Goal: Task Accomplishment & Management: Use online tool/utility

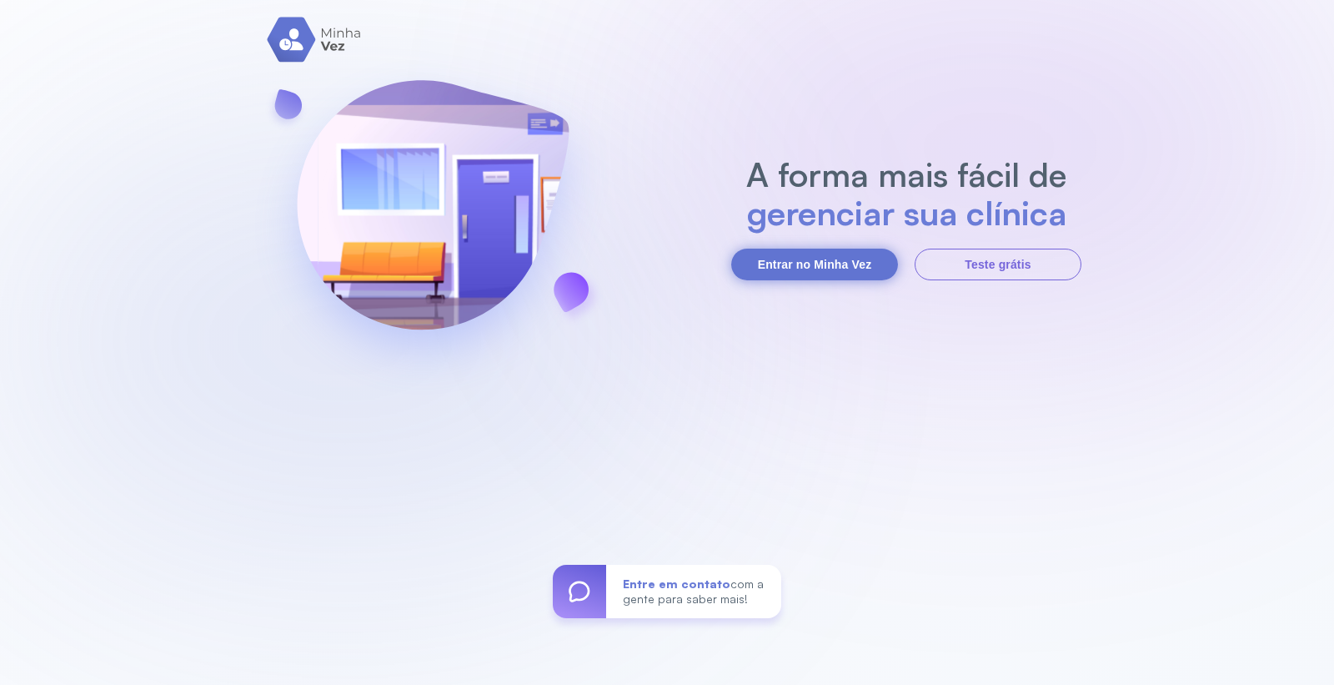
click at [815, 268] on button "Entrar no Minha Vez" at bounding box center [814, 265] width 167 height 32
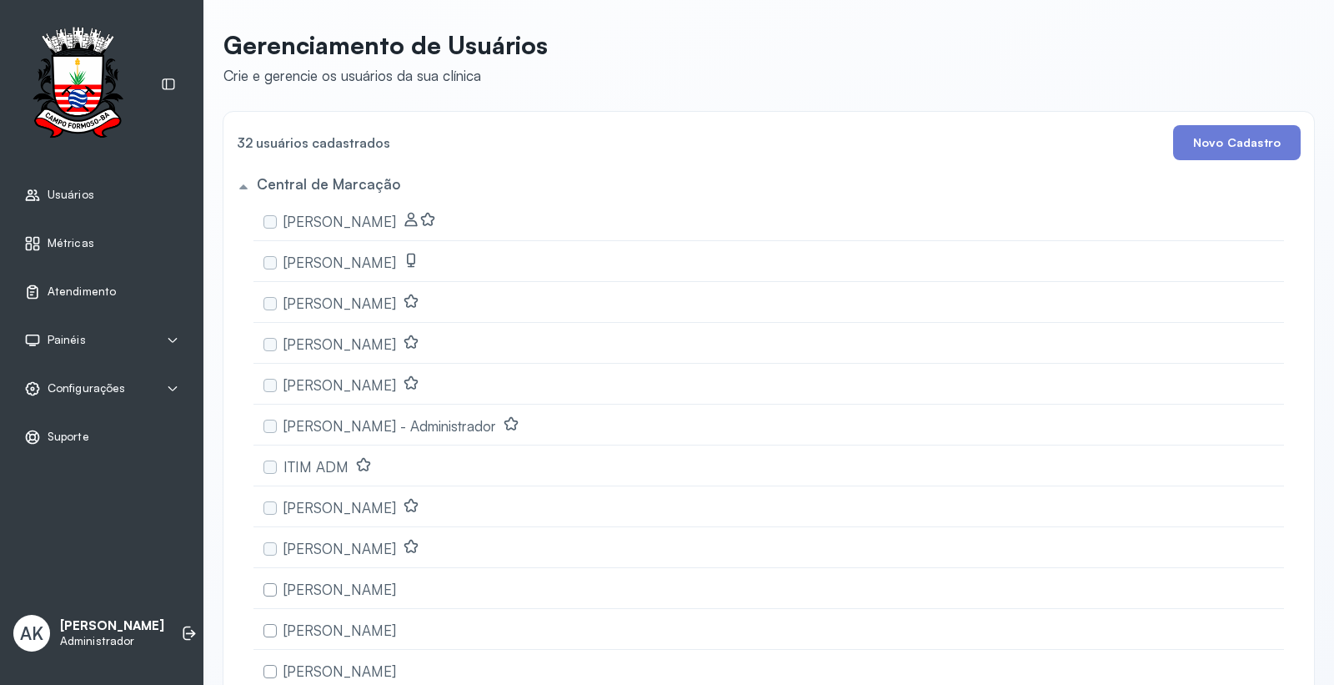
click at [122, 298] on link "Atendimento" at bounding box center [101, 292] width 155 height 17
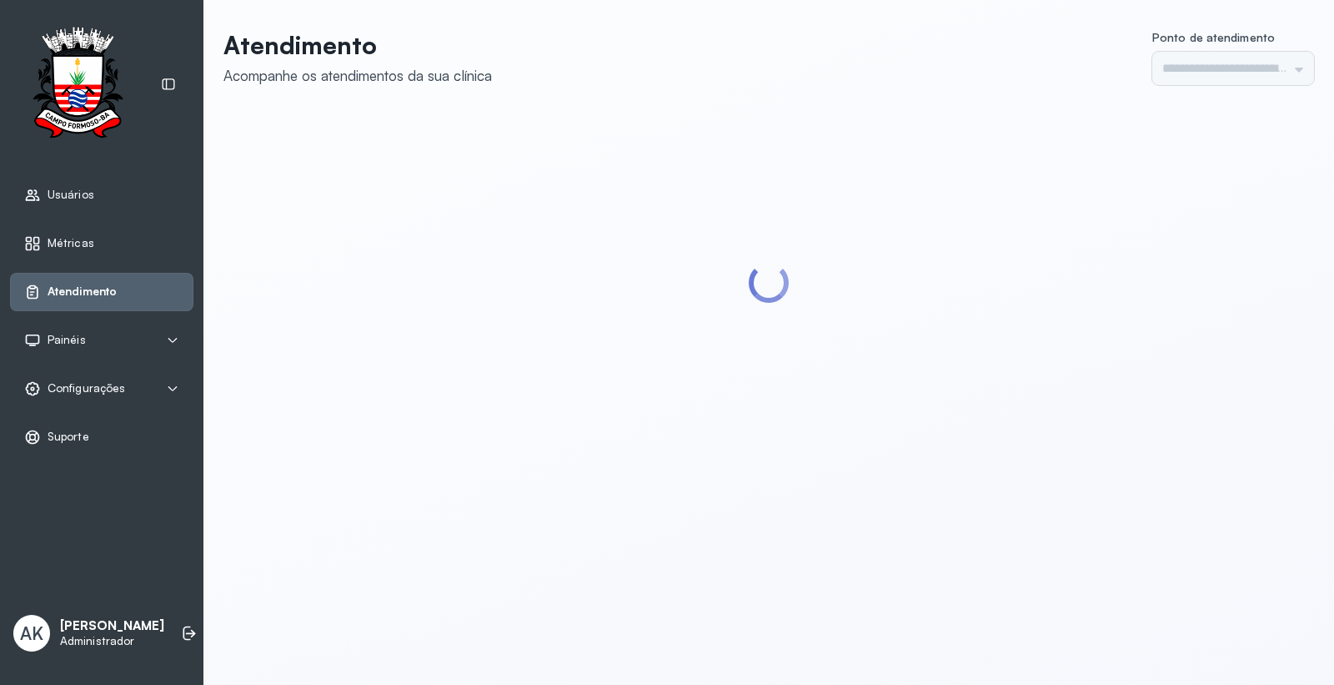
type input "*********"
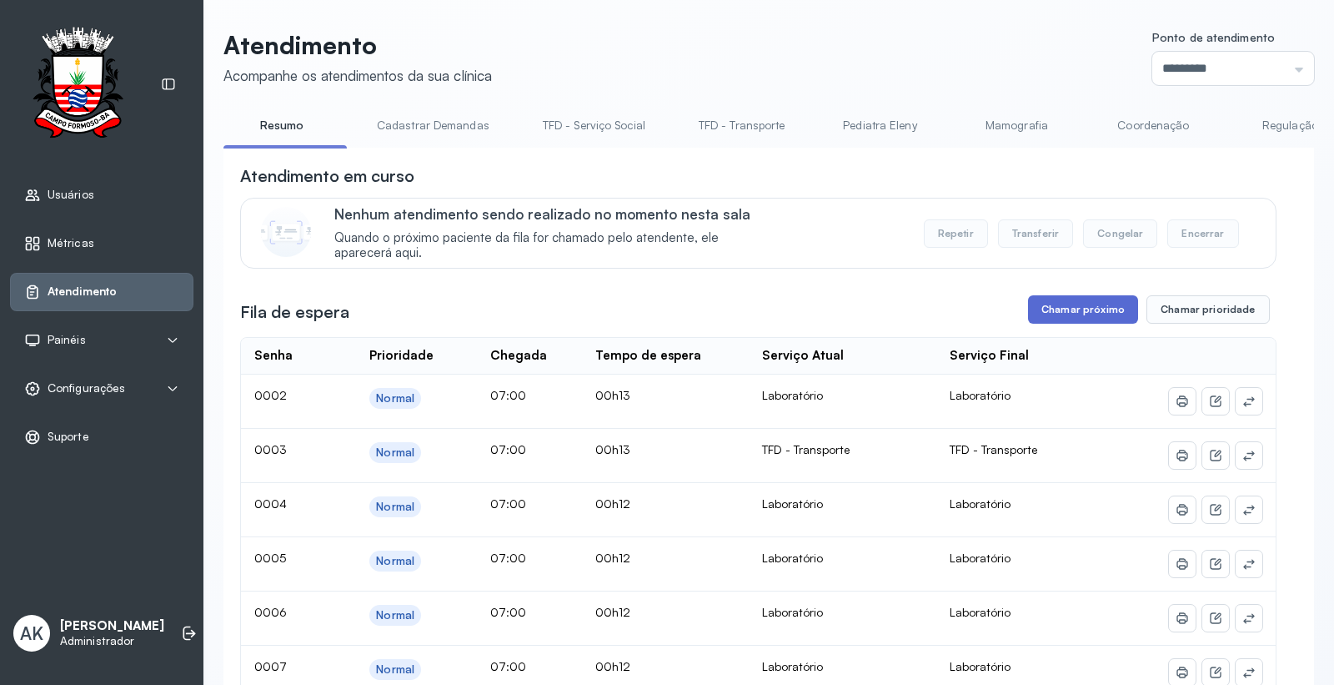
click at [1062, 307] on button "Chamar próximo" at bounding box center [1083, 309] width 110 height 28
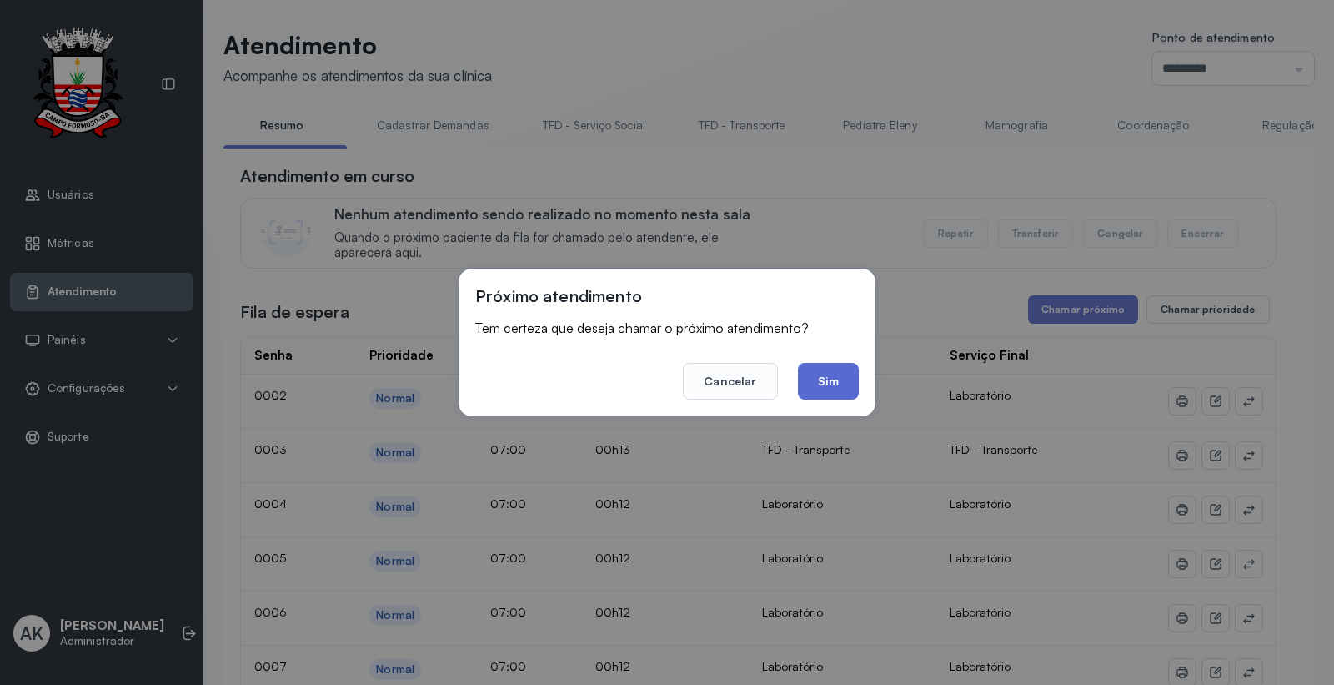
click at [851, 386] on button "Sim" at bounding box center [828, 381] width 61 height 37
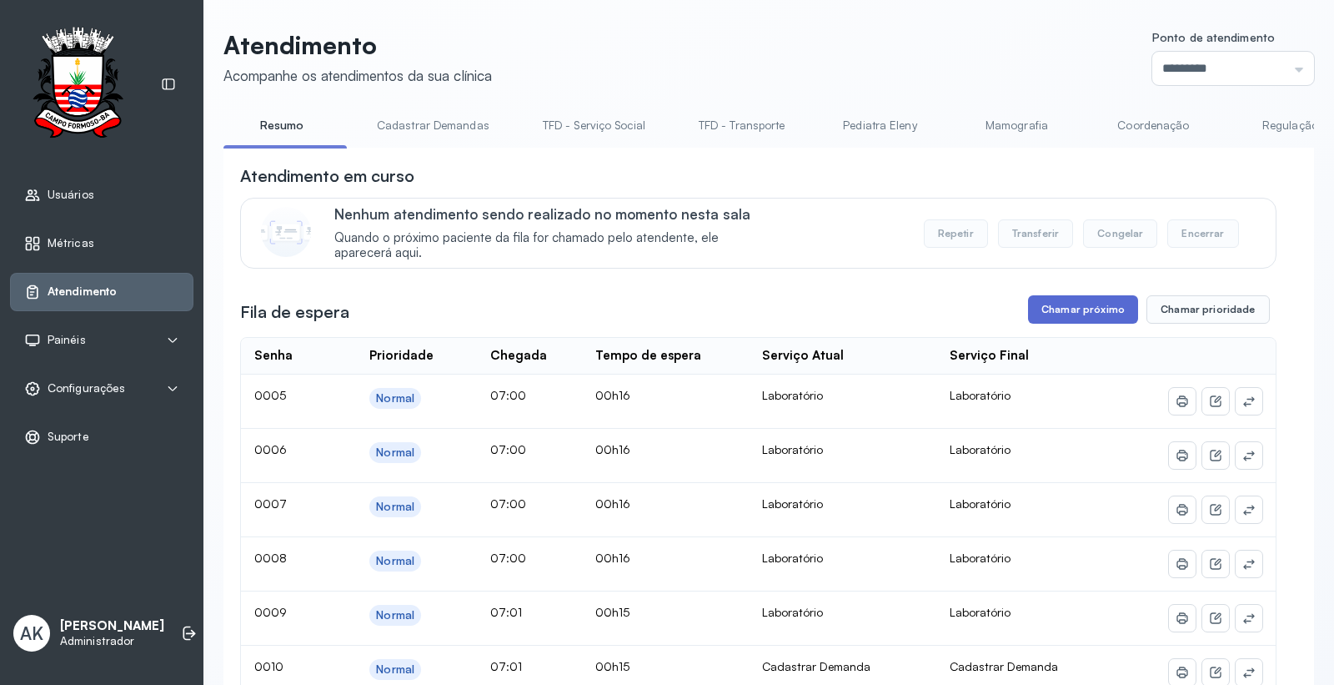
click at [1090, 309] on button "Chamar próximo" at bounding box center [1083, 309] width 110 height 28
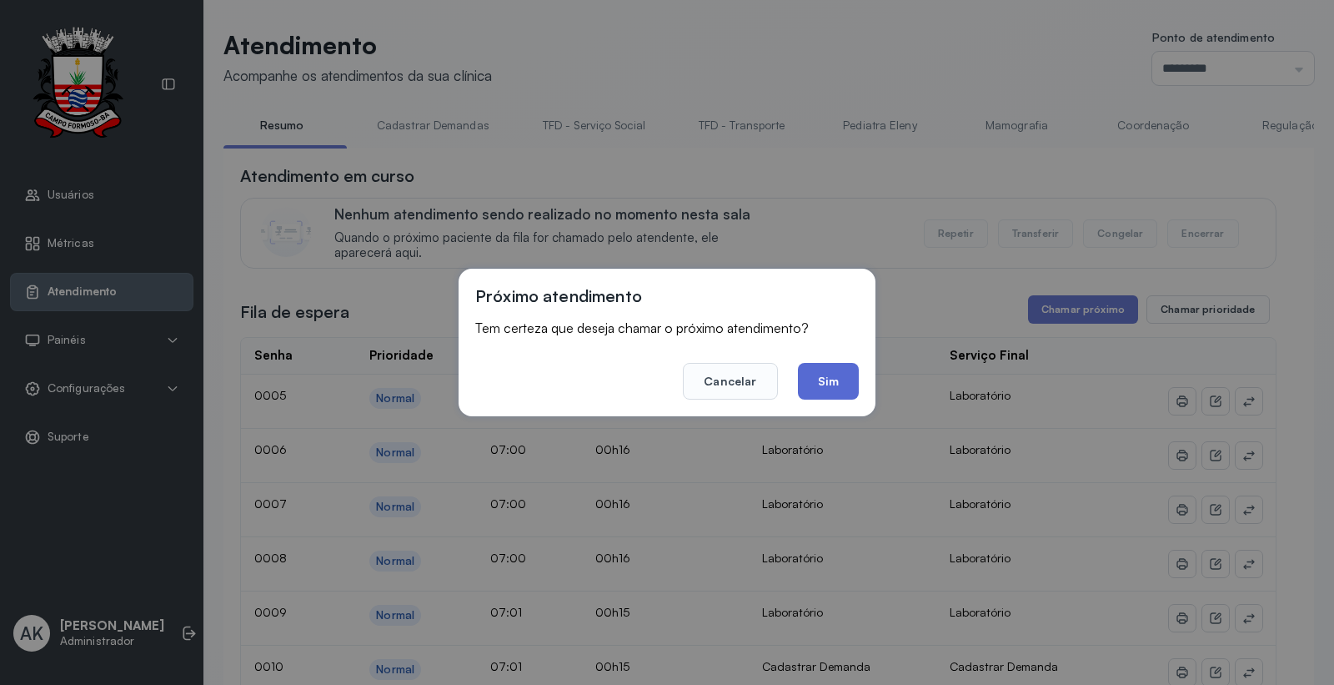
click at [839, 389] on button "Sim" at bounding box center [828, 381] width 61 height 37
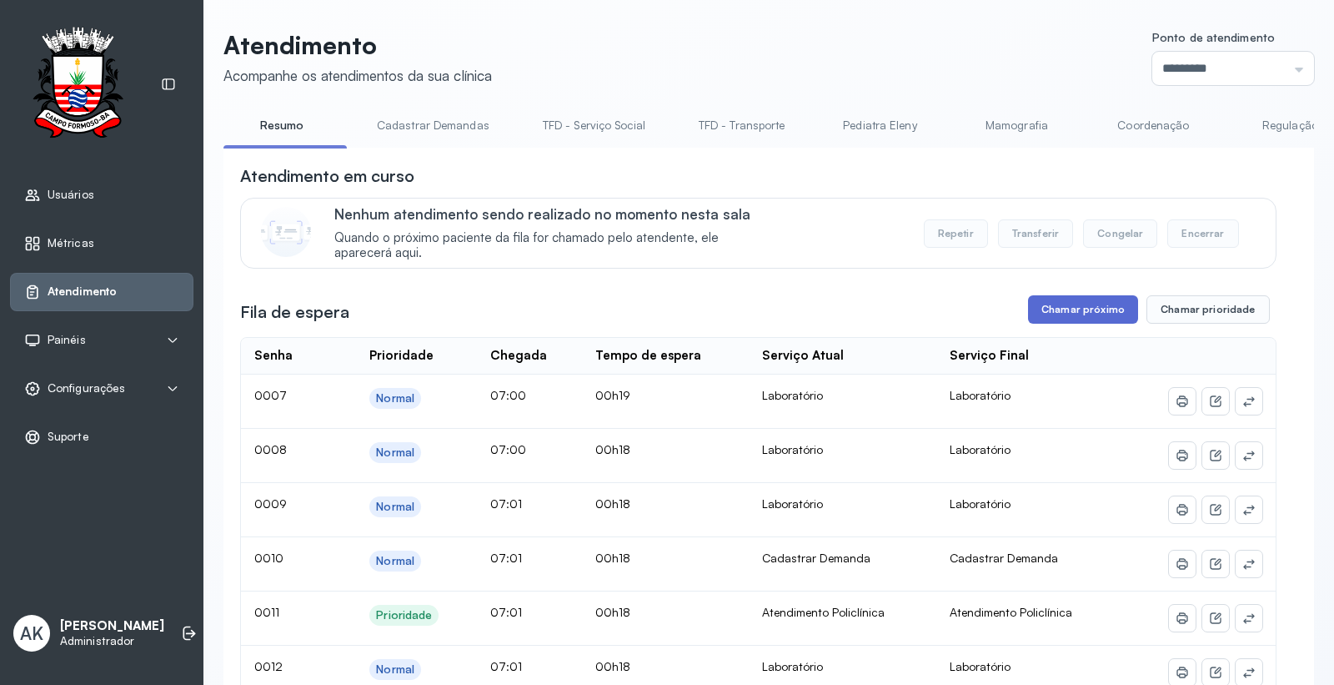
click at [1070, 310] on button "Chamar próximo" at bounding box center [1083, 309] width 110 height 28
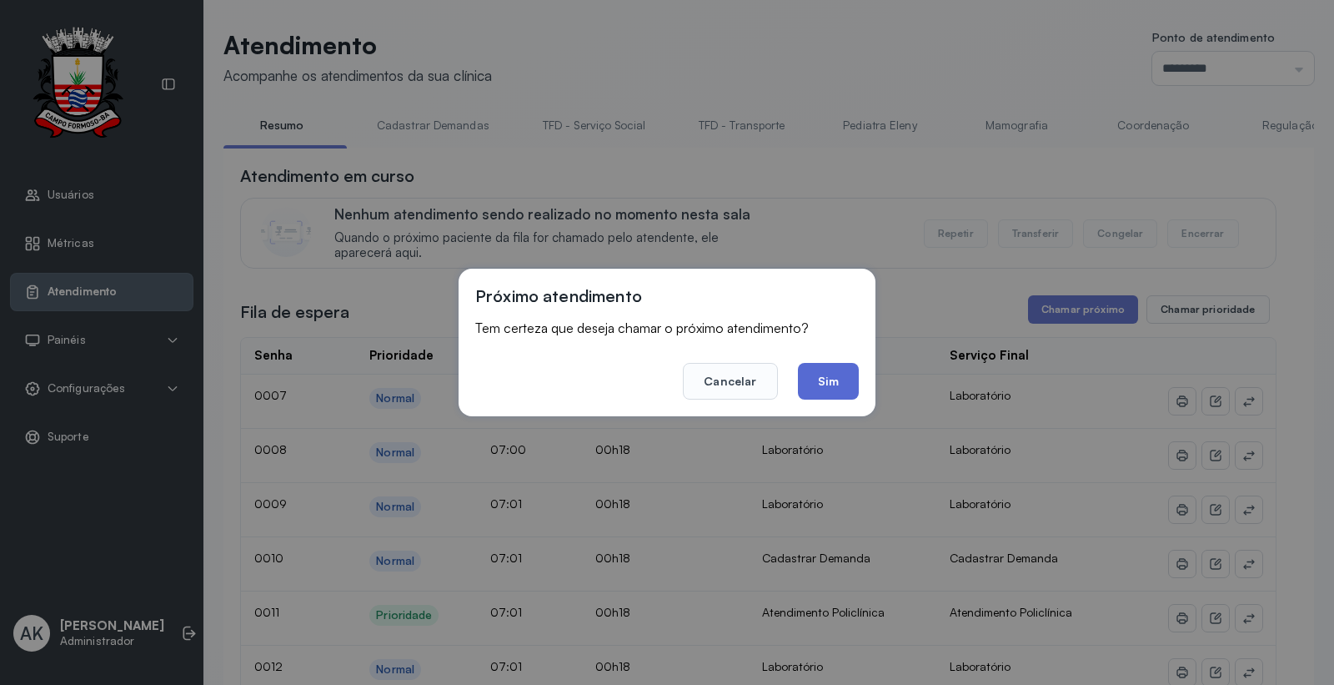
click at [826, 384] on button "Sim" at bounding box center [828, 381] width 61 height 37
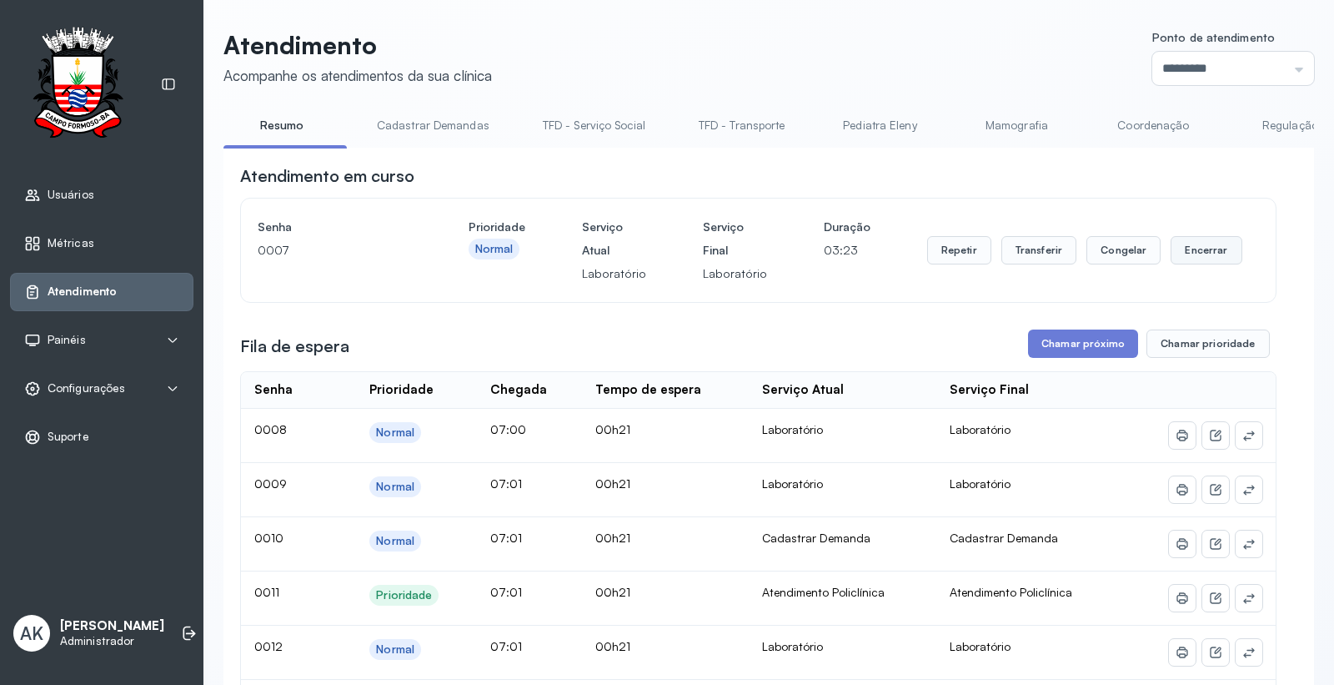
click at [1207, 264] on button "Encerrar" at bounding box center [1206, 250] width 71 height 28
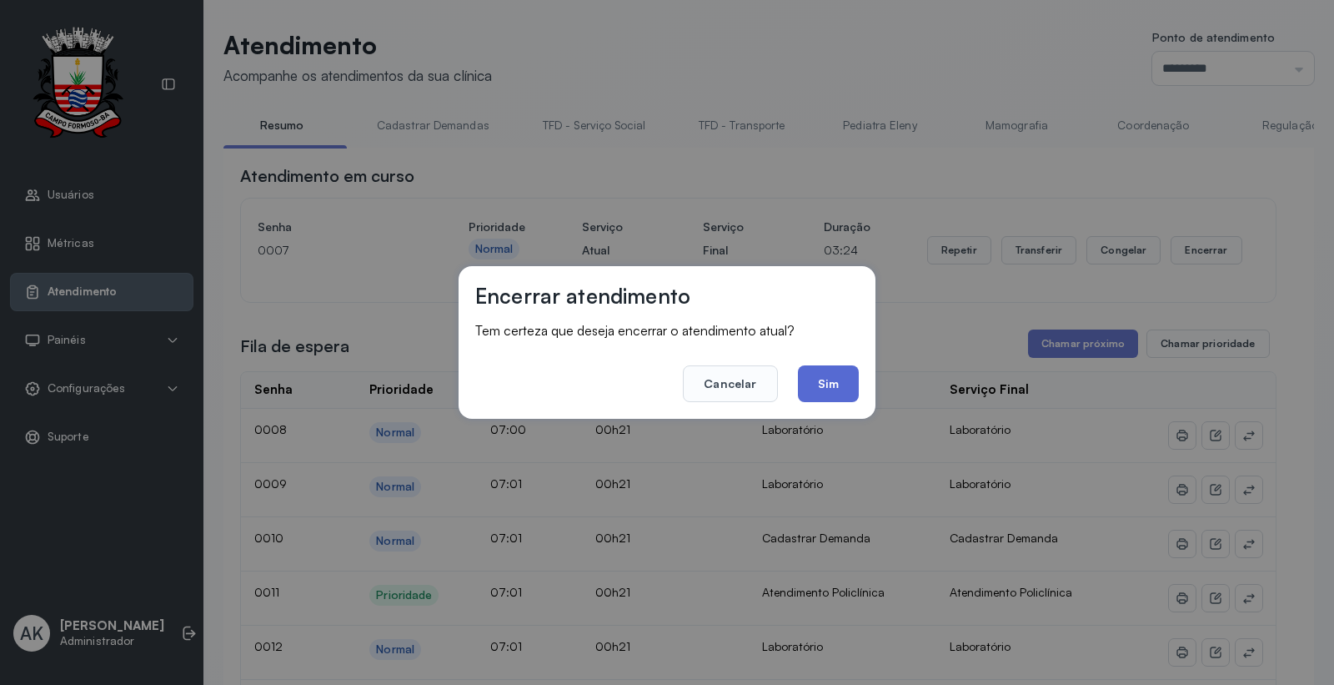
click at [819, 376] on button "Sim" at bounding box center [828, 383] width 61 height 37
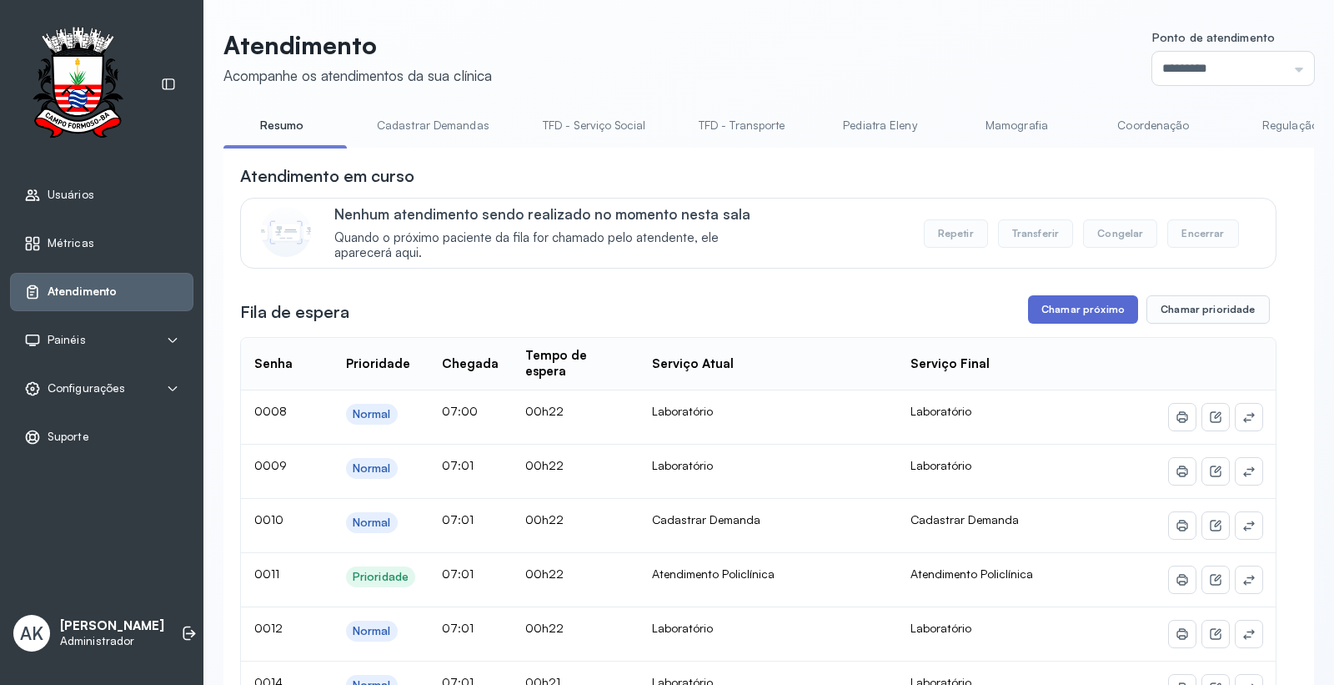
click at [1082, 312] on button "Chamar próximo" at bounding box center [1083, 309] width 110 height 28
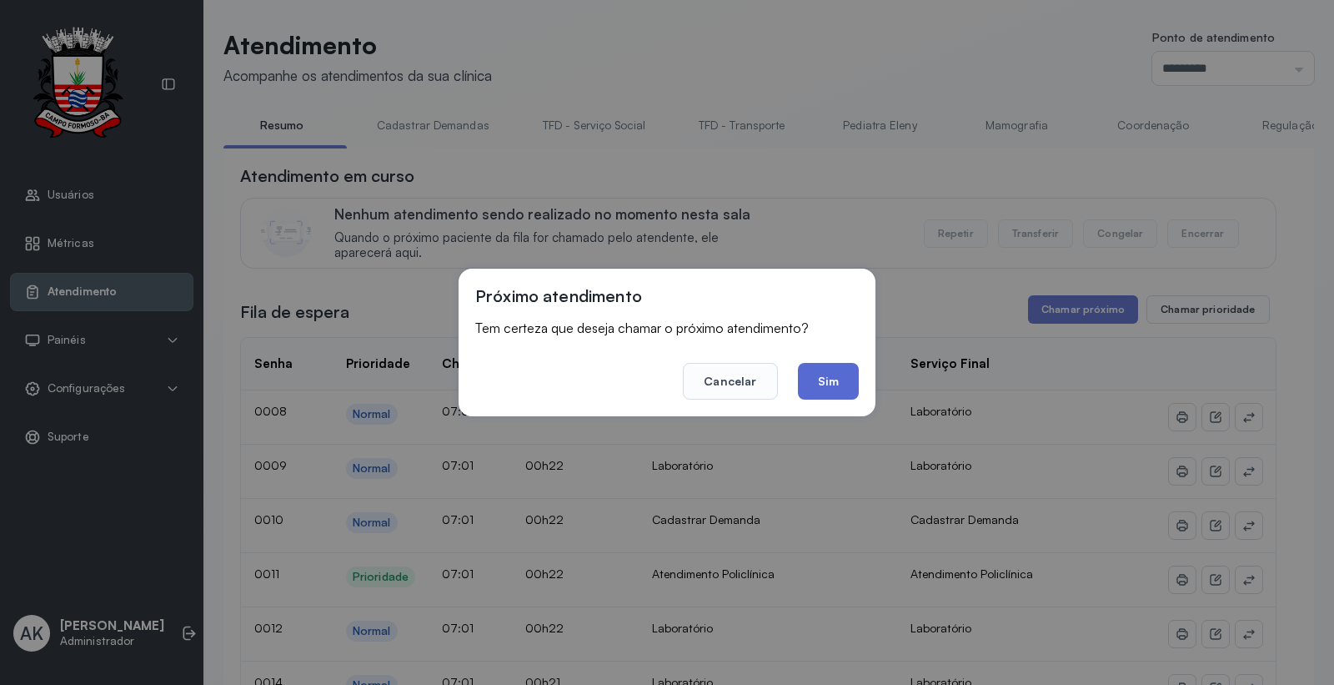
click at [836, 379] on button "Sim" at bounding box center [828, 381] width 61 height 37
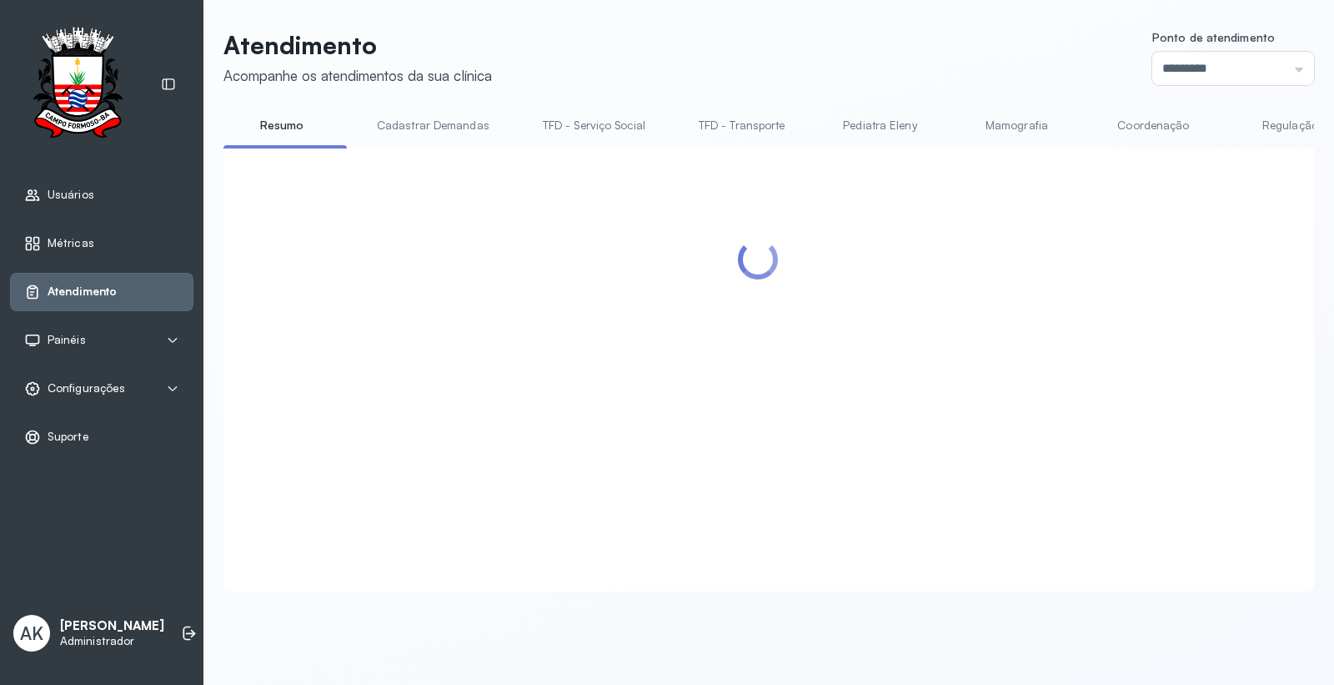
click at [1052, 344] on div at bounding box center [758, 348] width 1037 height 369
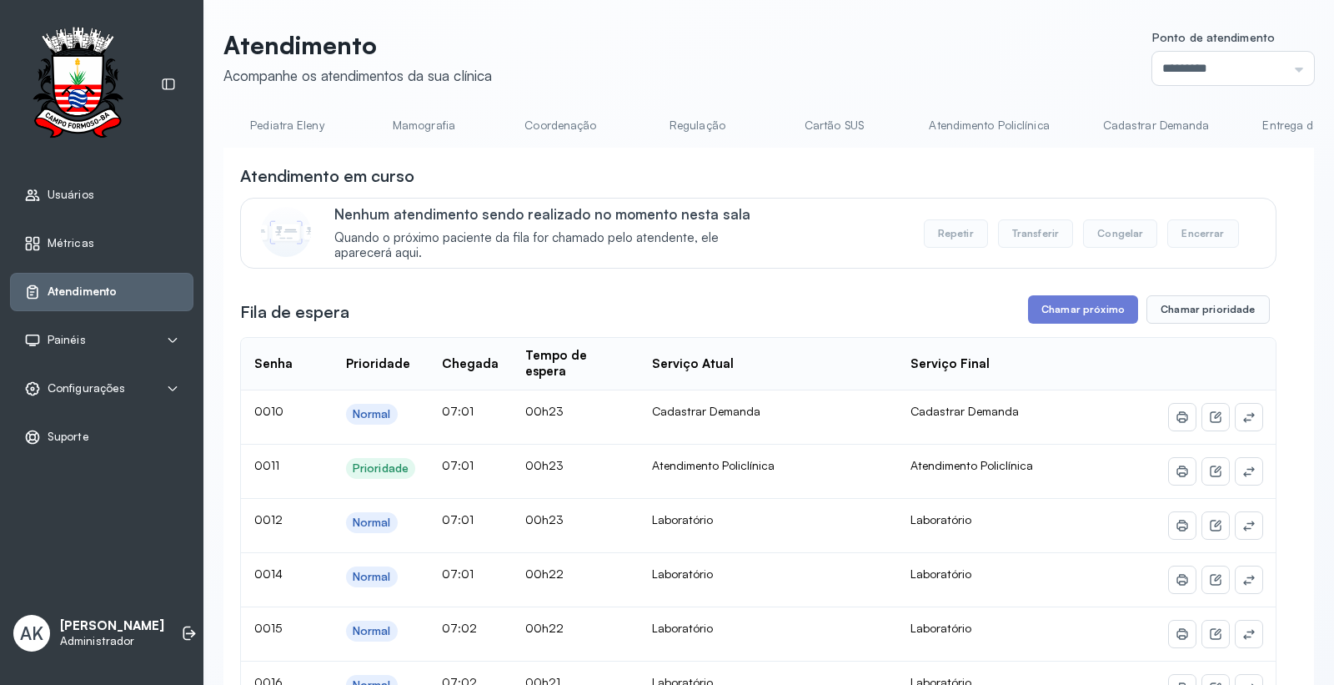
scroll to position [0, 624]
click at [952, 117] on link "Atendimento Policlínica" at bounding box center [957, 126] width 153 height 28
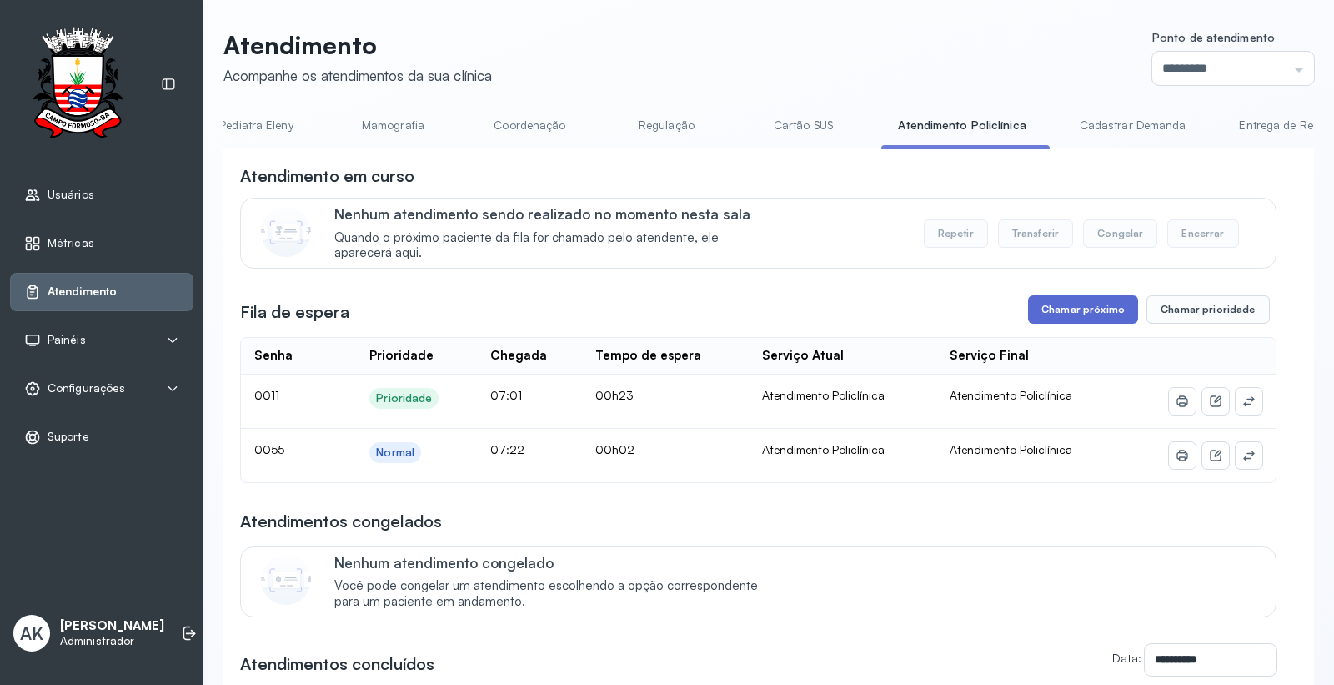
click at [1070, 307] on button "Chamar próximo" at bounding box center [1083, 309] width 110 height 28
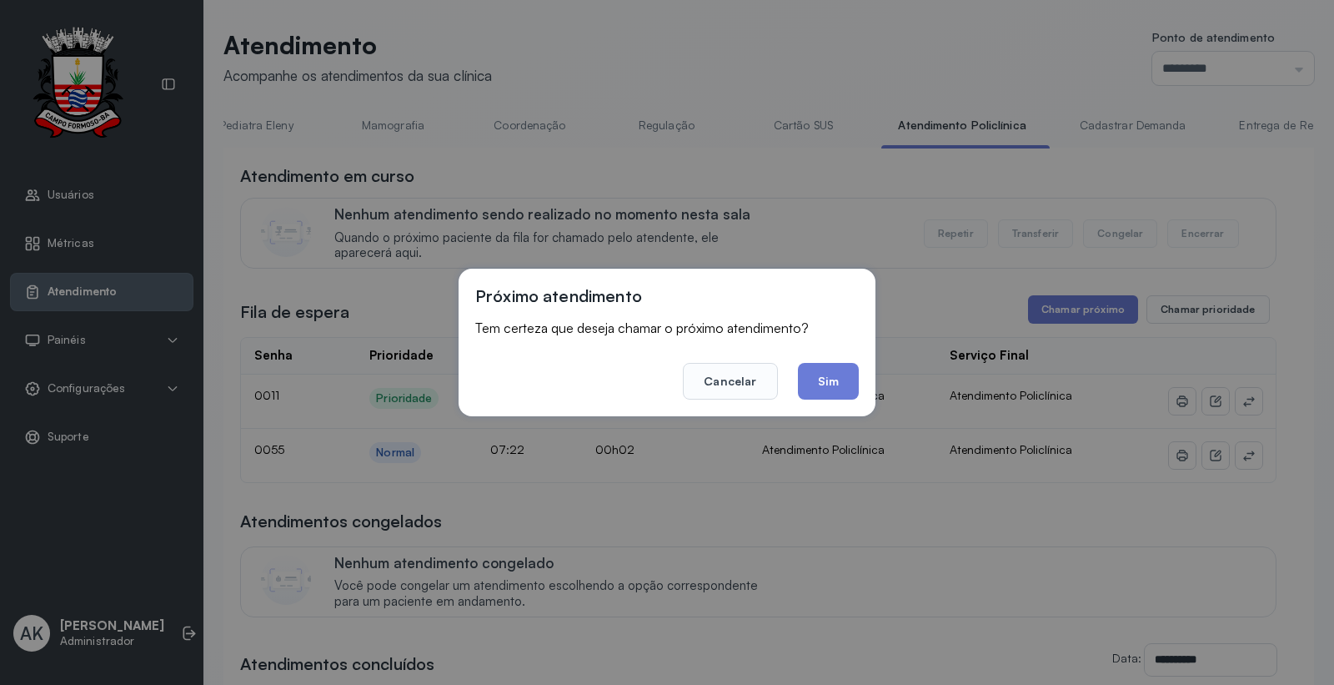
click at [823, 361] on footer "Cancelar Sim" at bounding box center [667, 369] width 384 height 60
click at [817, 378] on button "Sim" at bounding box center [828, 381] width 61 height 37
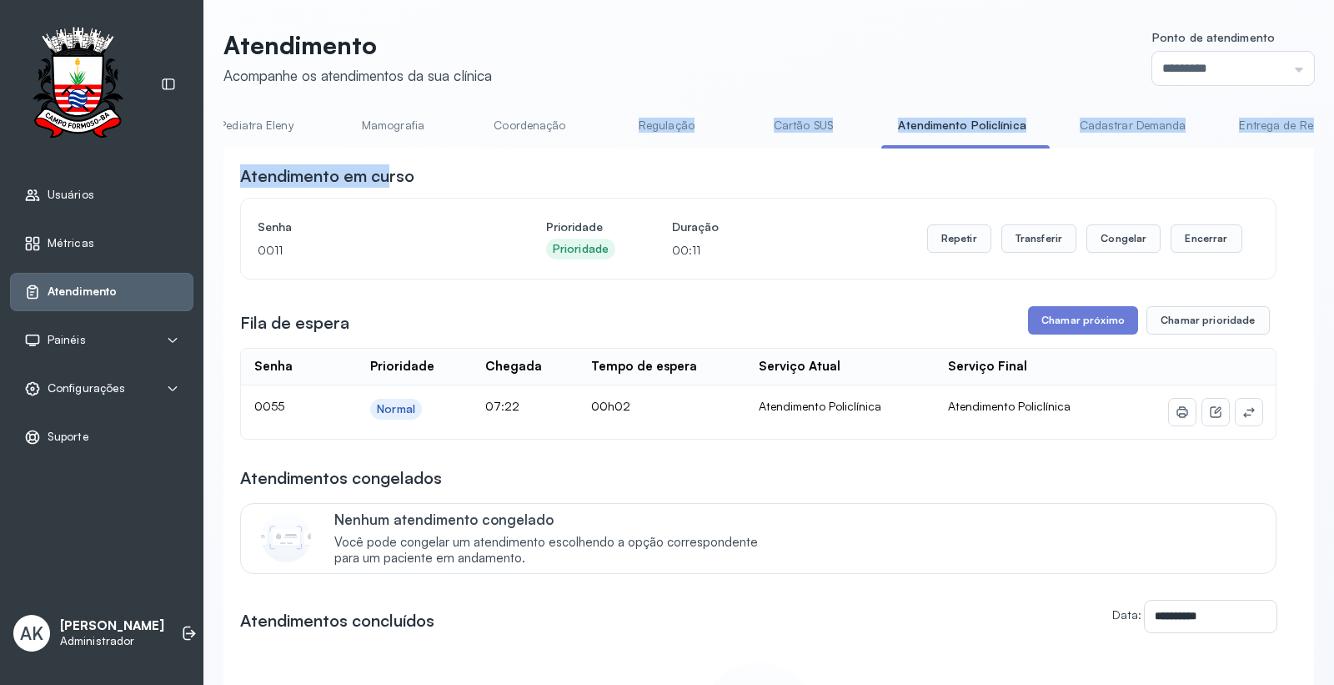
drag, startPoint x: 588, startPoint y: 147, endPoint x: 390, endPoint y: 162, distance: 198.2
click at [390, 162] on div "**********" at bounding box center [768, 524] width 1091 height 825
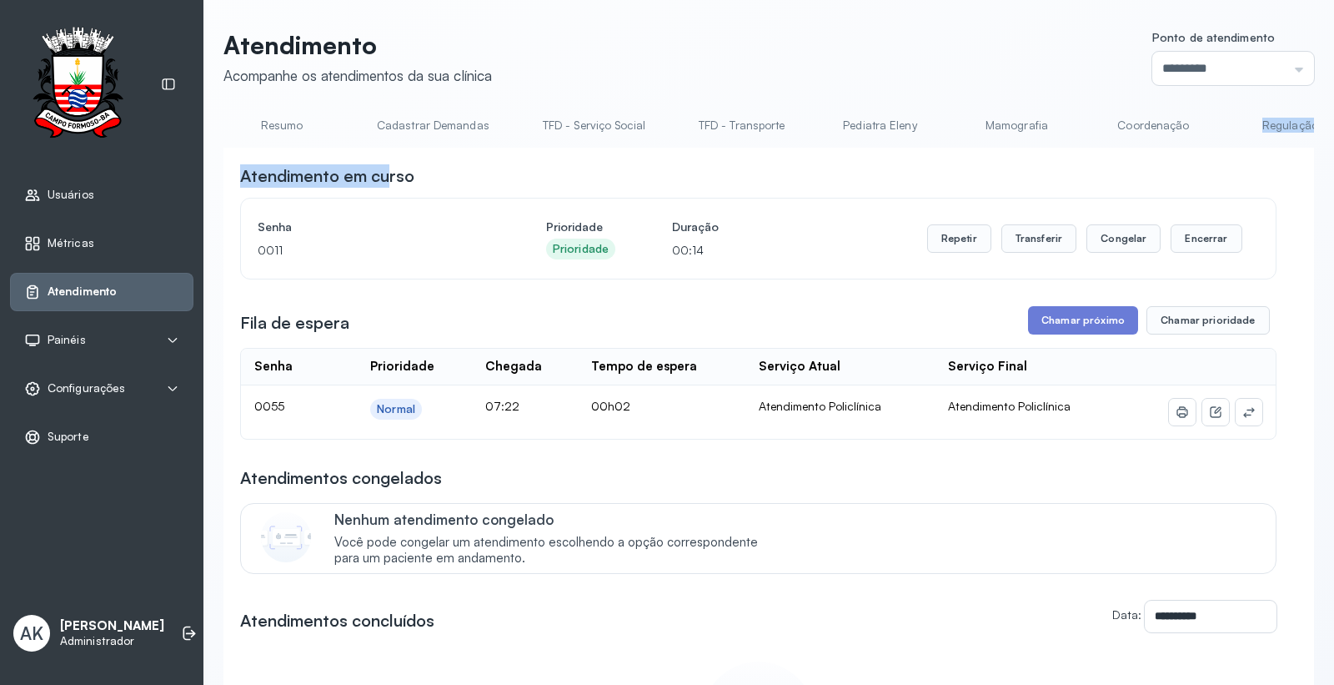
click at [274, 127] on link "Resumo" at bounding box center [281, 126] width 117 height 28
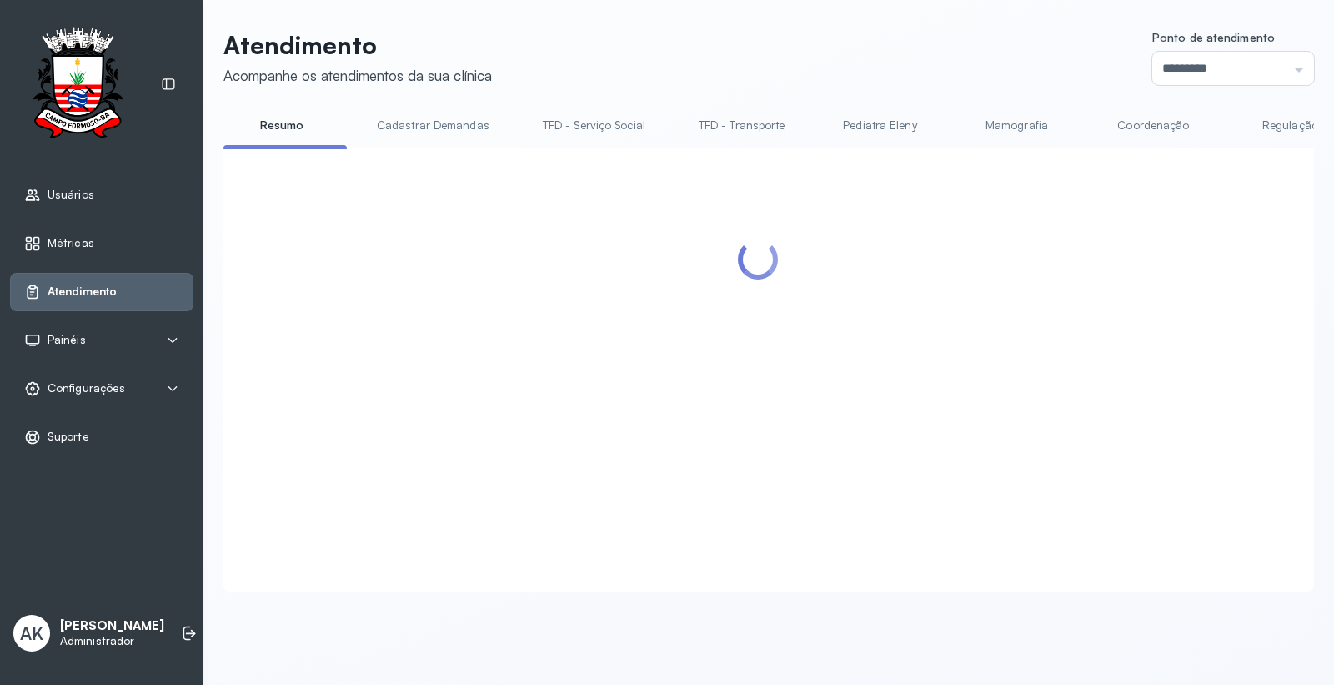
click at [594, 87] on div "Atendimento Acompanhe os atendimentos da sua clínica Ponto de atendimento *****…" at bounding box center [768, 310] width 1091 height 561
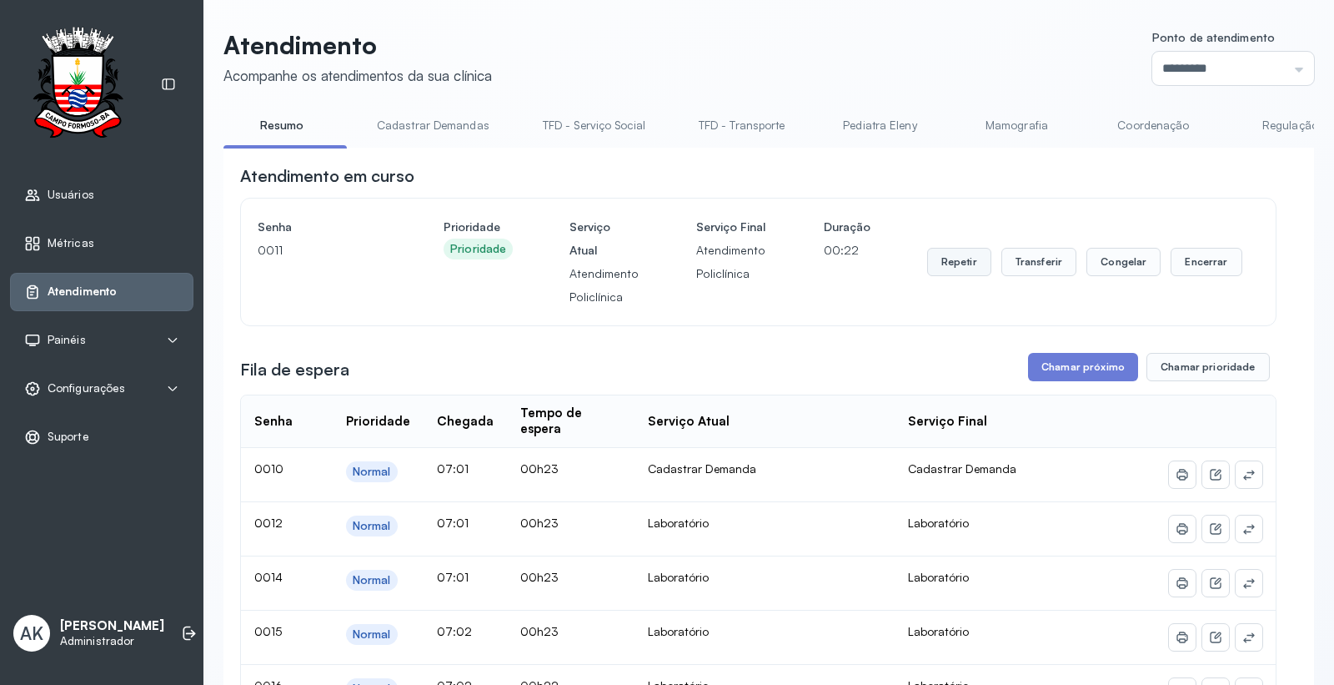
click at [947, 274] on button "Repetir" at bounding box center [959, 262] width 64 height 28
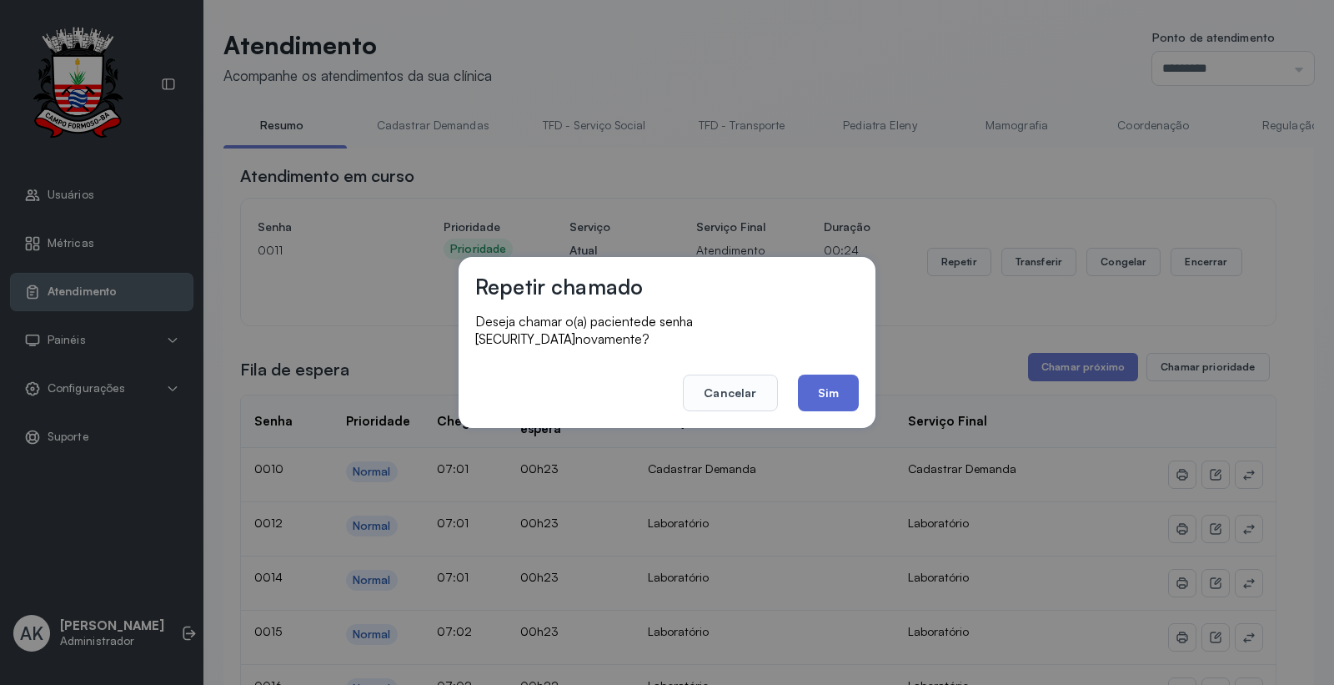
click at [820, 388] on button "Sim" at bounding box center [828, 392] width 61 height 37
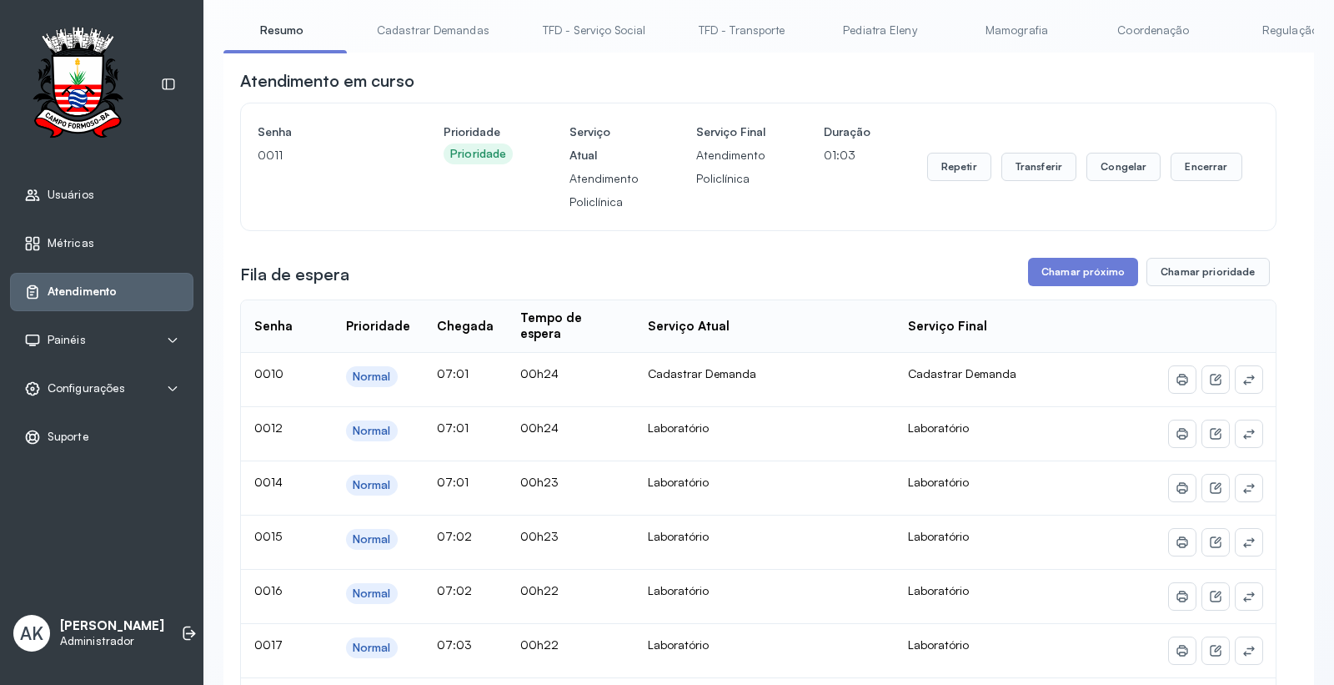
scroll to position [93, 0]
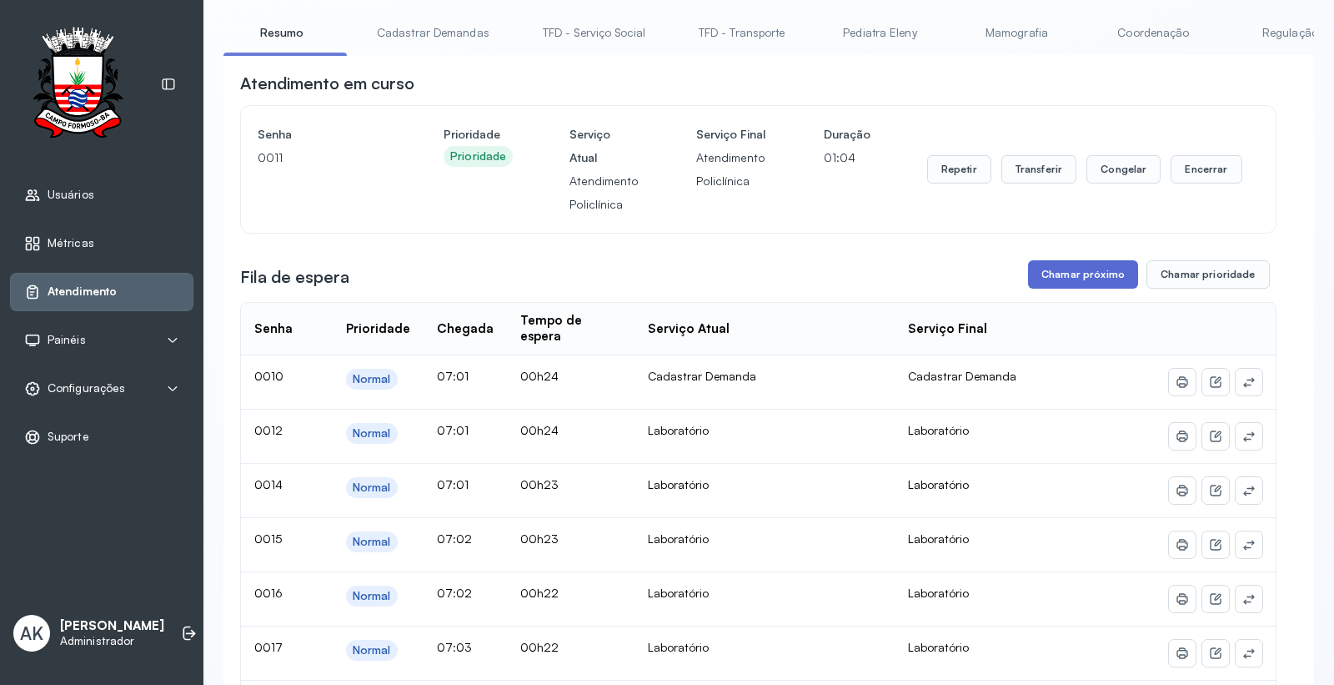
click at [1053, 277] on button "Chamar próximo" at bounding box center [1083, 274] width 110 height 28
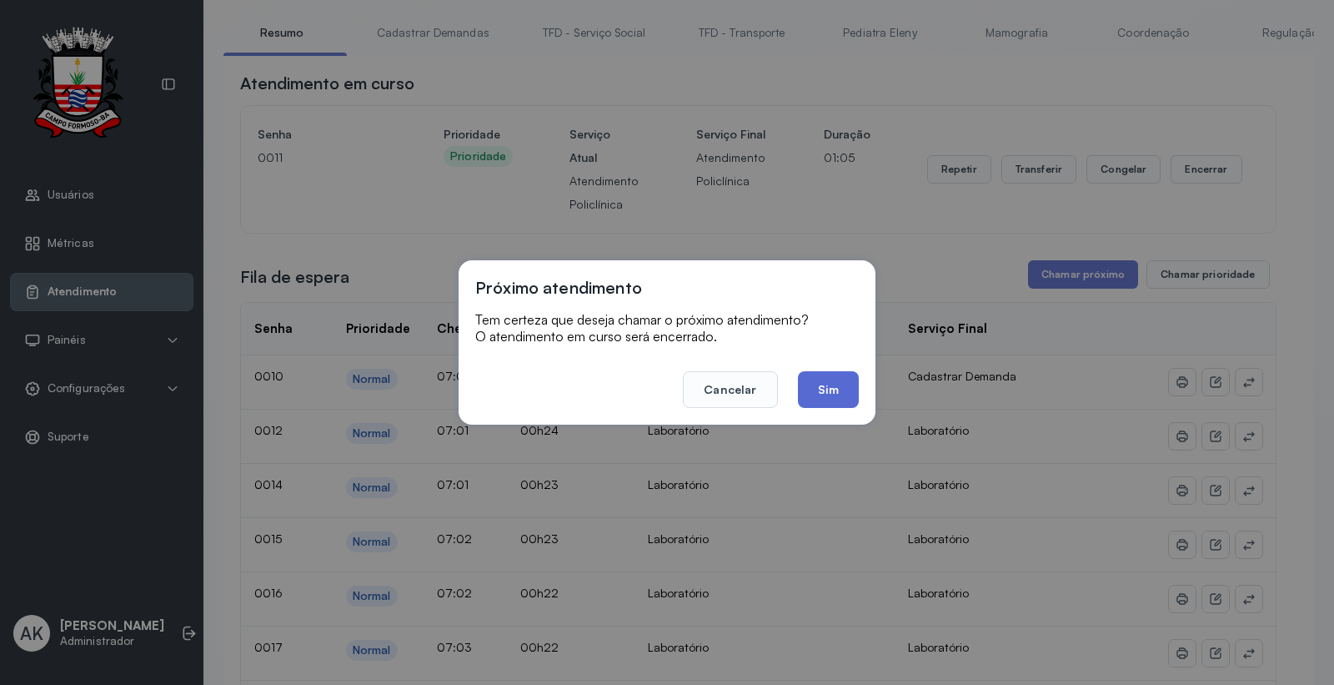
click at [826, 389] on button "Sim" at bounding box center [828, 389] width 61 height 37
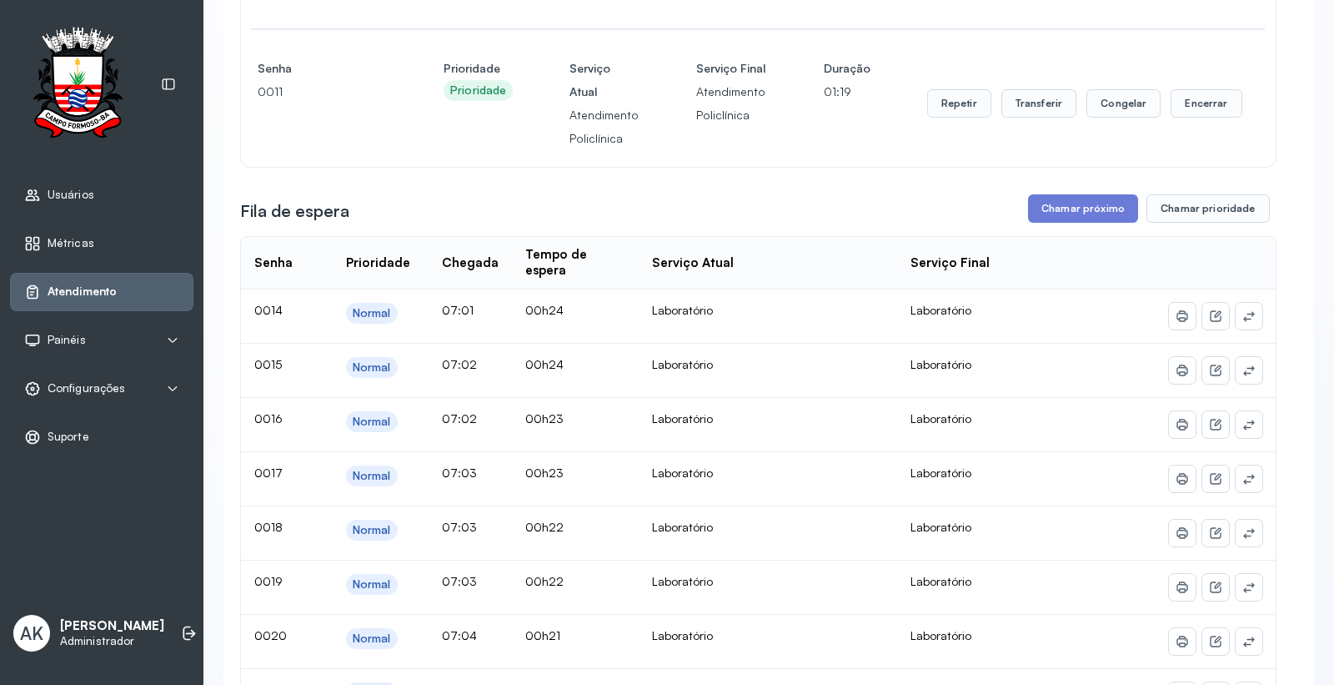
scroll to position [370, 0]
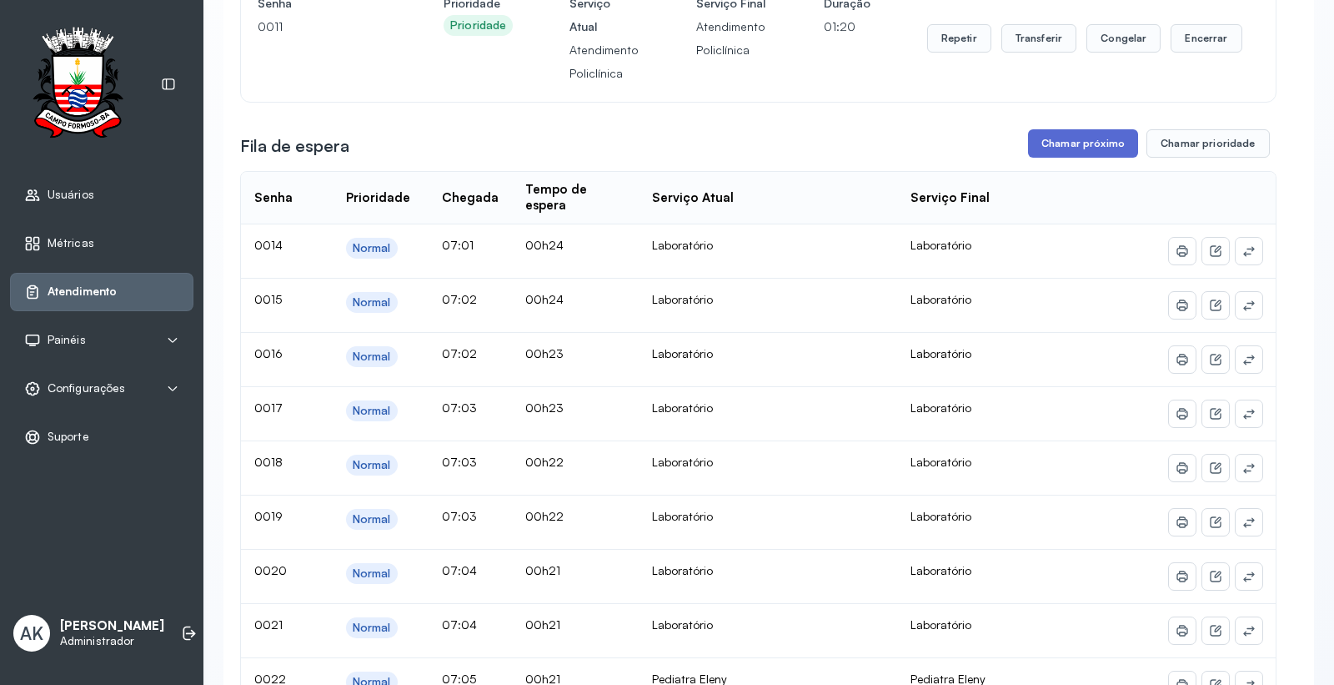
click at [1072, 153] on button "Chamar próximo" at bounding box center [1083, 143] width 110 height 28
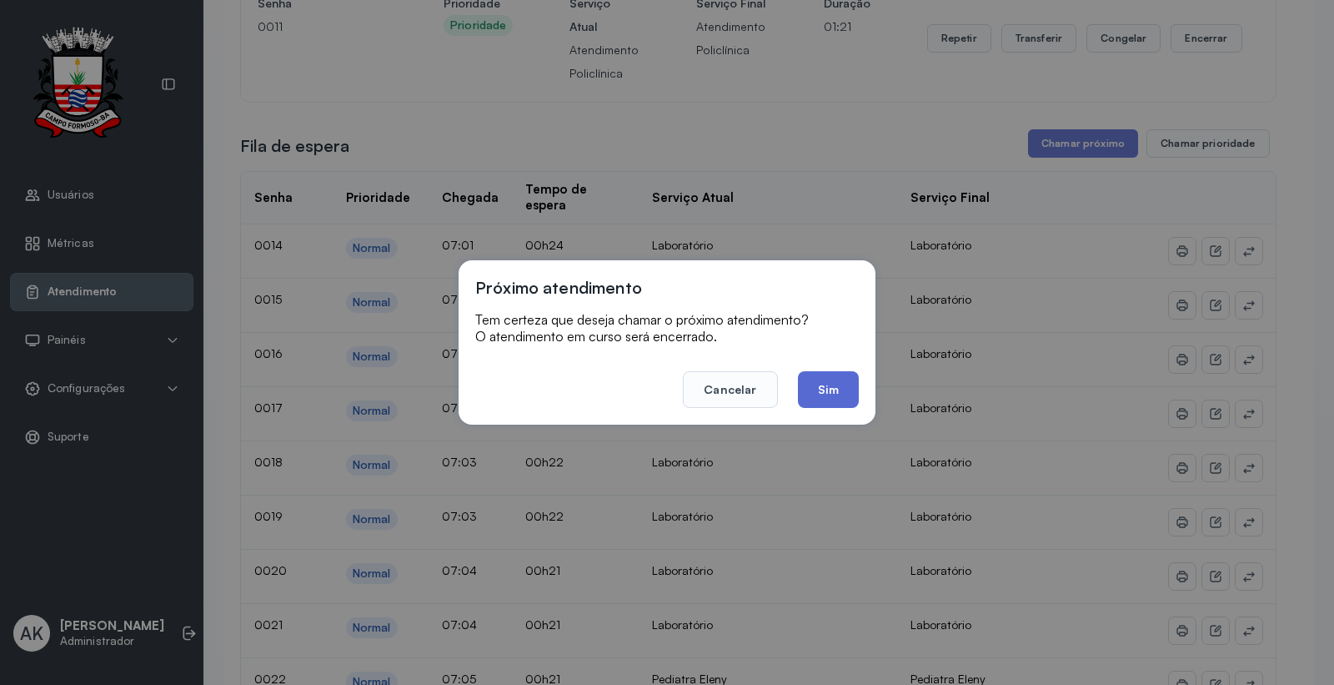
click at [816, 398] on button "Sim" at bounding box center [828, 389] width 61 height 37
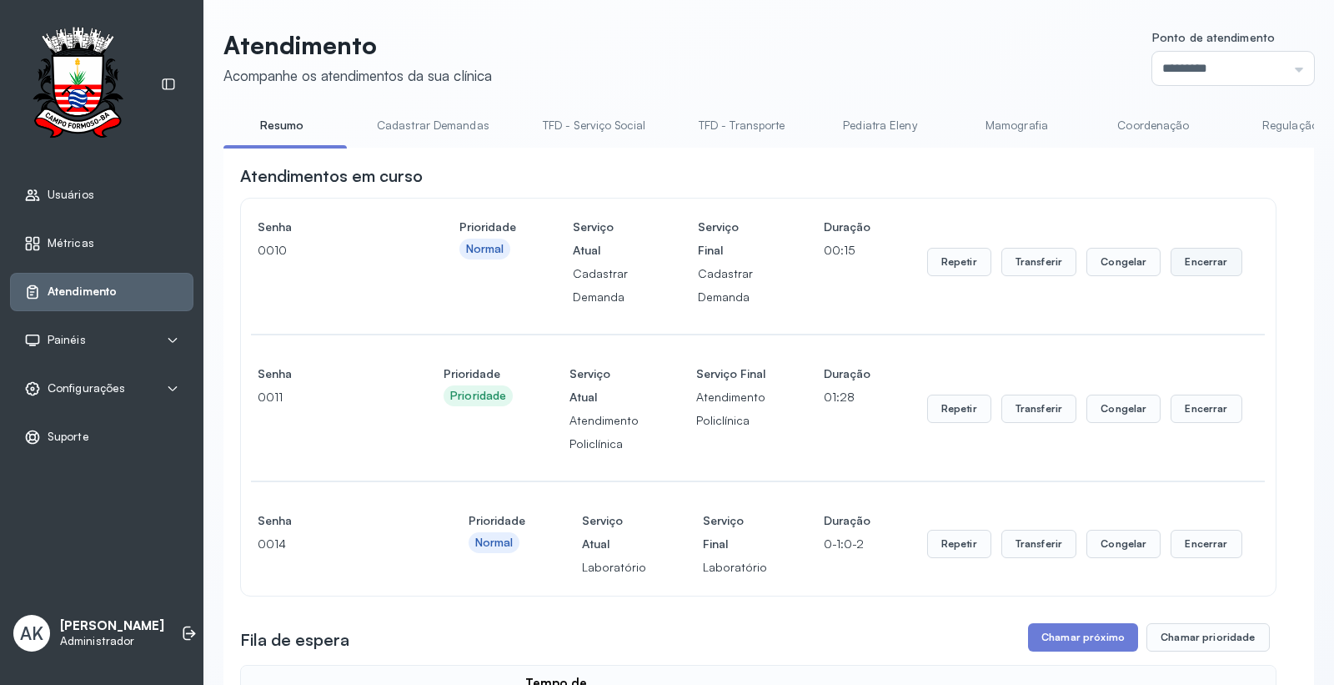
click at [1174, 256] on button "Encerrar" at bounding box center [1206, 262] width 71 height 28
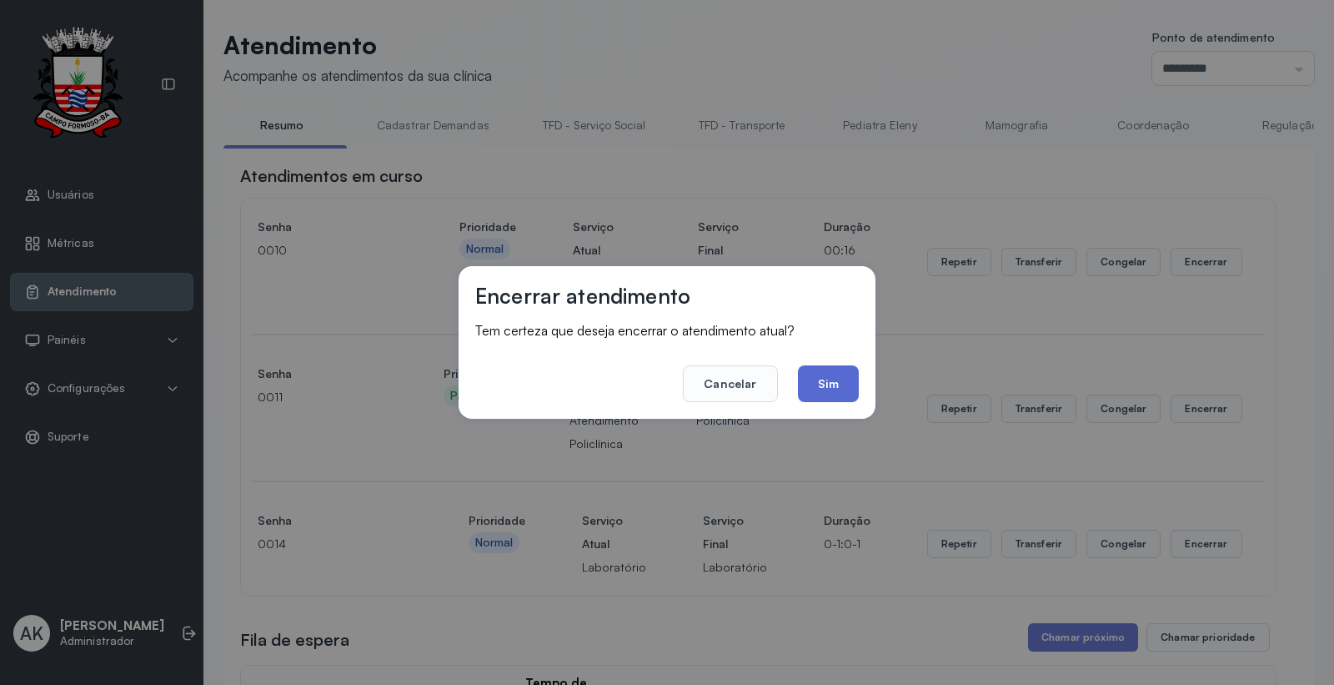
click at [828, 380] on button "Sim" at bounding box center [828, 383] width 61 height 37
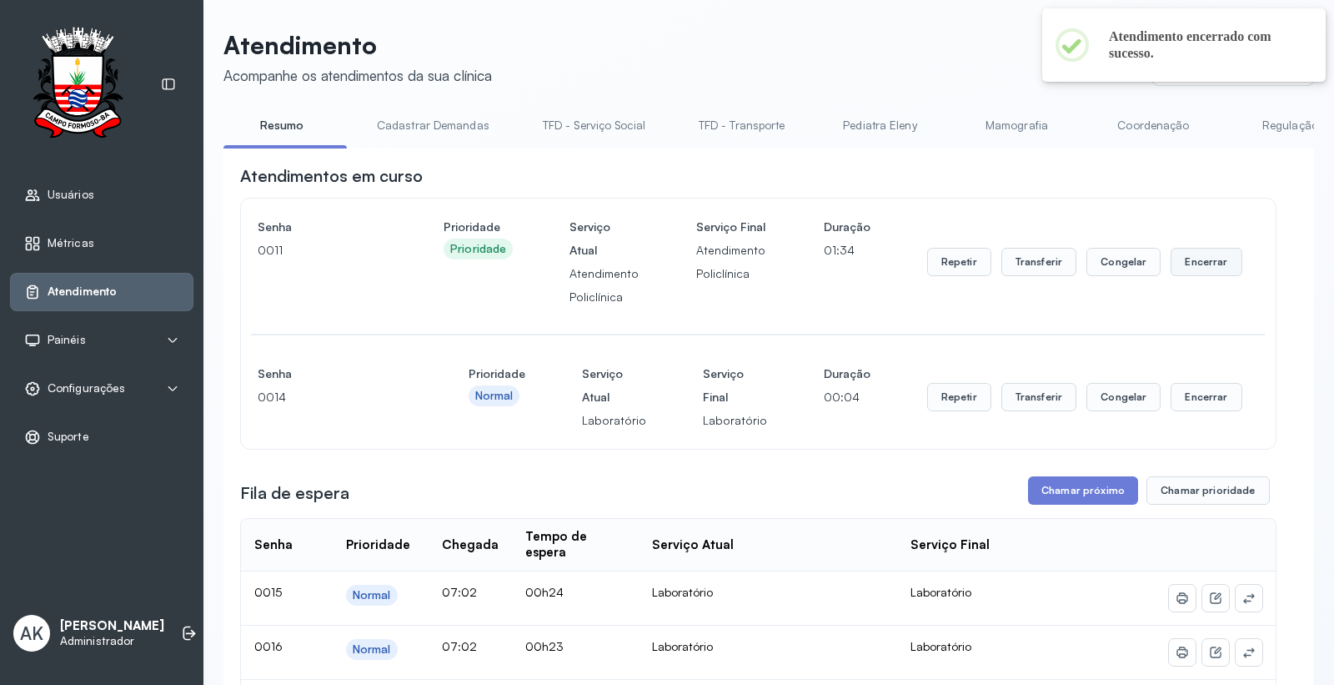
click at [1188, 272] on button "Encerrar" at bounding box center [1206, 262] width 71 height 28
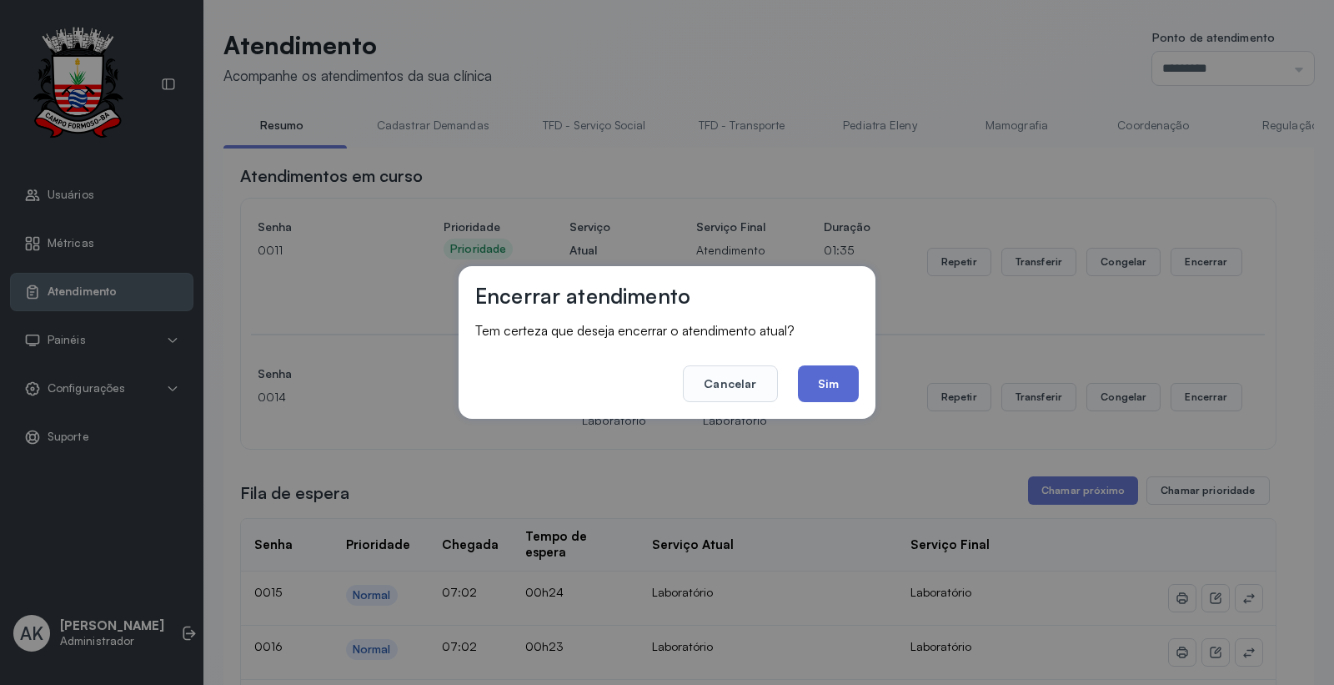
click at [824, 389] on button "Sim" at bounding box center [828, 383] width 61 height 37
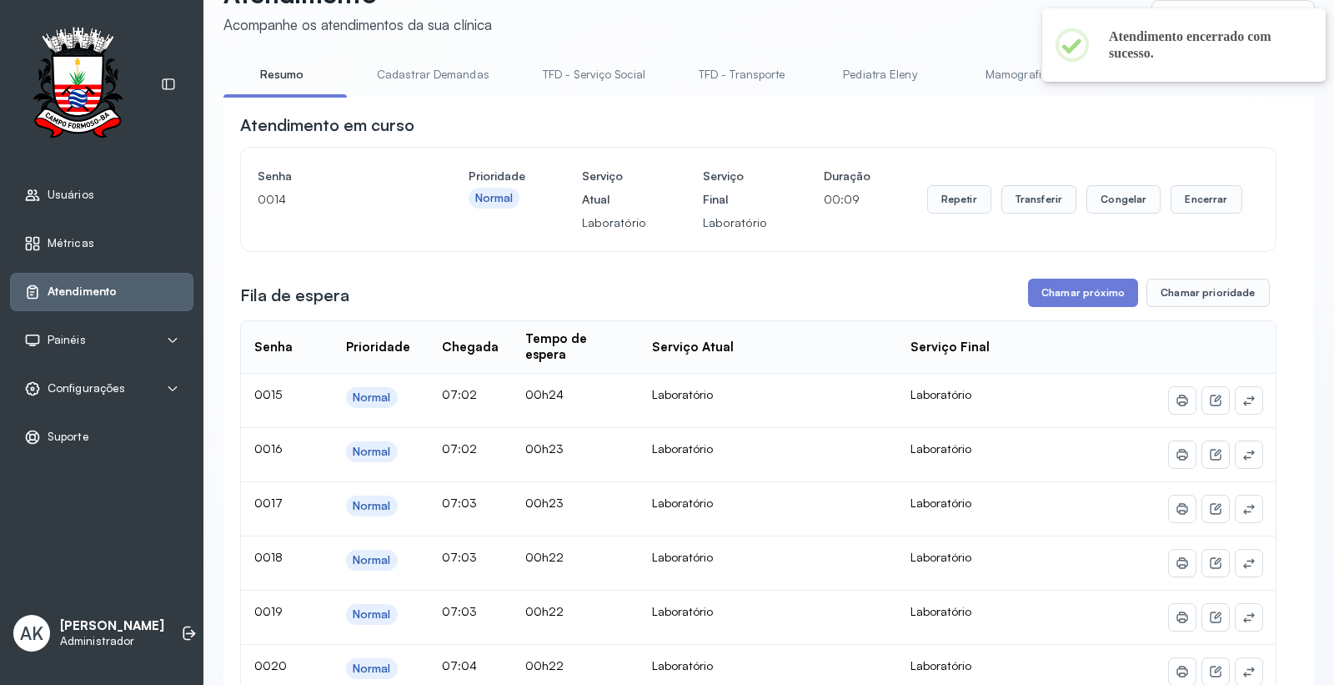
scroll to position [93, 0]
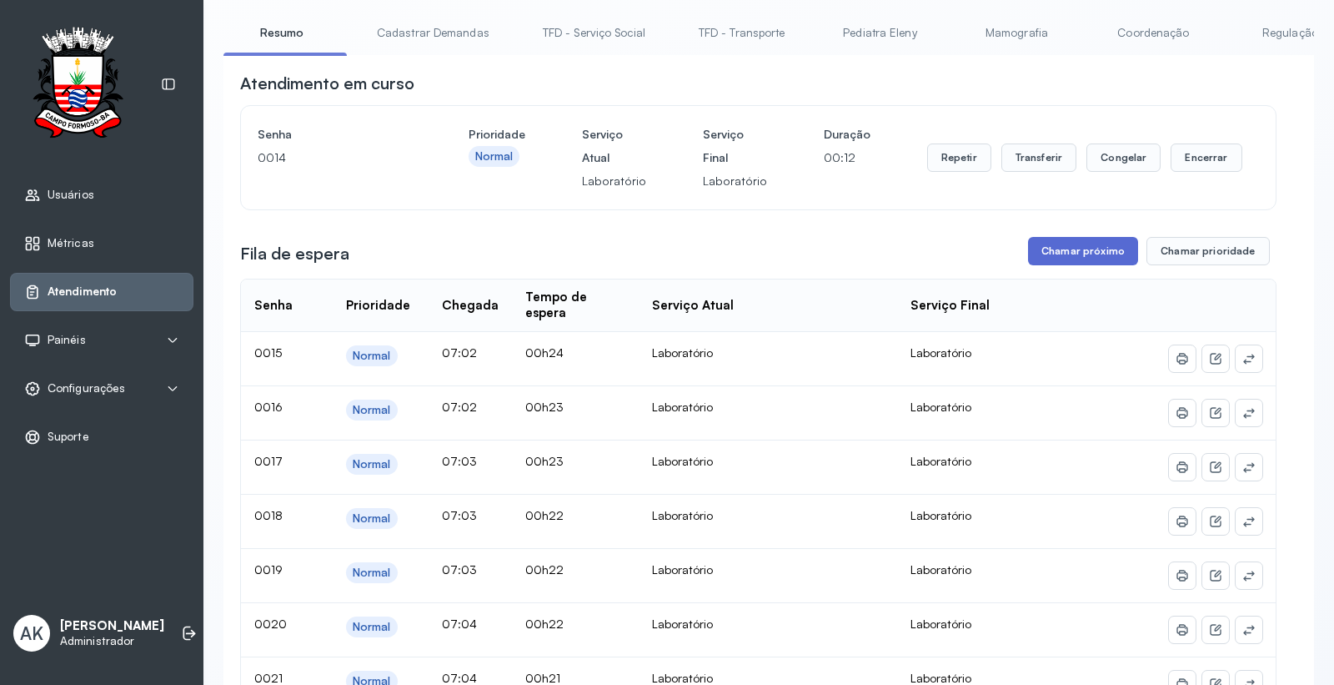
click at [1060, 265] on button "Chamar próximo" at bounding box center [1083, 251] width 110 height 28
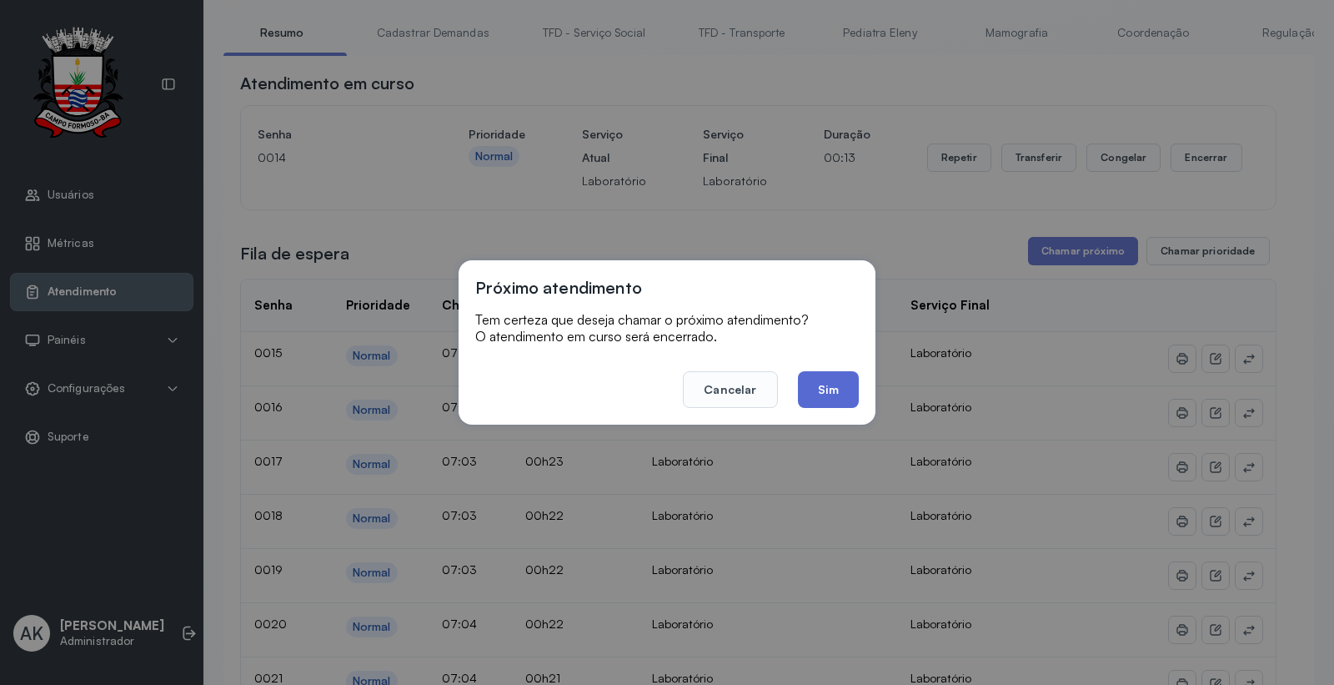
click at [821, 386] on button "Sim" at bounding box center [828, 389] width 61 height 37
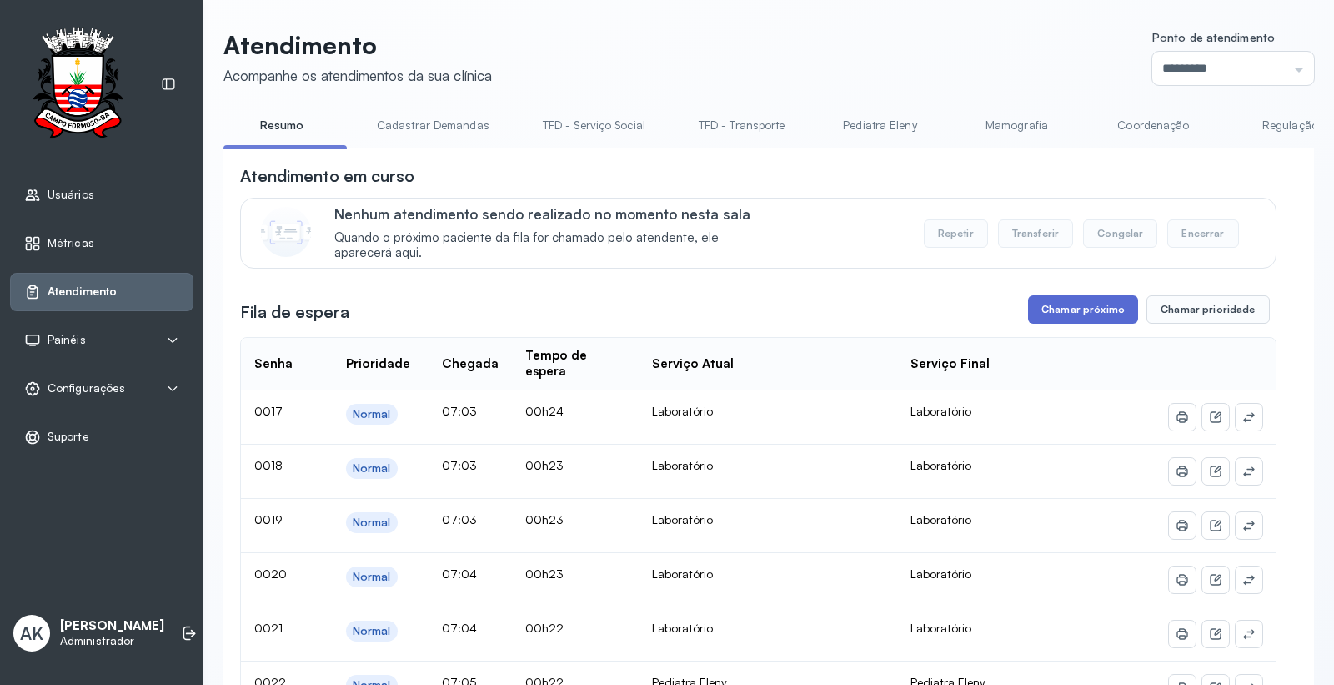
click at [1066, 311] on button "Chamar próximo" at bounding box center [1083, 309] width 110 height 28
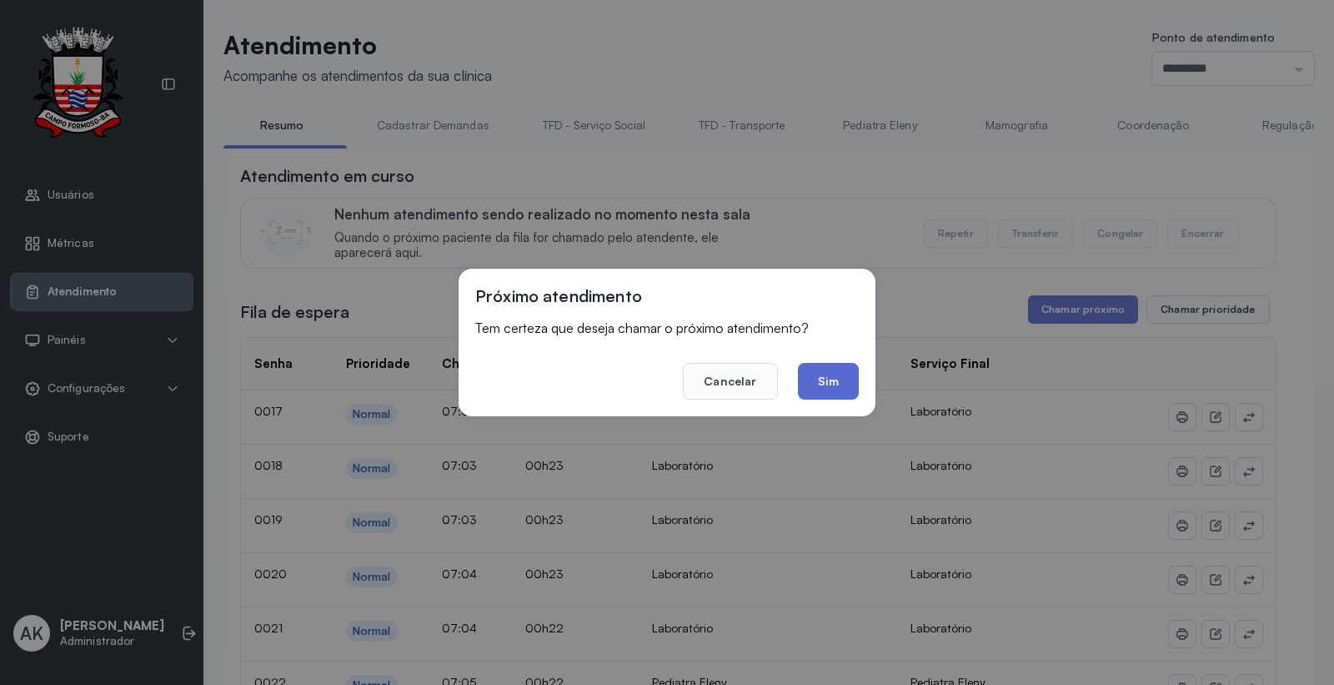
click at [826, 384] on button "Sim" at bounding box center [828, 381] width 61 height 37
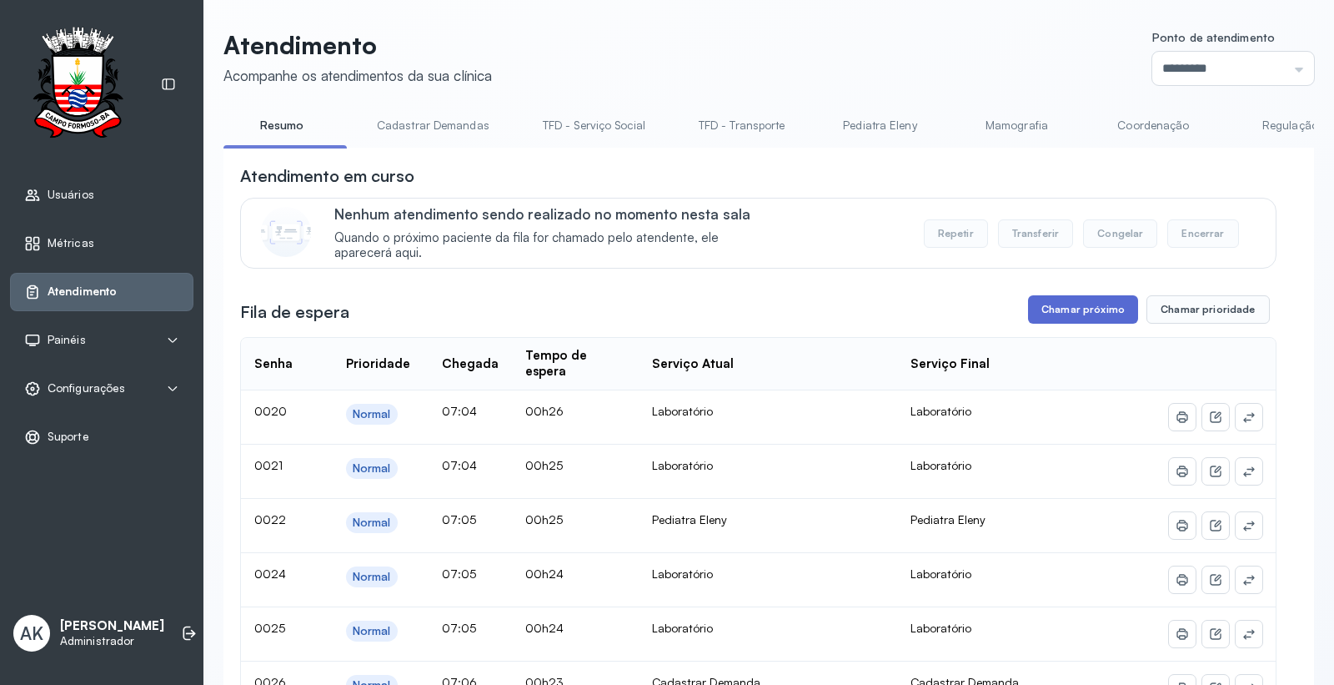
click at [1034, 304] on button "Chamar próximo" at bounding box center [1083, 309] width 110 height 28
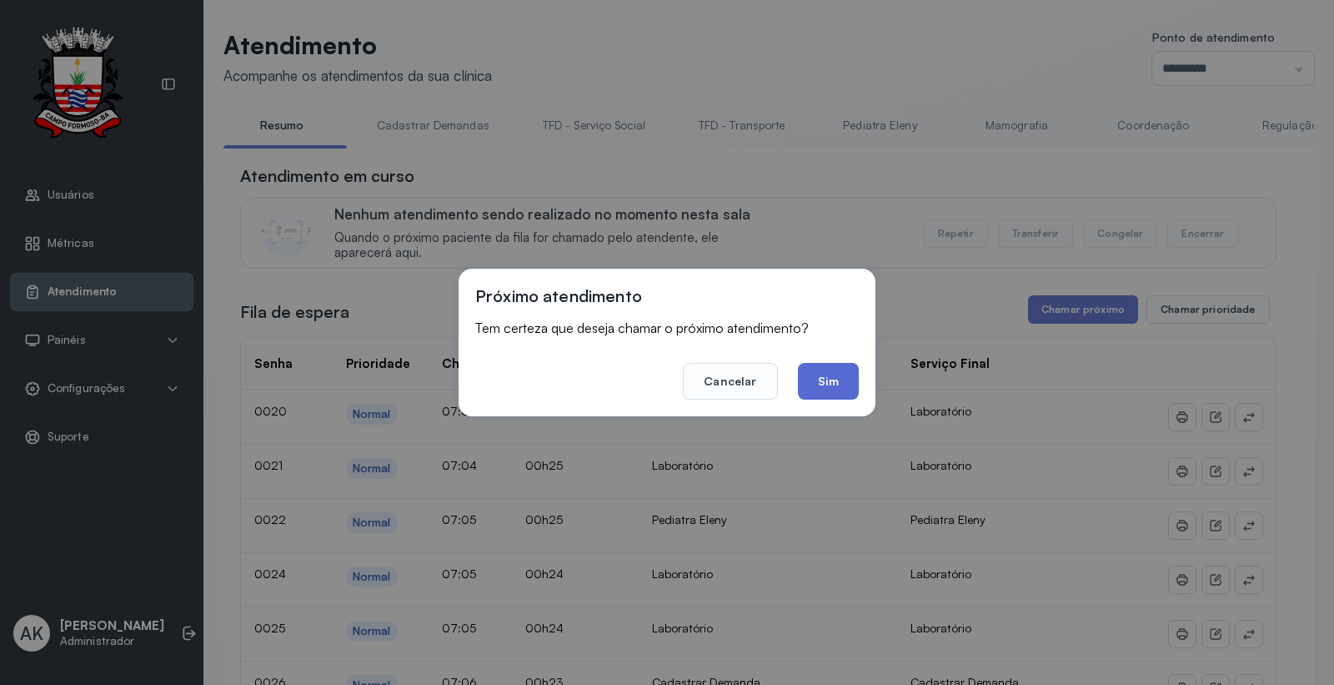
click at [815, 379] on button "Sim" at bounding box center [828, 381] width 61 height 37
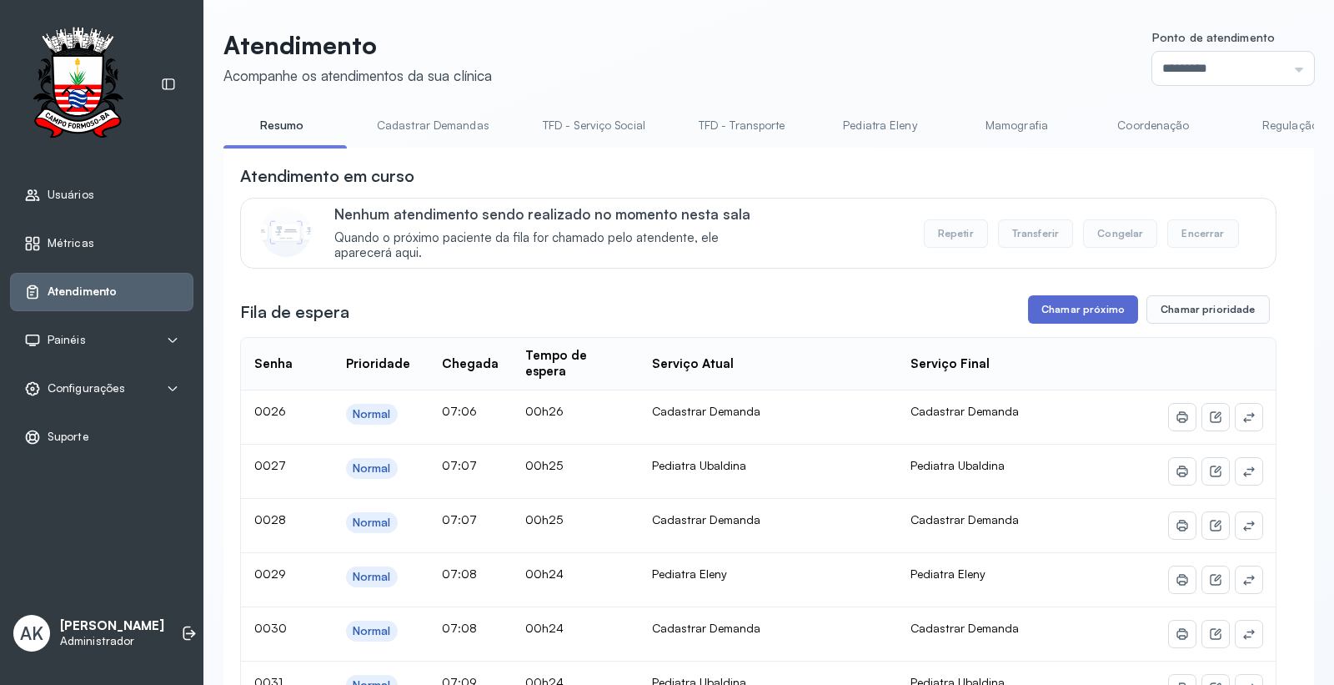
click at [1069, 314] on button "Chamar próximo" at bounding box center [1083, 309] width 110 height 28
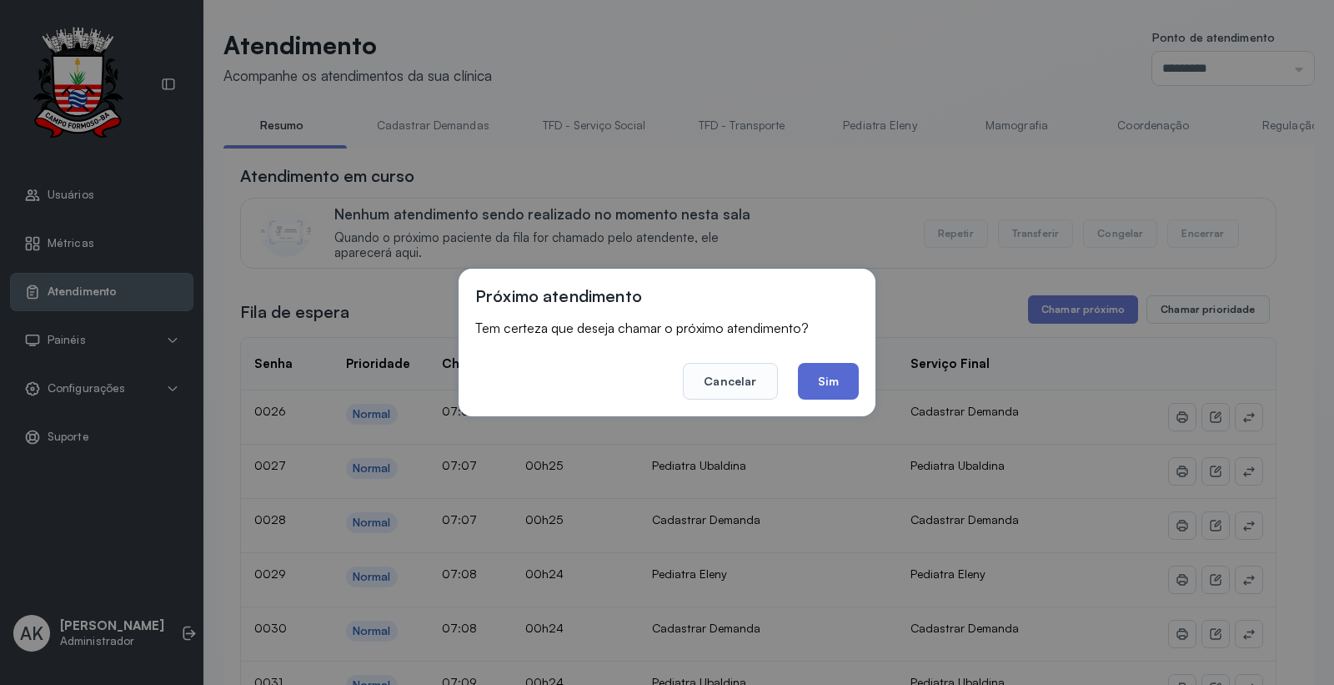
click at [828, 368] on button "Sim" at bounding box center [828, 381] width 61 height 37
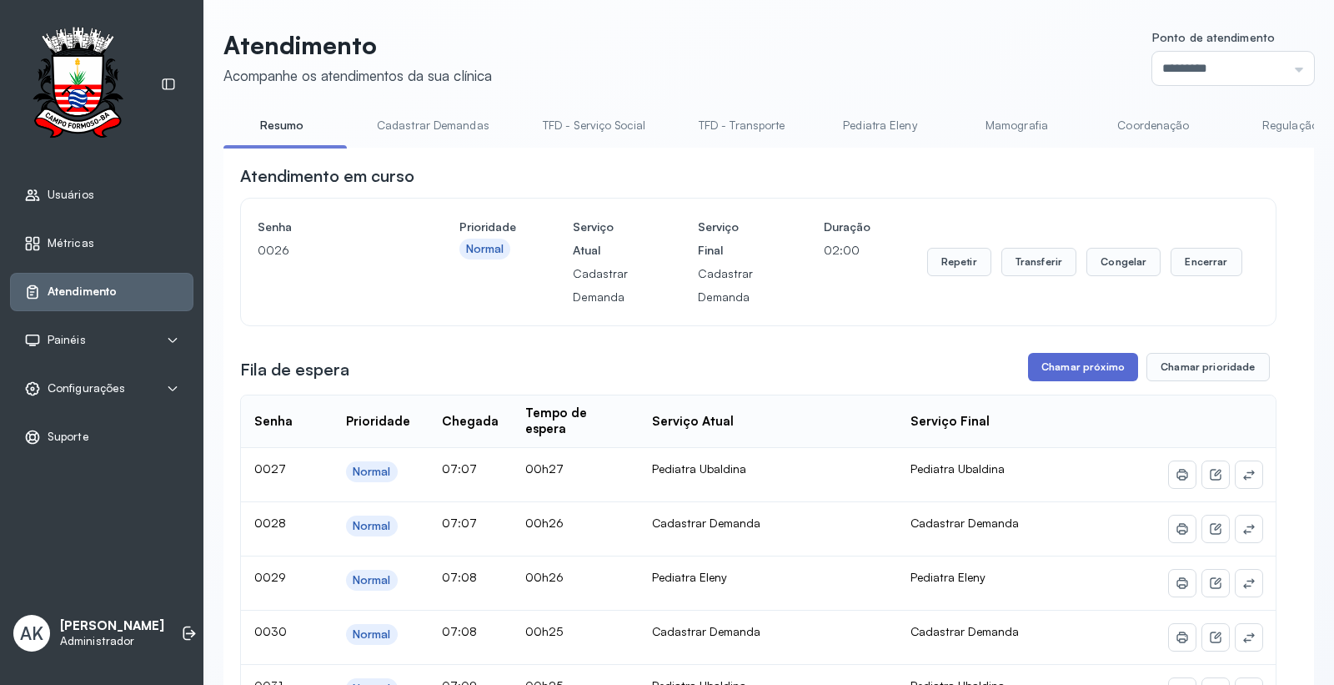
click at [1048, 369] on button "Chamar próximo" at bounding box center [1083, 367] width 110 height 28
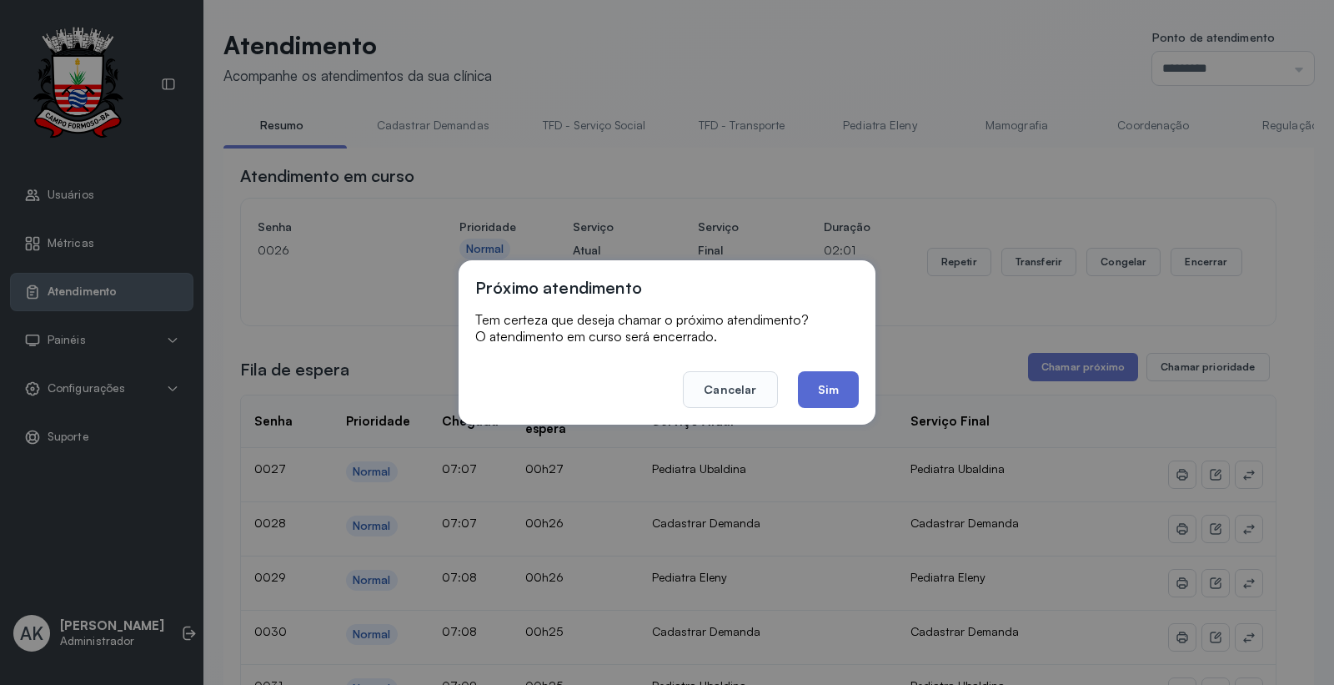
click at [826, 381] on button "Sim" at bounding box center [828, 389] width 61 height 37
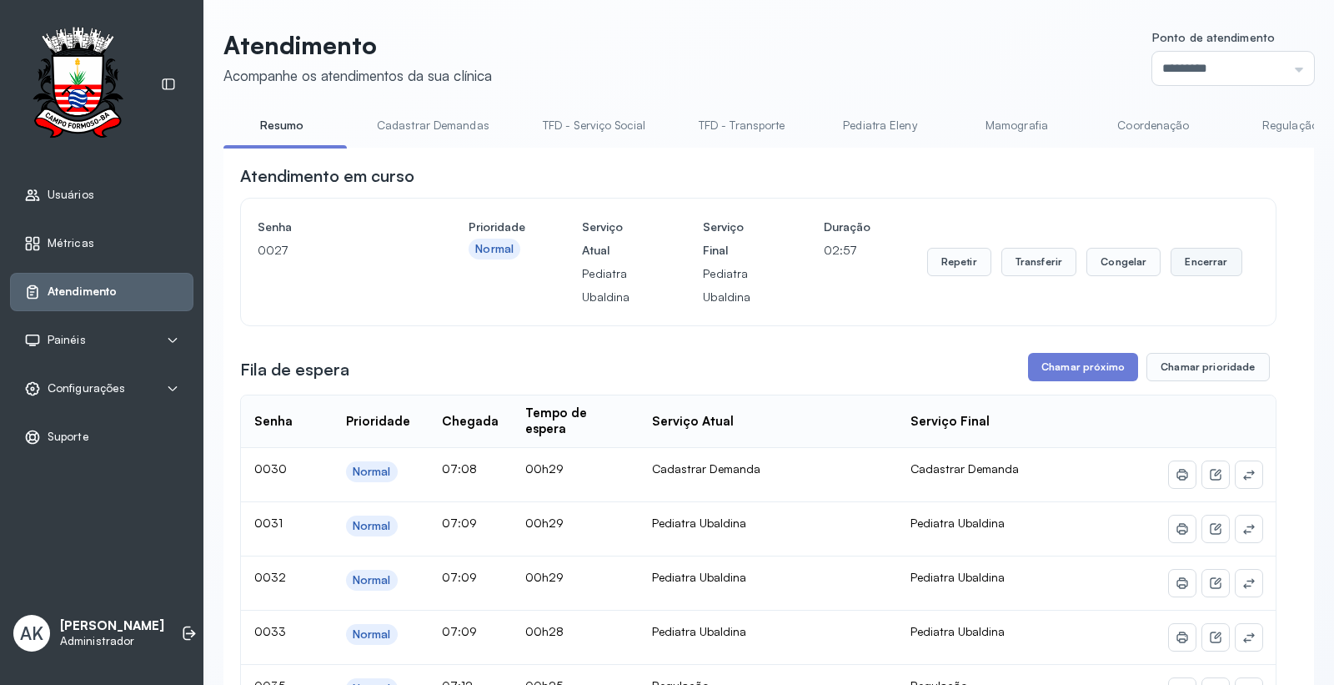
click at [1177, 274] on button "Encerrar" at bounding box center [1206, 262] width 71 height 28
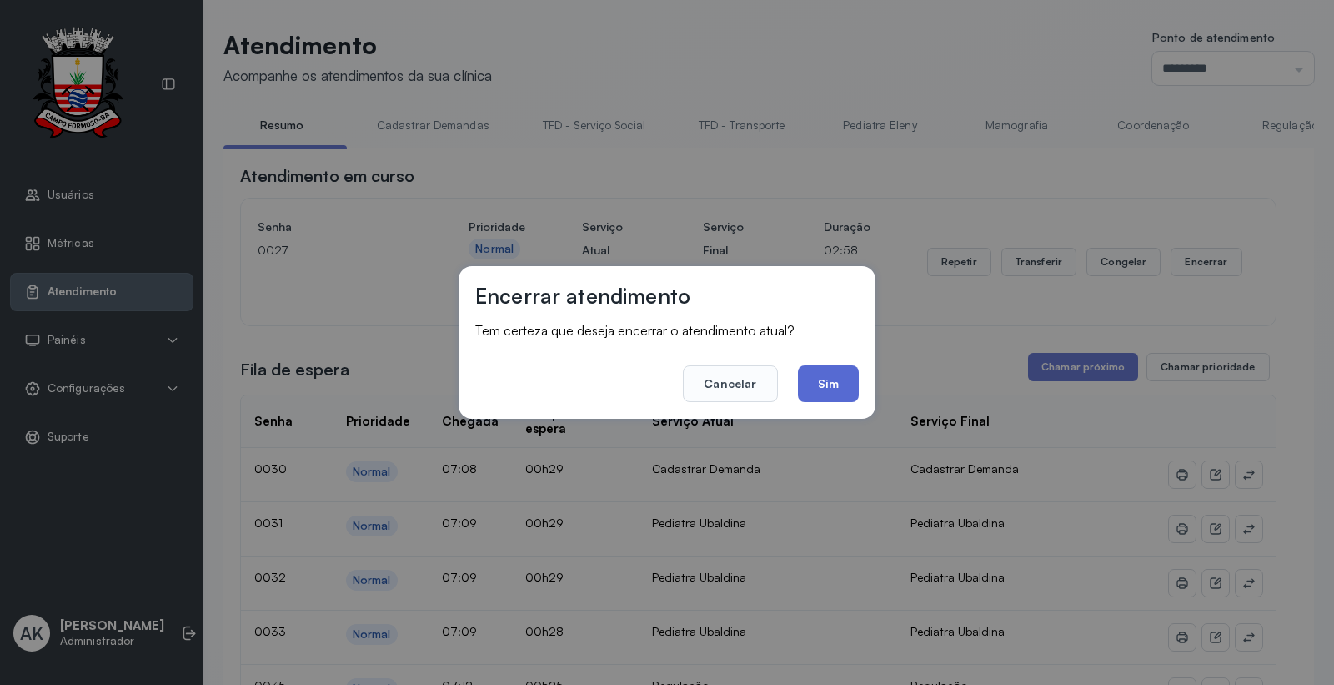
click at [816, 377] on button "Sim" at bounding box center [828, 383] width 61 height 37
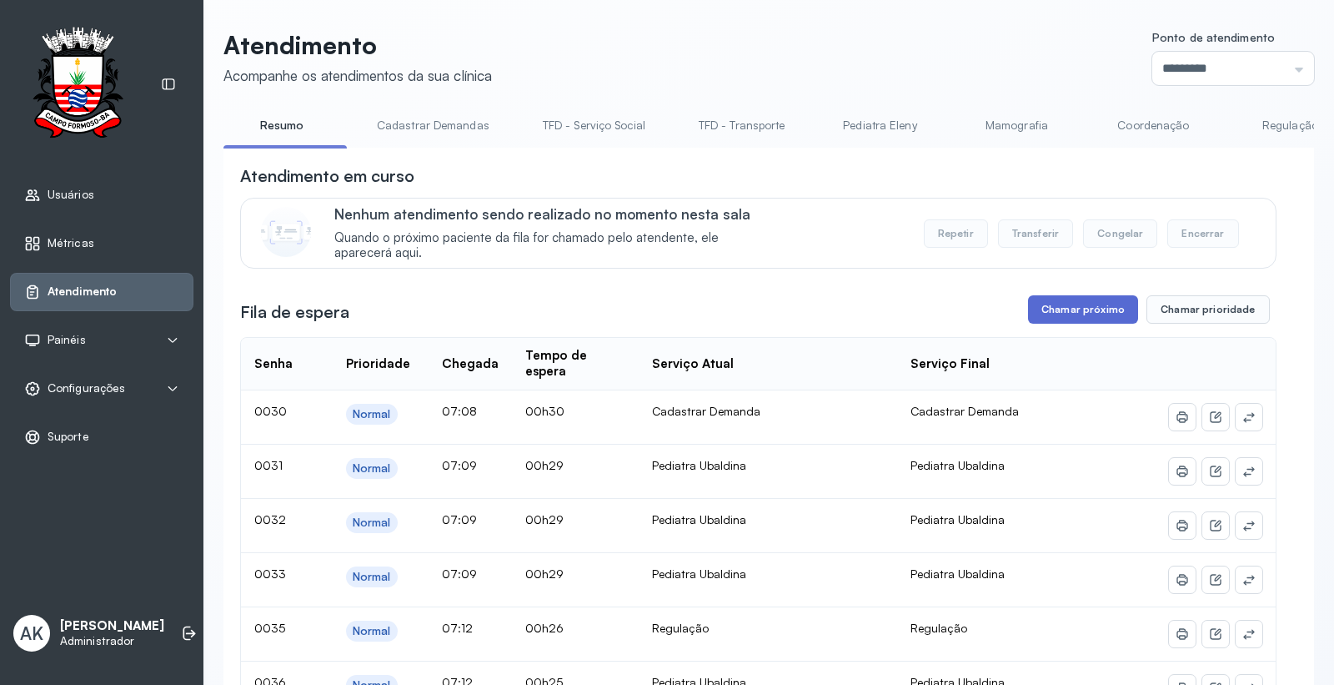
click at [1064, 309] on button "Chamar próximo" at bounding box center [1083, 309] width 110 height 28
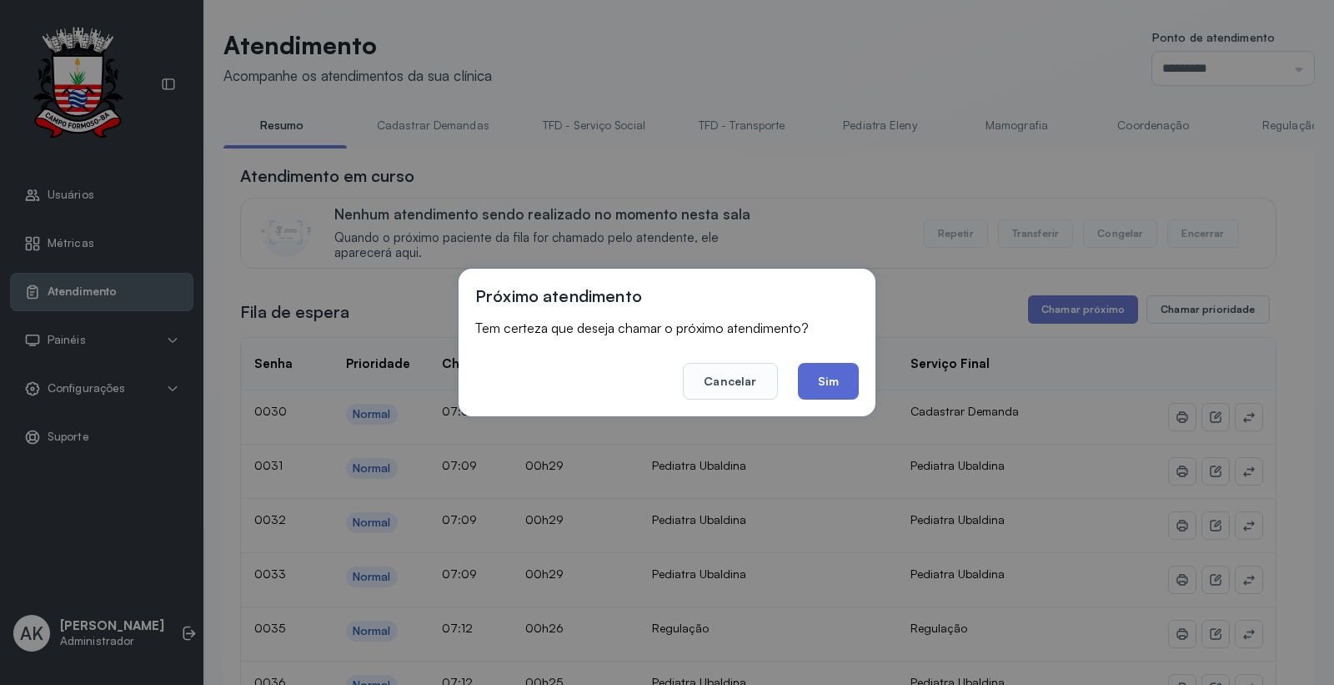
click at [823, 382] on button "Sim" at bounding box center [828, 381] width 61 height 37
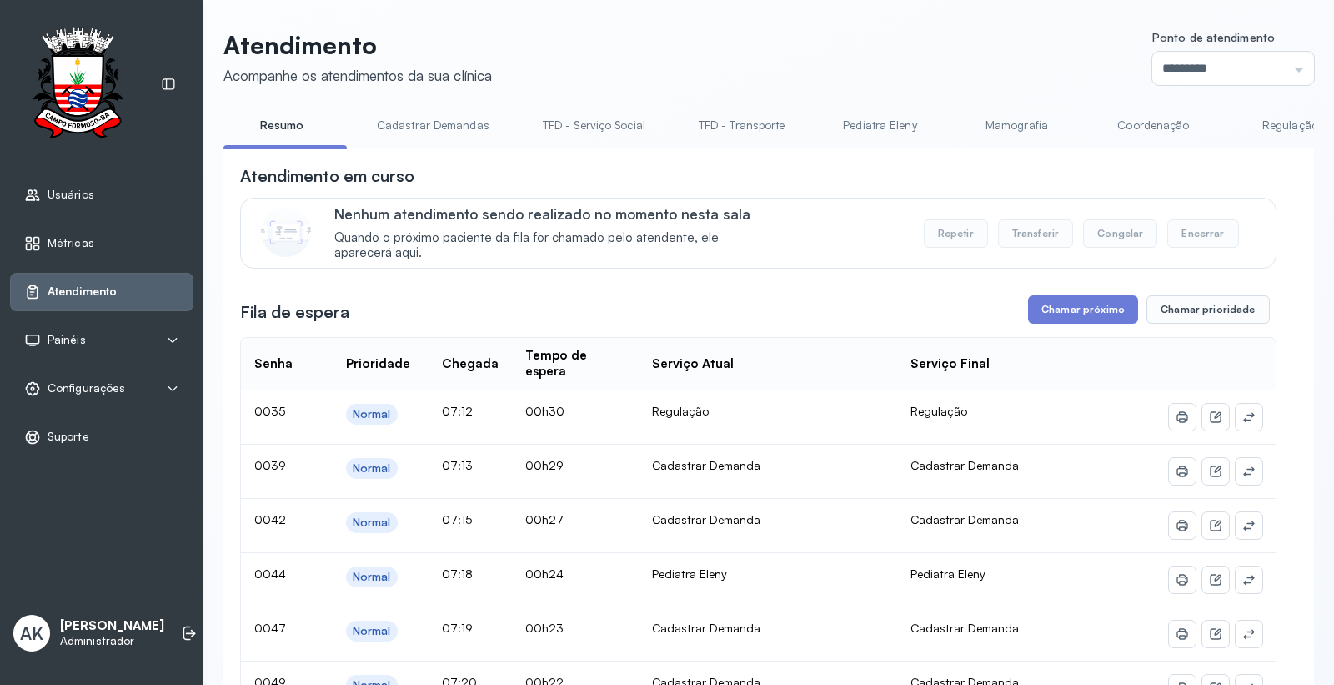
click at [426, 127] on link "Cadastrar Demandas" at bounding box center [433, 126] width 146 height 28
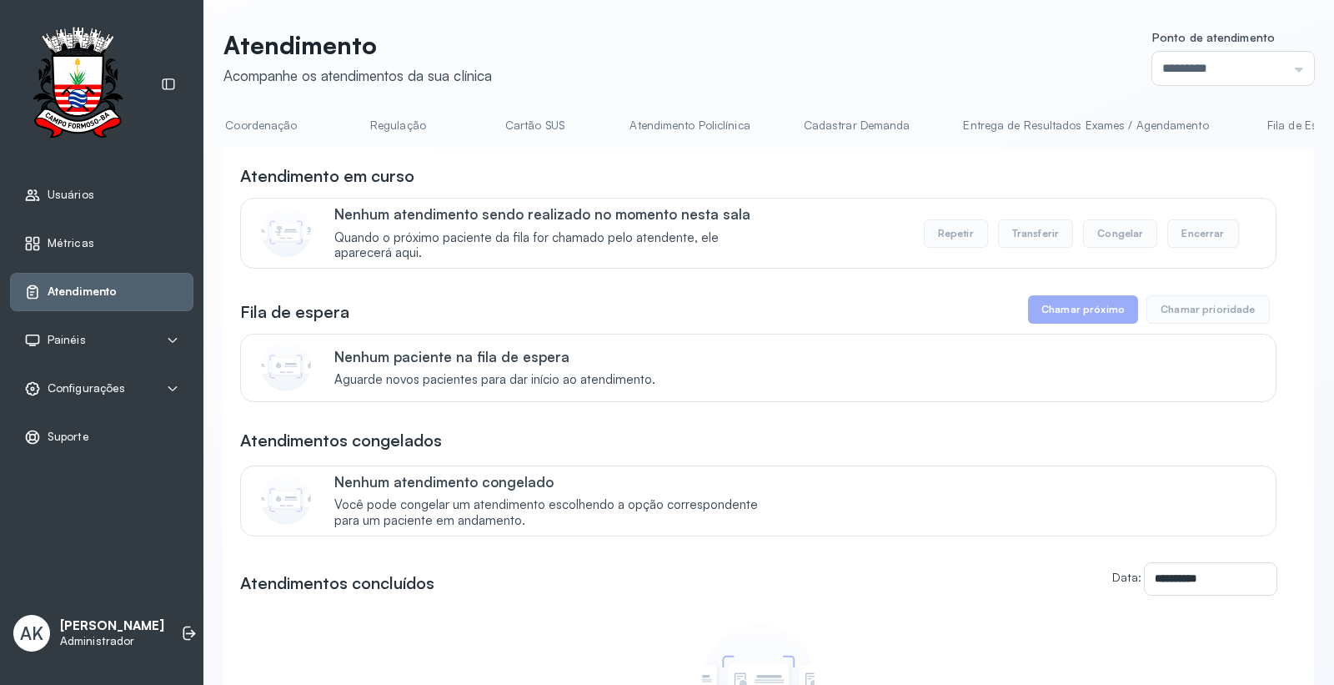
scroll to position [0, 1182]
click at [603, 128] on link "Cadastrar Demanda" at bounding box center [570, 126] width 140 height 28
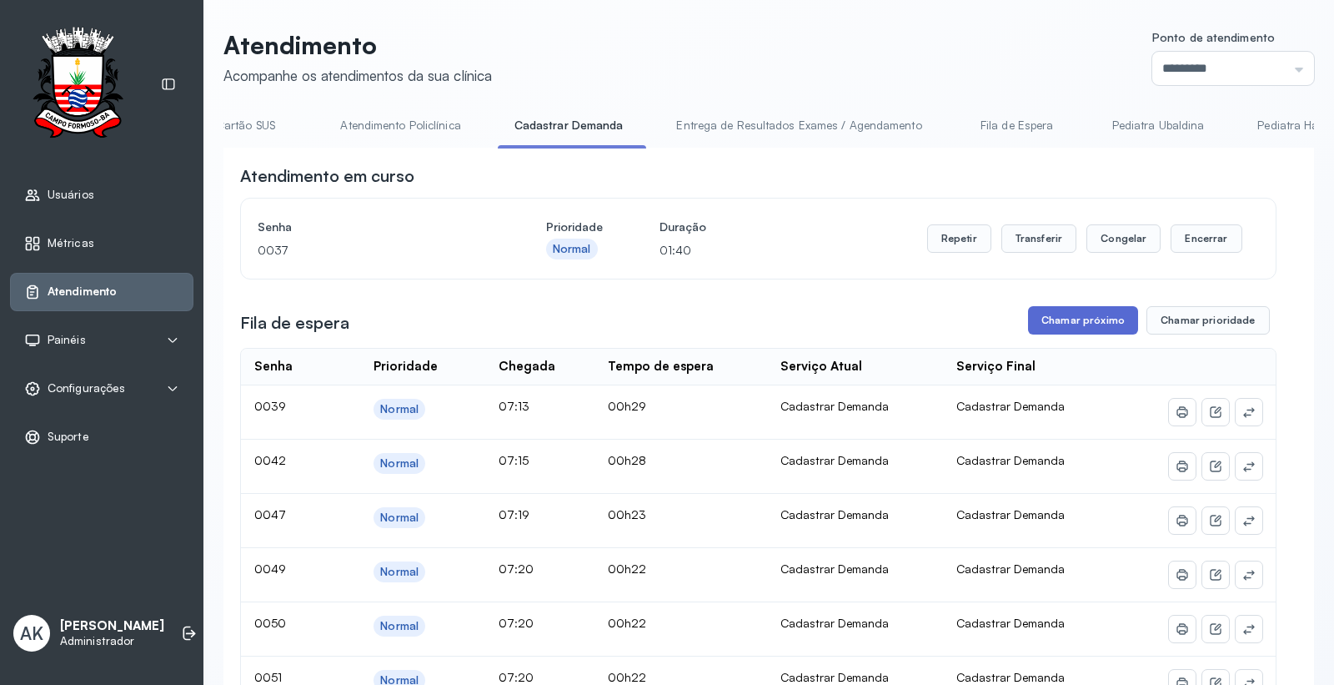
click at [1046, 328] on button "Chamar próximo" at bounding box center [1083, 320] width 110 height 28
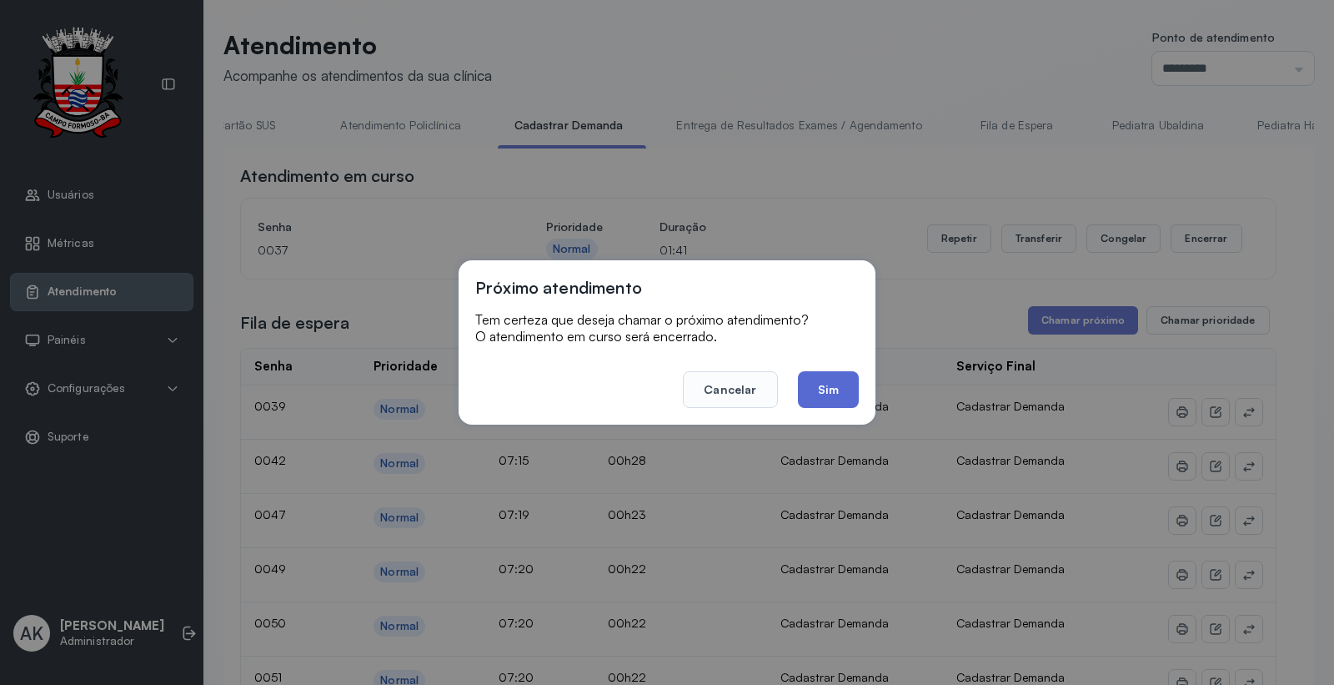
click at [822, 388] on button "Sim" at bounding box center [828, 389] width 61 height 37
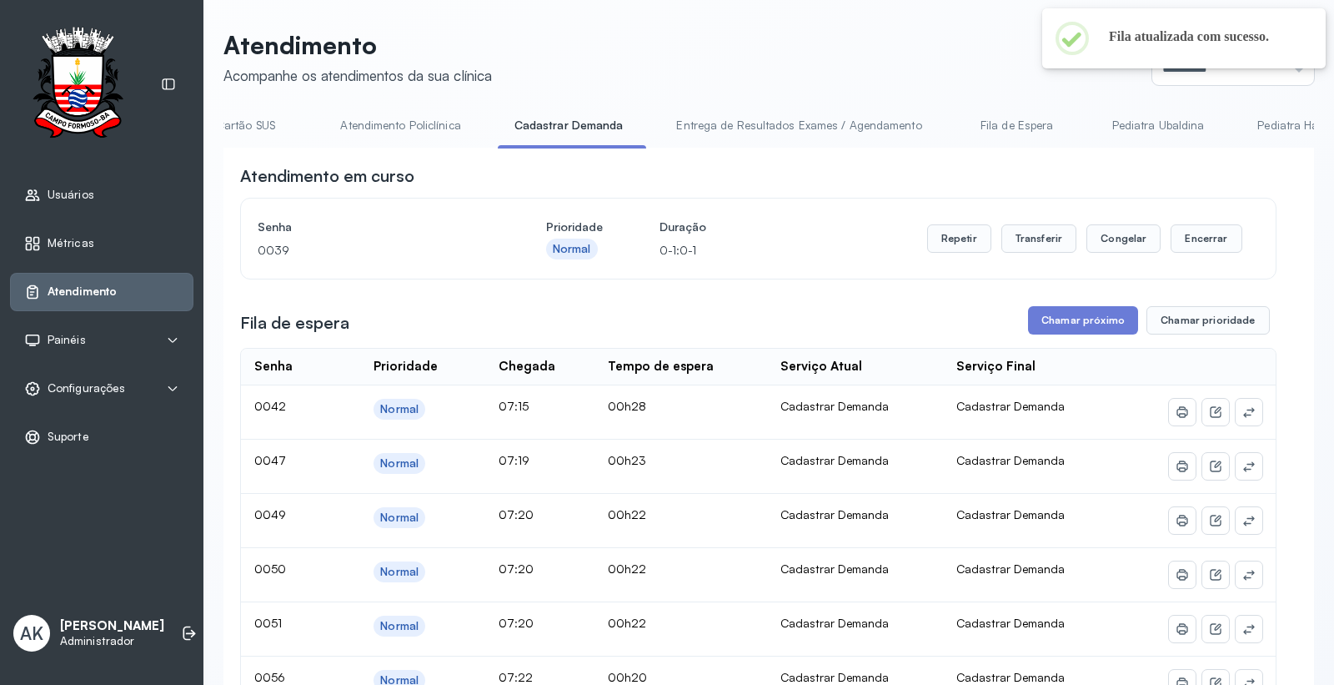
click at [1173, 123] on link "Pediatra Ubaldina" at bounding box center [1159, 126] width 126 height 28
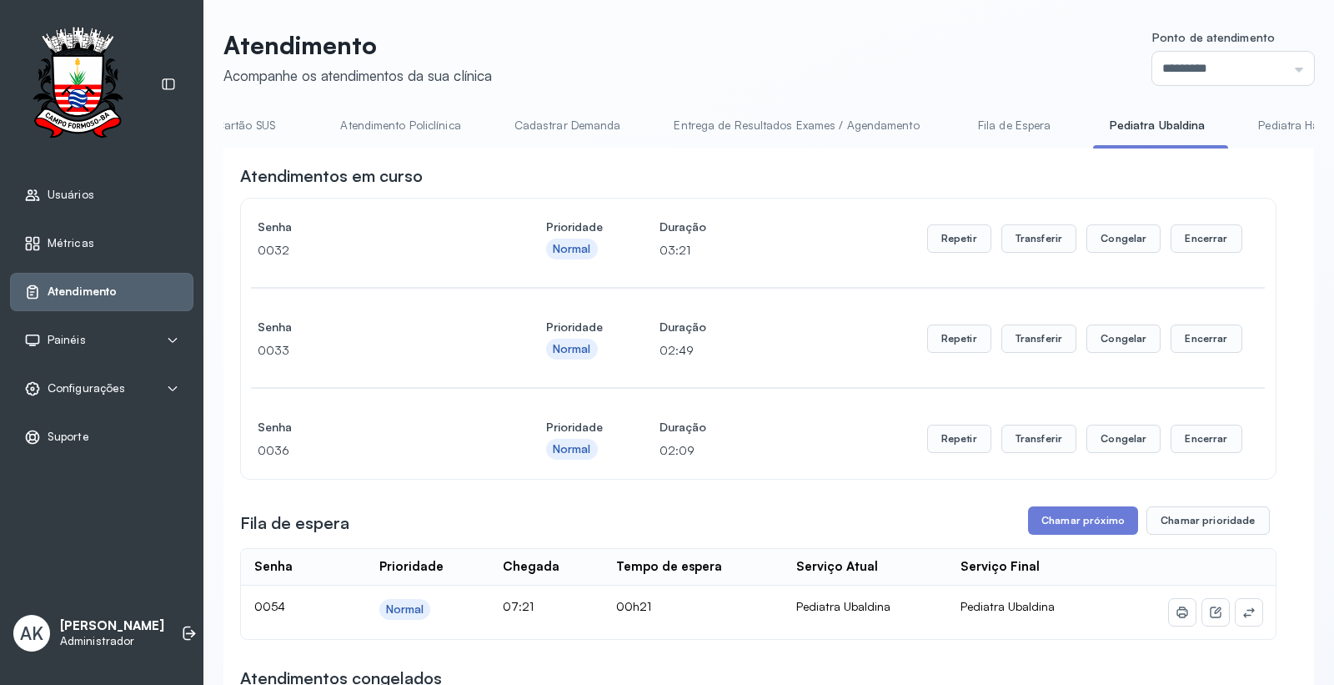
scroll to position [0, 0]
click at [270, 119] on link "Resumo" at bounding box center [281, 126] width 117 height 28
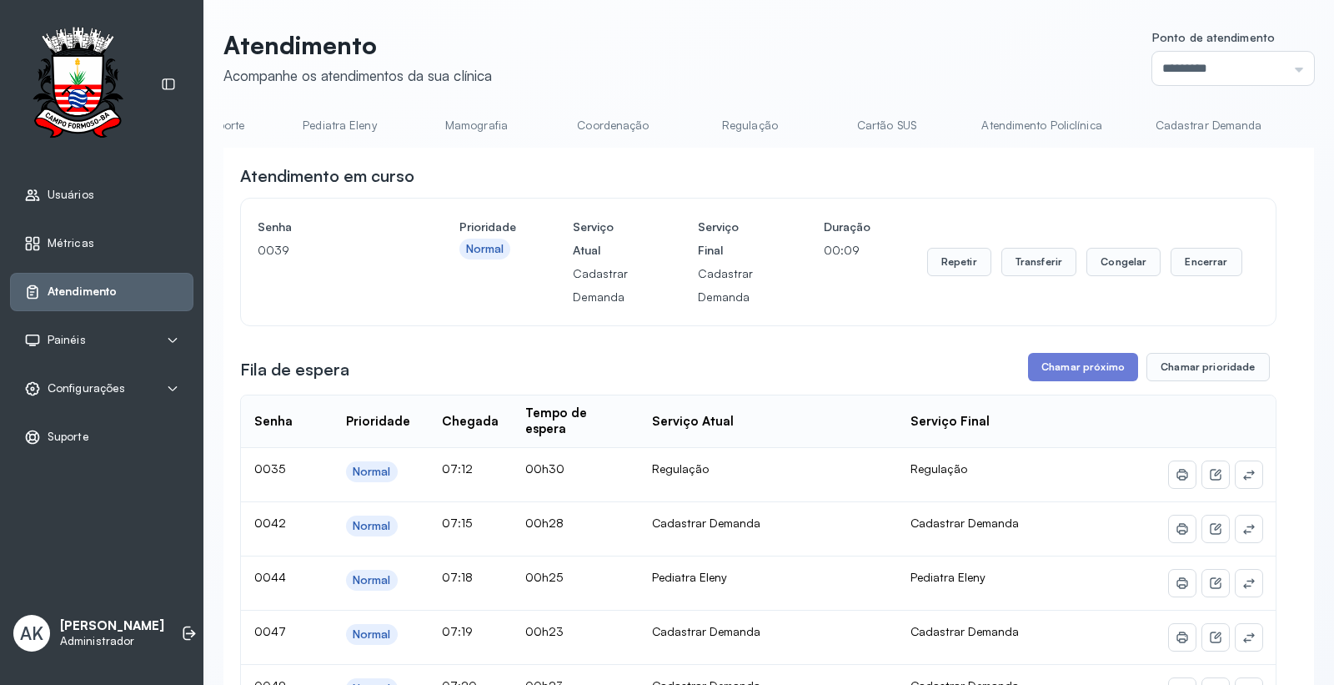
scroll to position [0, 869]
click at [856, 135] on link "Cadastrar Demanda" at bounding box center [881, 126] width 140 height 28
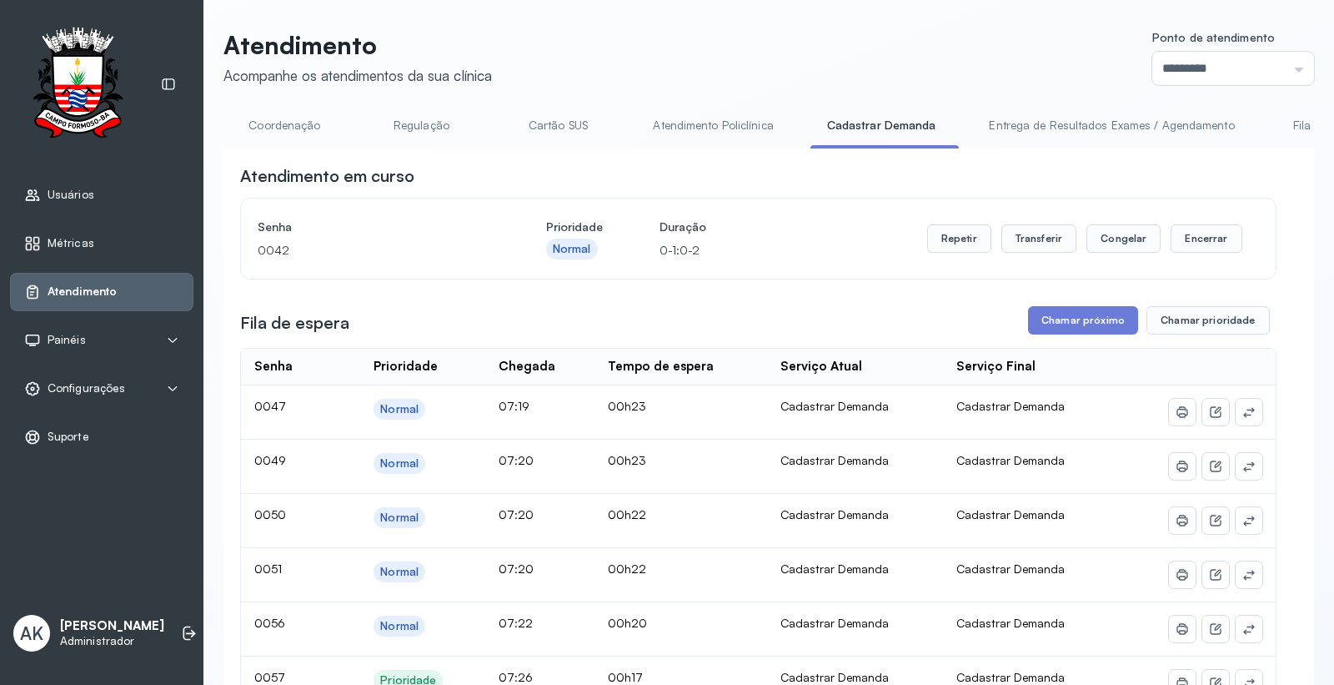
scroll to position [0, 0]
click at [281, 130] on link "Resumo" at bounding box center [281, 126] width 117 height 28
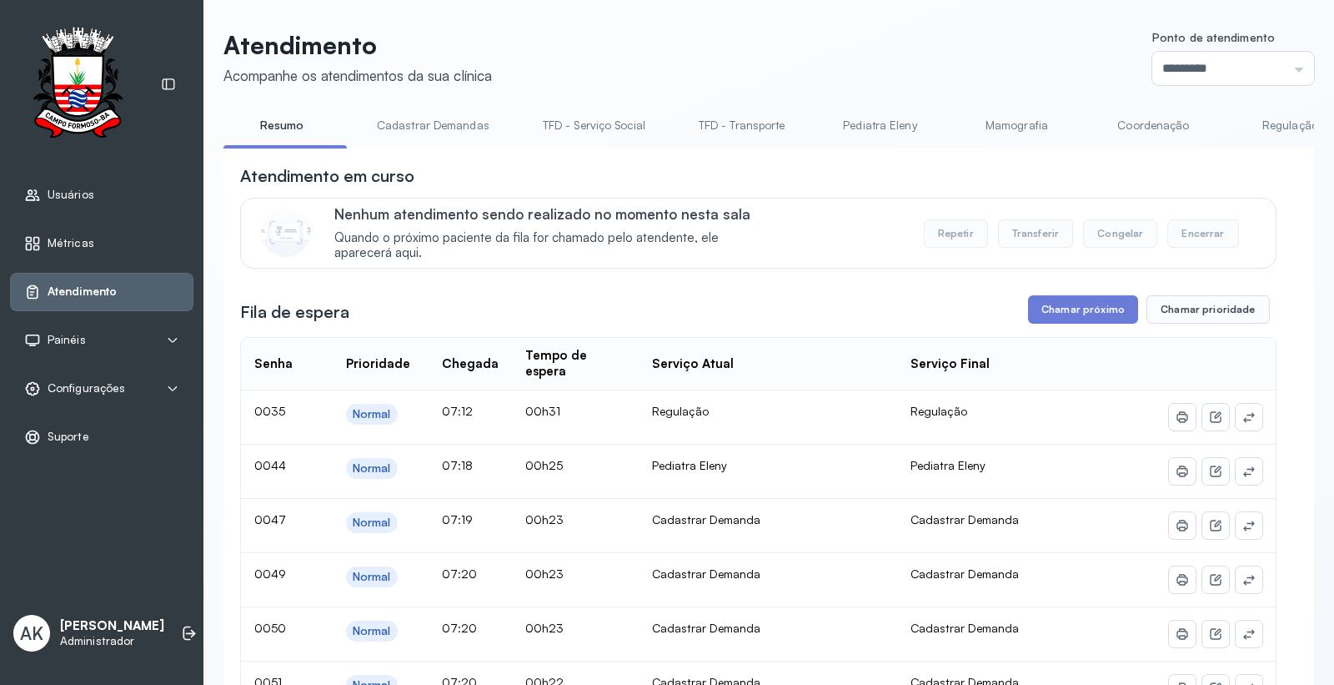
scroll to position [0, 69]
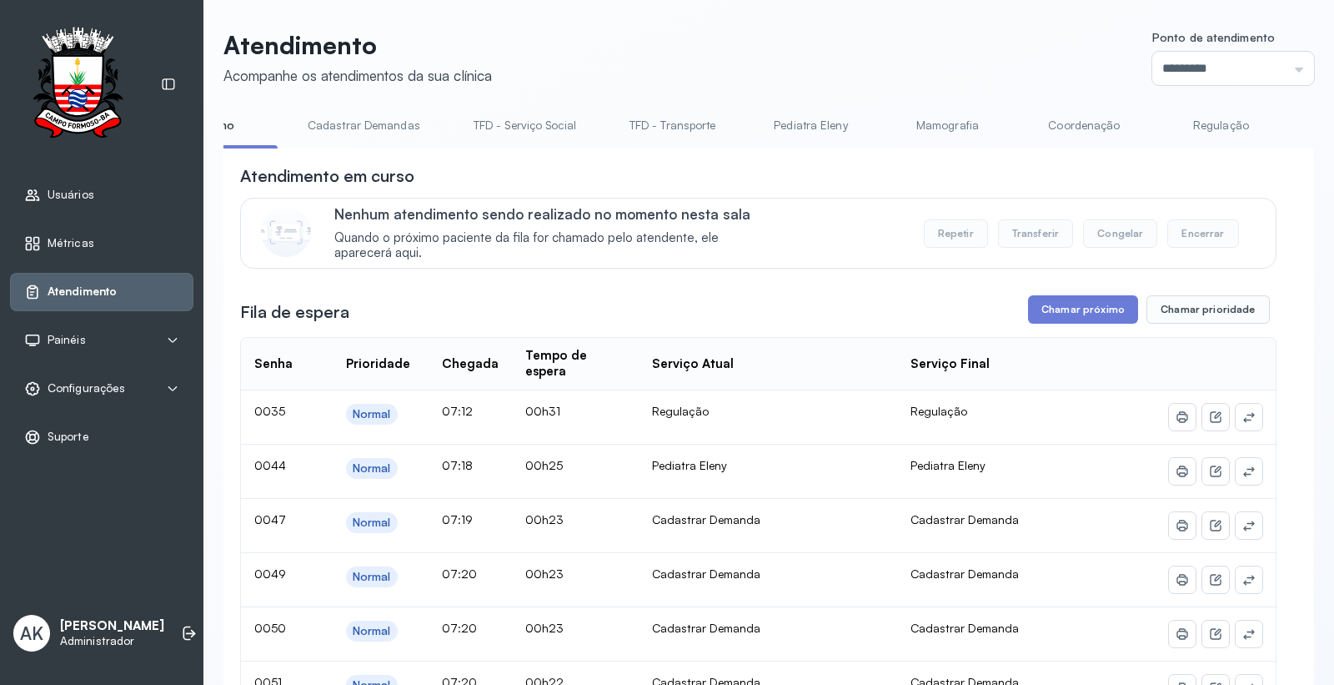
click at [811, 123] on link "Pediatra Eleny" at bounding box center [810, 126] width 117 height 28
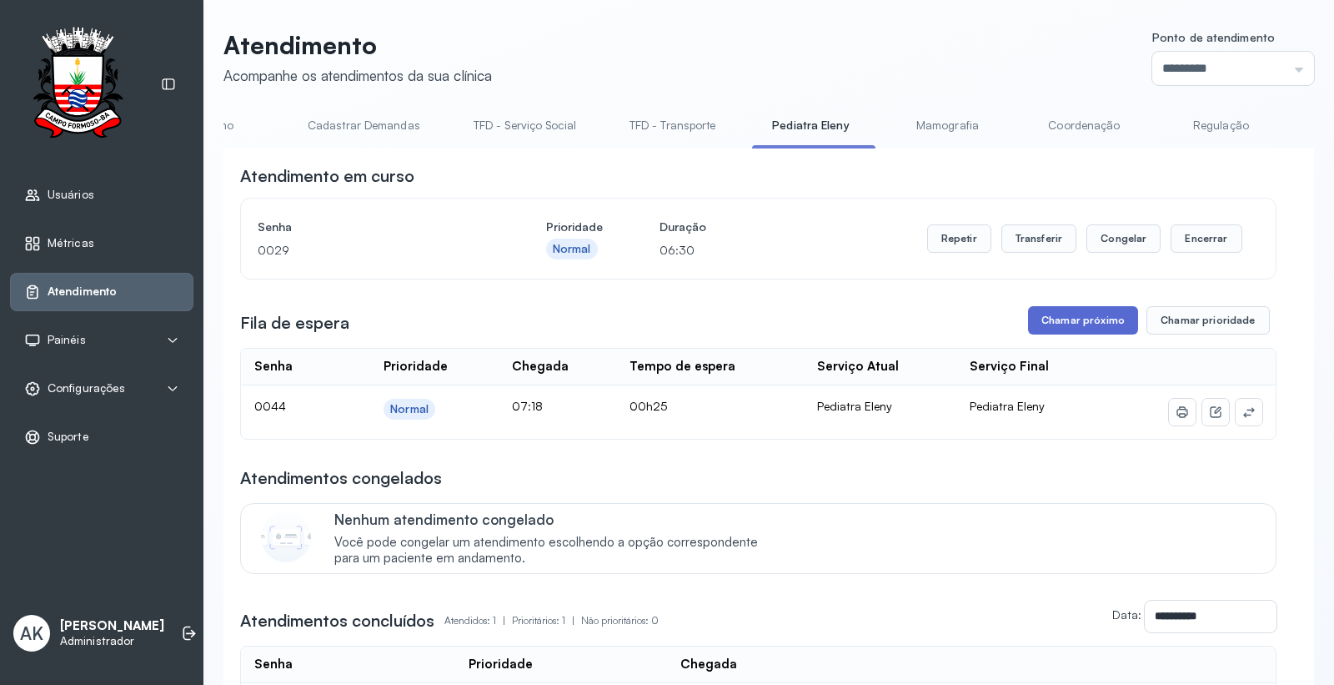
click at [1091, 330] on button "Chamar próximo" at bounding box center [1083, 320] width 110 height 28
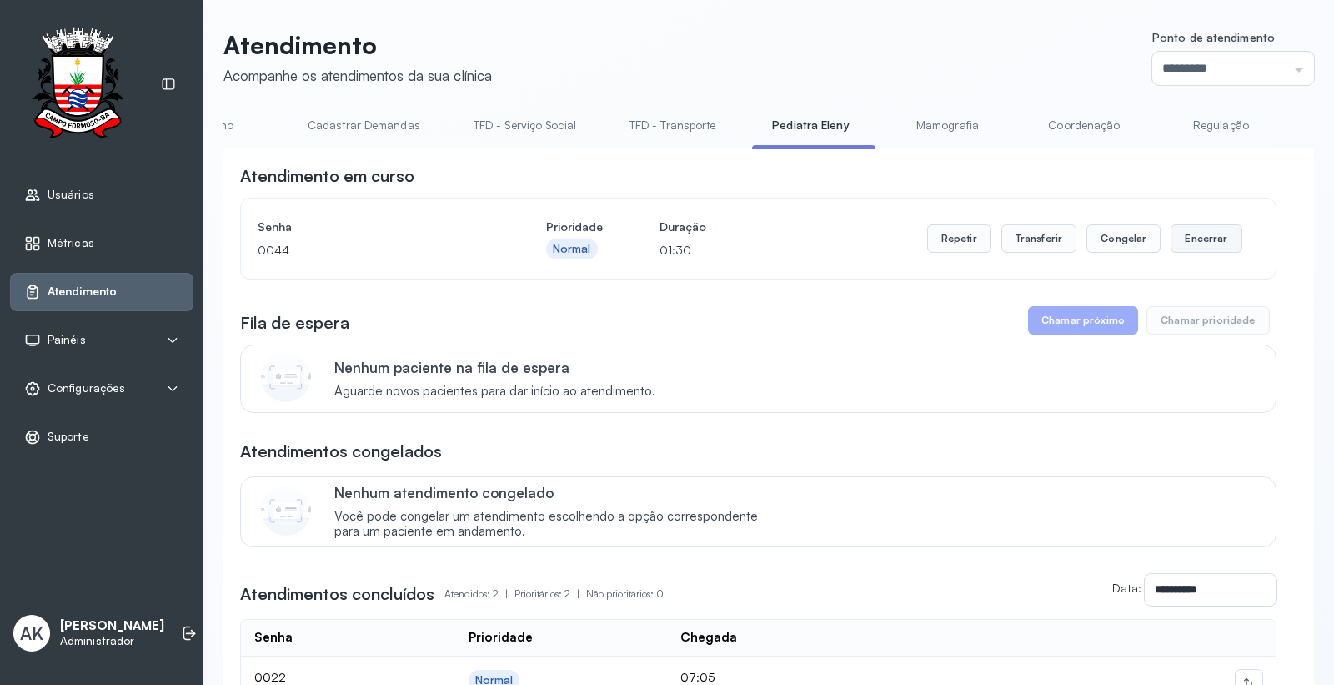
click at [1171, 233] on button "Encerrar" at bounding box center [1206, 238] width 71 height 28
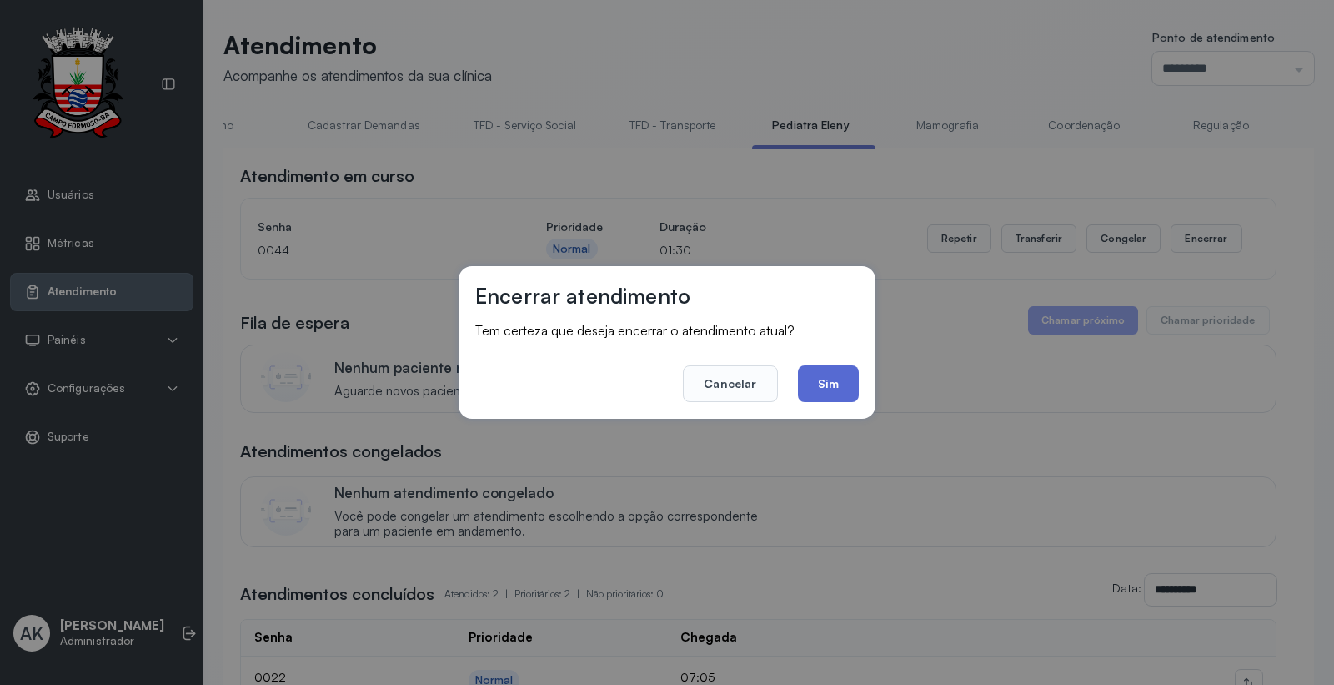
click at [836, 379] on button "Sim" at bounding box center [828, 383] width 61 height 37
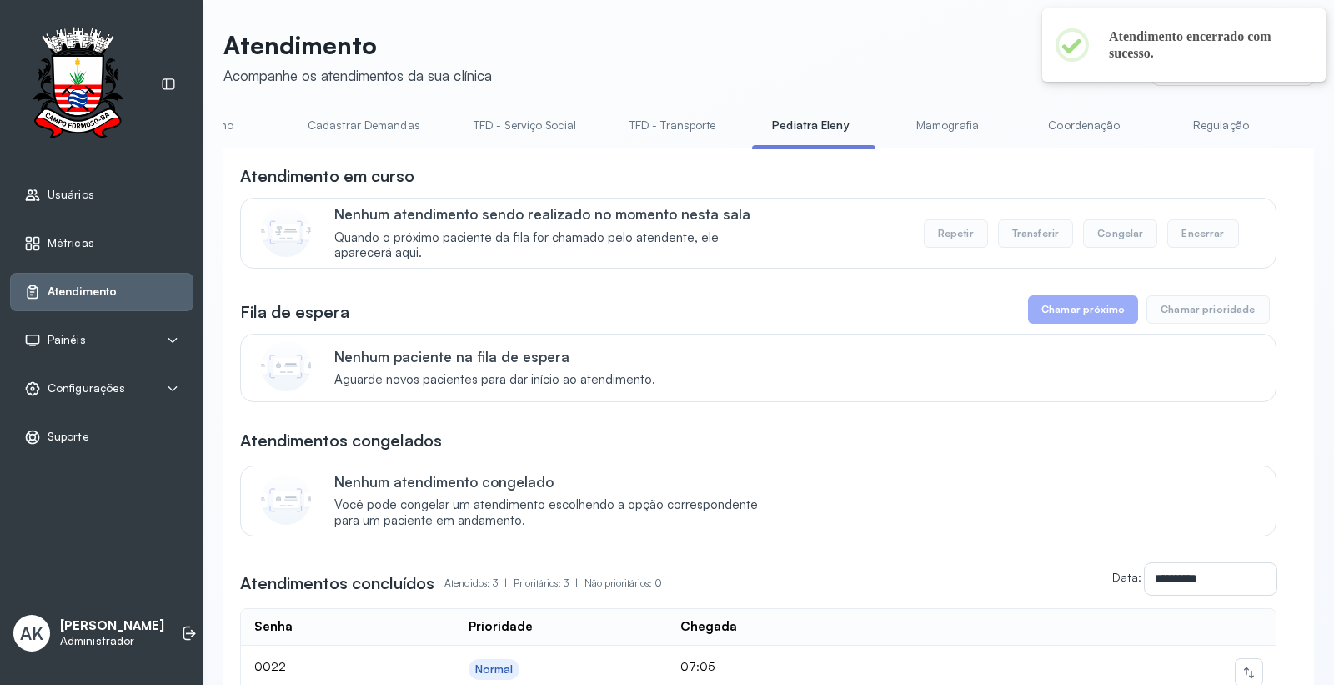
scroll to position [0, 0]
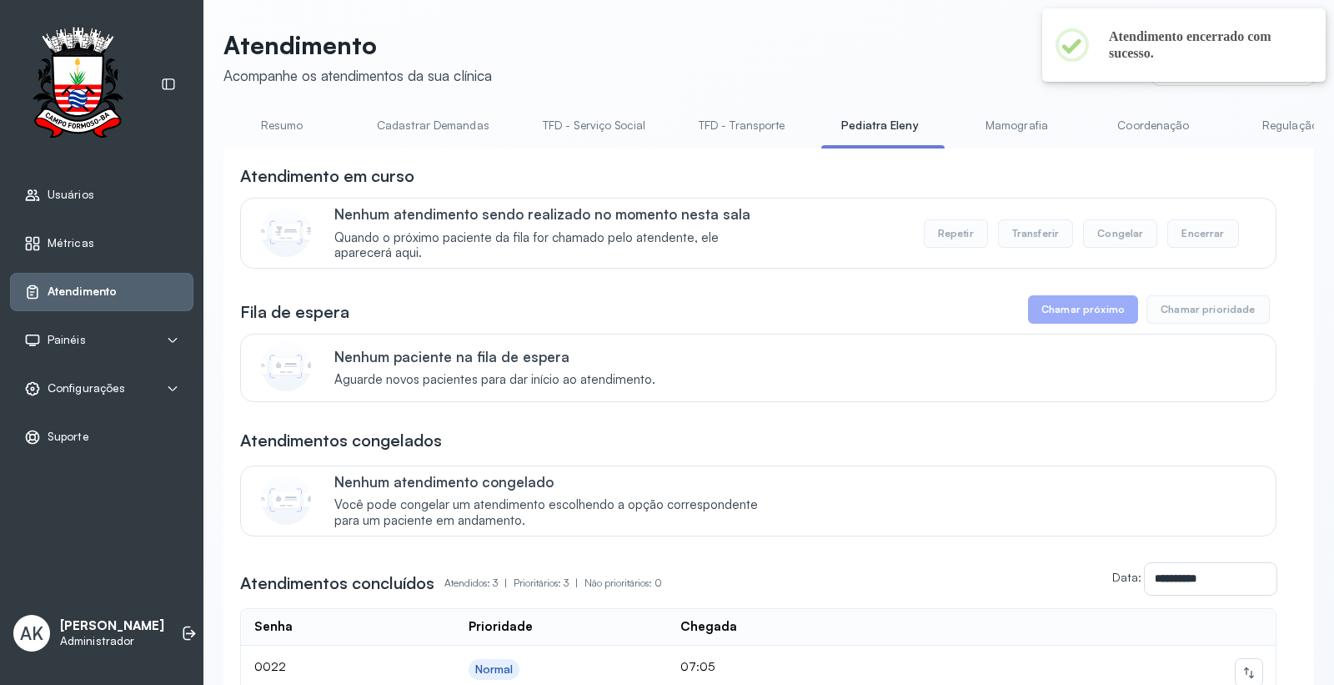
click at [297, 112] on link "Resumo" at bounding box center [281, 126] width 117 height 28
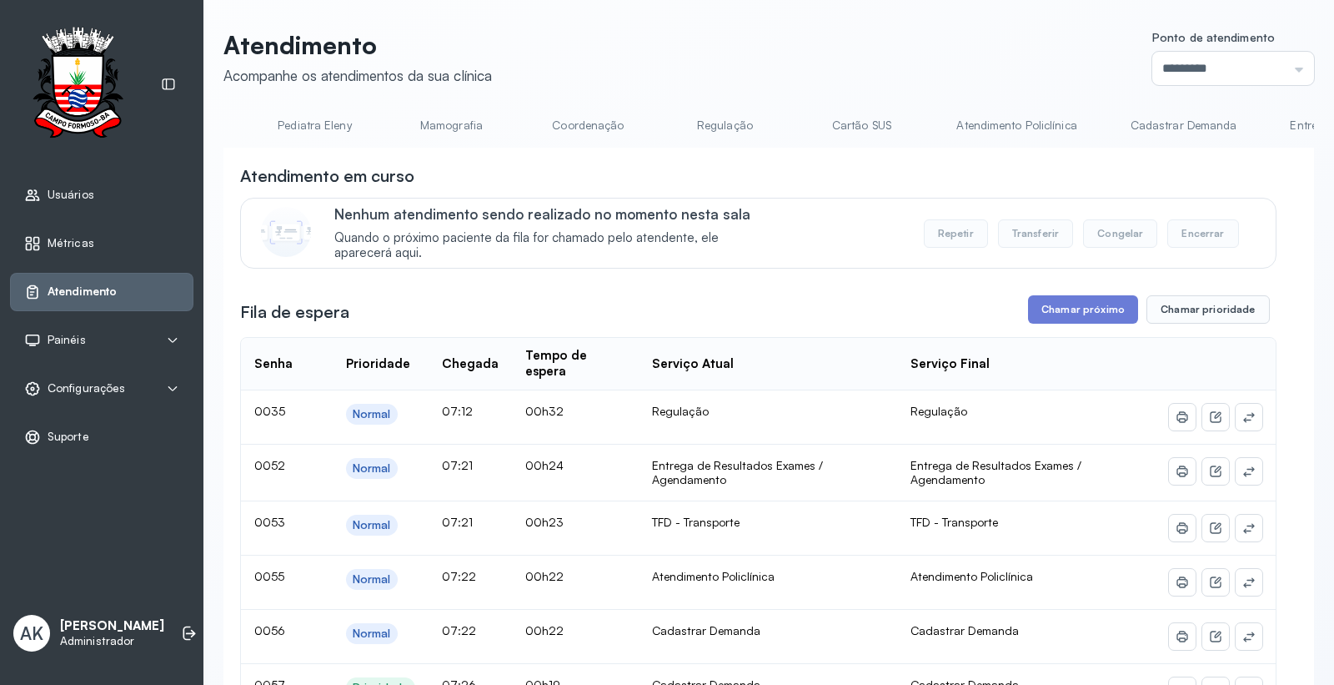
scroll to position [0, 652]
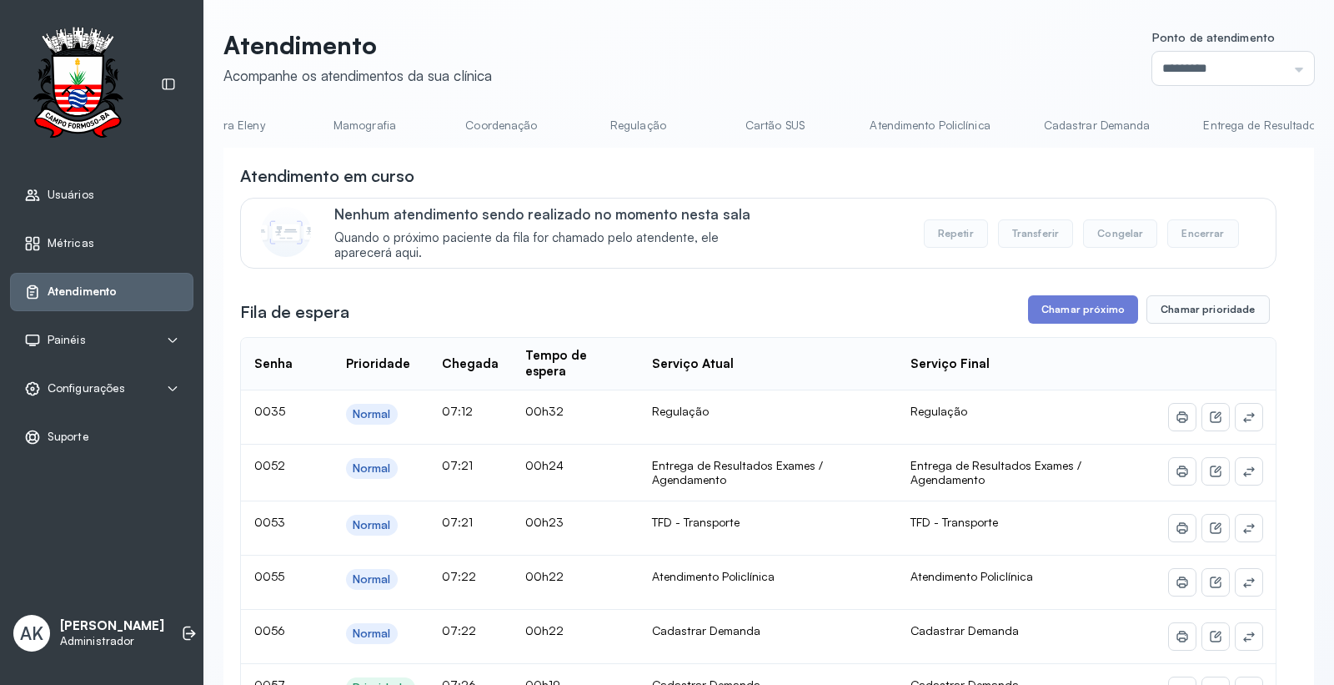
click at [913, 129] on link "Atendimento Policlínica" at bounding box center [929, 126] width 153 height 28
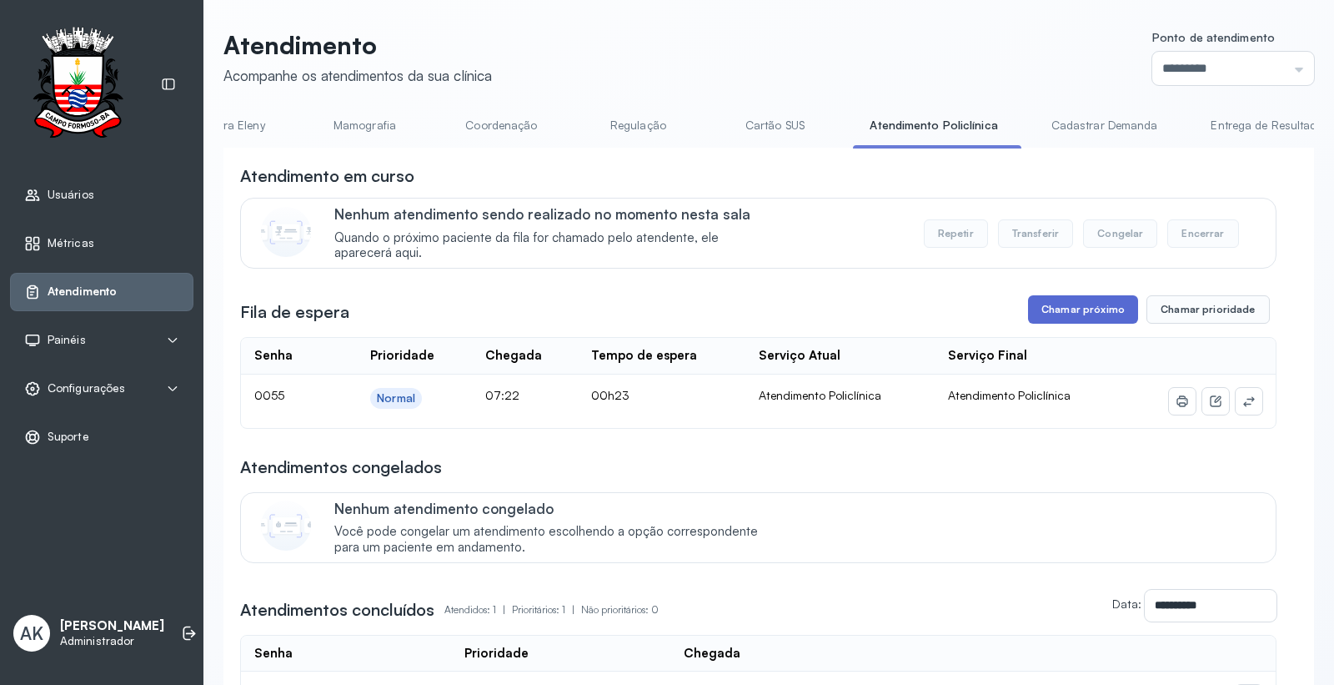
click at [1047, 319] on button "Chamar próximo" at bounding box center [1083, 309] width 110 height 28
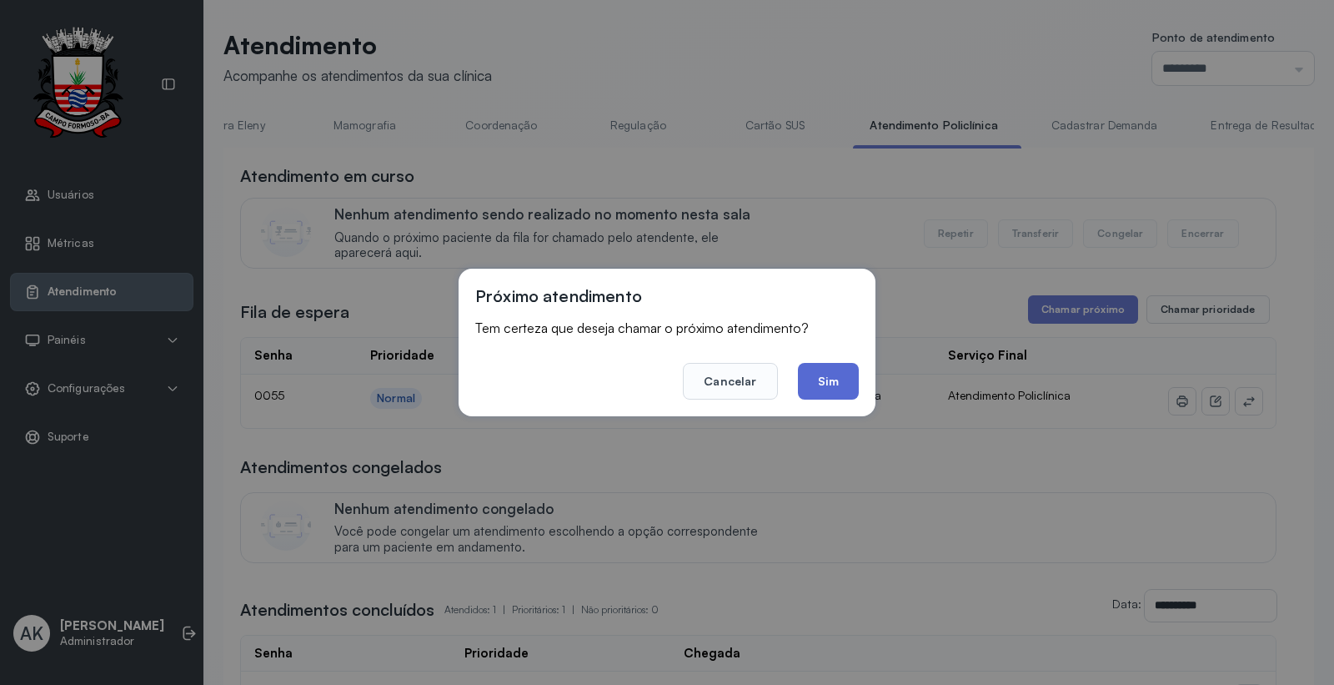
click at [846, 381] on button "Sim" at bounding box center [828, 381] width 61 height 37
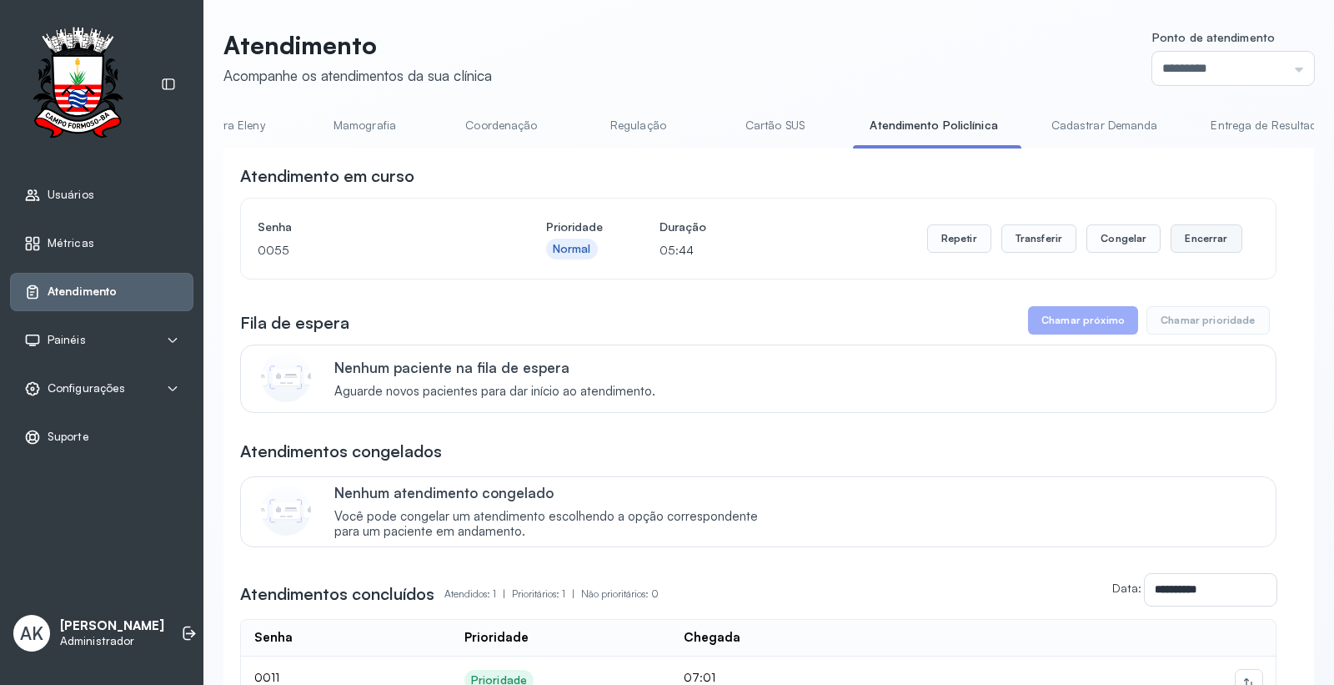
click at [1191, 239] on button "Encerrar" at bounding box center [1206, 238] width 71 height 28
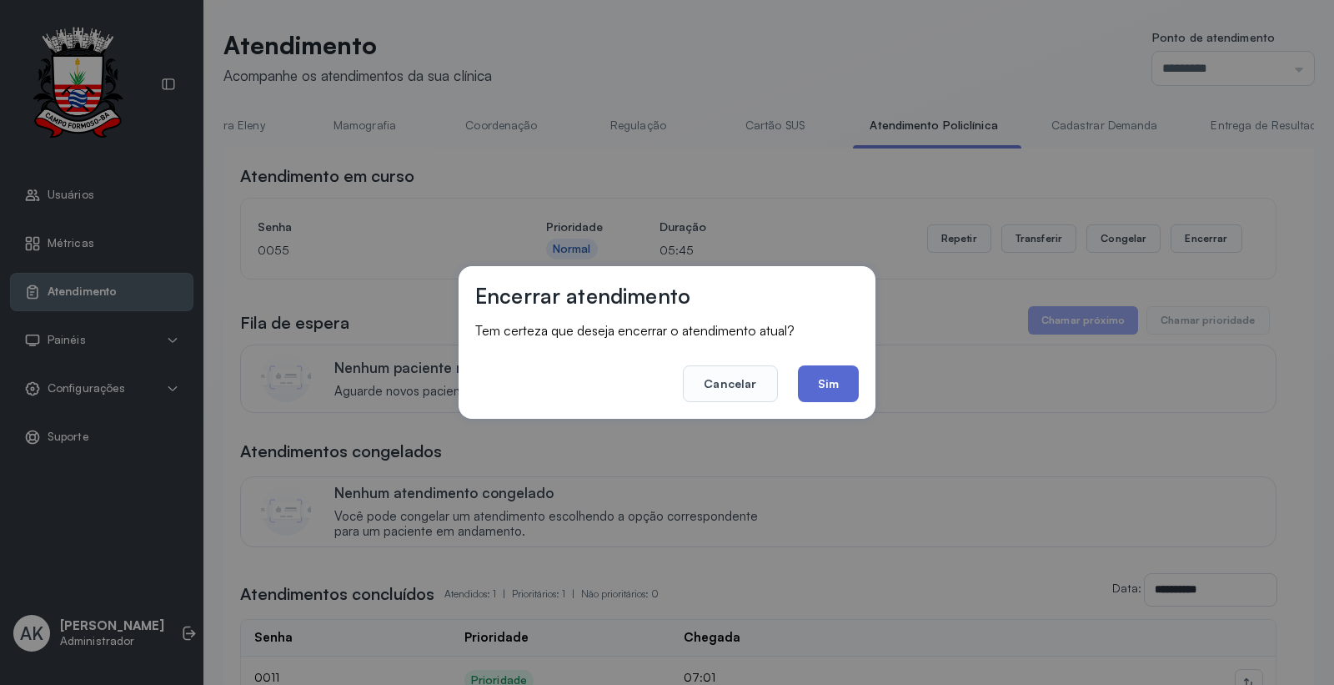
click at [829, 371] on button "Sim" at bounding box center [828, 383] width 61 height 37
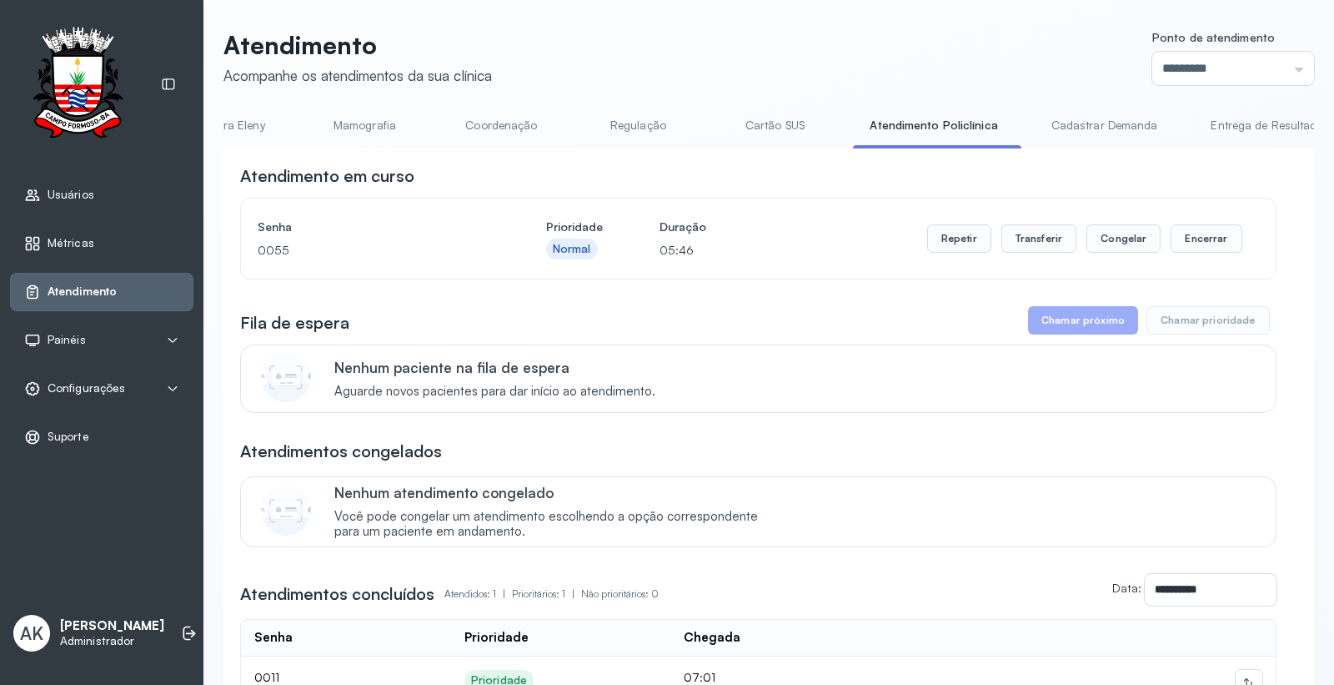
scroll to position [0, 0]
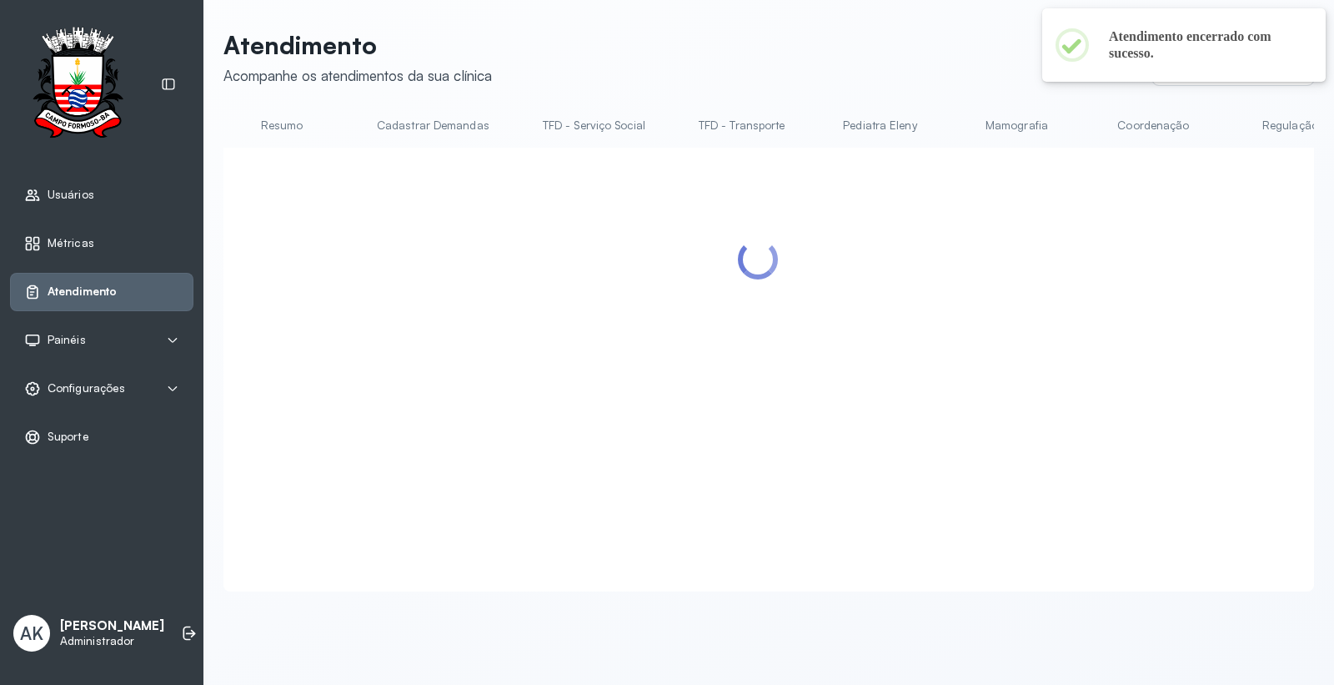
click at [263, 129] on link "Resumo" at bounding box center [281, 126] width 117 height 28
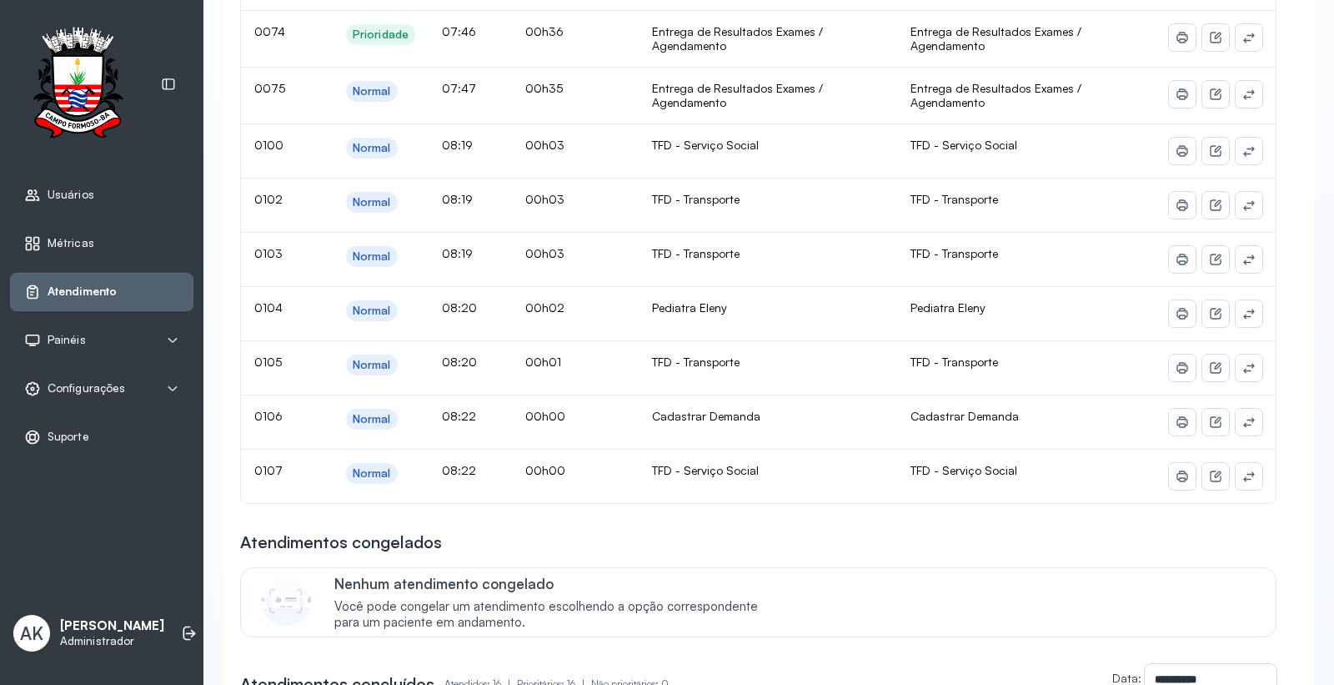
scroll to position [834, 0]
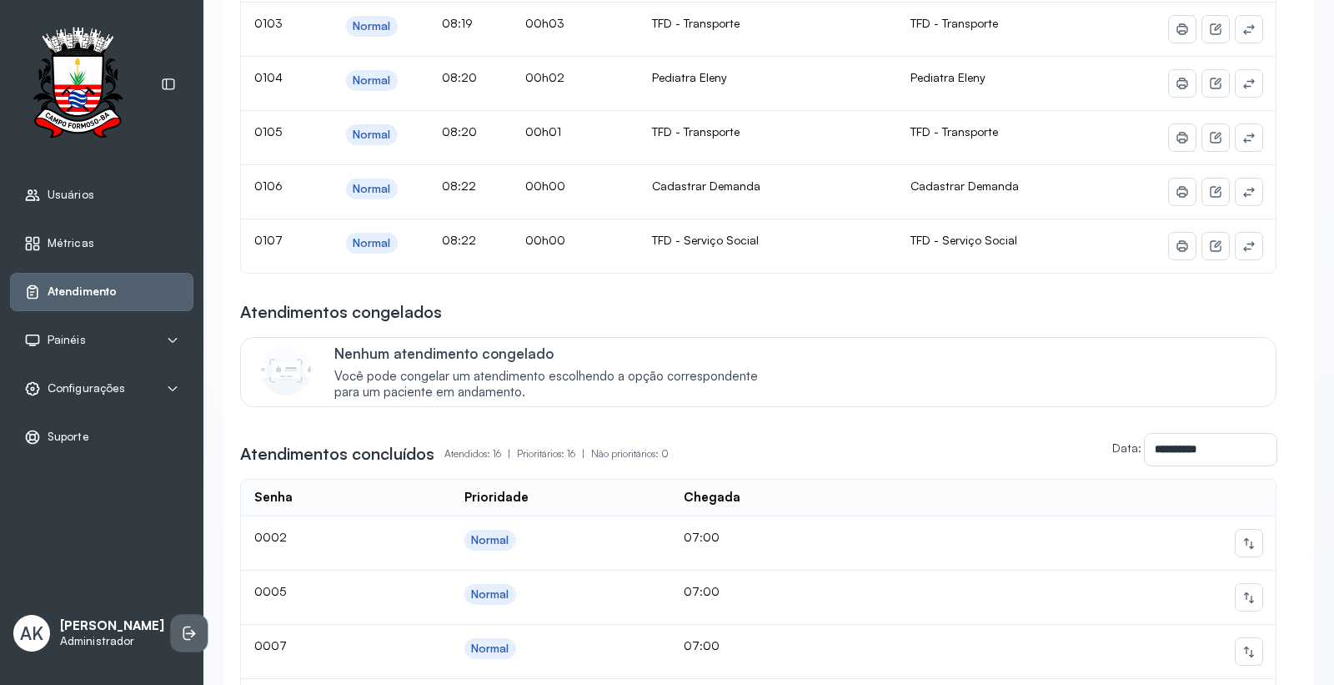
click at [181, 625] on icon at bounding box center [189, 633] width 17 height 17
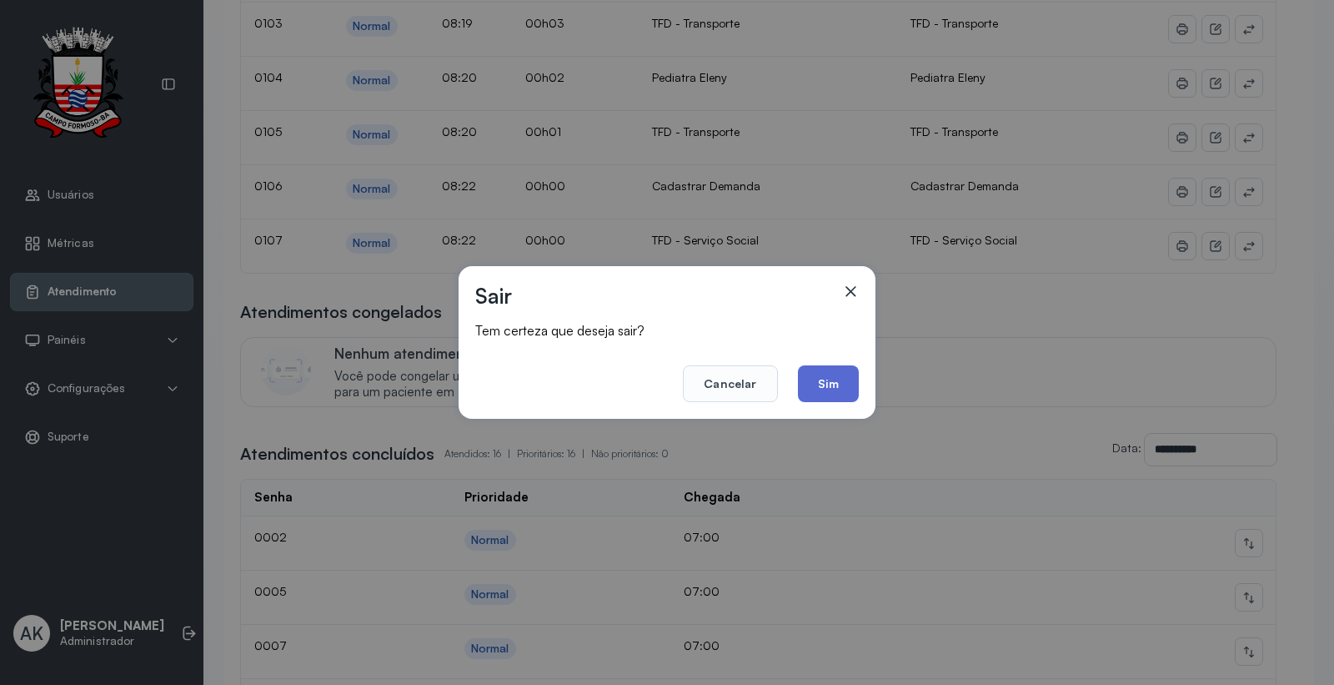
click at [804, 377] on button "Sim" at bounding box center [828, 383] width 61 height 37
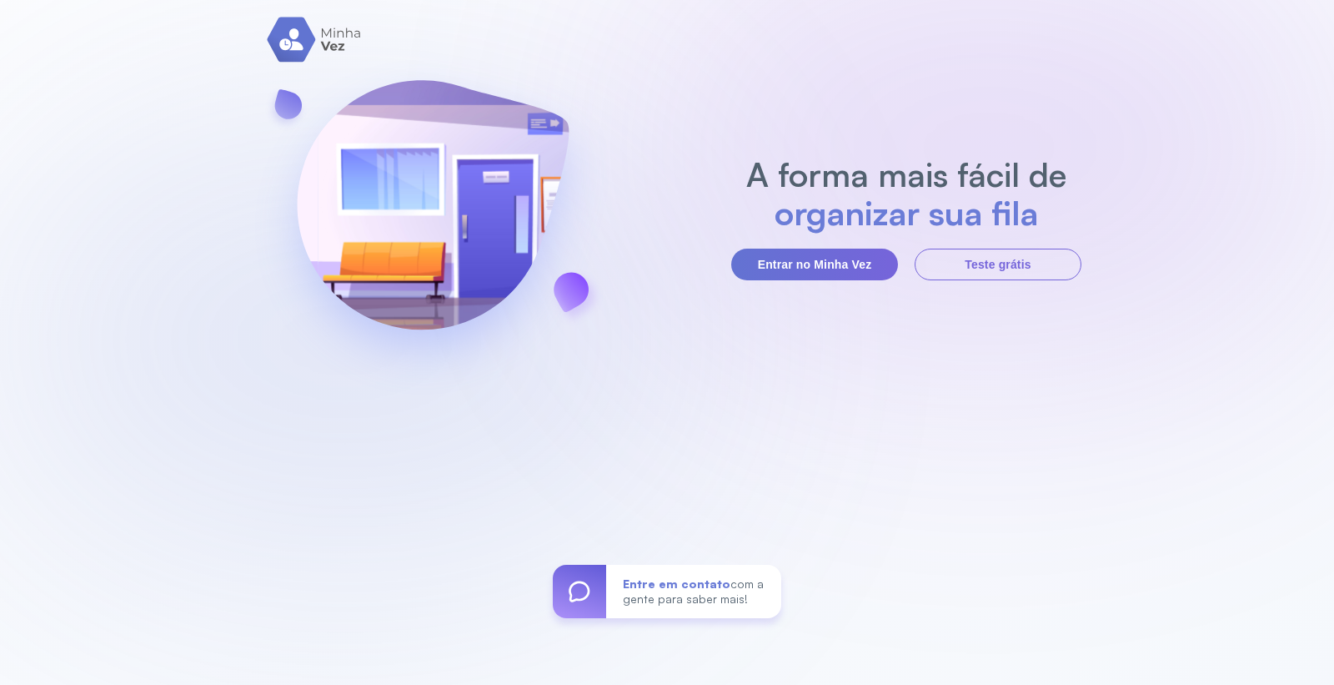
drag, startPoint x: 831, startPoint y: 253, endPoint x: 953, endPoint y: 323, distance: 140.5
click at [830, 259] on button "Entrar no Minha Vez" at bounding box center [814, 265] width 167 height 32
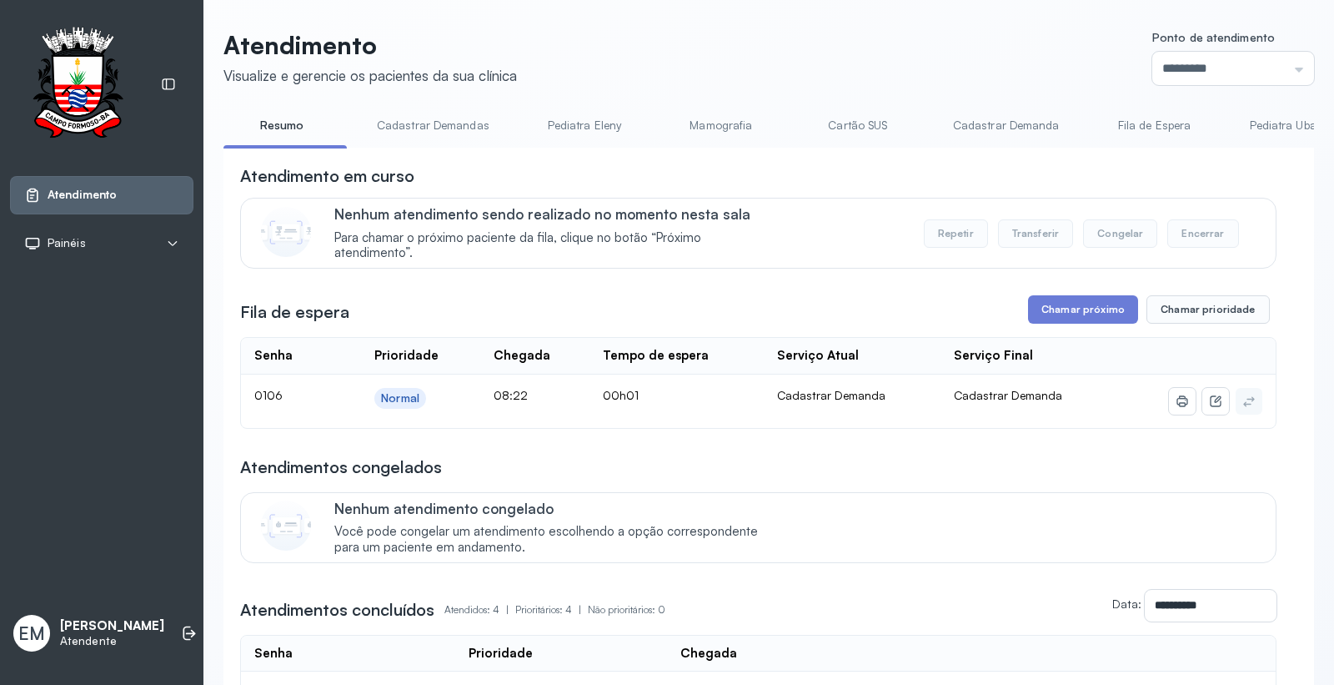
drag, startPoint x: 1172, startPoint y: 48, endPoint x: 1169, endPoint y: 118, distance: 70.1
click at [1172, 53] on div "Ponto de atendimento ********* Nenhum Guichê 01 Guichê 02 Guichê 03 Guichê 04 G…" at bounding box center [1233, 58] width 162 height 54
click at [1169, 40] on span "Ponto de atendimento" at bounding box center [1213, 37] width 123 height 14
click at [1168, 60] on input "*********" at bounding box center [1233, 68] width 162 height 33
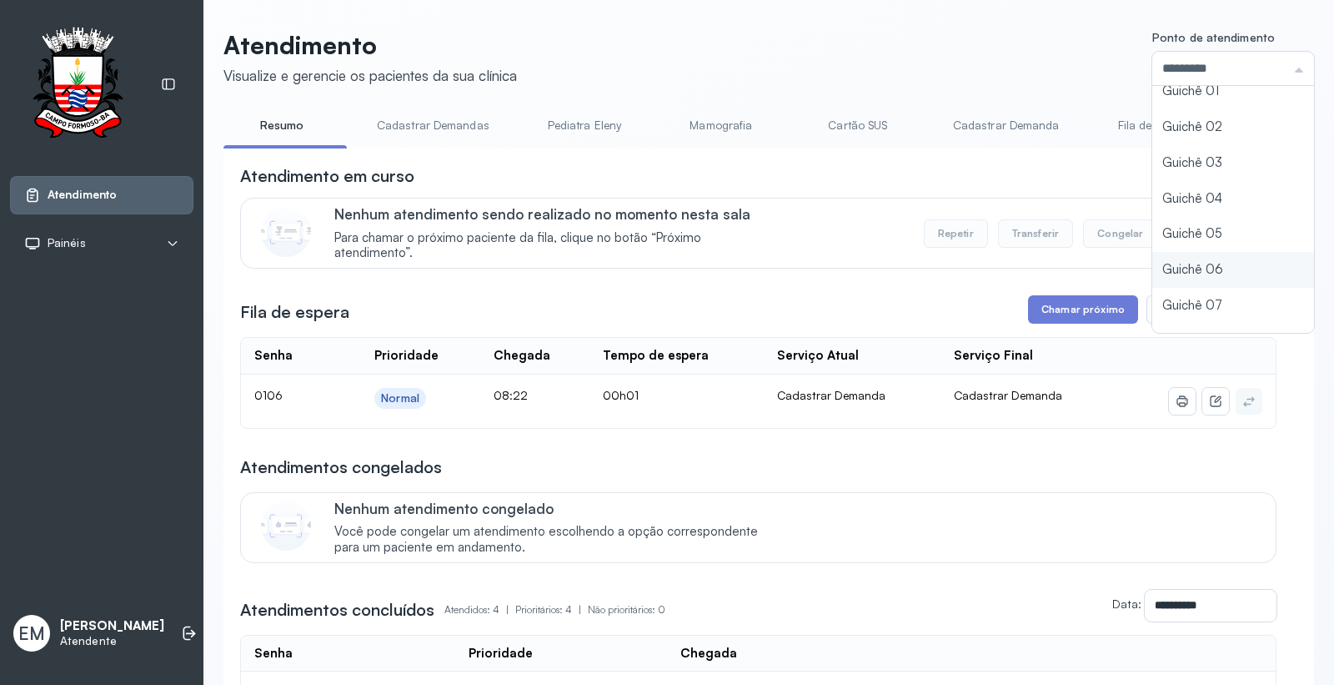
scroll to position [73, 0]
type input "*********"
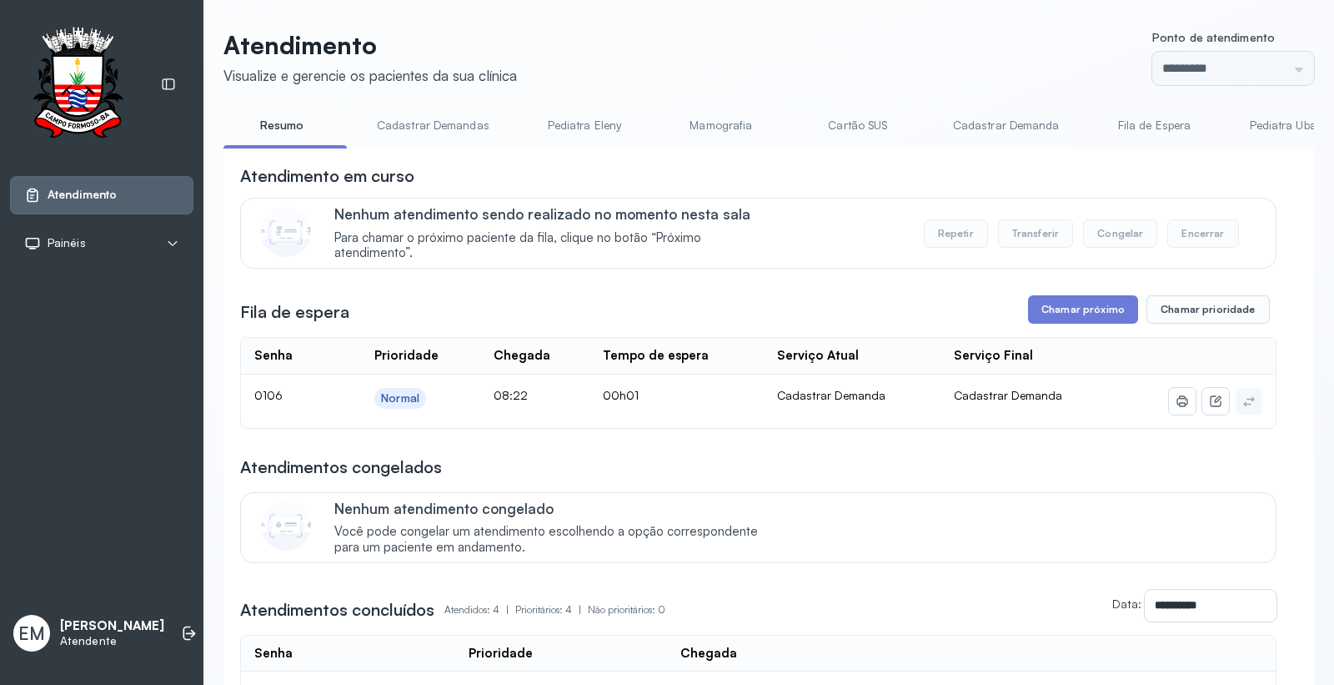
click at [1169, 274] on div "Atendimento Visualize e gerencie os pacientes da sua clínica Ponto de atendimen…" at bounding box center [768, 500] width 1091 height 941
click at [1059, 317] on button "Chamar próximo" at bounding box center [1083, 309] width 110 height 28
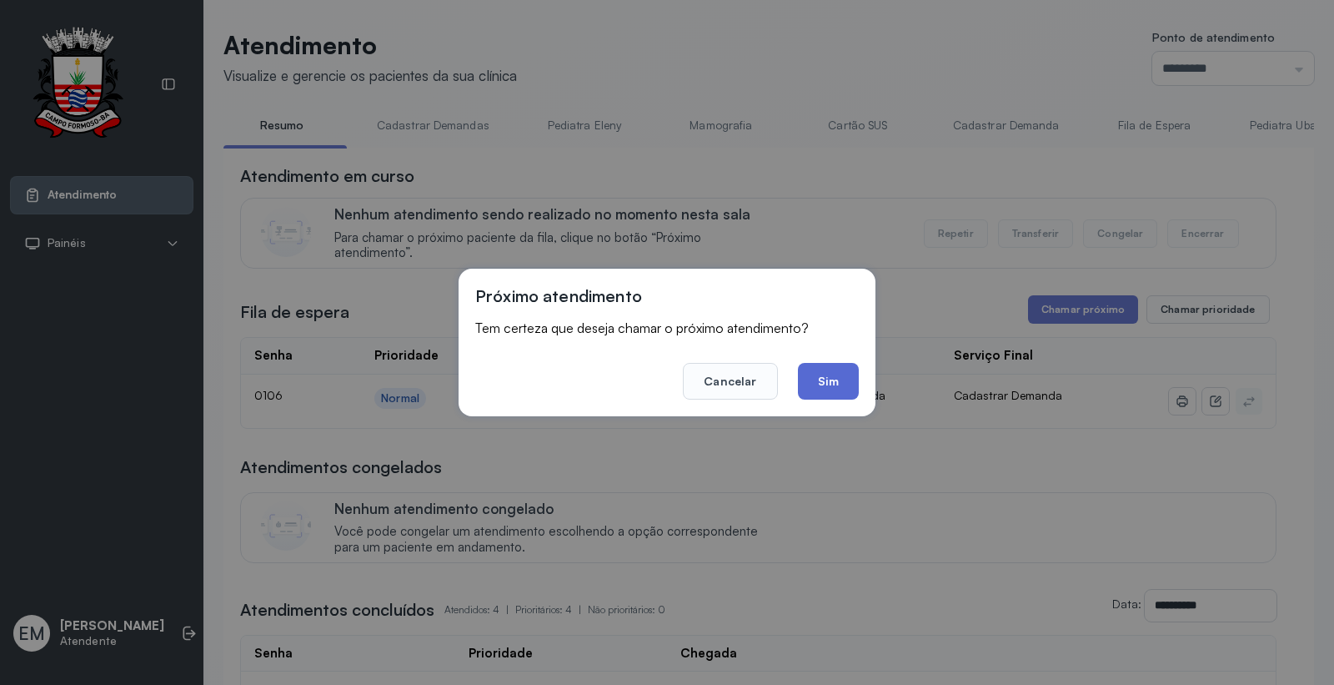
click at [829, 385] on button "Sim" at bounding box center [828, 381] width 61 height 37
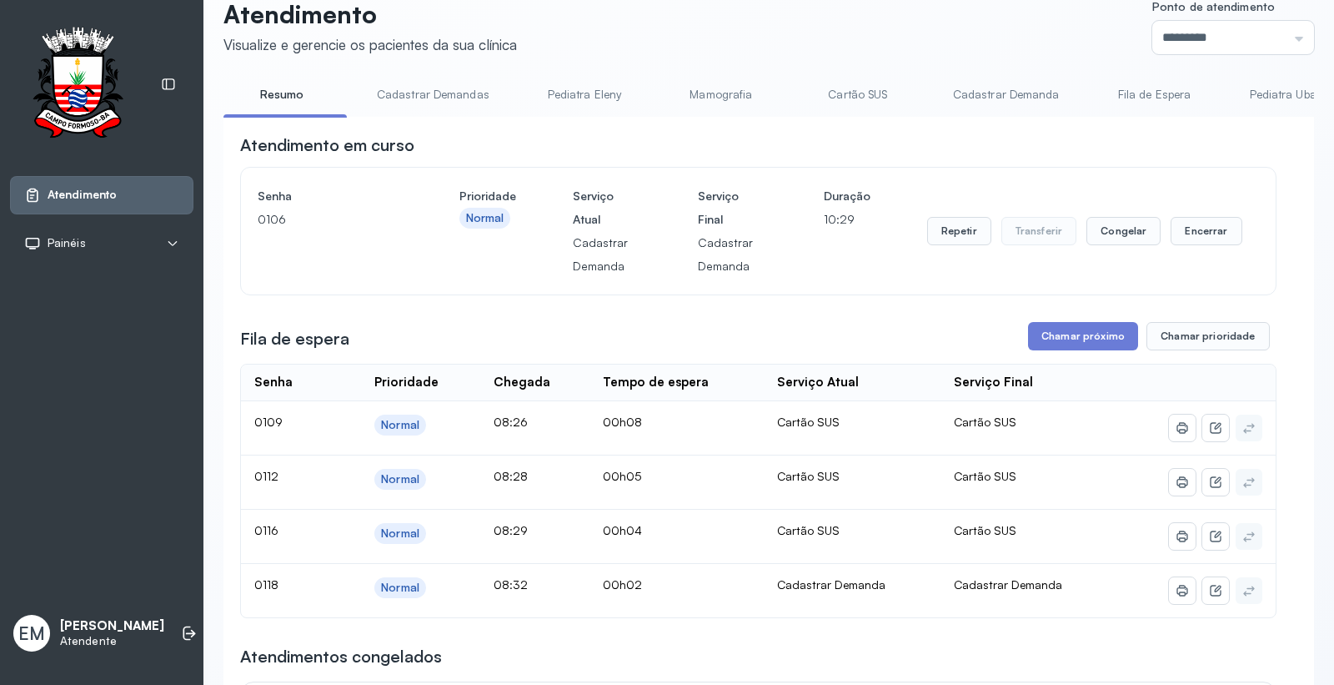
scroll to position [0, 0]
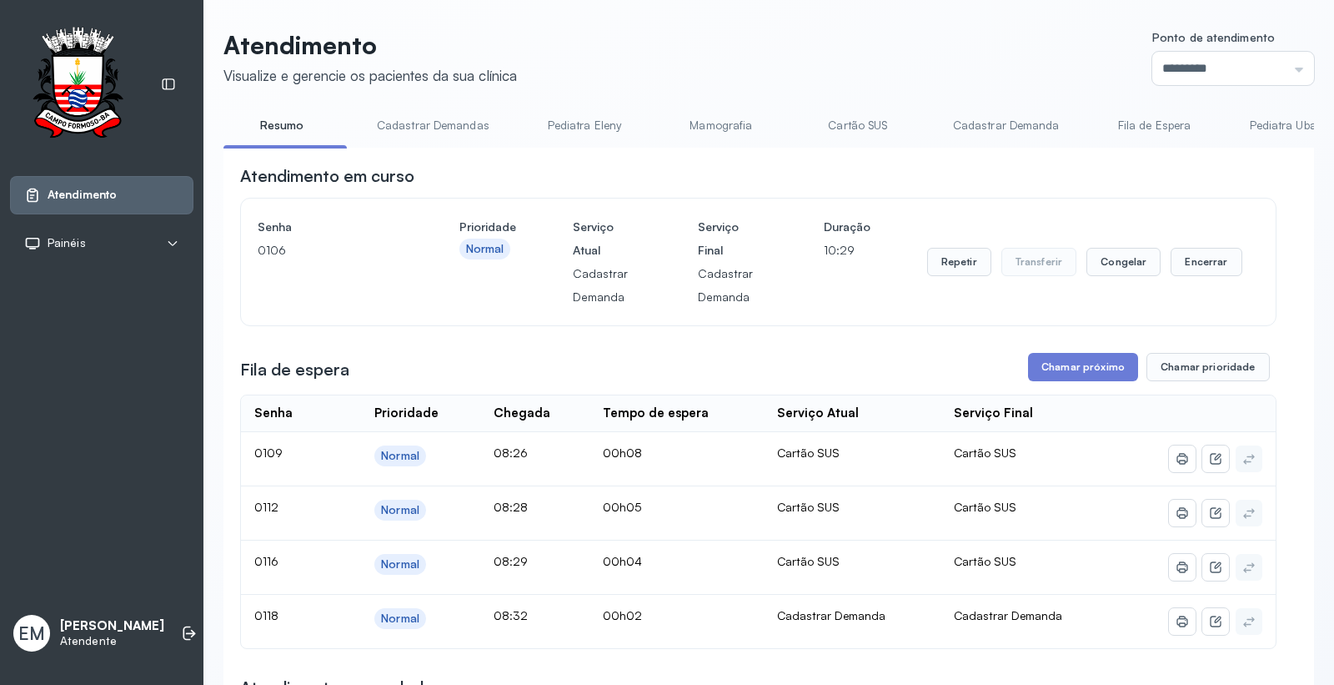
click at [851, 120] on link "Cartão SUS" at bounding box center [858, 126] width 117 height 28
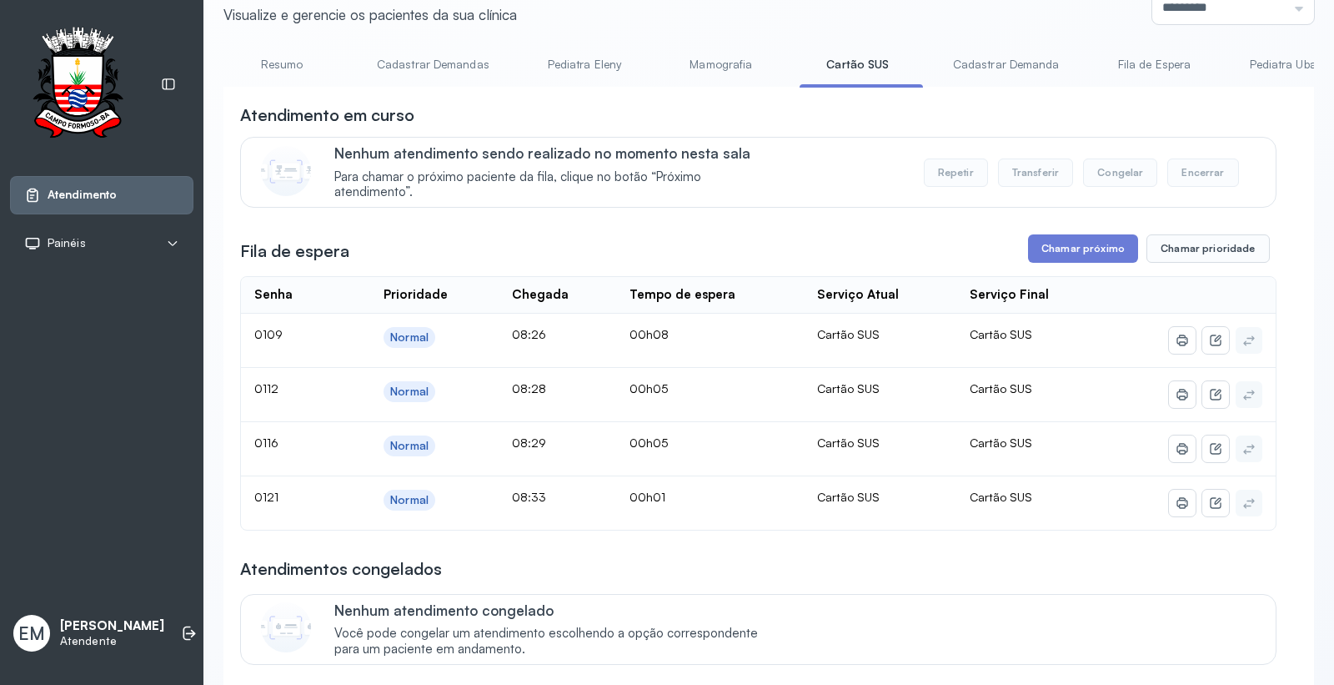
scroll to position [93, 0]
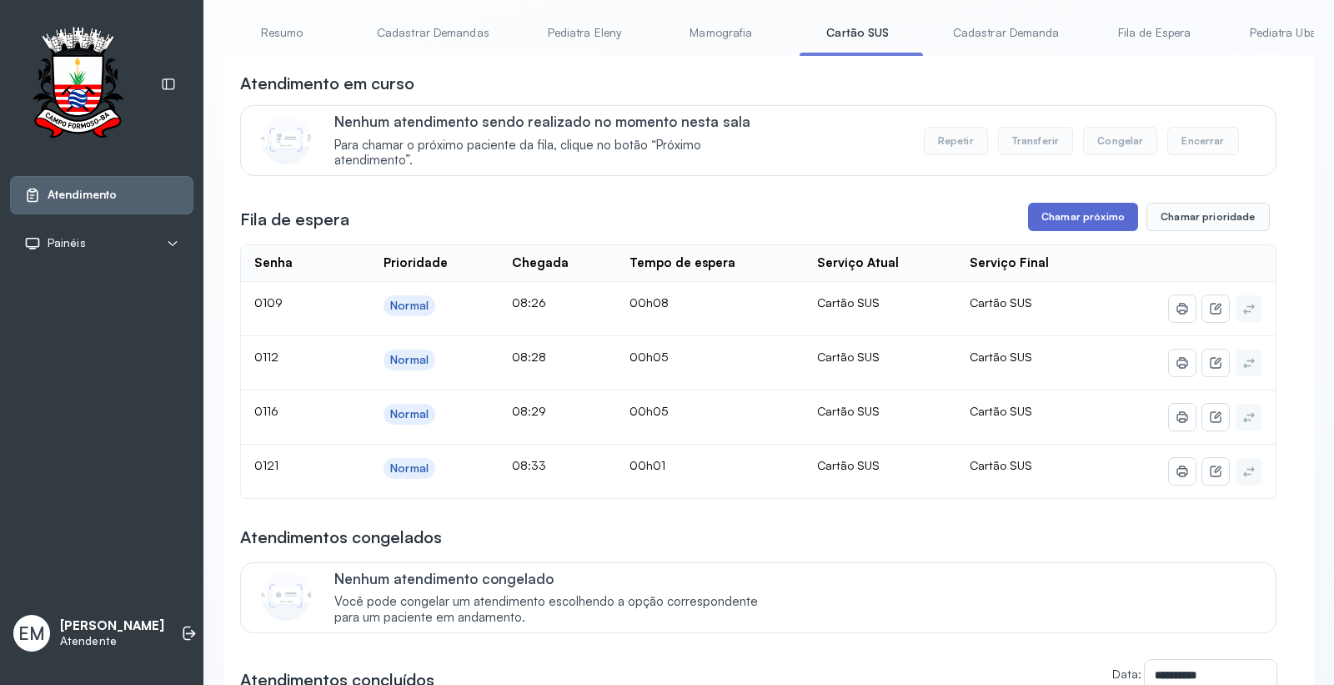
click at [1101, 217] on button "Chamar próximo" at bounding box center [1083, 217] width 110 height 28
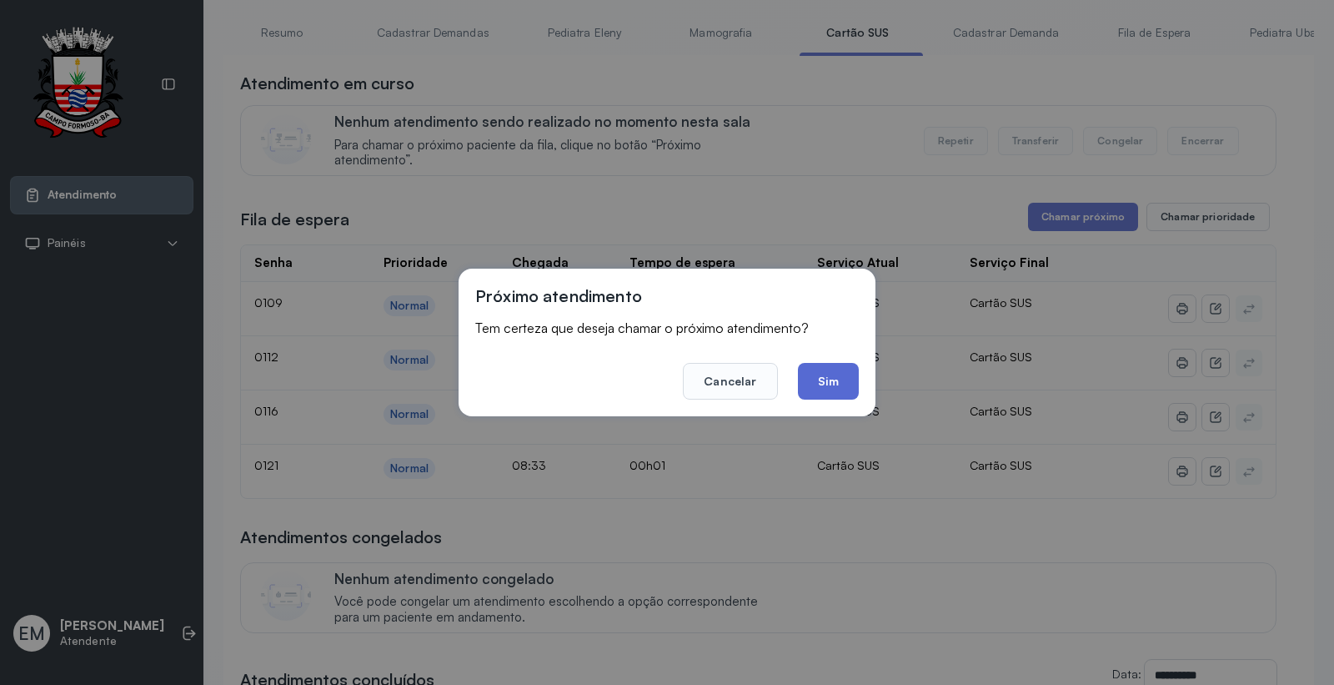
click at [846, 379] on button "Sim" at bounding box center [828, 381] width 61 height 37
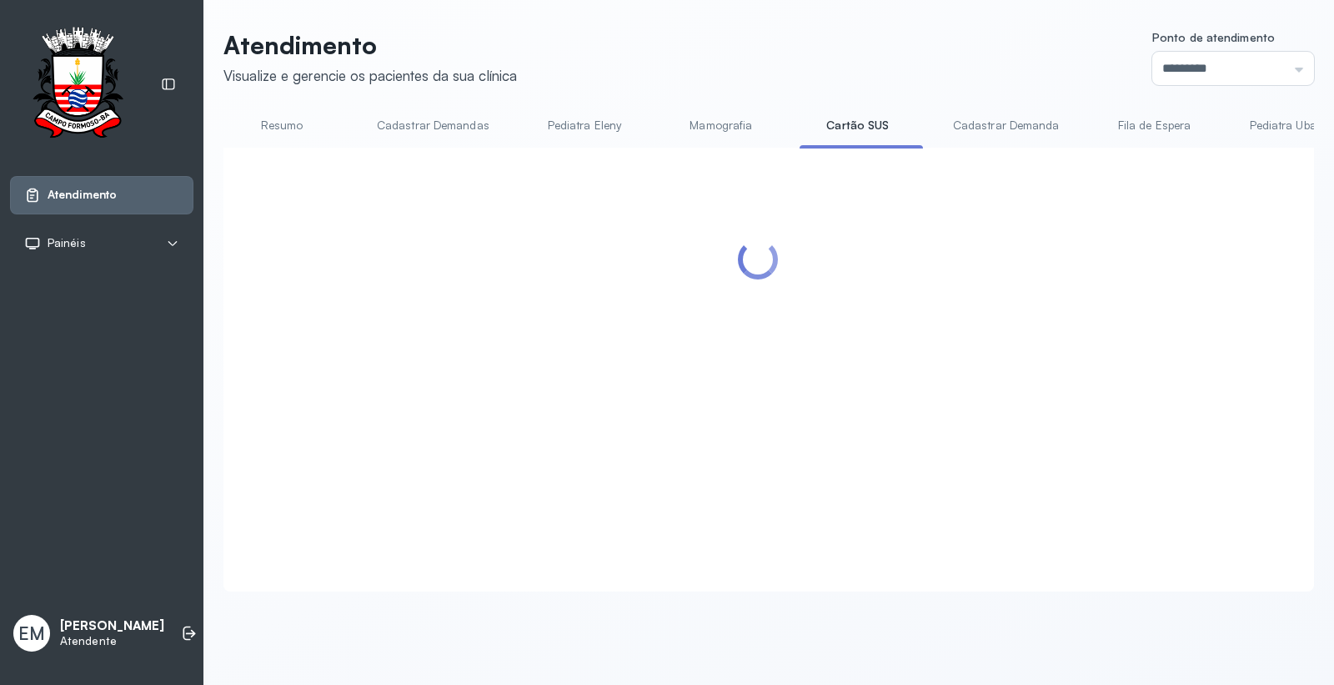
scroll to position [0, 0]
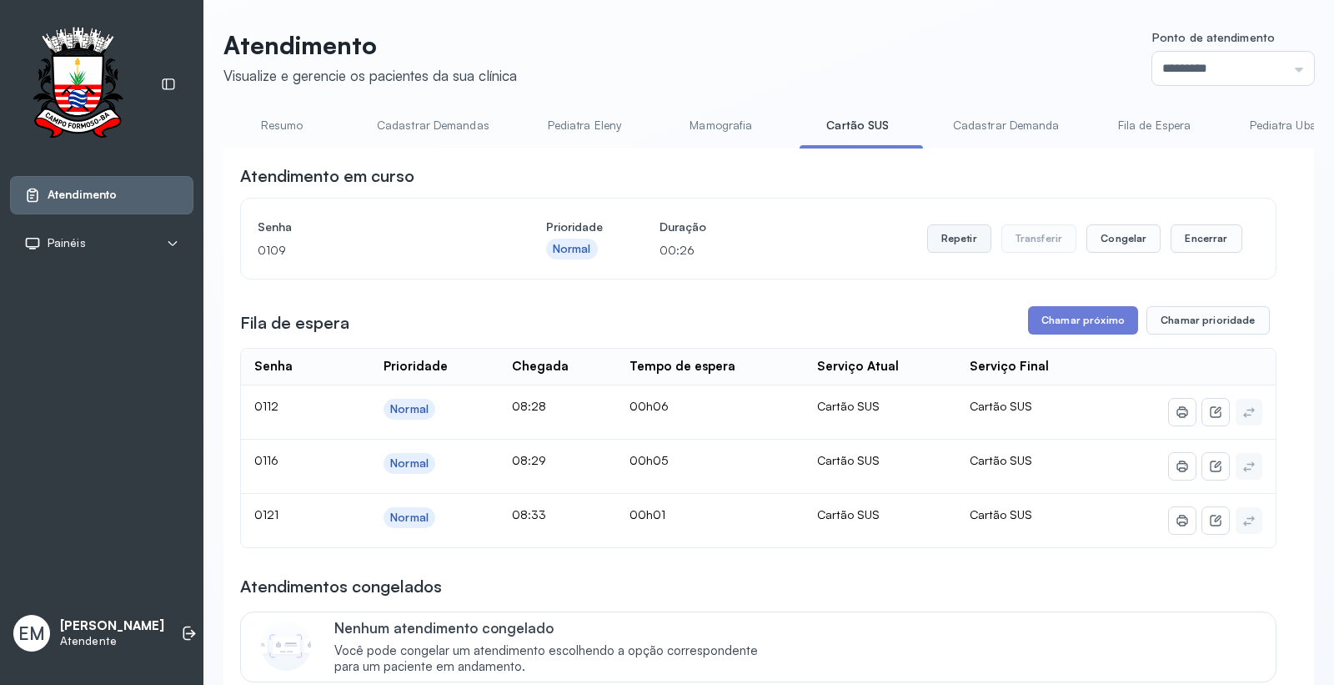
click at [957, 232] on button "Repetir" at bounding box center [959, 238] width 64 height 28
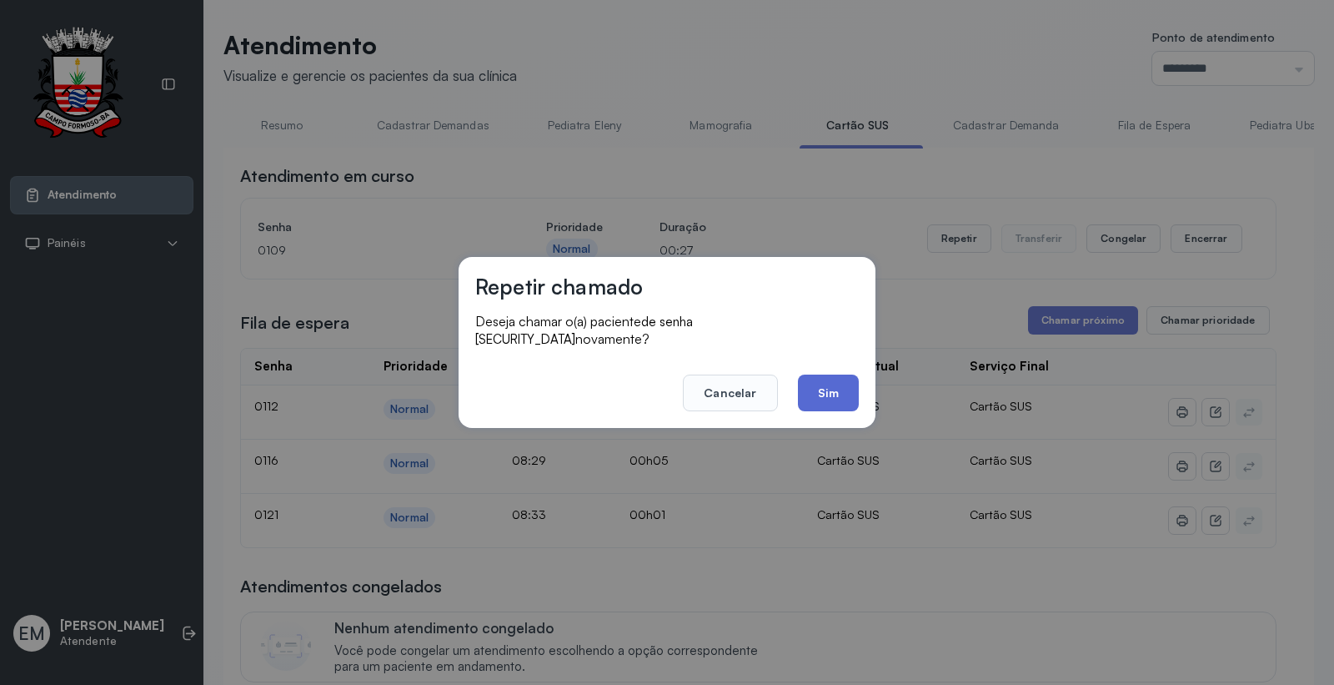
click at [851, 374] on button "Sim" at bounding box center [828, 392] width 61 height 37
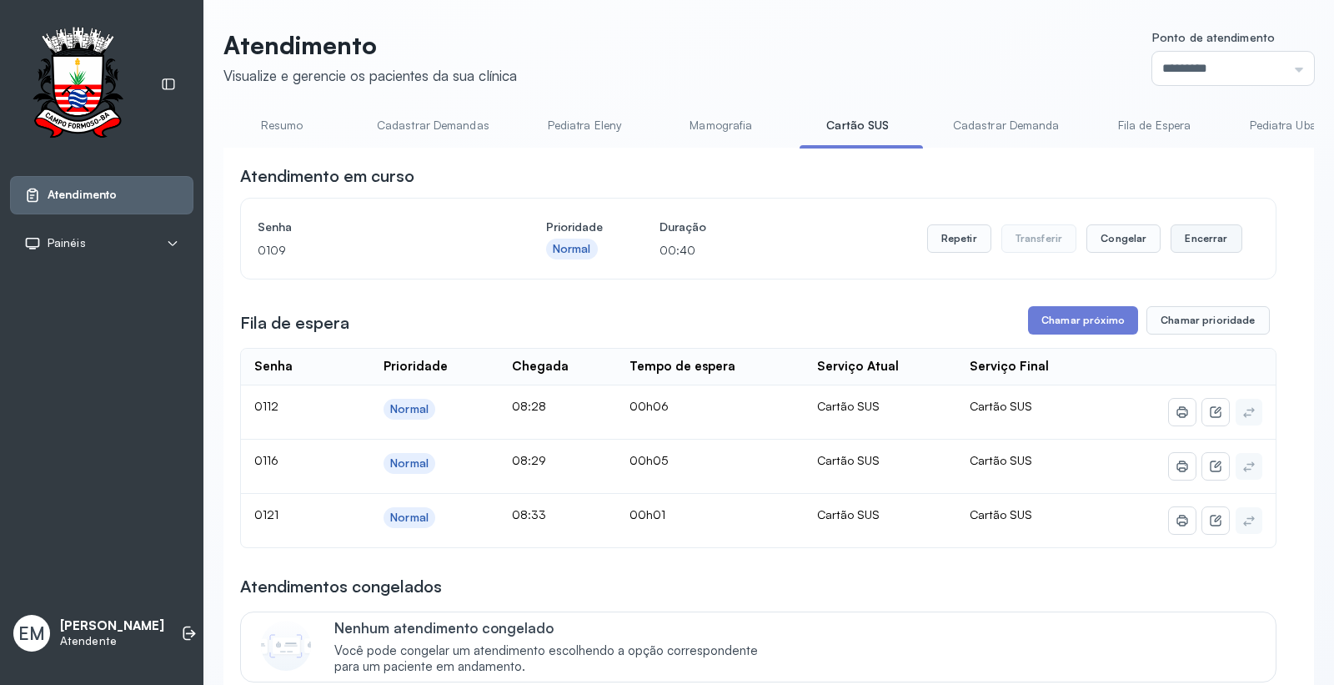
click at [1188, 243] on button "Encerrar" at bounding box center [1206, 238] width 71 height 28
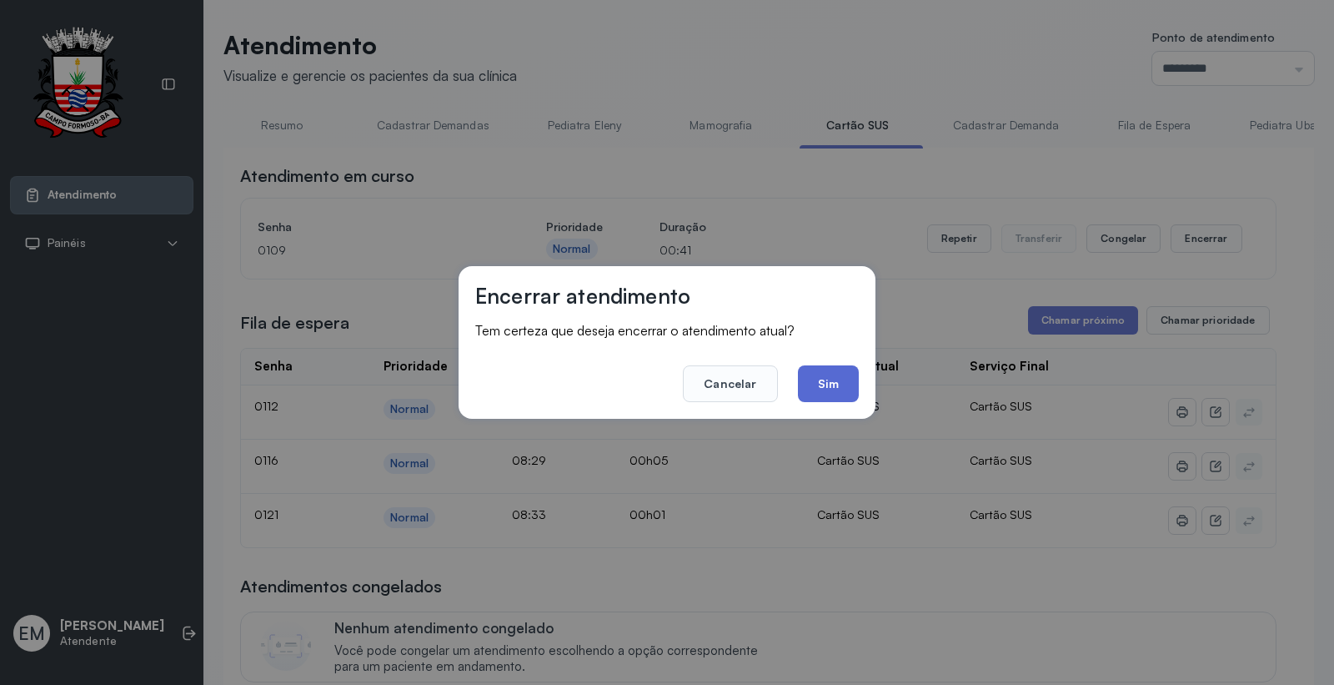
click at [820, 381] on button "Sim" at bounding box center [828, 383] width 61 height 37
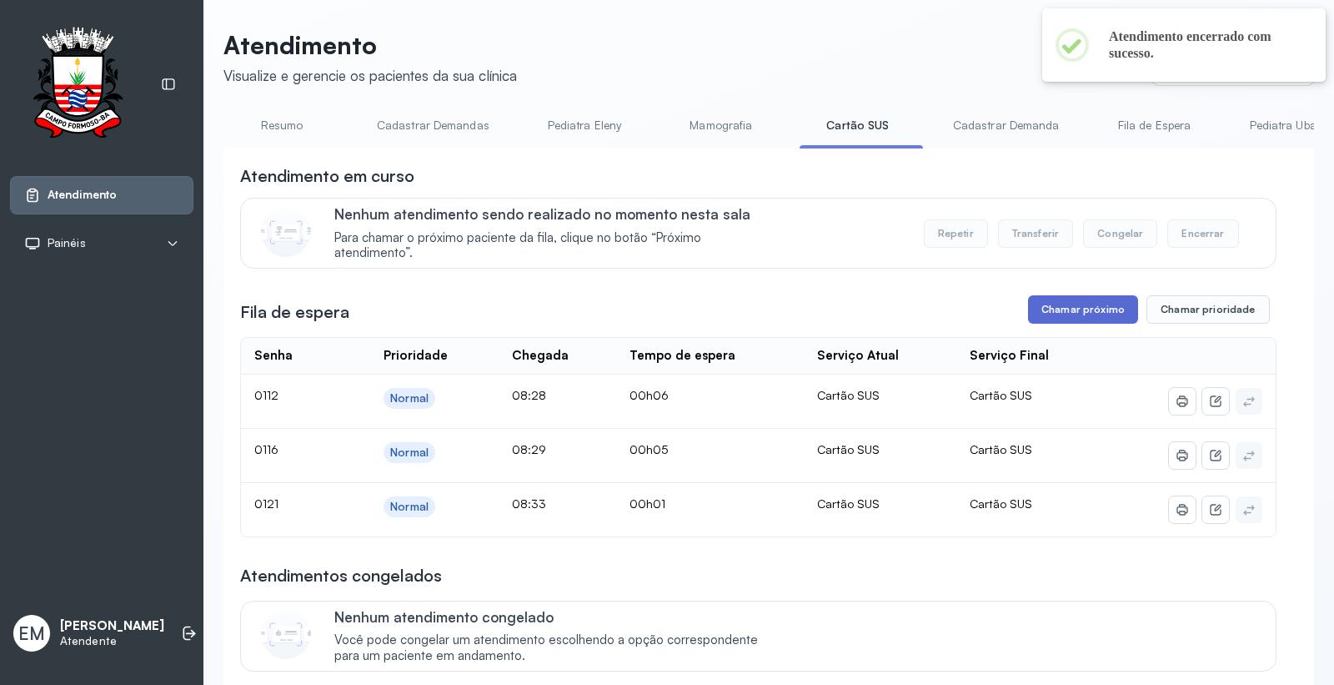
click at [1071, 314] on button "Chamar próximo" at bounding box center [1083, 309] width 110 height 28
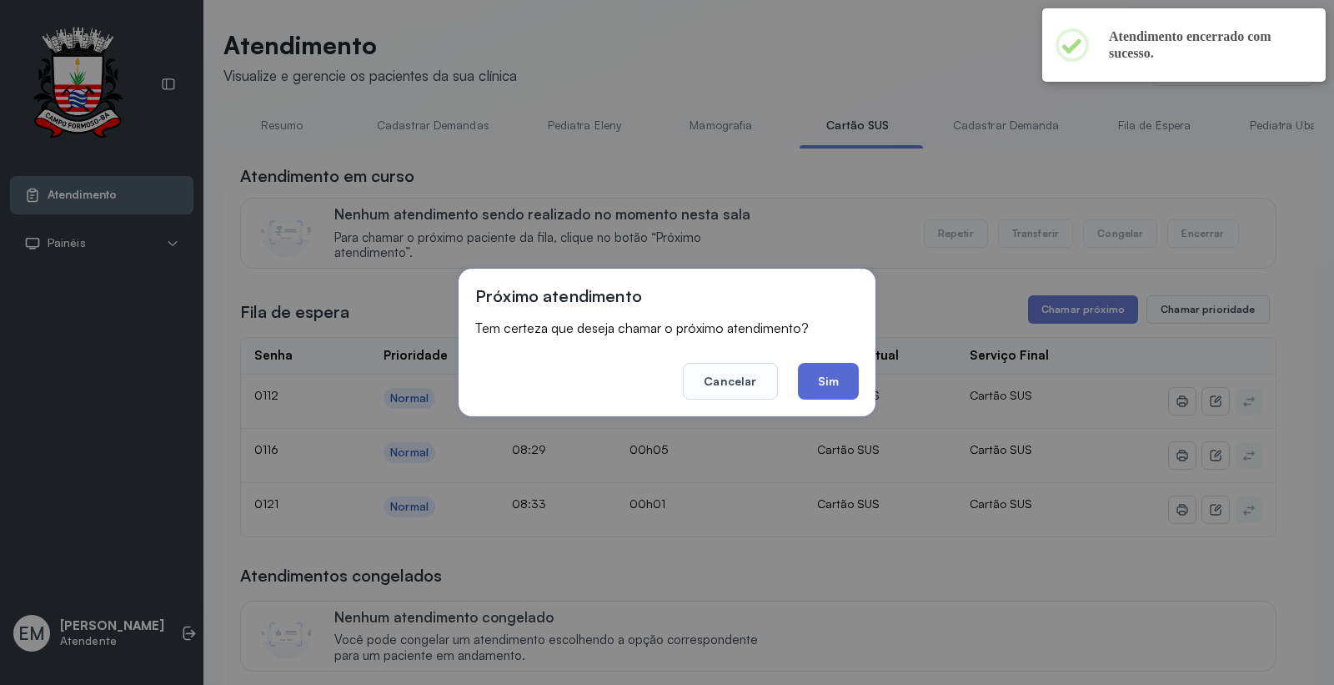
click at [846, 379] on button "Sim" at bounding box center [828, 381] width 61 height 37
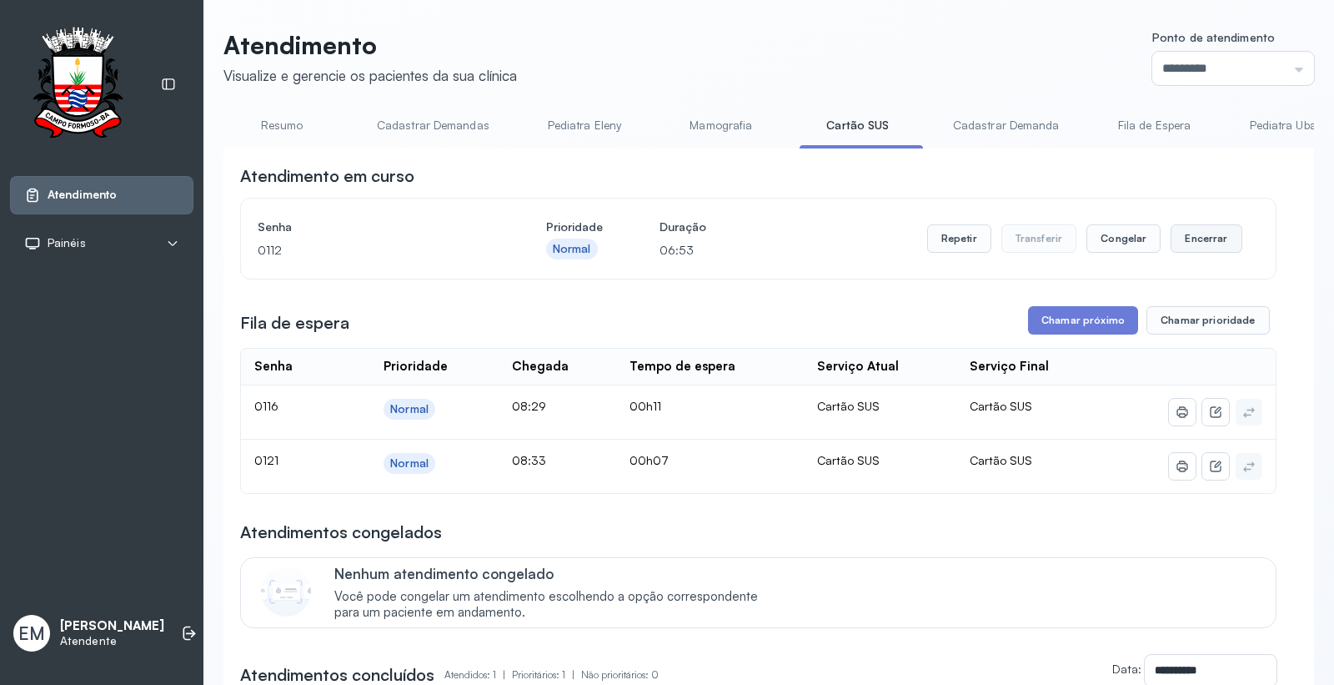
click at [1196, 243] on button "Encerrar" at bounding box center [1206, 238] width 71 height 28
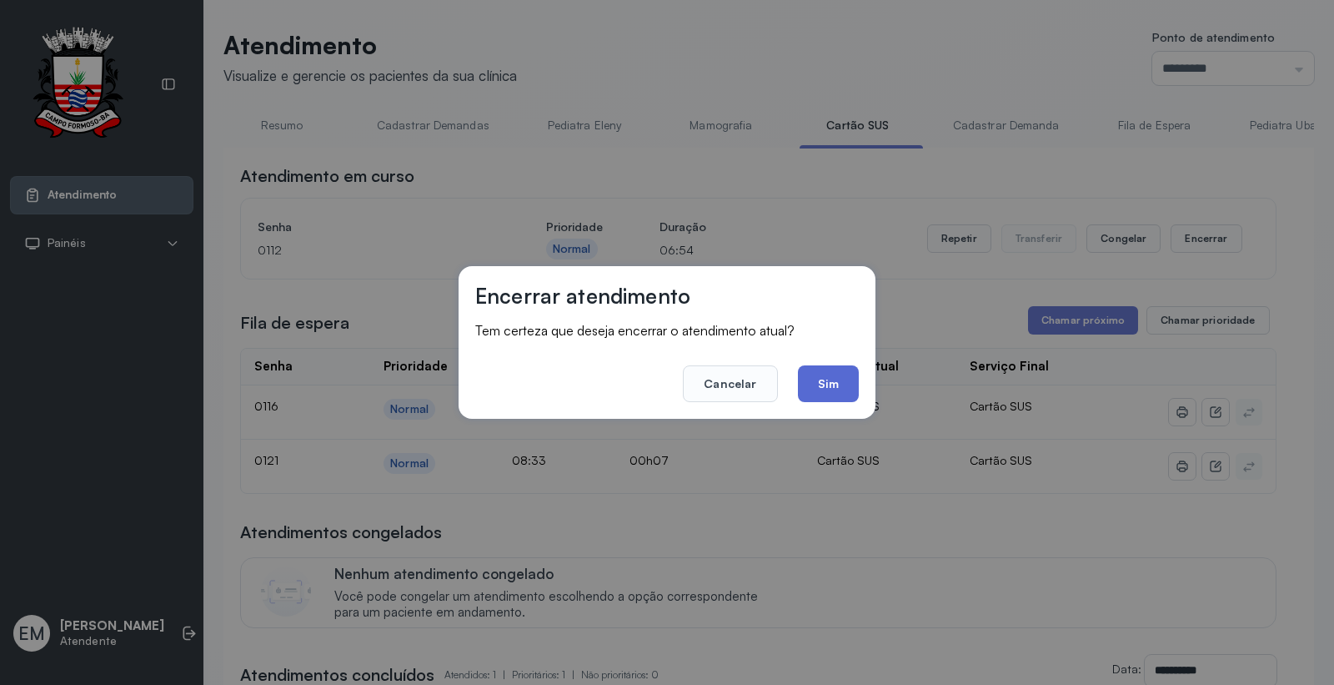
click at [836, 375] on button "Sim" at bounding box center [828, 383] width 61 height 37
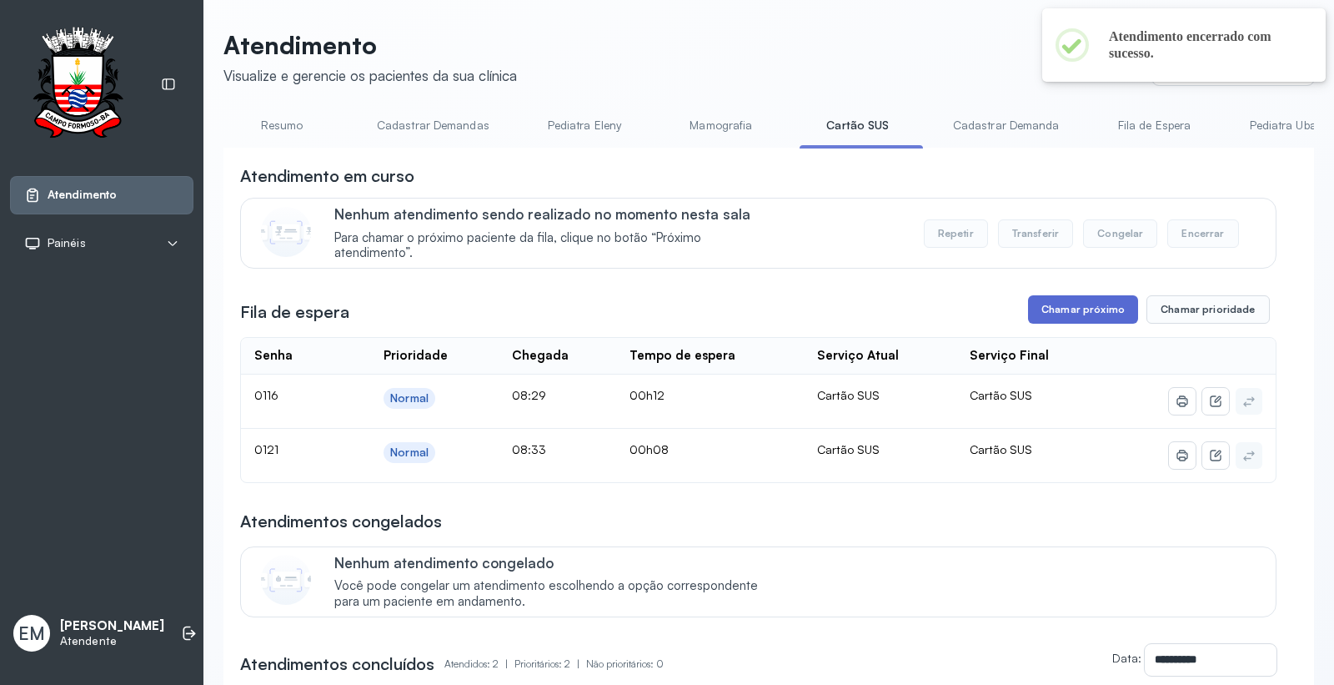
click at [1071, 310] on button "Chamar próximo" at bounding box center [1083, 309] width 110 height 28
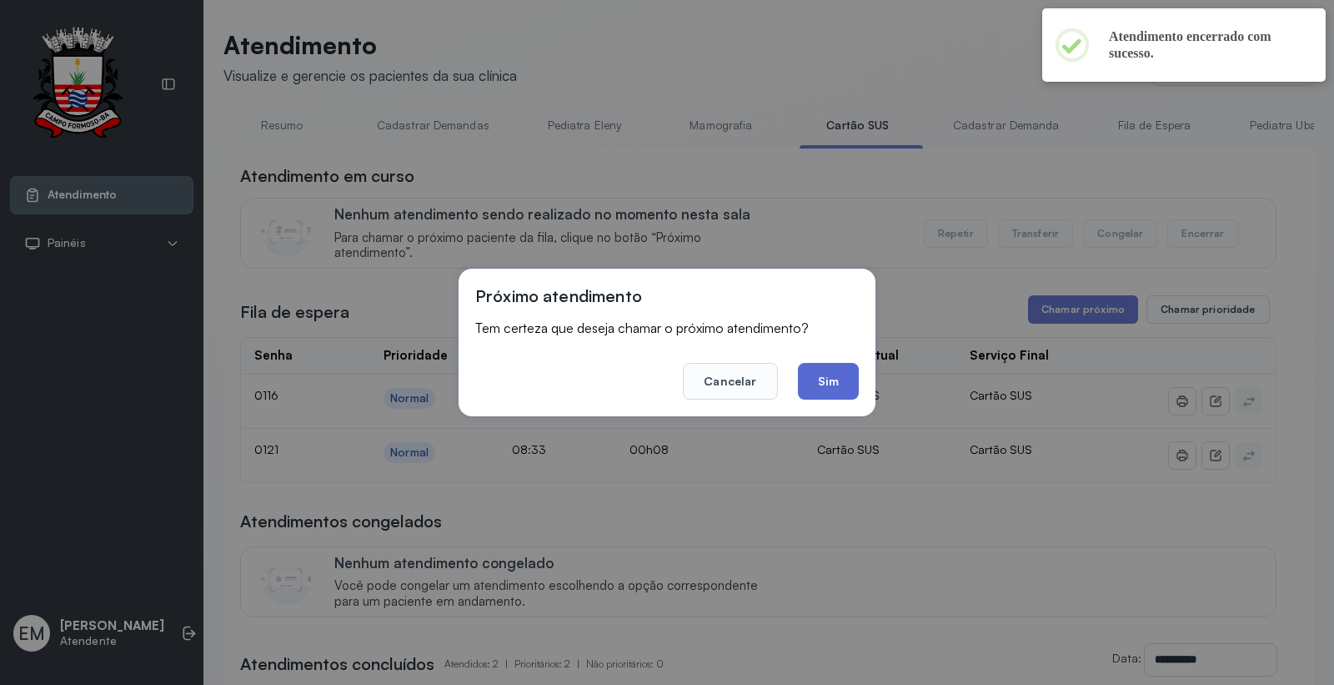
click at [827, 373] on button "Sim" at bounding box center [828, 381] width 61 height 37
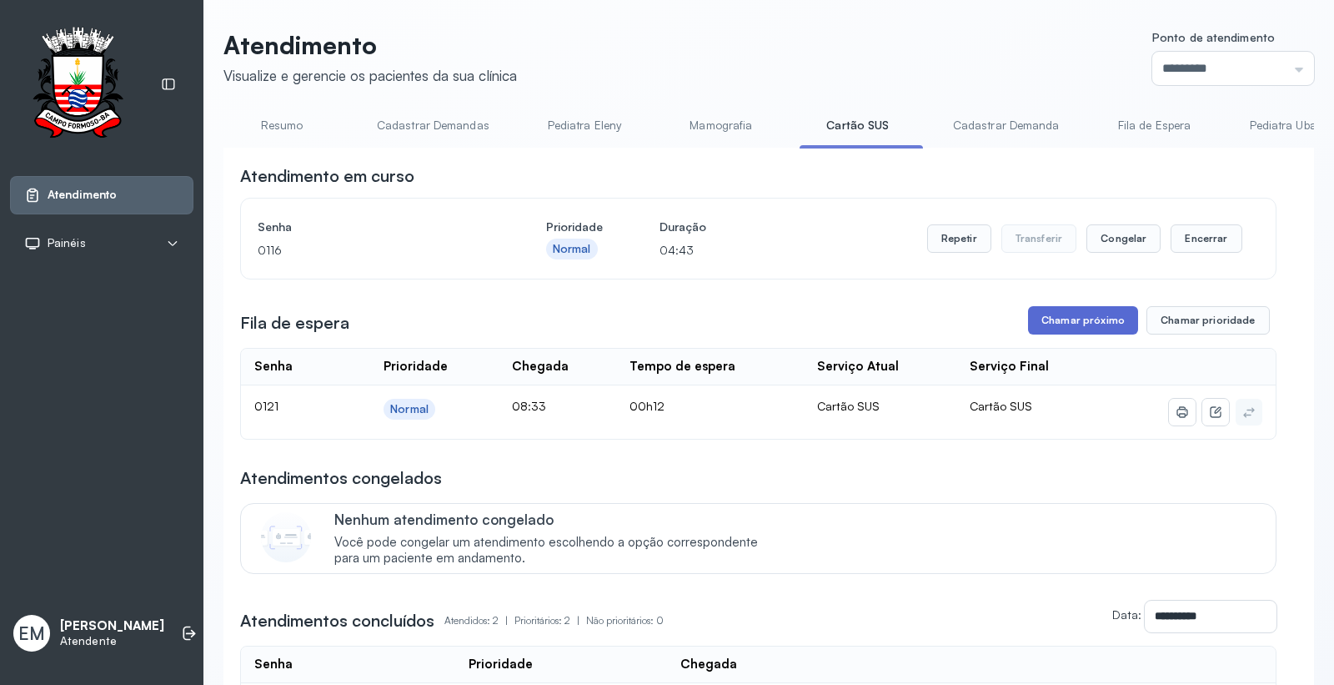
click at [1067, 326] on button "Chamar próximo" at bounding box center [1083, 320] width 110 height 28
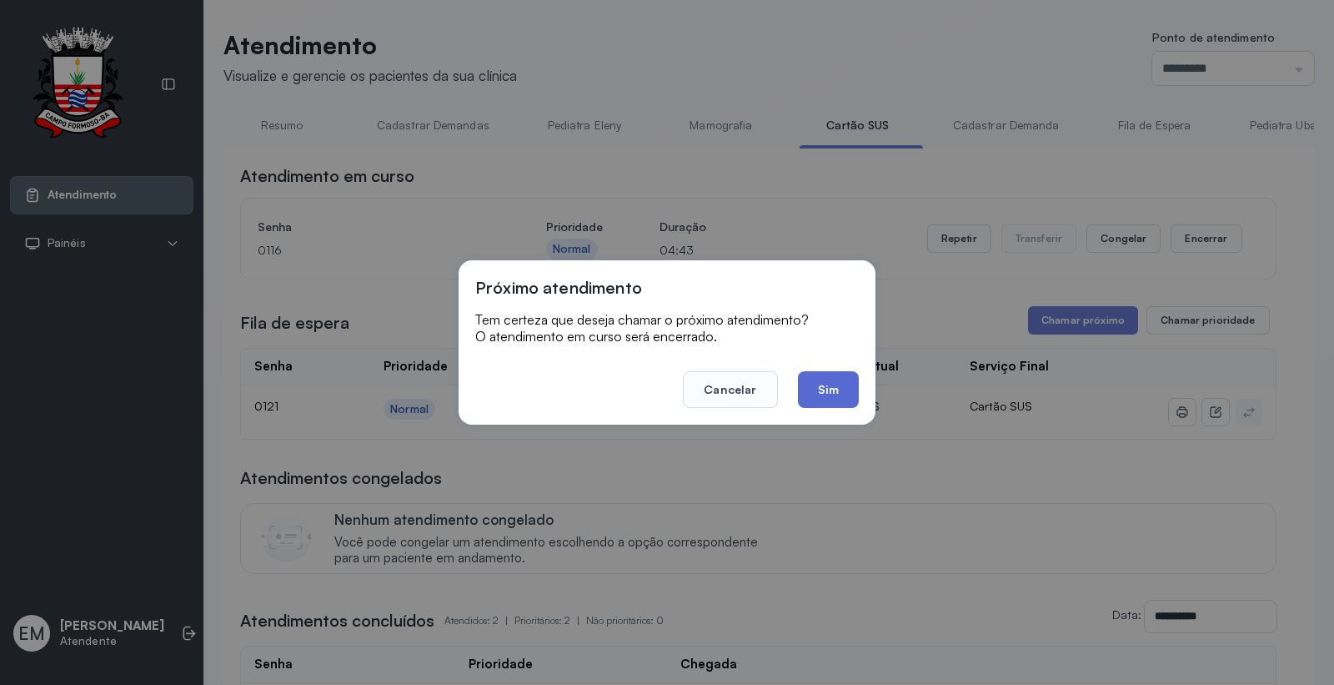
click at [835, 394] on button "Sim" at bounding box center [828, 389] width 61 height 37
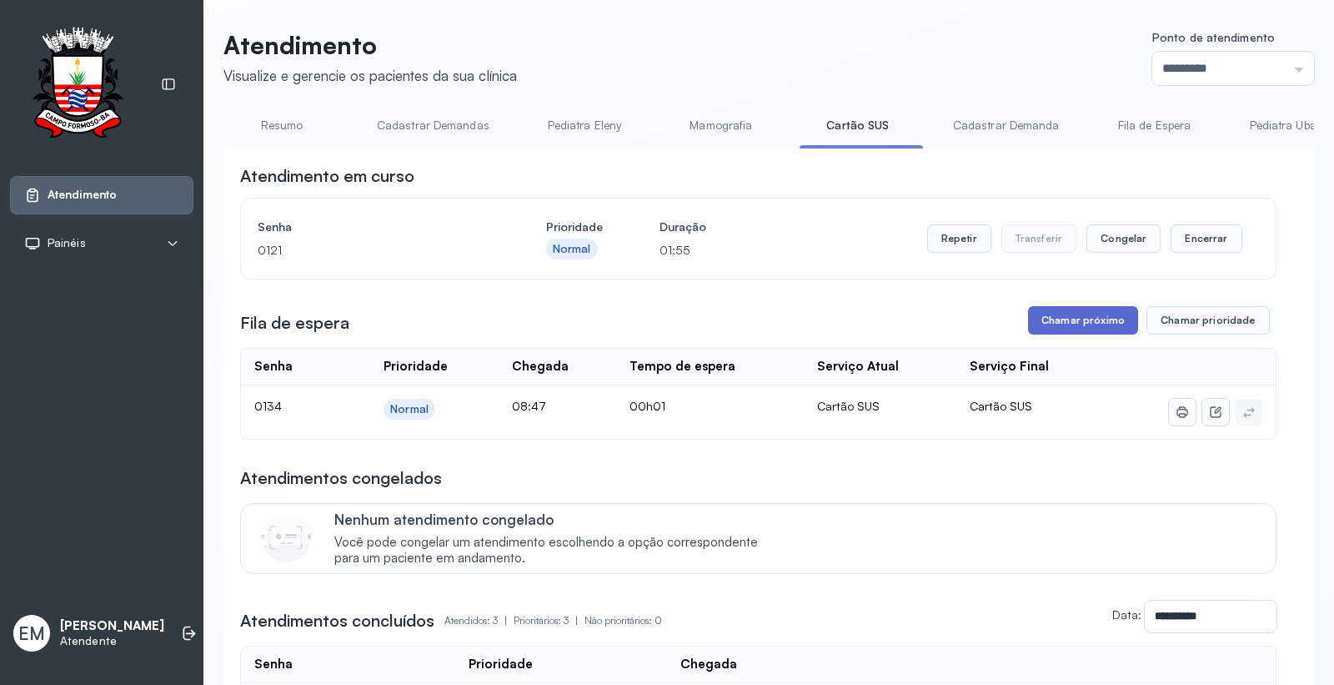
click at [1066, 319] on button "Chamar próximo" at bounding box center [1083, 320] width 110 height 28
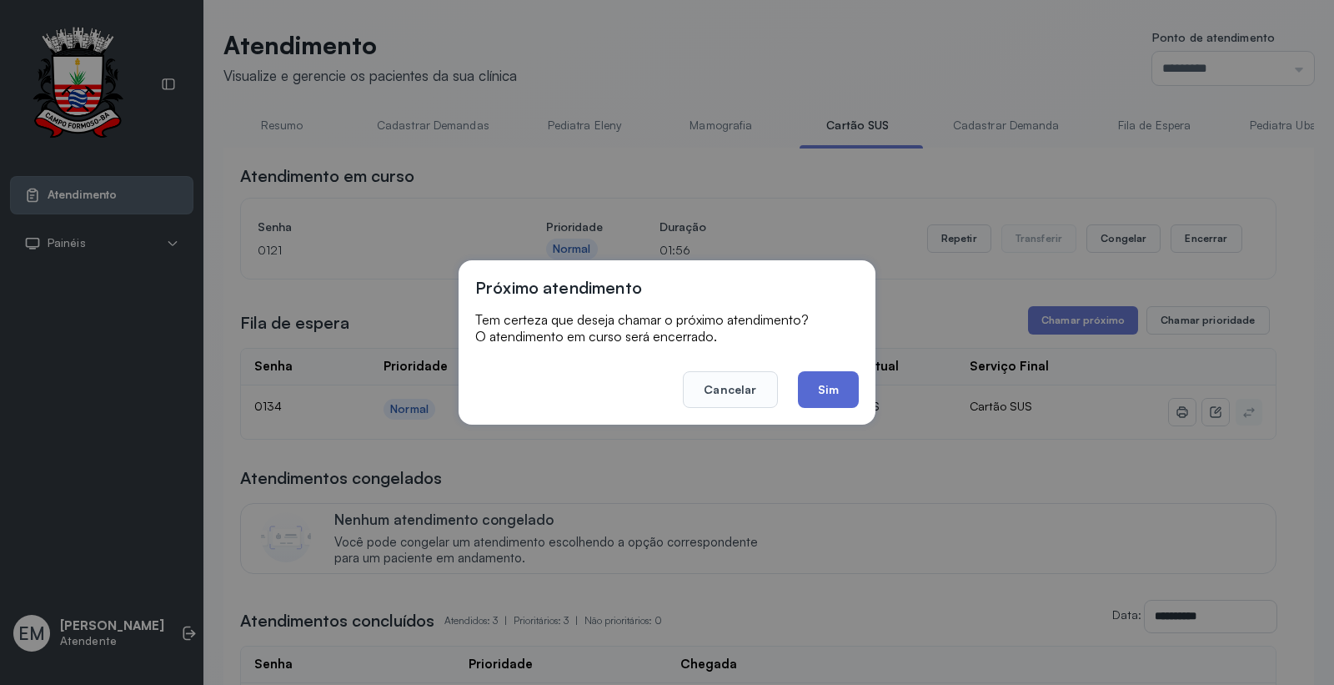
click at [822, 392] on button "Sim" at bounding box center [828, 389] width 61 height 37
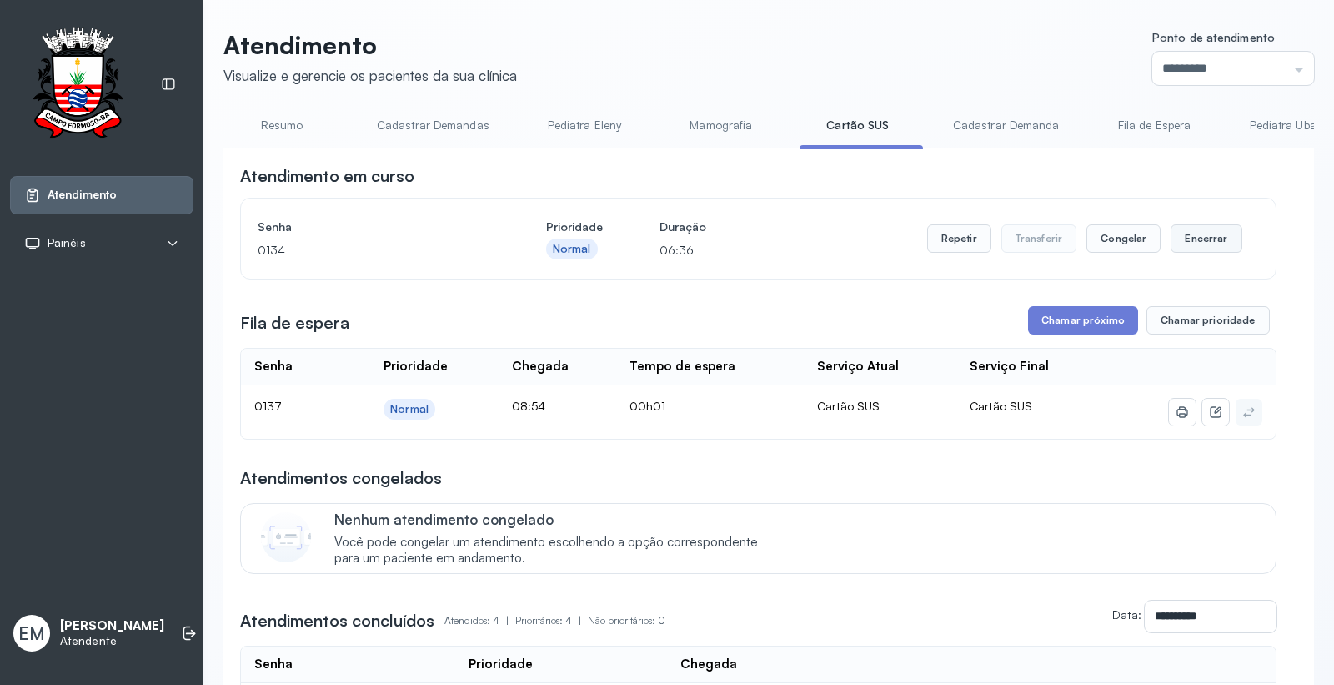
click at [1185, 238] on button "Encerrar" at bounding box center [1206, 238] width 71 height 28
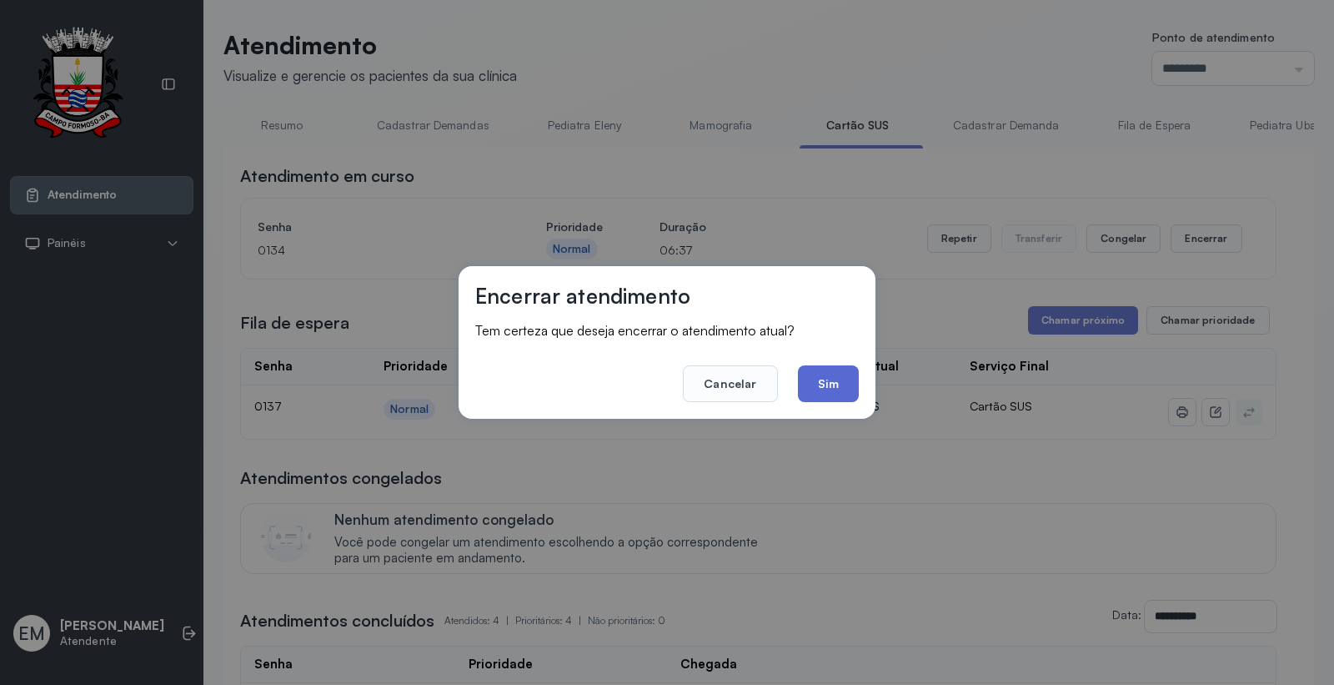
click at [838, 381] on button "Sim" at bounding box center [828, 383] width 61 height 37
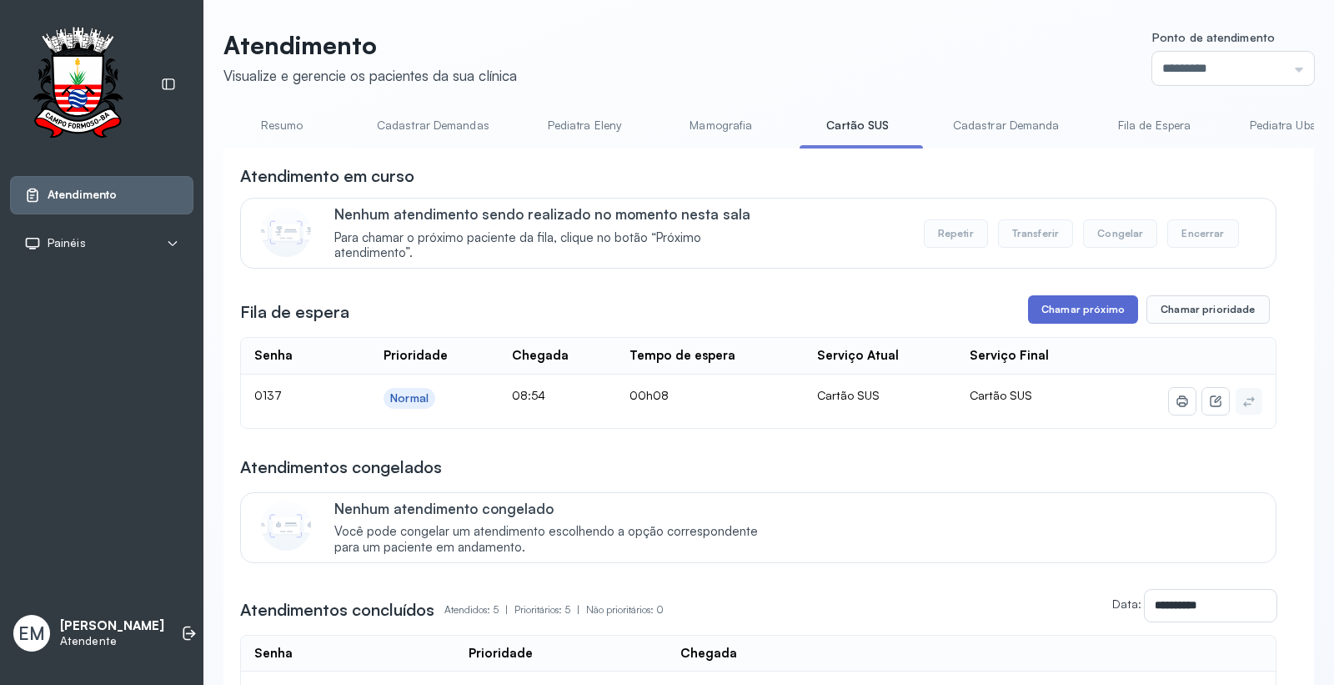
click at [1080, 324] on button "Chamar próximo" at bounding box center [1083, 309] width 110 height 28
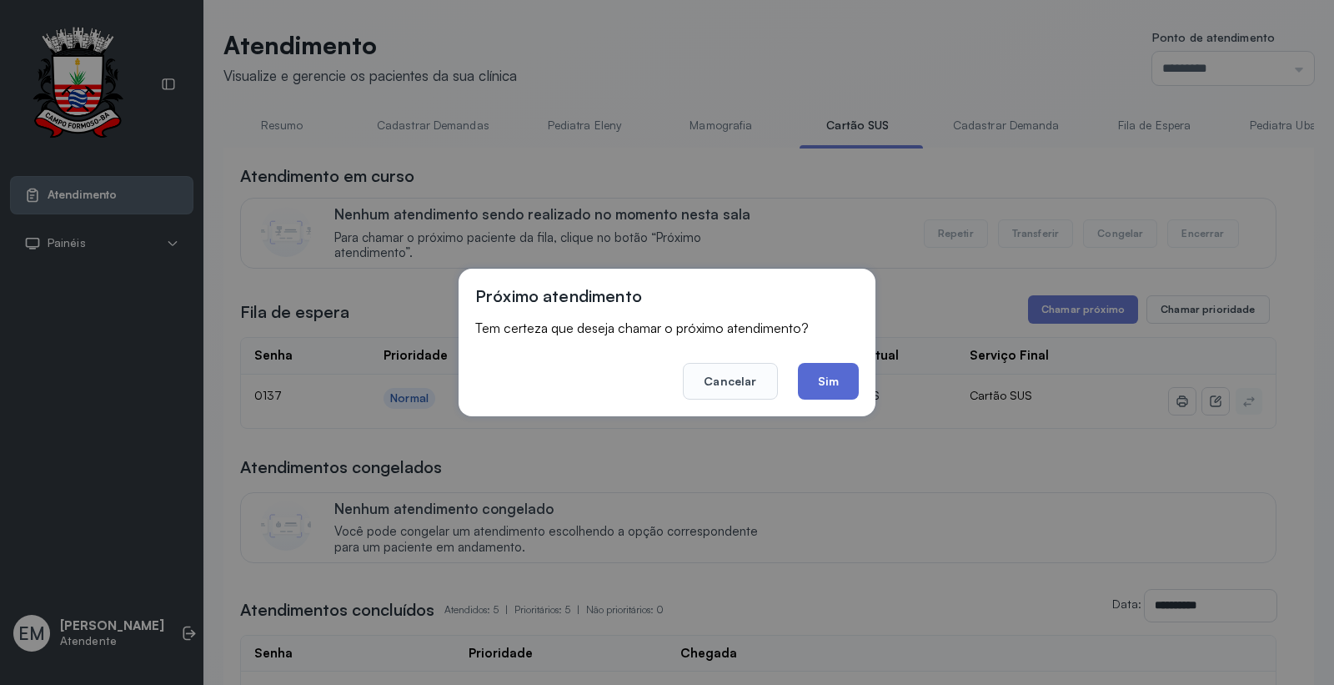
click at [848, 375] on button "Sim" at bounding box center [828, 381] width 61 height 37
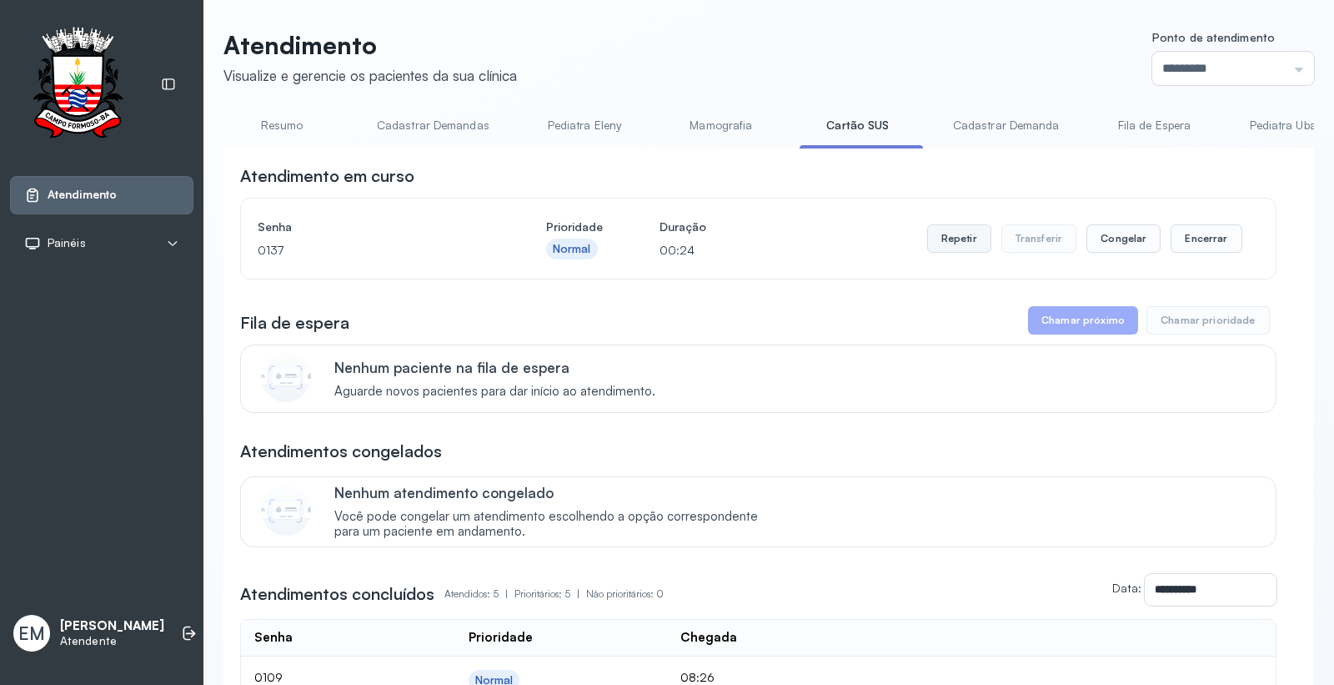
click at [951, 240] on button "Repetir" at bounding box center [959, 238] width 64 height 28
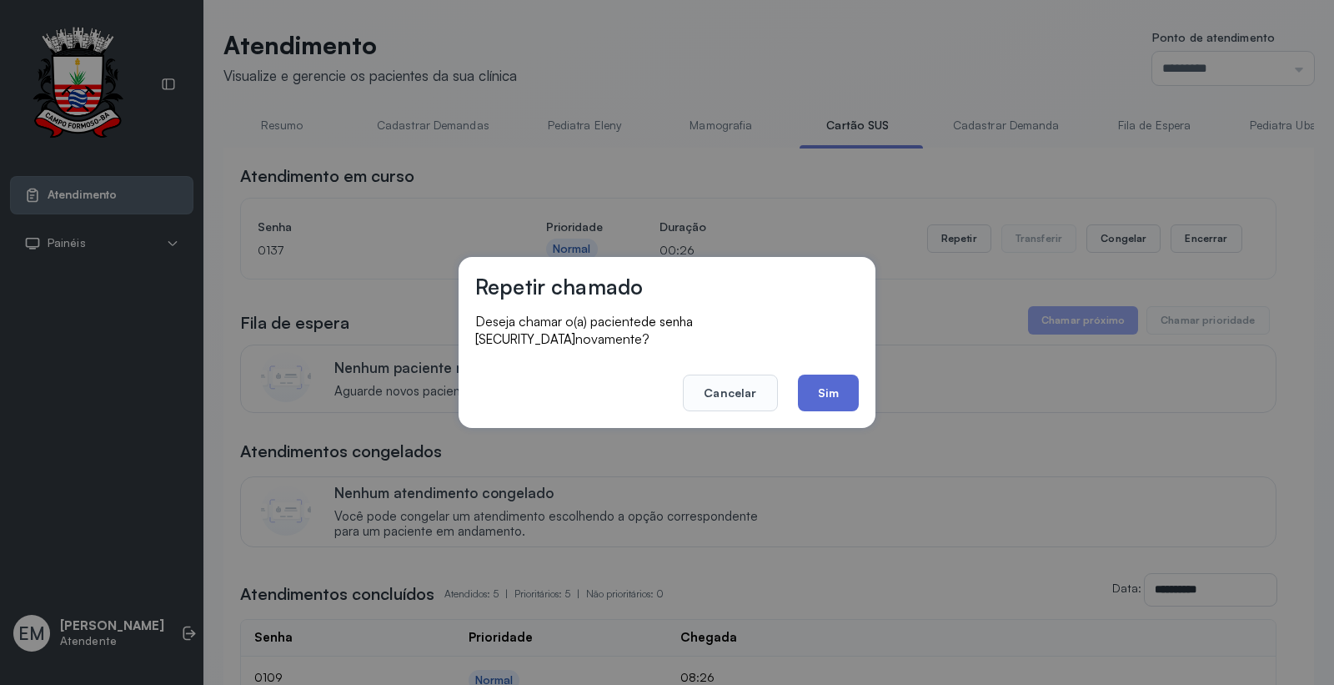
drag, startPoint x: 820, startPoint y: 374, endPoint x: 797, endPoint y: 365, distance: 24.0
click at [819, 376] on button "Sim" at bounding box center [828, 392] width 61 height 37
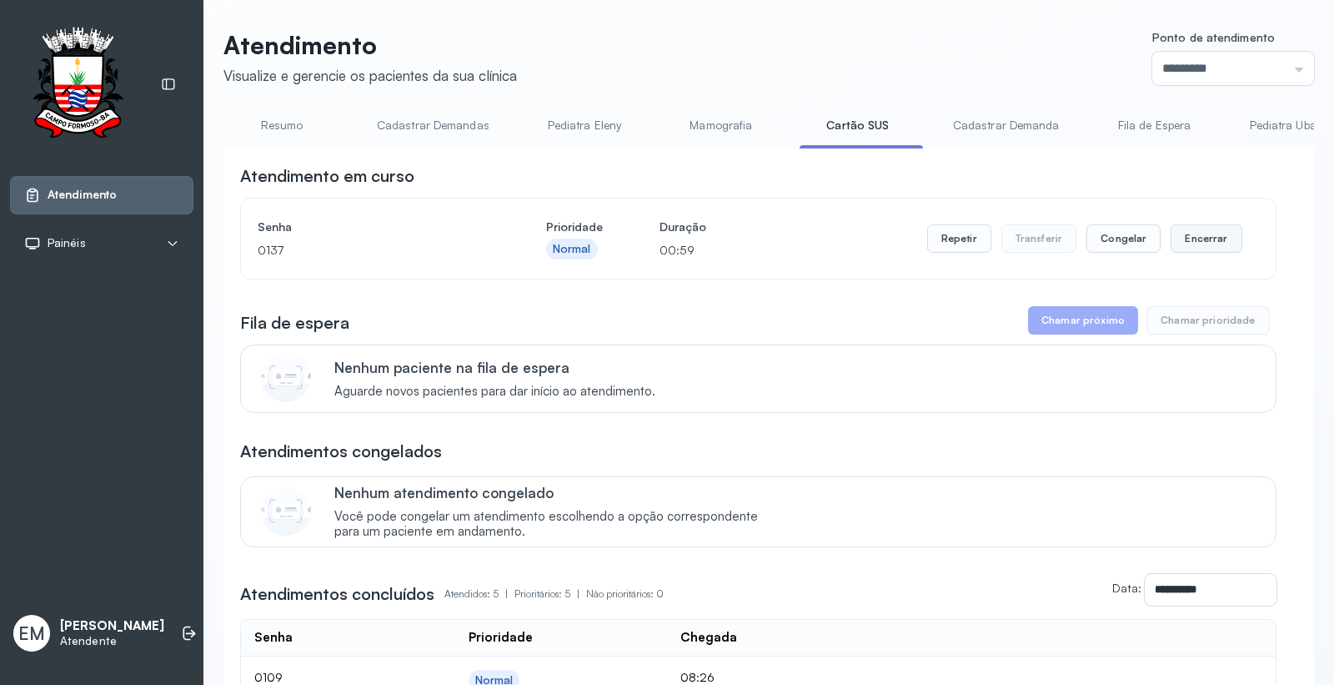
click at [1191, 250] on button "Encerrar" at bounding box center [1206, 238] width 71 height 28
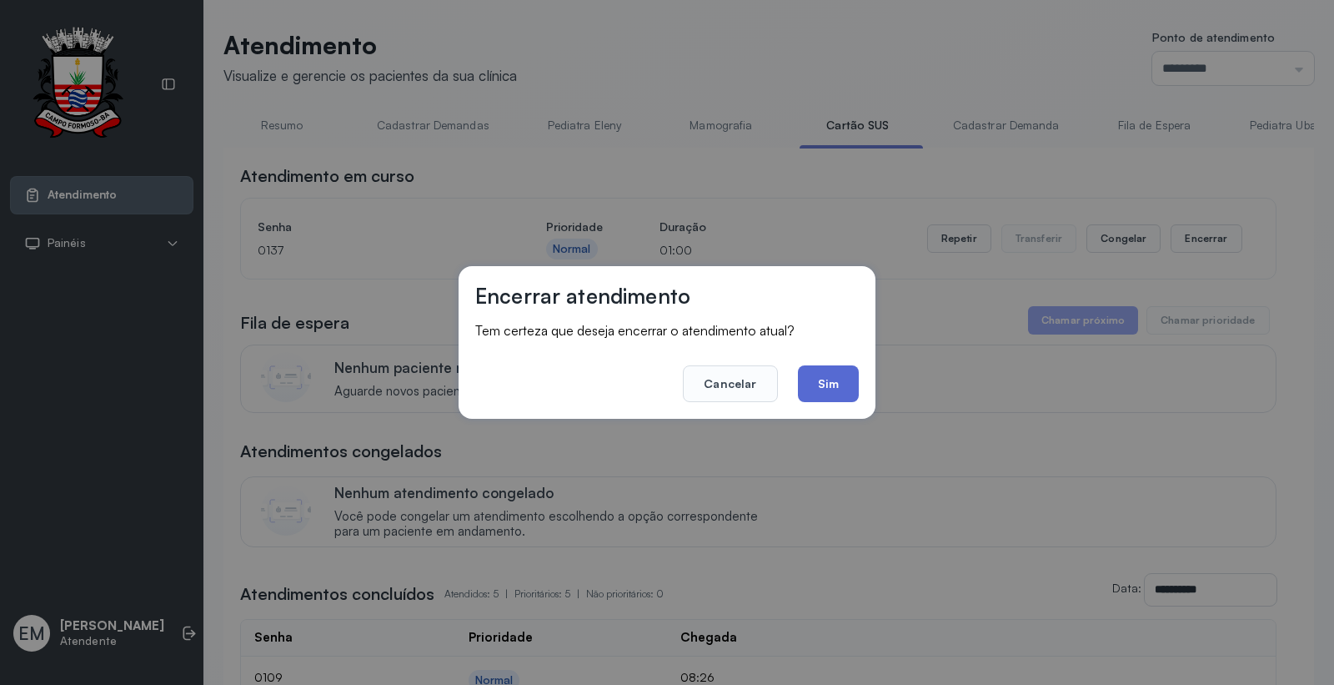
click at [822, 377] on button "Sim" at bounding box center [828, 383] width 61 height 37
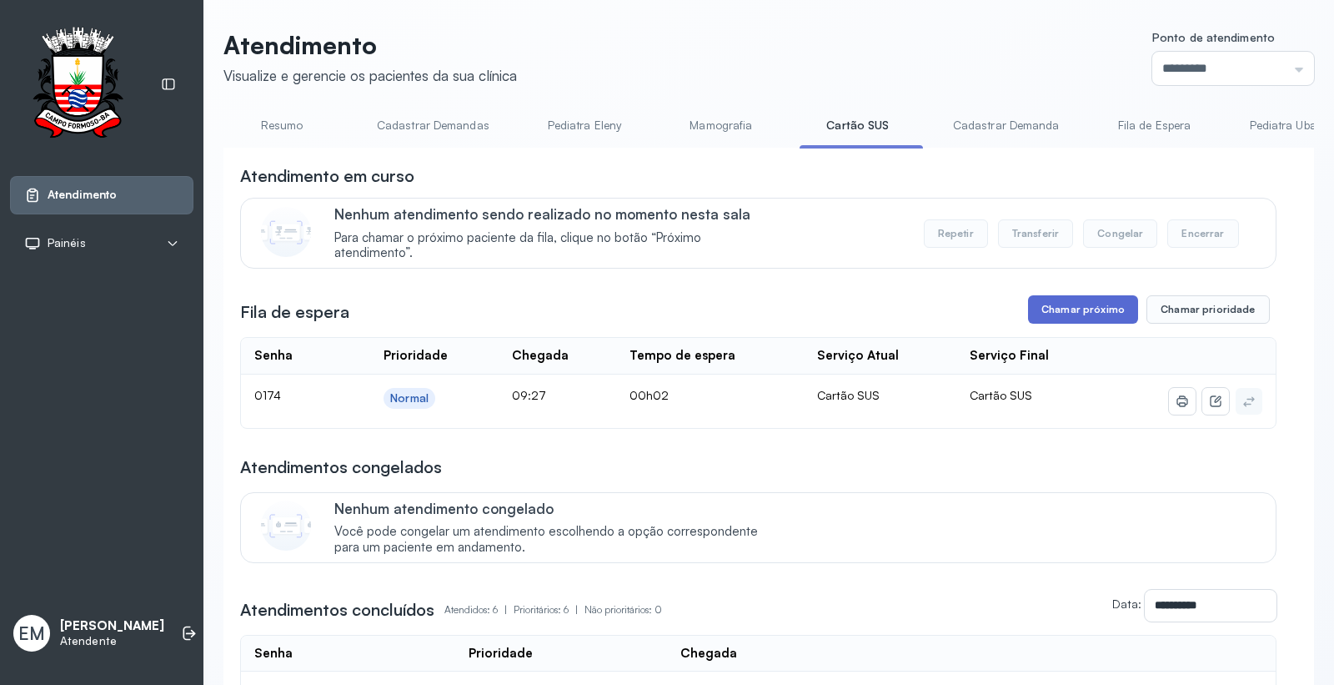
click at [1077, 306] on button "Chamar próximo" at bounding box center [1083, 309] width 110 height 28
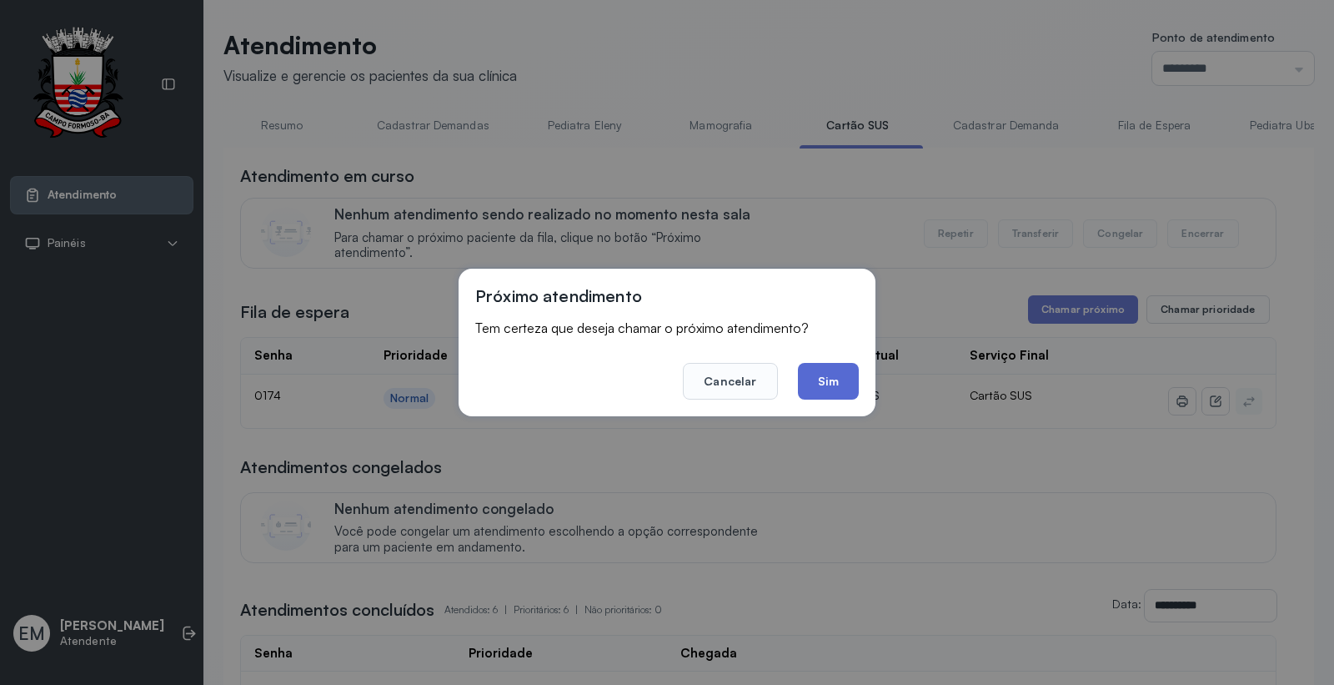
click at [826, 364] on button "Sim" at bounding box center [828, 381] width 61 height 37
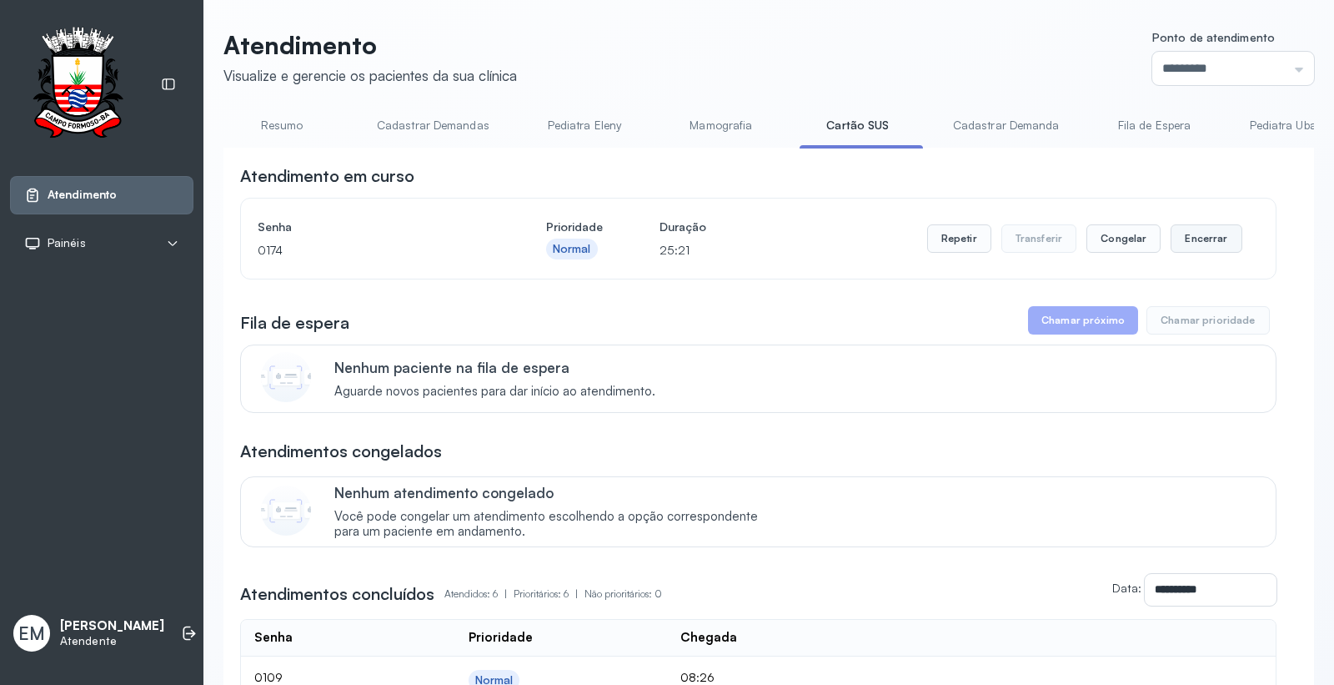
click at [1189, 244] on button "Encerrar" at bounding box center [1206, 238] width 71 height 28
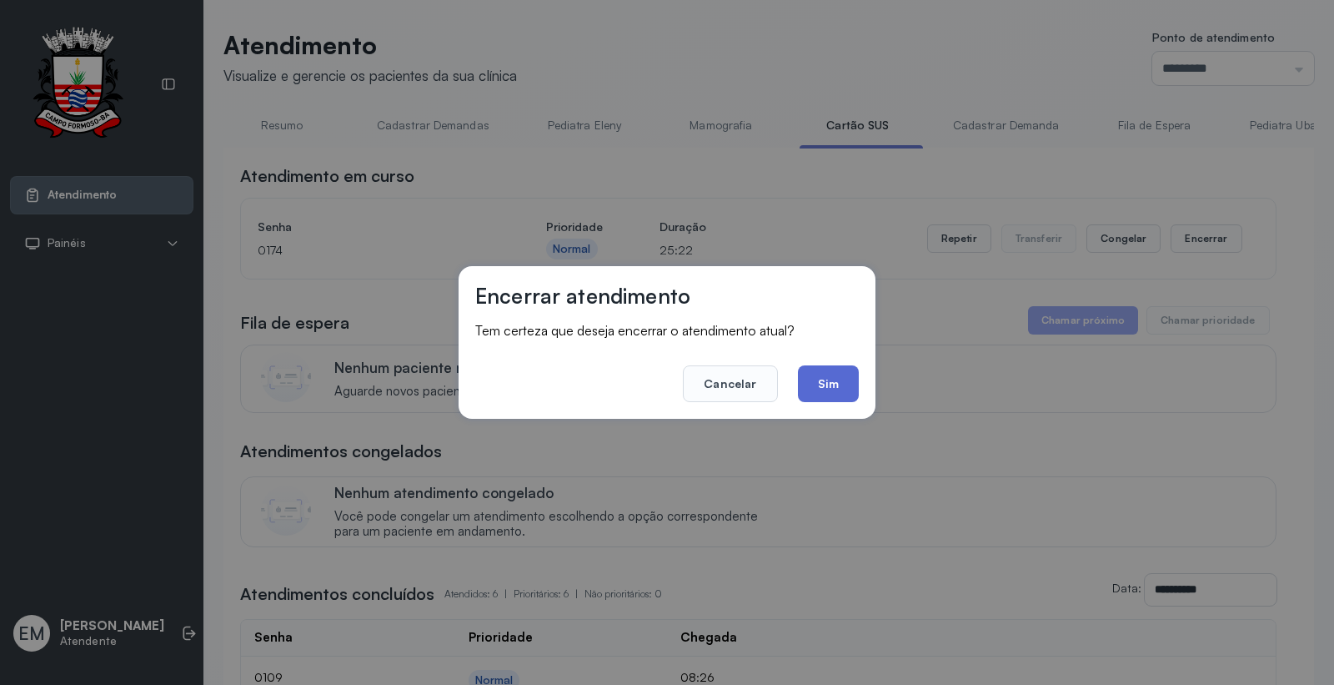
drag, startPoint x: 854, startPoint y: 373, endPoint x: 662, endPoint y: 262, distance: 221.6
click at [853, 372] on button "Sim" at bounding box center [828, 383] width 61 height 37
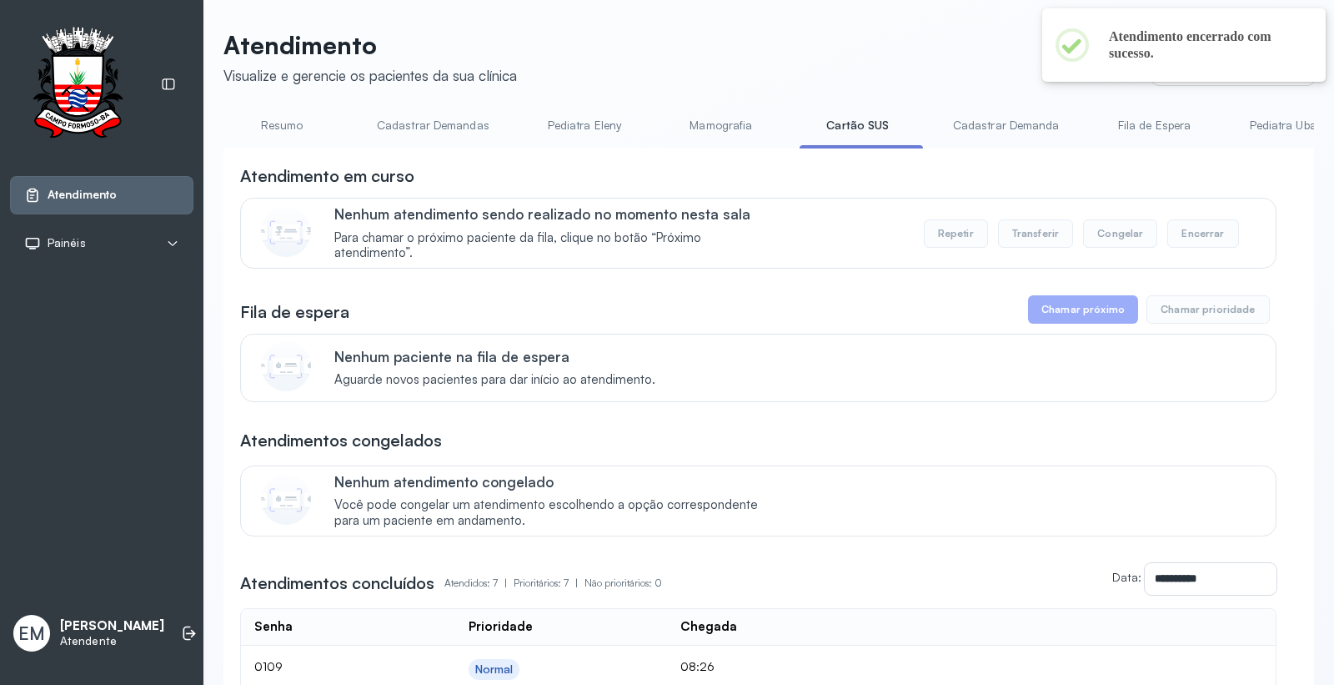
click at [294, 132] on link "Resumo" at bounding box center [281, 126] width 117 height 28
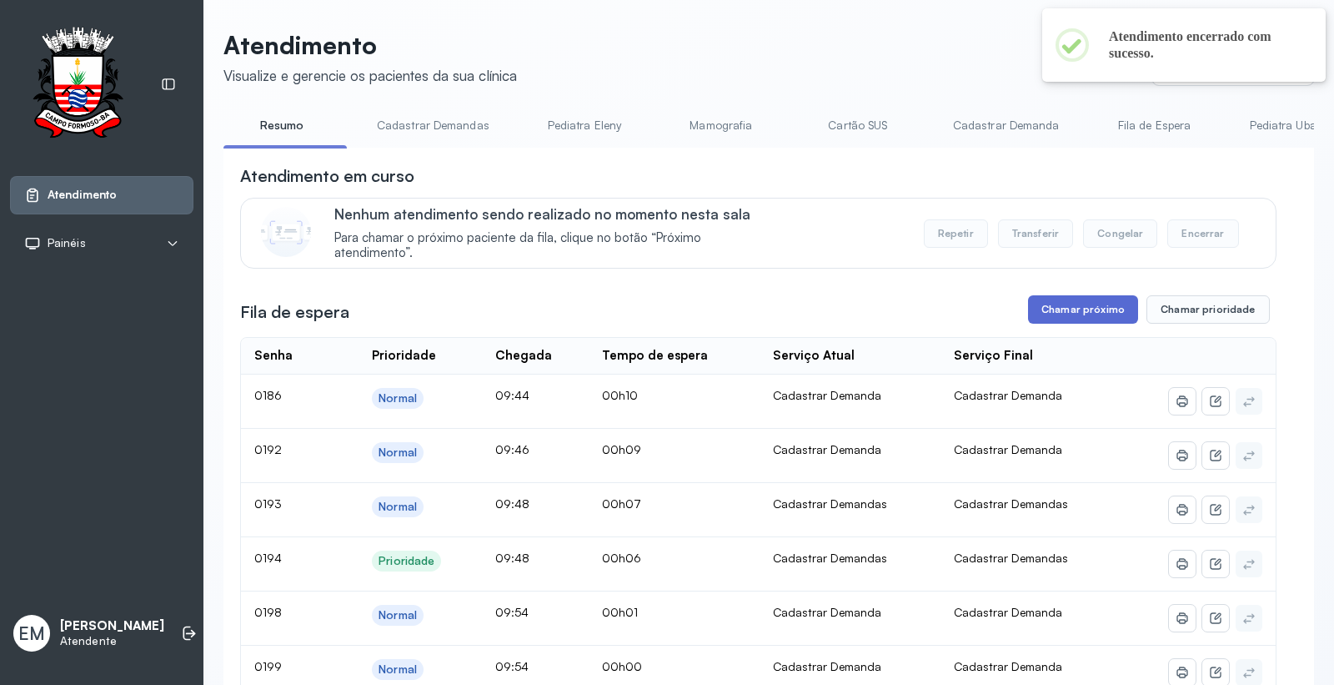
click at [1062, 314] on button "Chamar próximo" at bounding box center [1083, 309] width 110 height 28
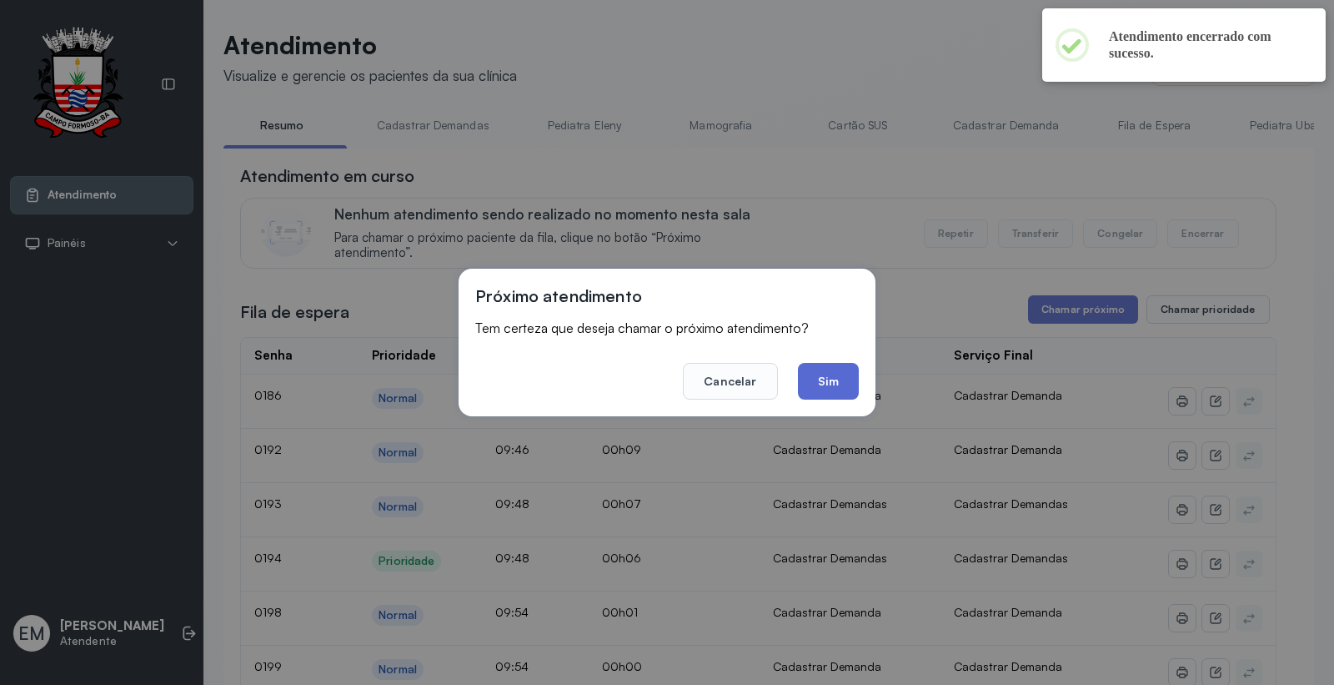
click at [841, 368] on button "Sim" at bounding box center [828, 381] width 61 height 37
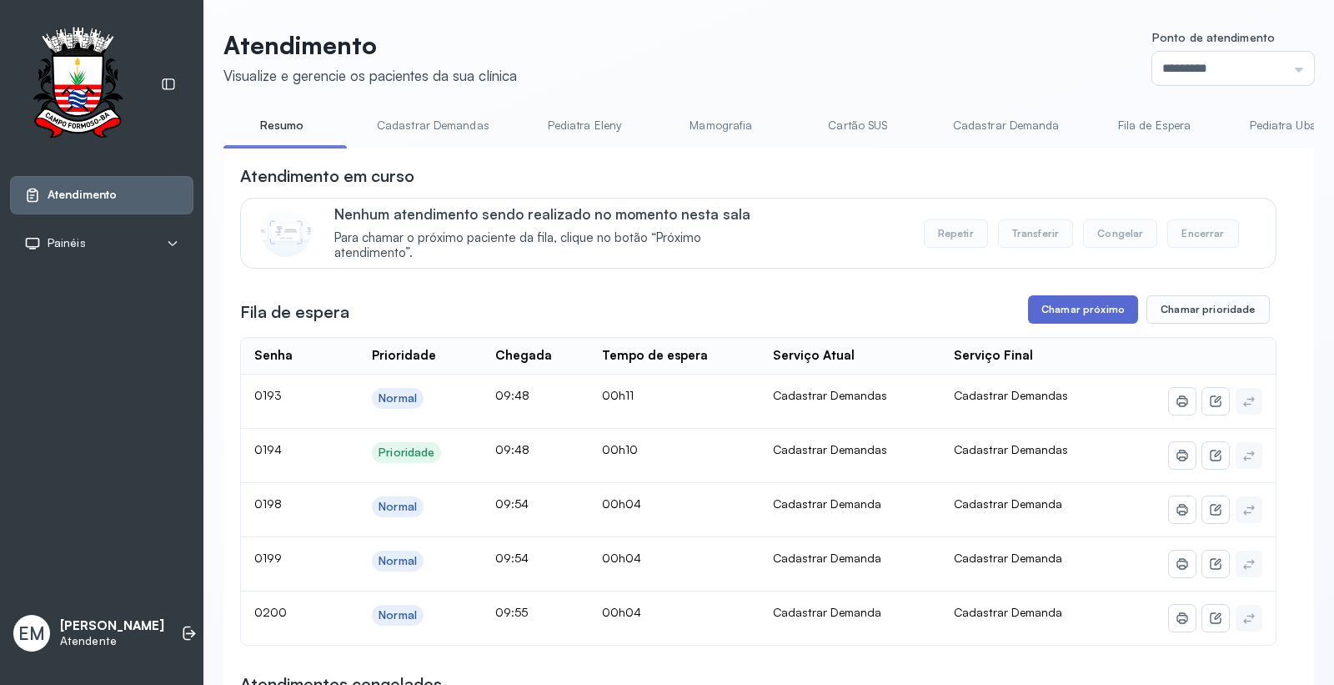
click at [1091, 311] on button "Chamar próximo" at bounding box center [1083, 309] width 110 height 28
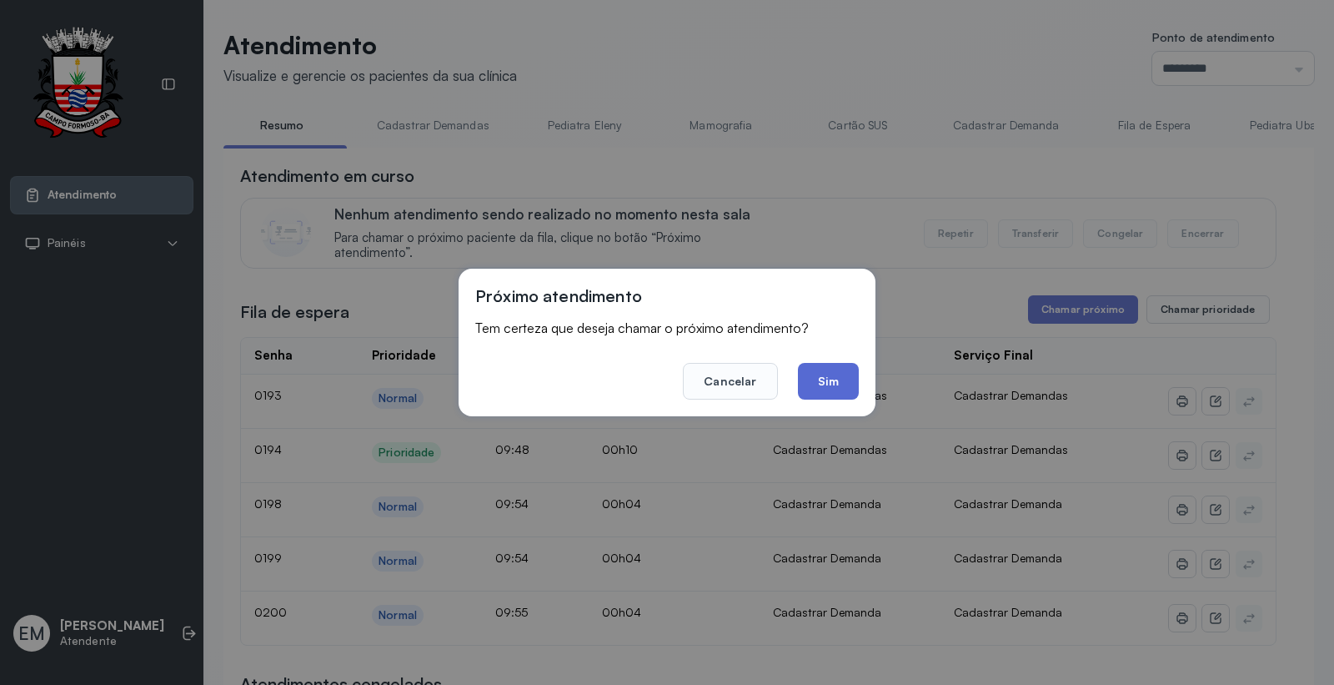
click at [851, 384] on button "Sim" at bounding box center [828, 381] width 61 height 37
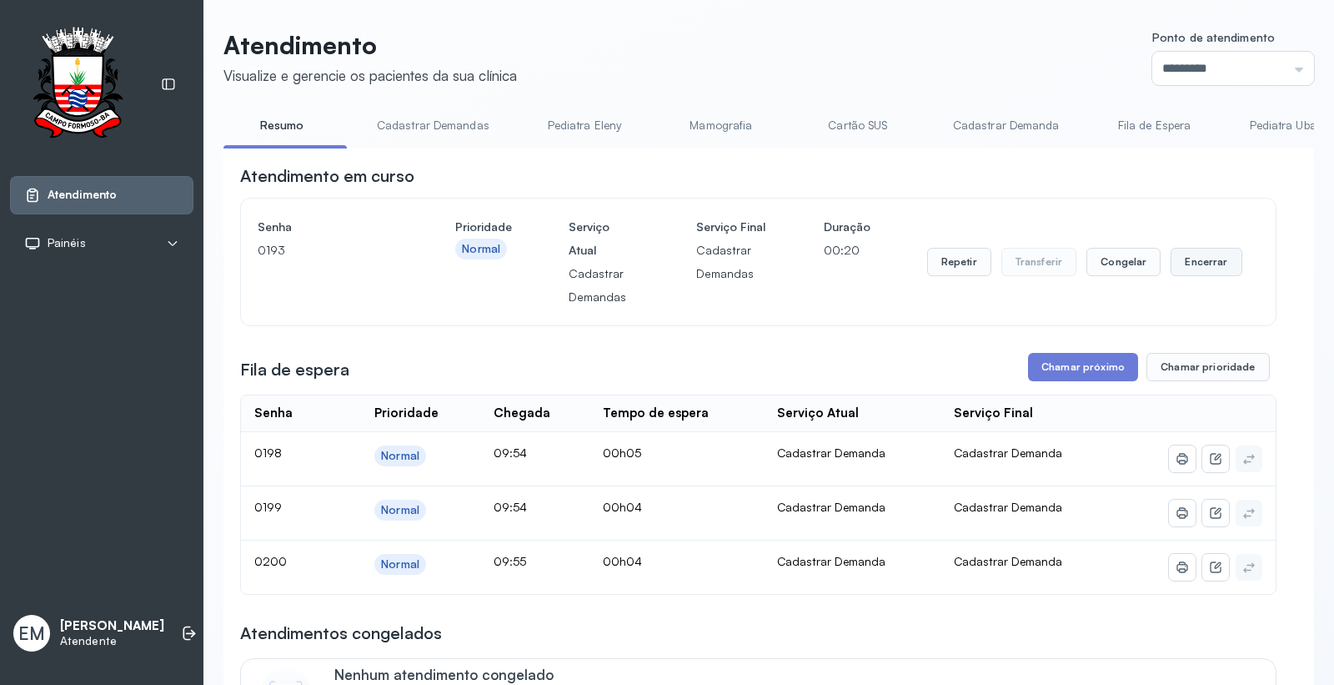
click at [1171, 264] on button "Encerrar" at bounding box center [1206, 262] width 71 height 28
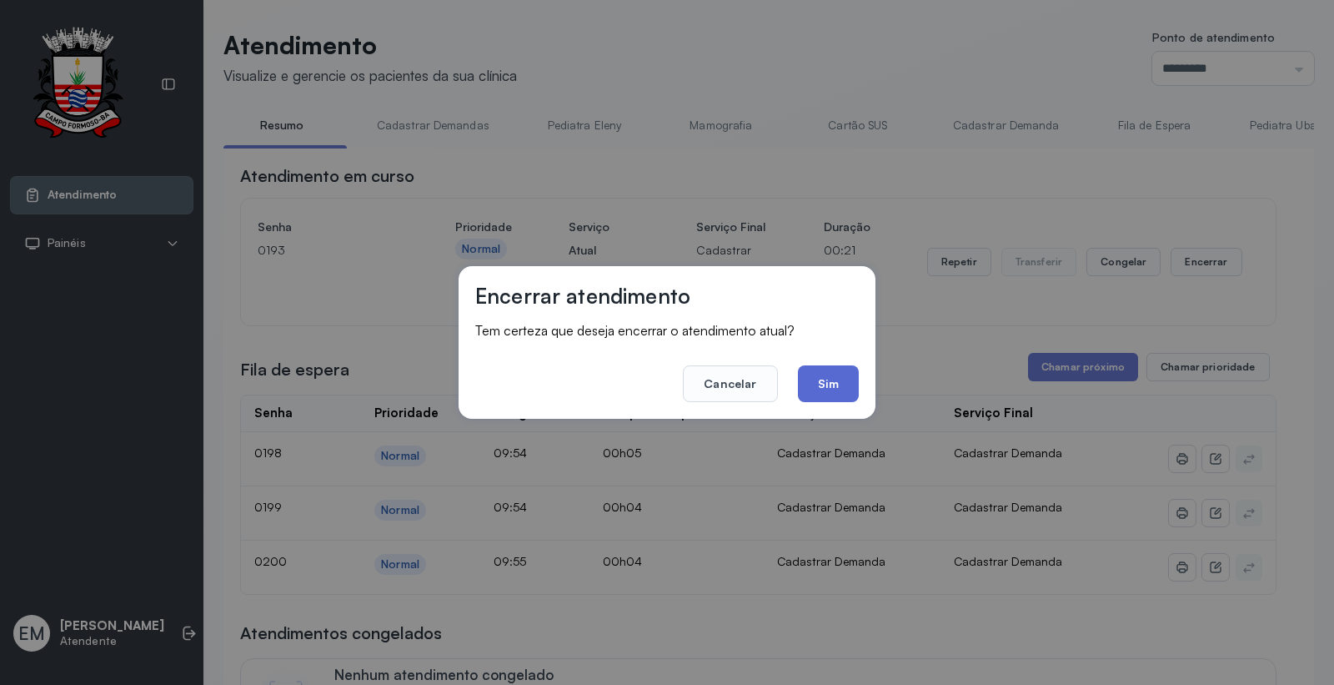
click at [823, 378] on button "Sim" at bounding box center [828, 383] width 61 height 37
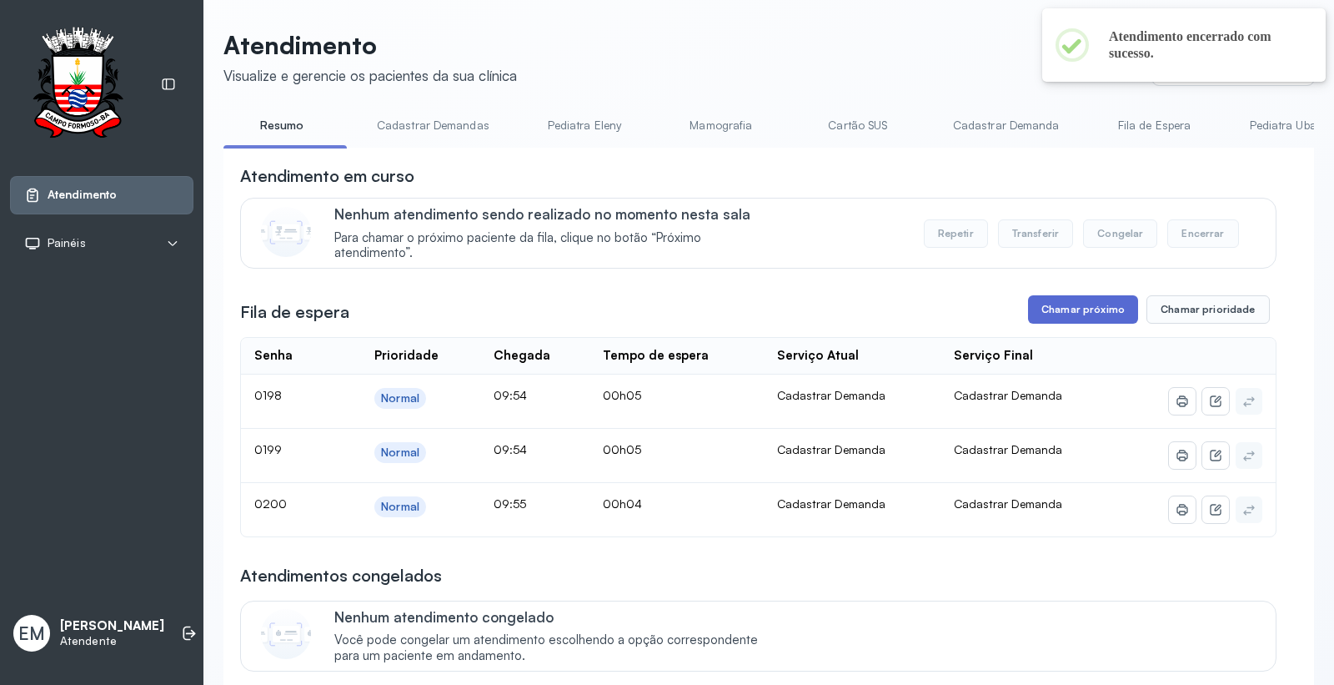
click at [1047, 314] on button "Chamar próximo" at bounding box center [1083, 309] width 110 height 28
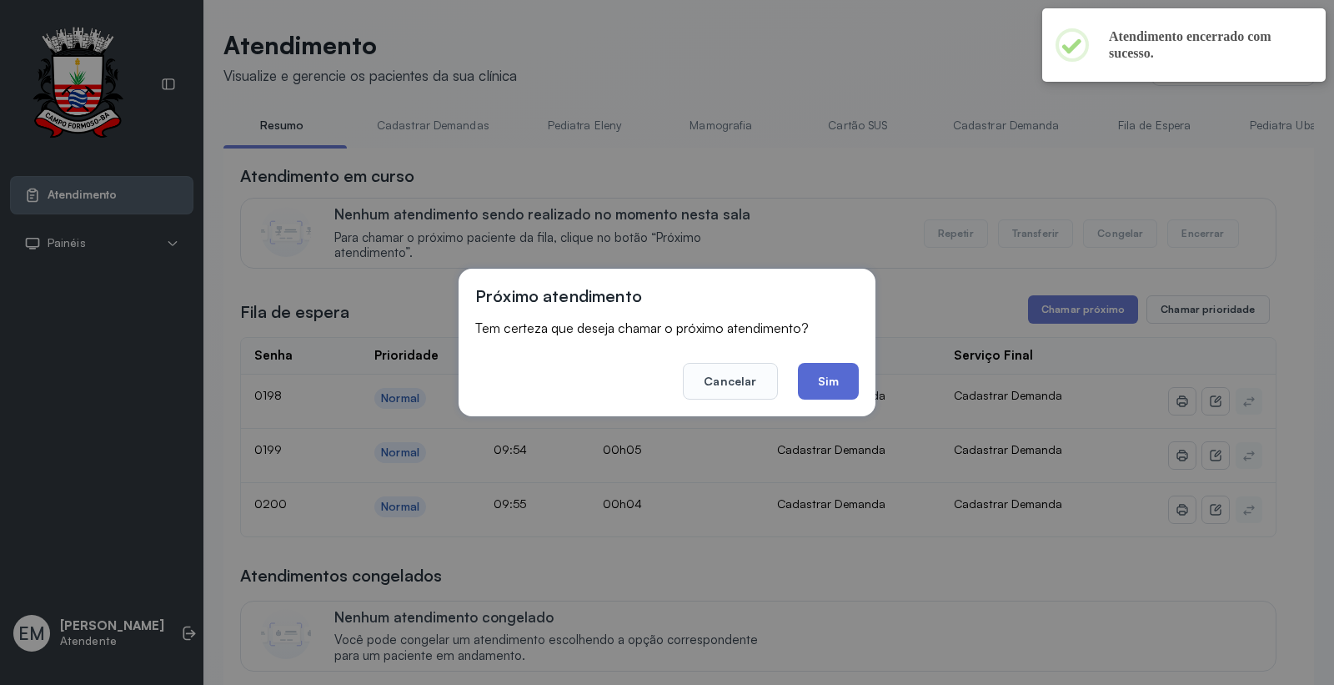
click at [854, 369] on button "Sim" at bounding box center [828, 381] width 61 height 37
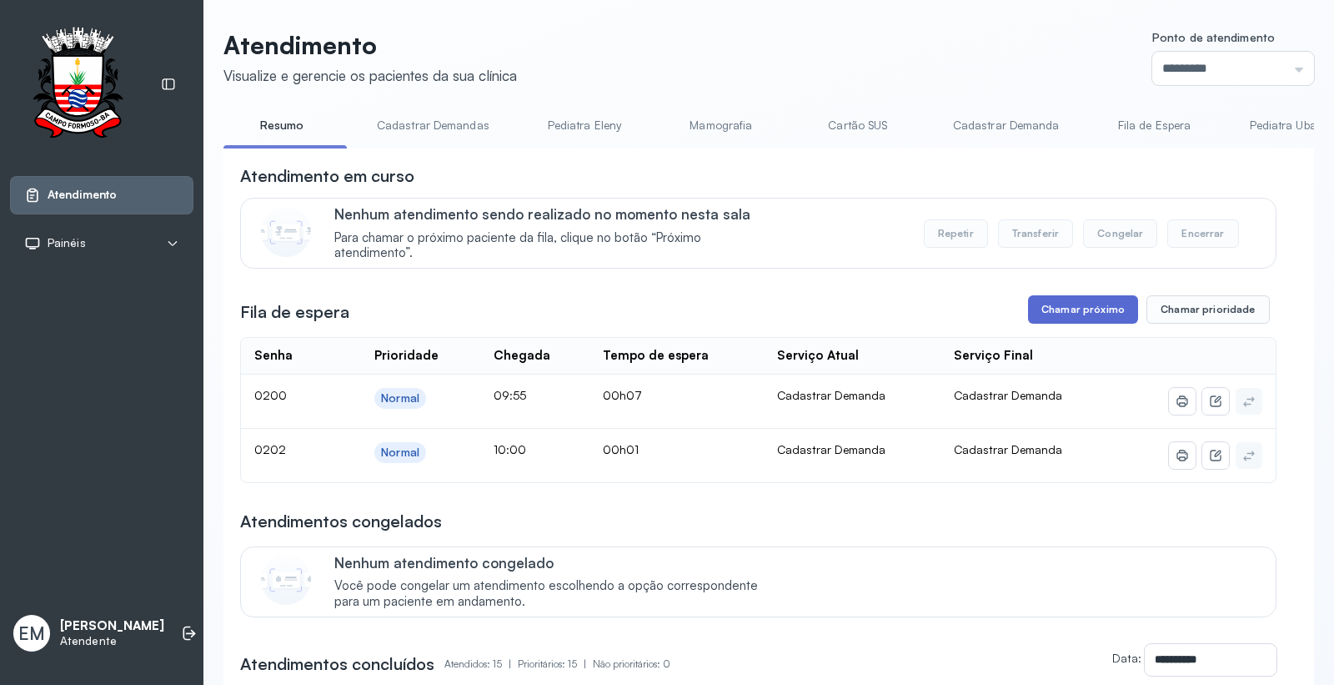
click at [1082, 317] on button "Chamar próximo" at bounding box center [1083, 309] width 110 height 28
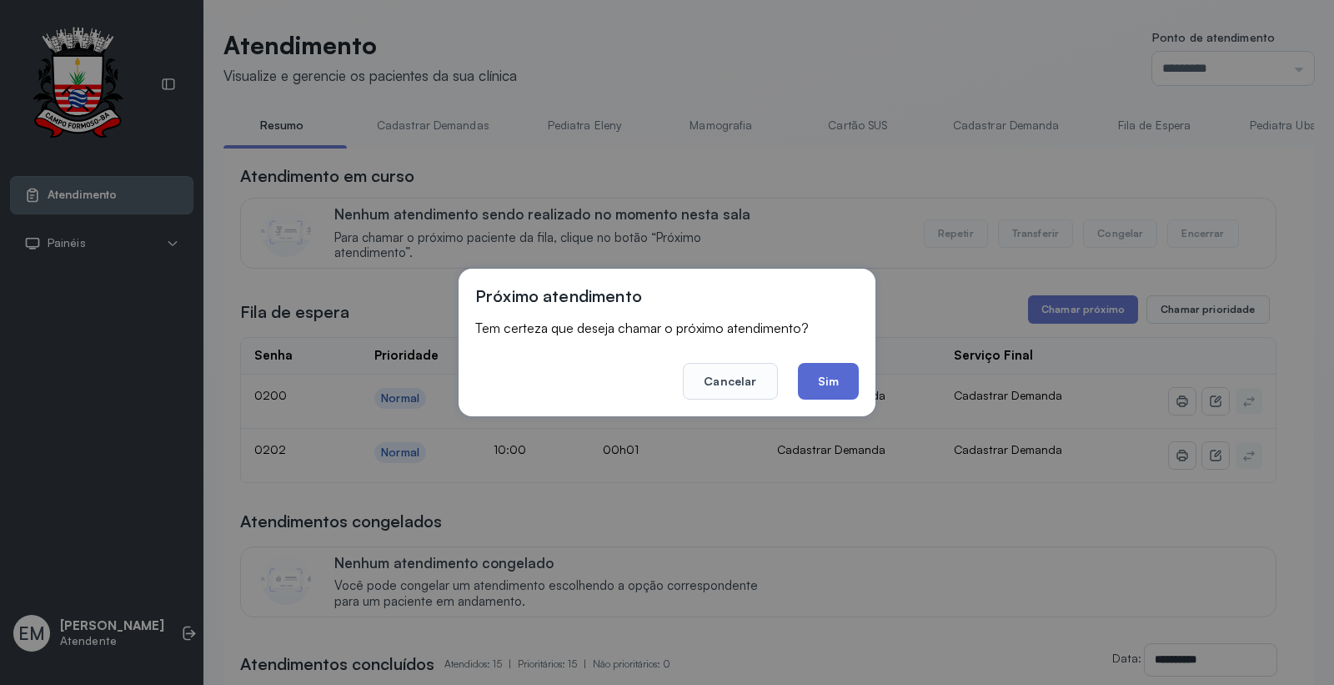
click at [821, 372] on button "Sim" at bounding box center [828, 381] width 61 height 37
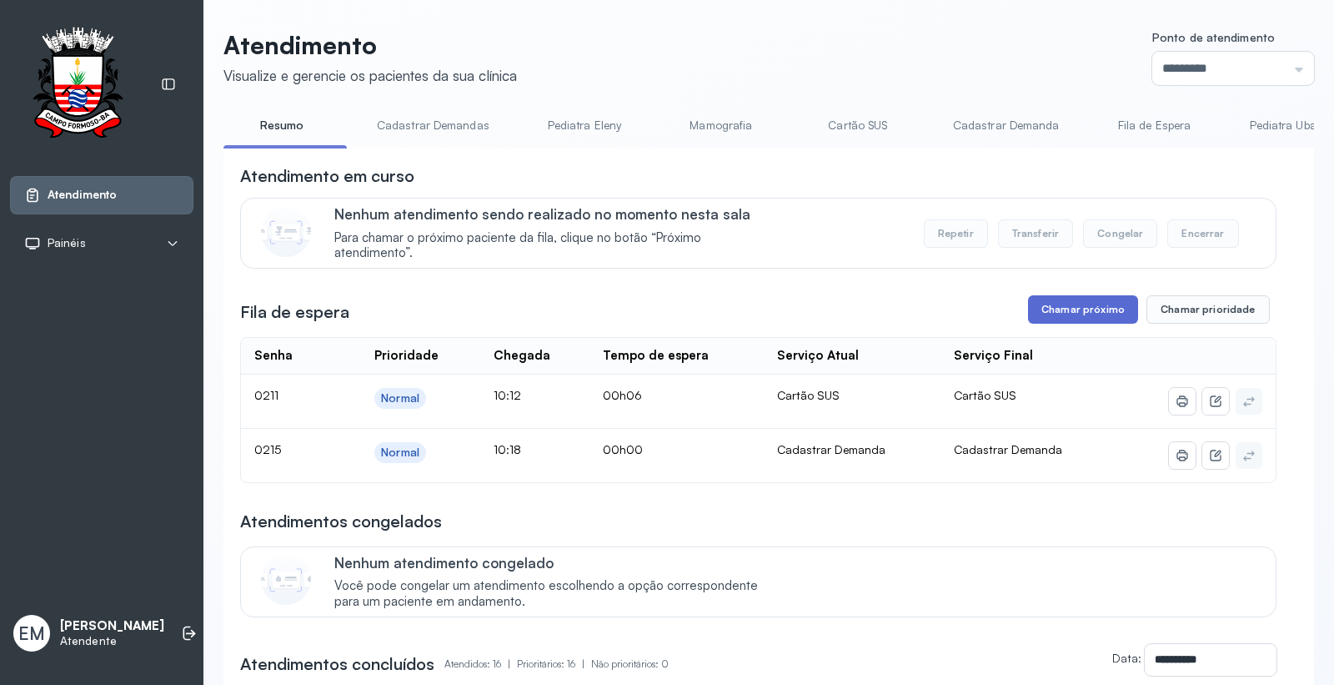
click at [1054, 312] on button "Chamar próximo" at bounding box center [1083, 309] width 110 height 28
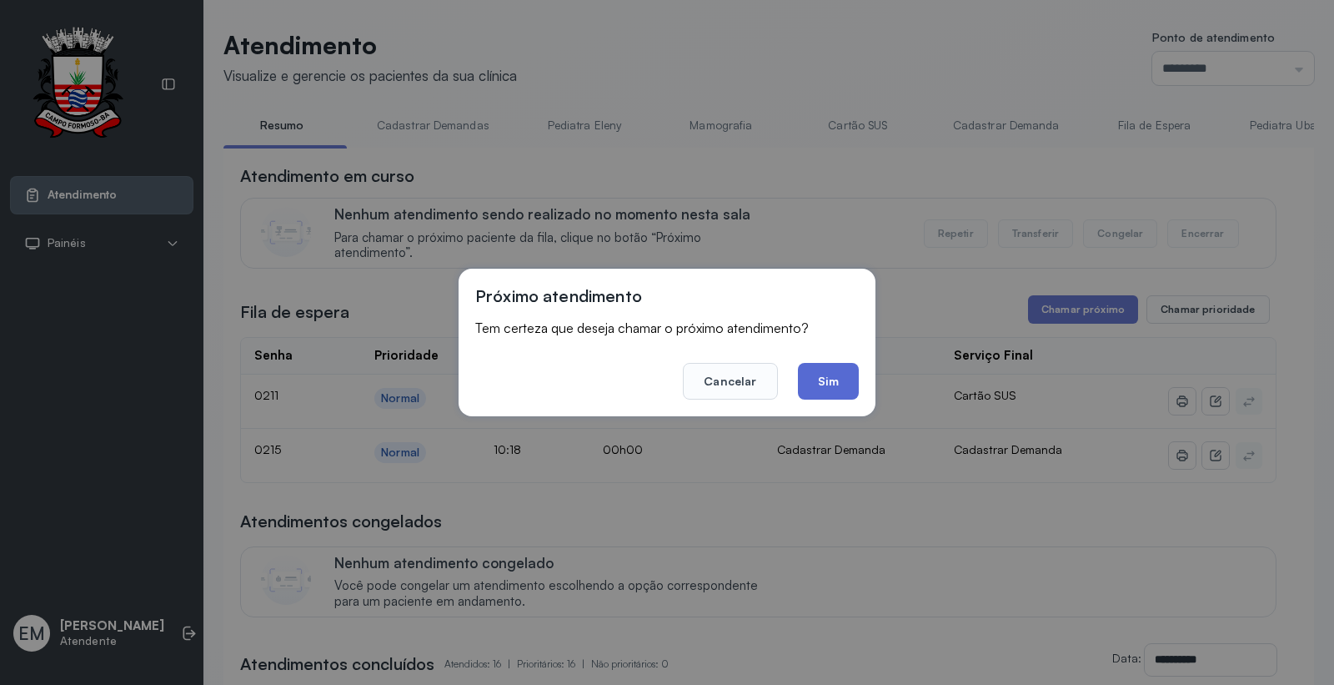
click at [835, 384] on button "Sim" at bounding box center [828, 381] width 61 height 37
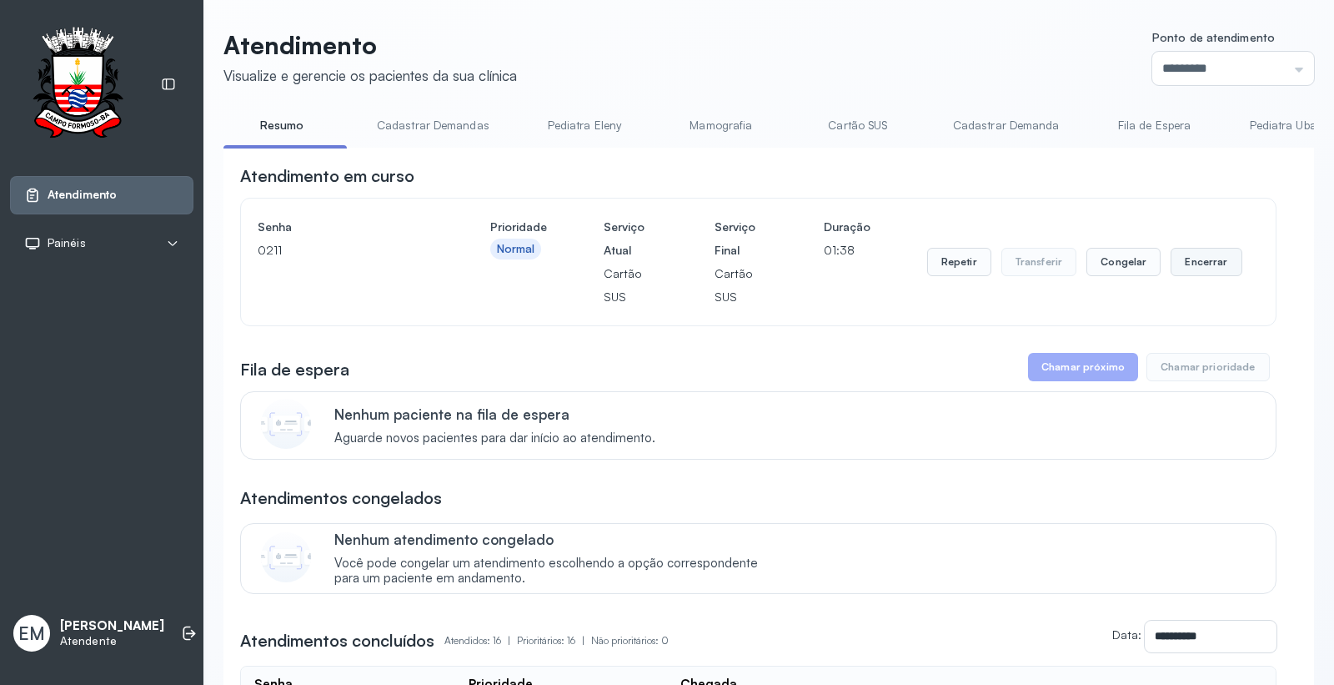
click at [1187, 257] on button "Encerrar" at bounding box center [1206, 262] width 71 height 28
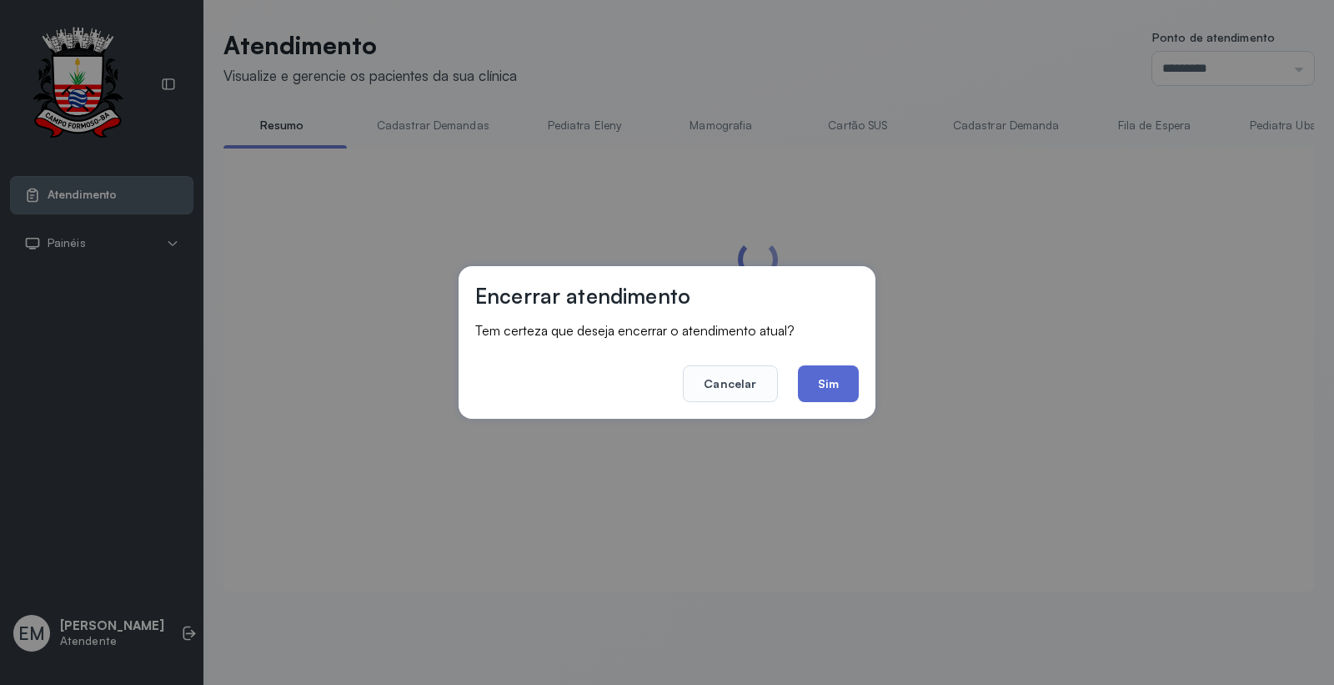
click at [851, 388] on button "Sim" at bounding box center [828, 383] width 61 height 37
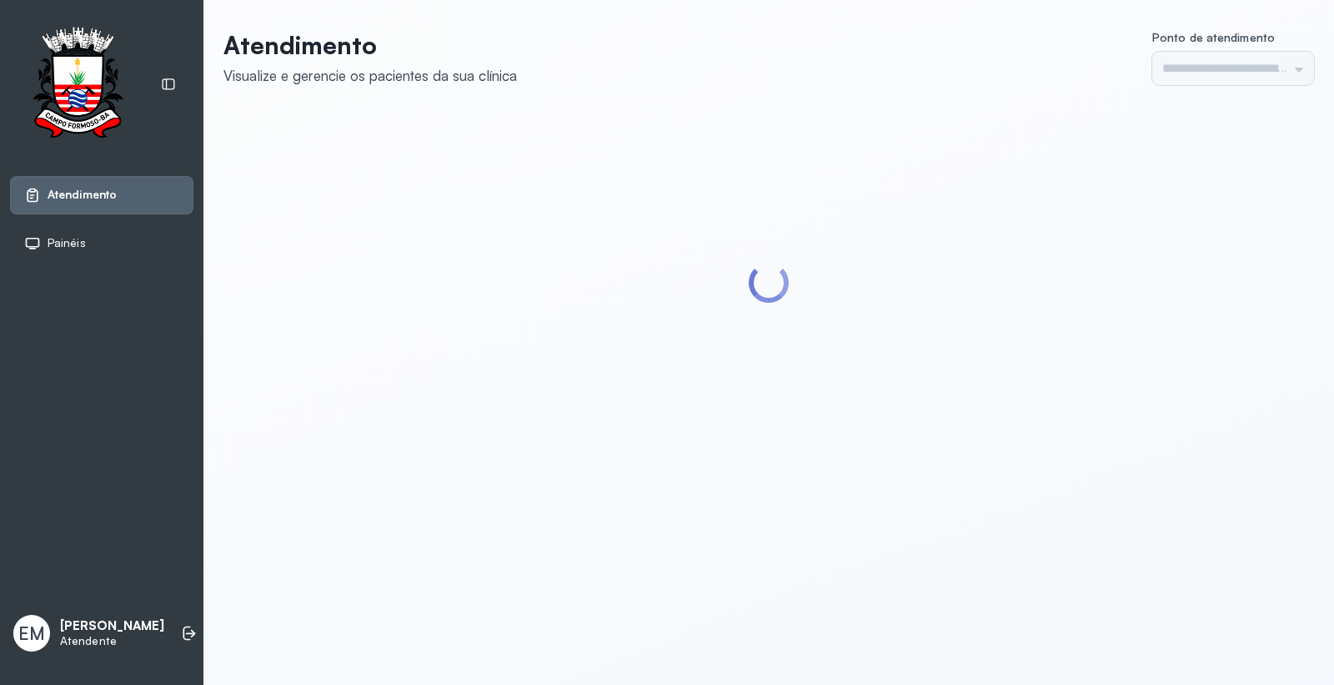
type input "*********"
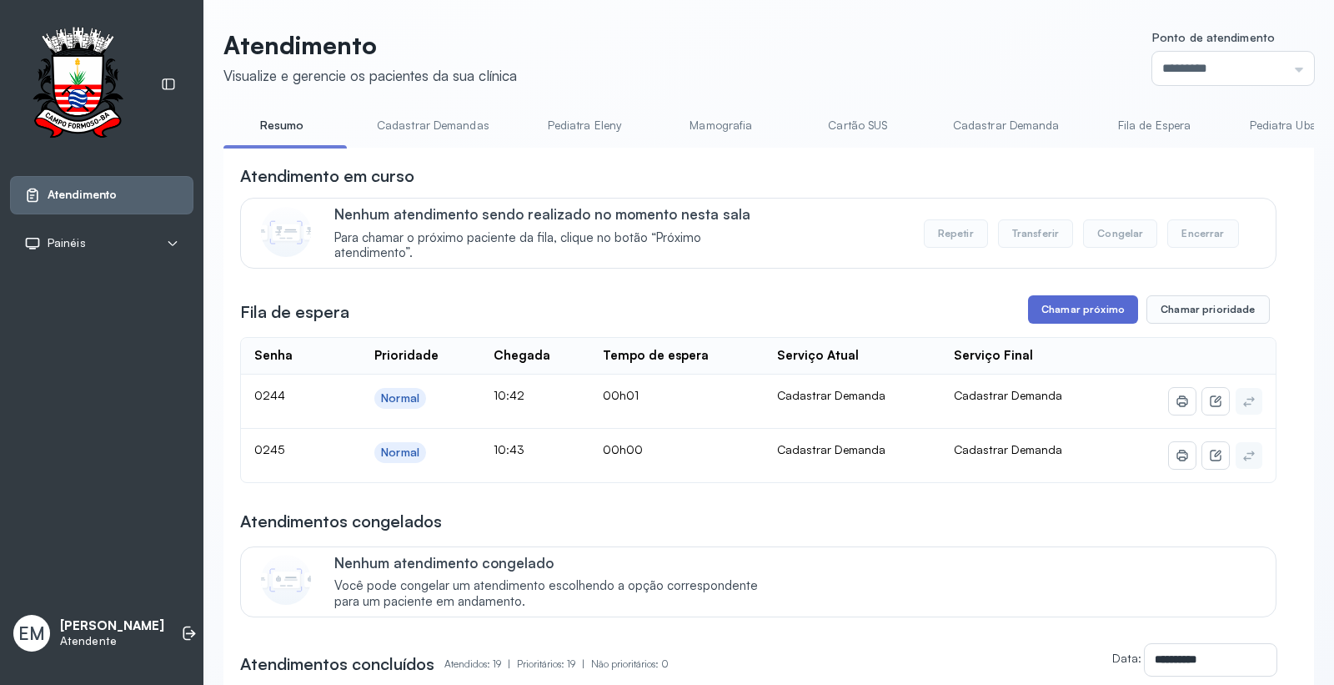
click at [1087, 303] on button "Chamar próximo" at bounding box center [1083, 309] width 110 height 28
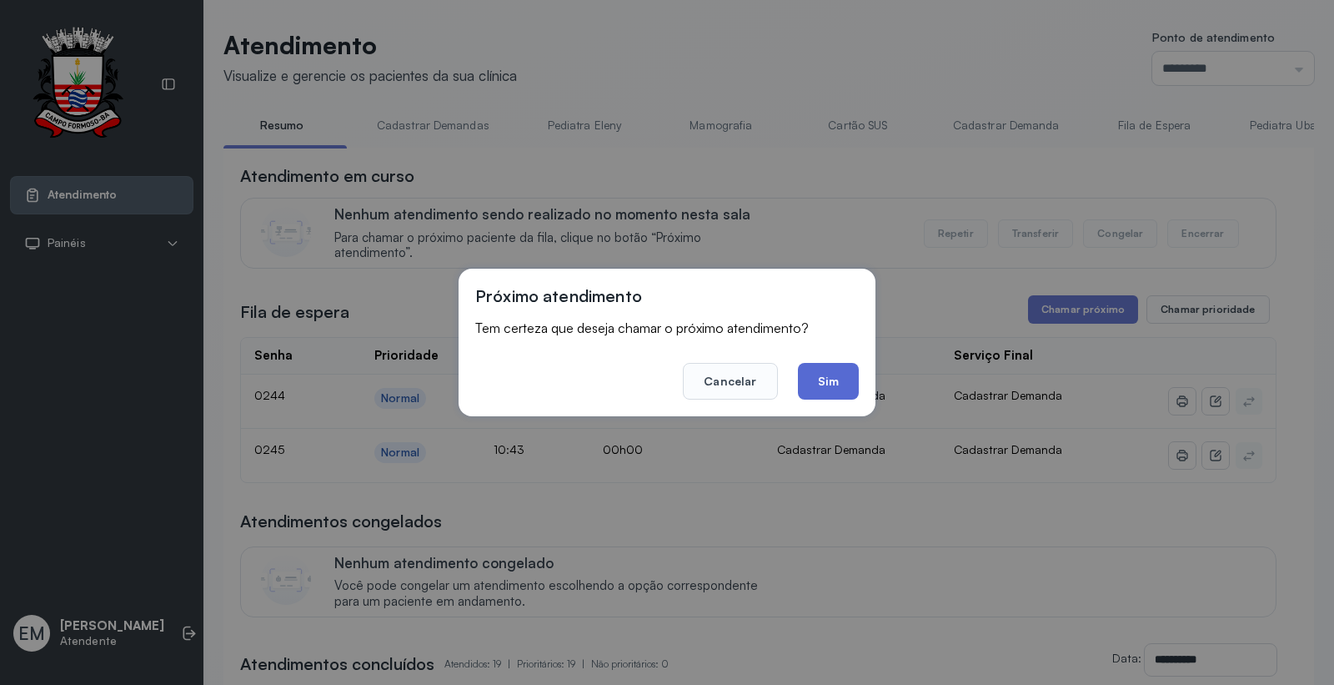
click at [817, 373] on button "Sim" at bounding box center [828, 381] width 61 height 37
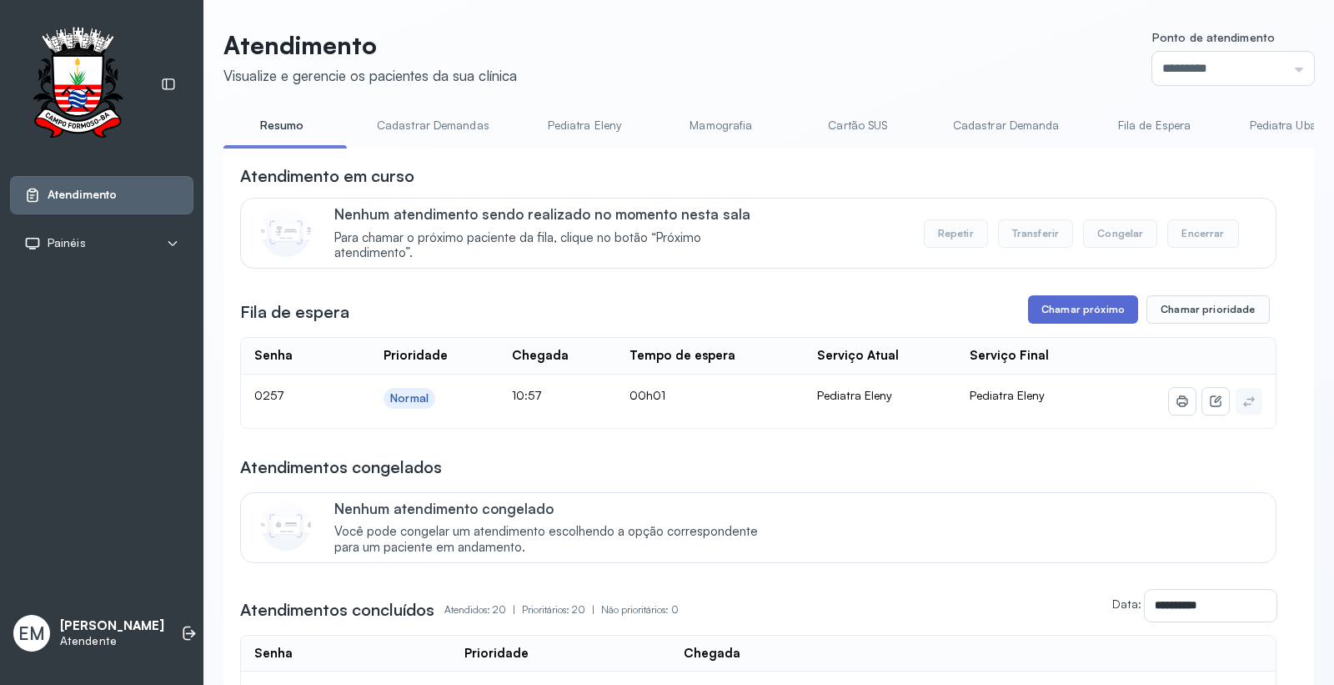
drag, startPoint x: 1090, startPoint y: 312, endPoint x: 1080, endPoint y: 313, distance: 10.0
click at [1080, 313] on button "Chamar próximo" at bounding box center [1083, 309] width 110 height 28
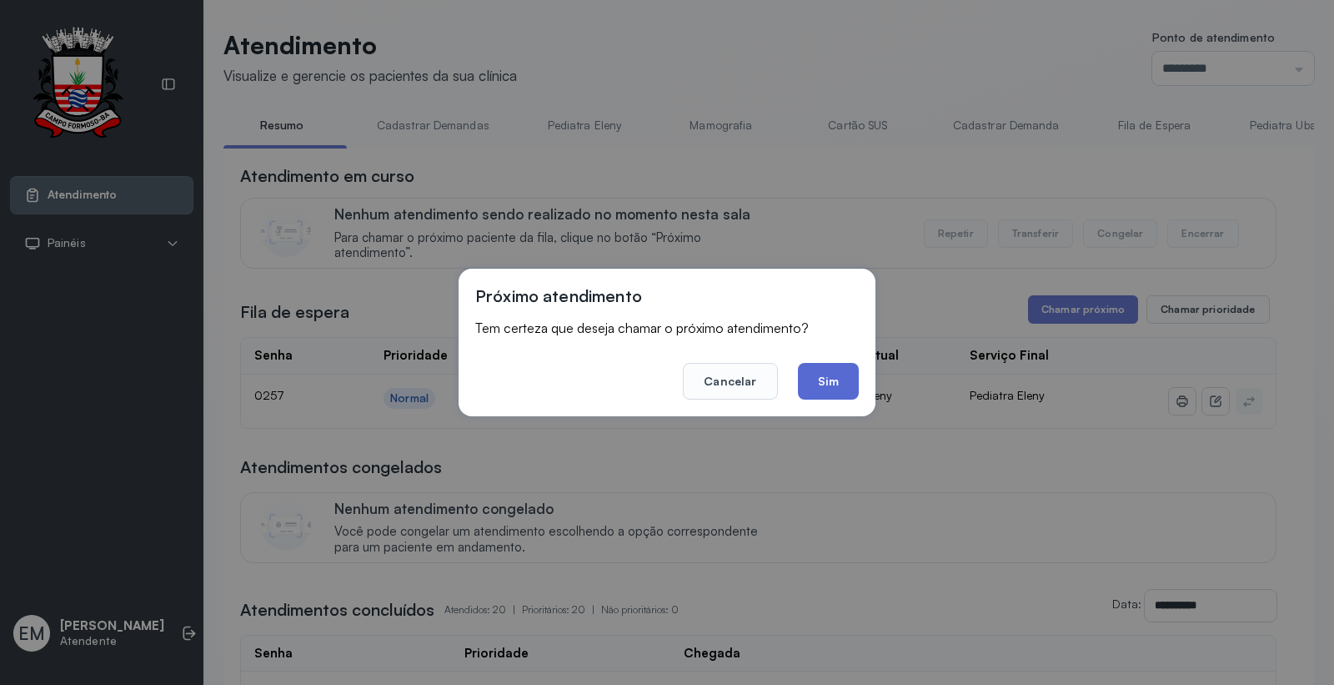
click at [816, 387] on button "Sim" at bounding box center [828, 381] width 61 height 37
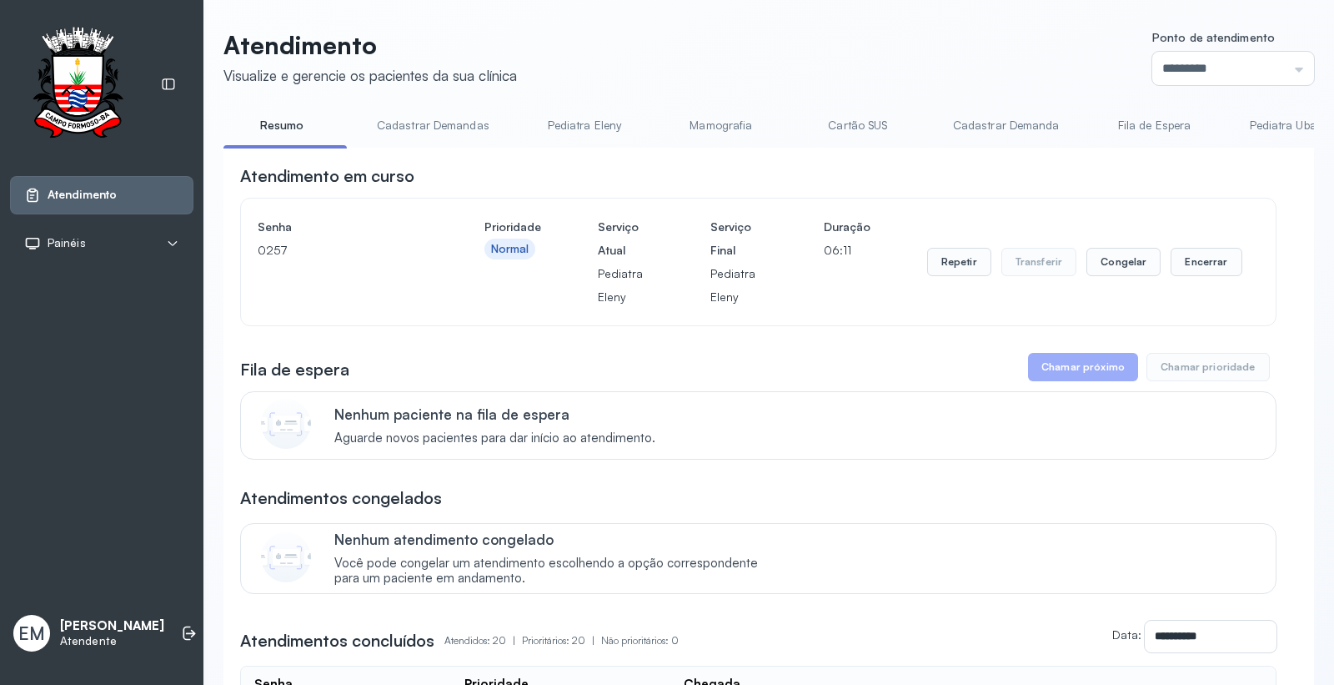
click at [1162, 237] on div "Repetir Transferir Congelar Encerrar" at bounding box center [1084, 261] width 315 height 93
click at [1191, 262] on button "Encerrar" at bounding box center [1206, 262] width 71 height 28
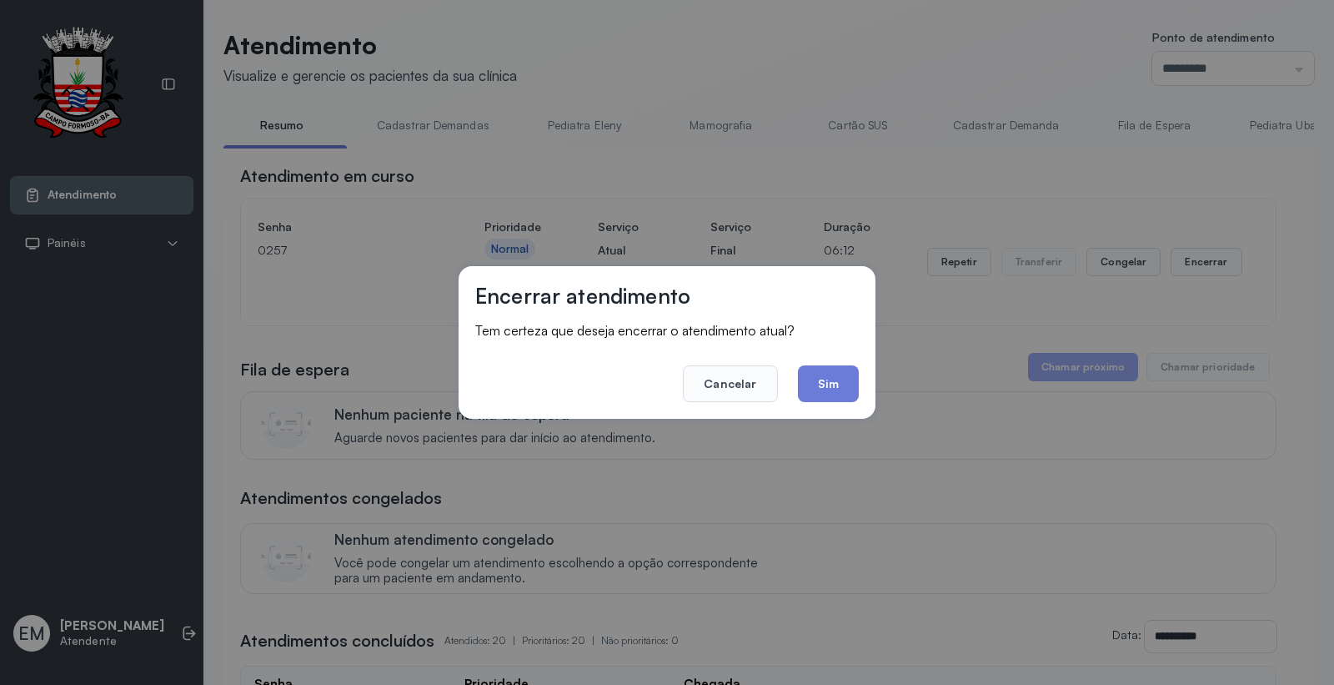
drag, startPoint x: 838, startPoint y: 388, endPoint x: 834, endPoint y: 374, distance: 14.8
click at [836, 379] on button "Sim" at bounding box center [828, 383] width 61 height 37
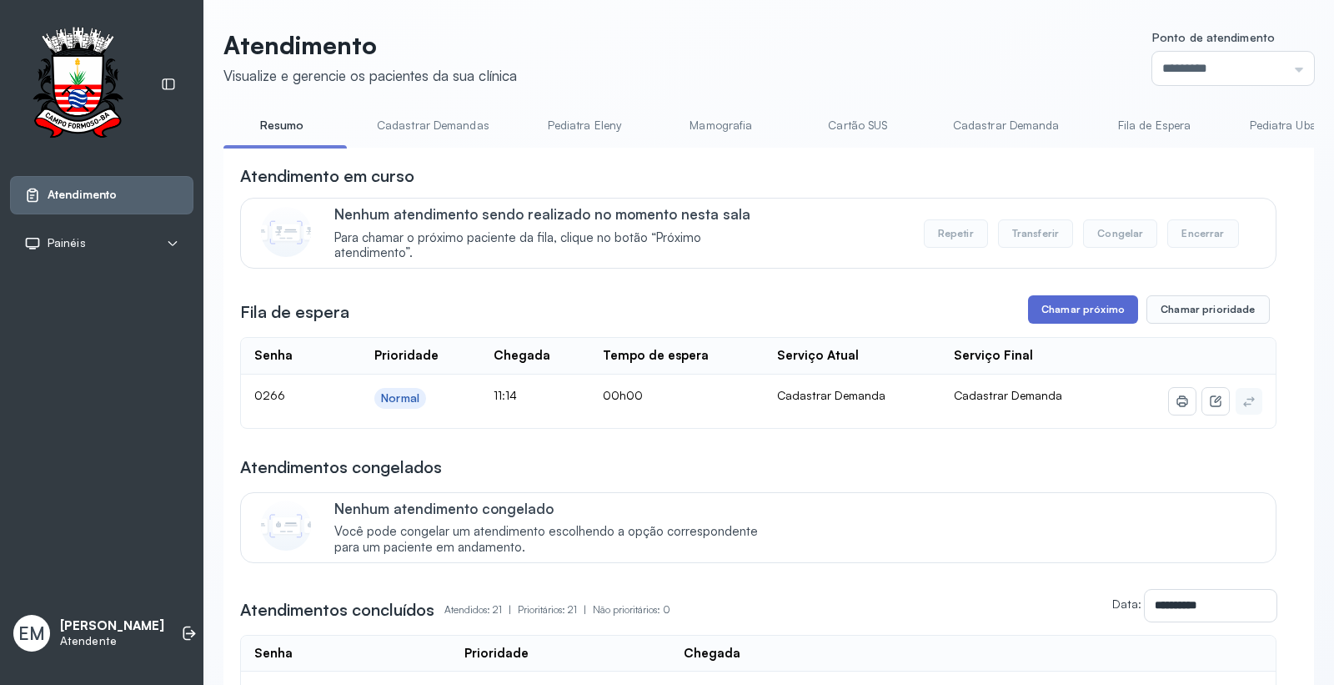
click at [1102, 310] on button "Chamar próximo" at bounding box center [1083, 309] width 110 height 28
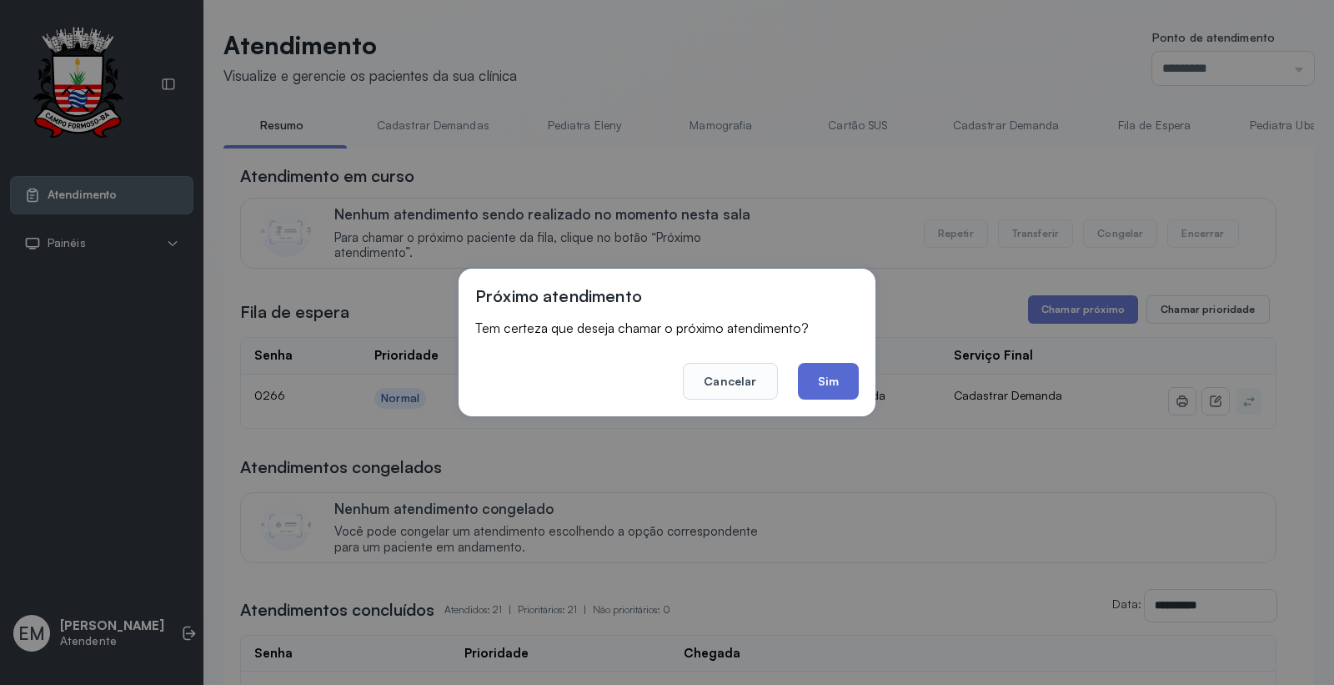
click at [817, 373] on button "Sim" at bounding box center [828, 381] width 61 height 37
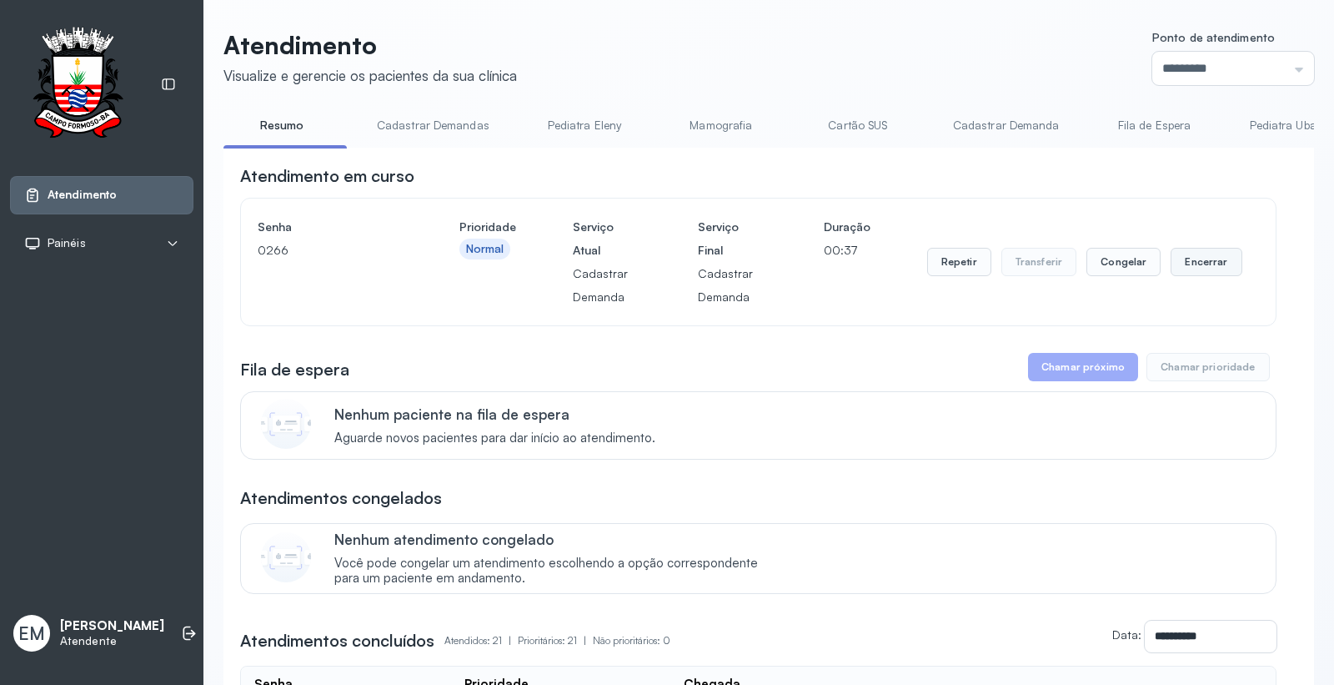
click at [1209, 261] on button "Encerrar" at bounding box center [1206, 262] width 71 height 28
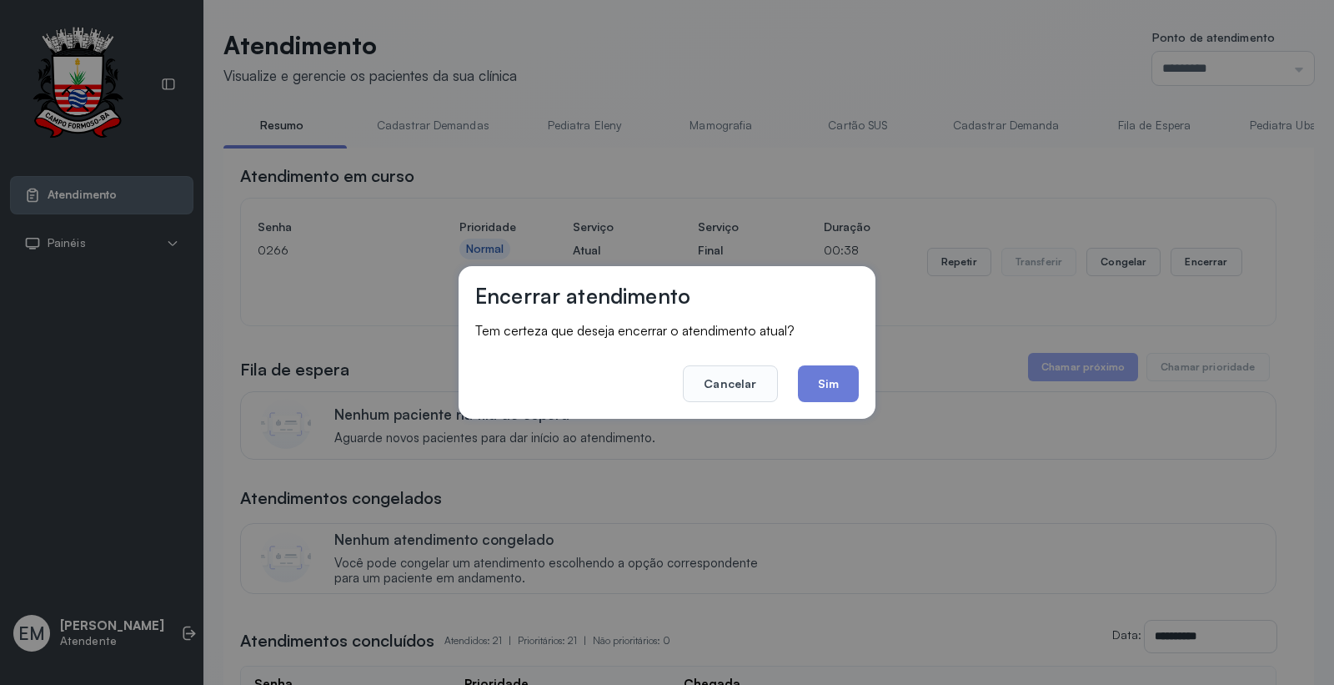
drag, startPoint x: 823, startPoint y: 389, endPoint x: 540, endPoint y: 23, distance: 463.0
click at [823, 388] on button "Sim" at bounding box center [828, 383] width 61 height 37
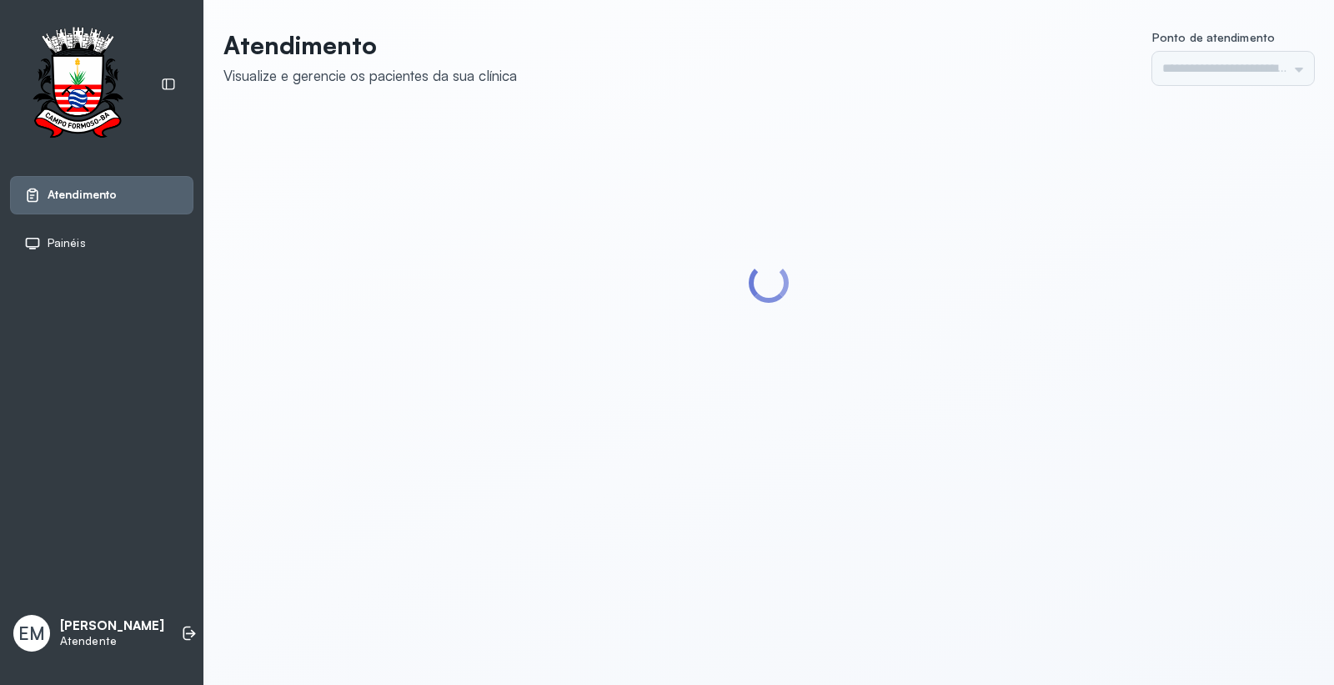
type input "*********"
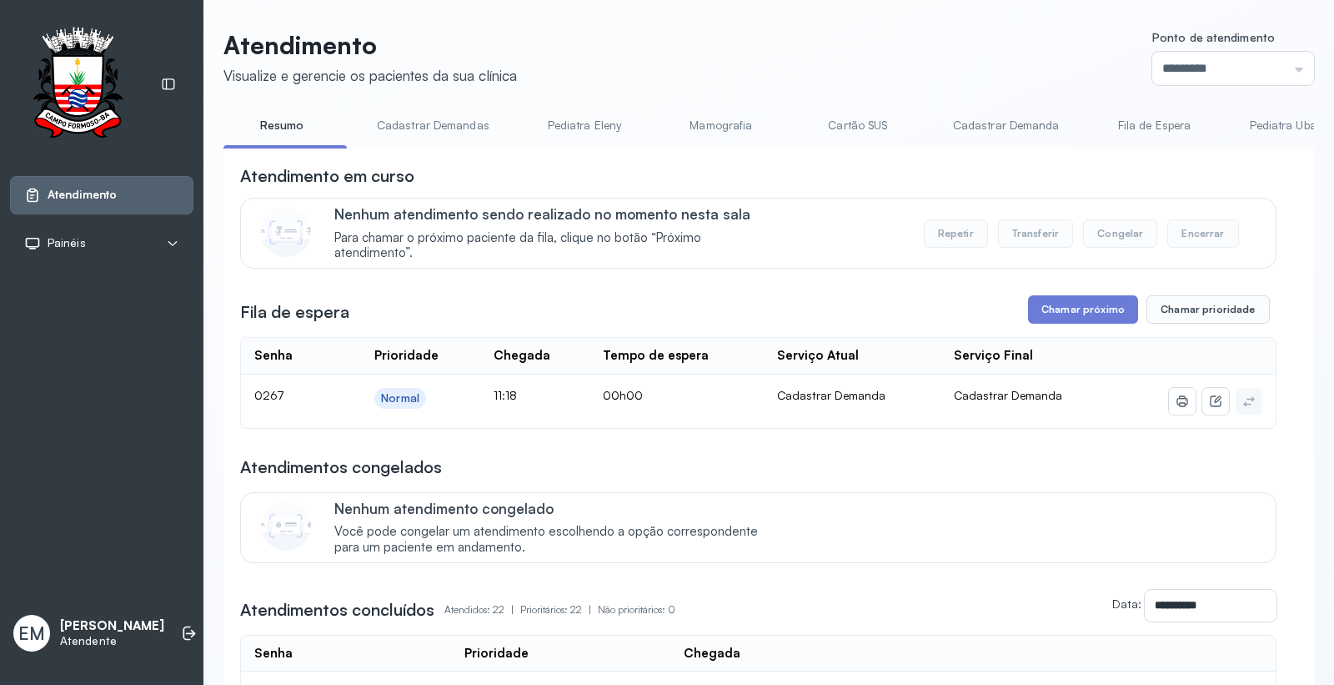
click at [1064, 314] on button "Chamar próximo" at bounding box center [1083, 309] width 110 height 28
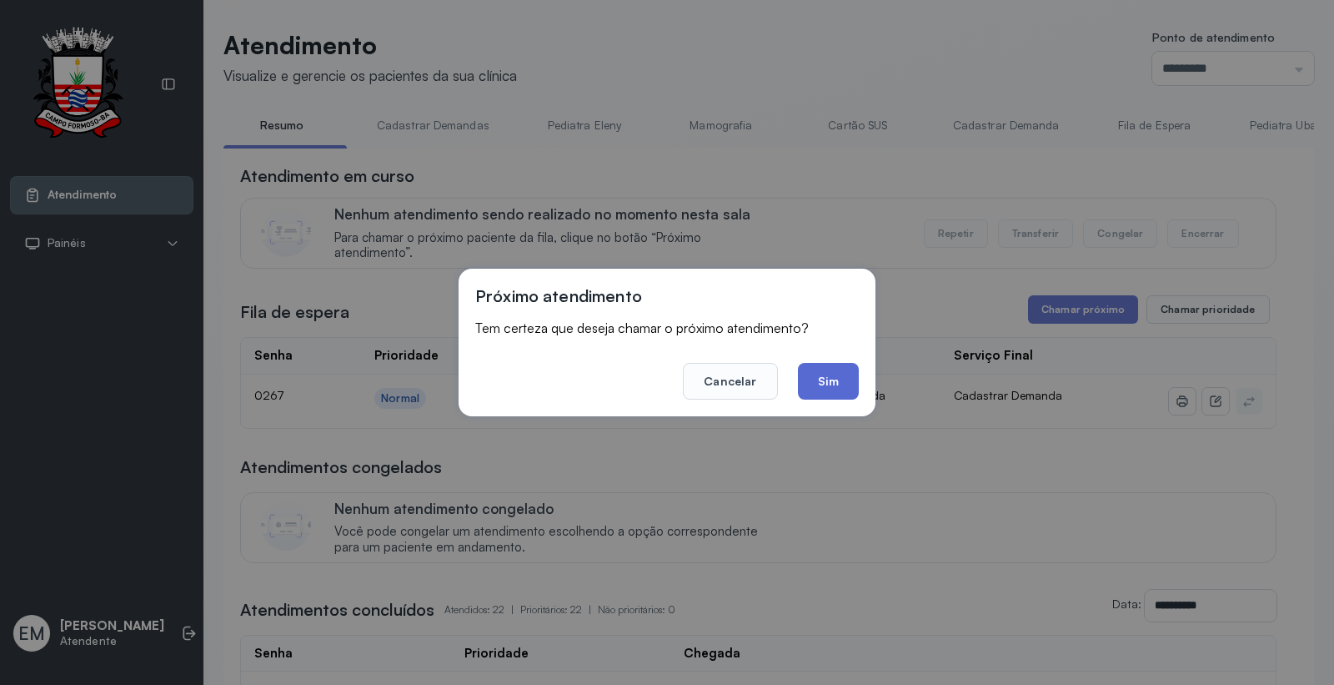
click at [812, 393] on button "Sim" at bounding box center [828, 381] width 61 height 37
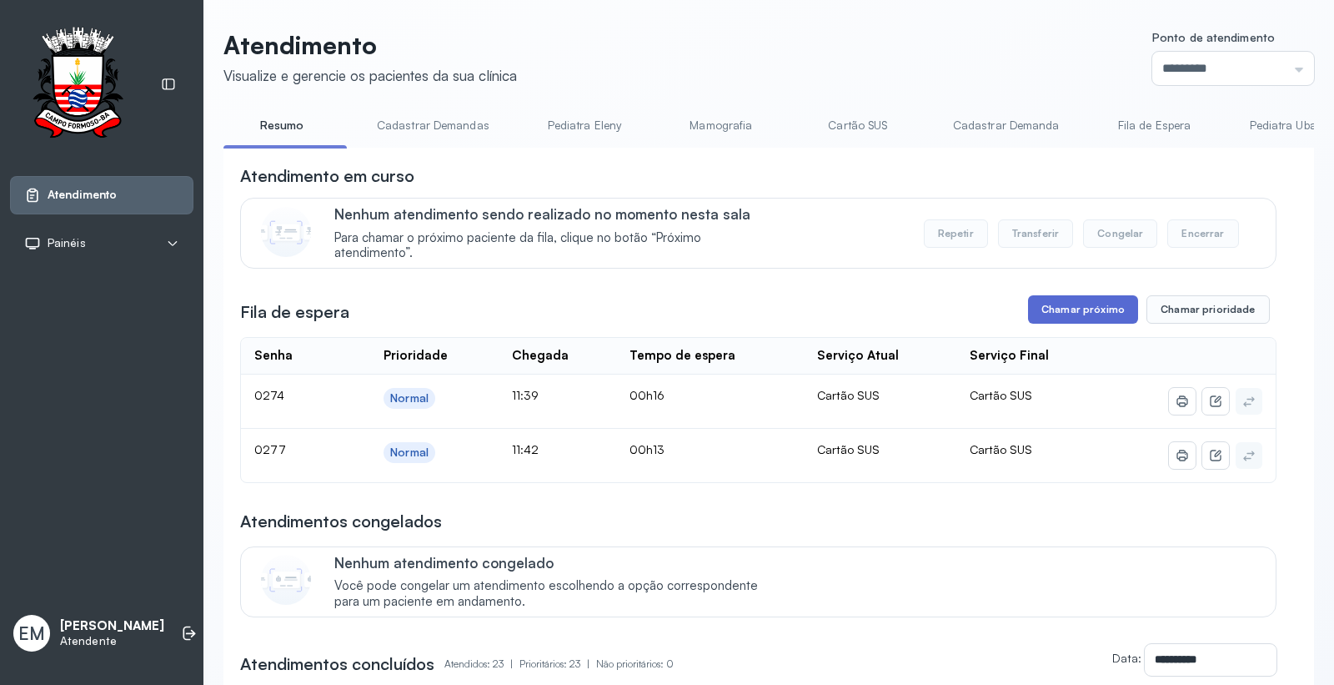
click at [1093, 311] on button "Chamar próximo" at bounding box center [1083, 309] width 110 height 28
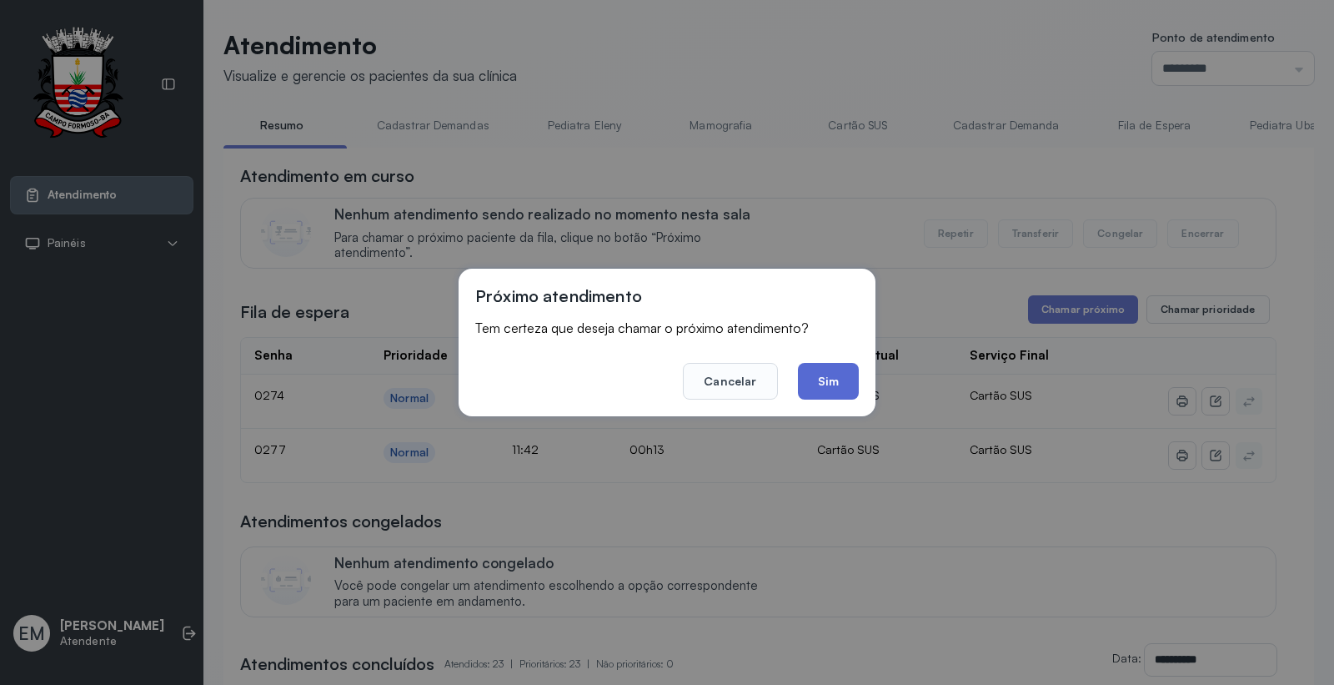
click at [832, 379] on button "Sim" at bounding box center [828, 381] width 61 height 37
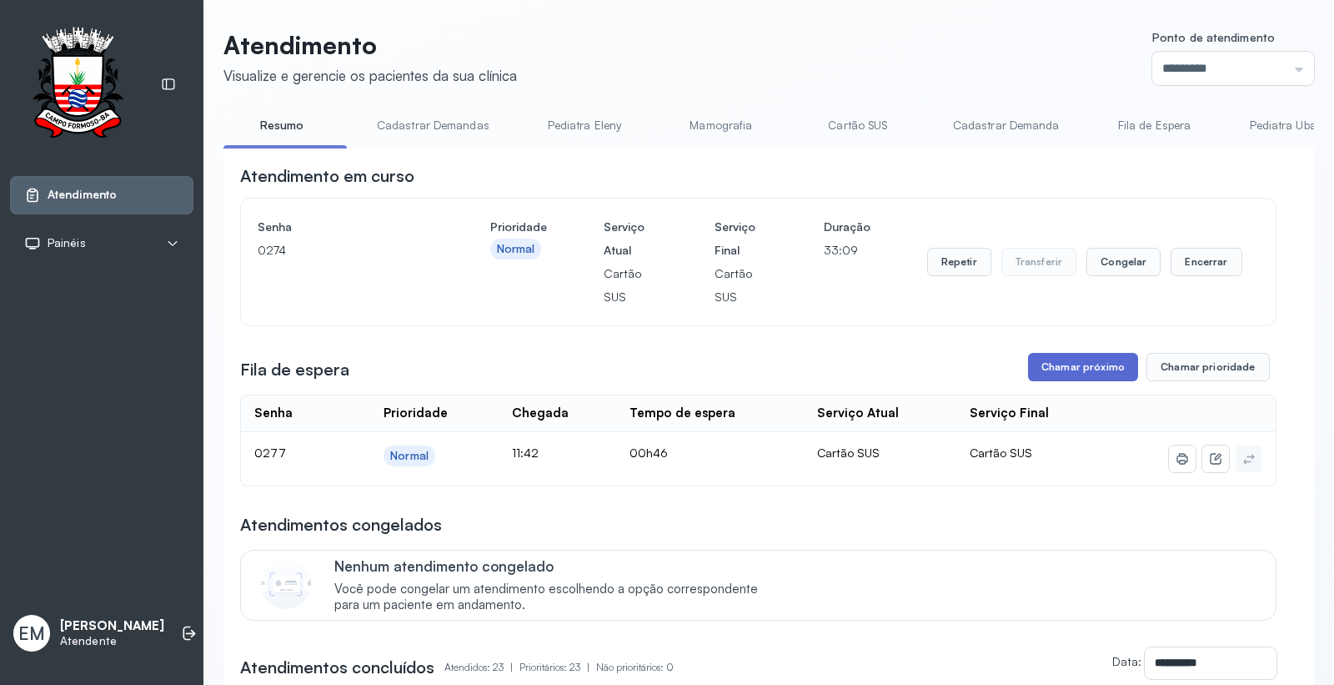
click at [1072, 381] on button "Chamar próximo" at bounding box center [1083, 367] width 110 height 28
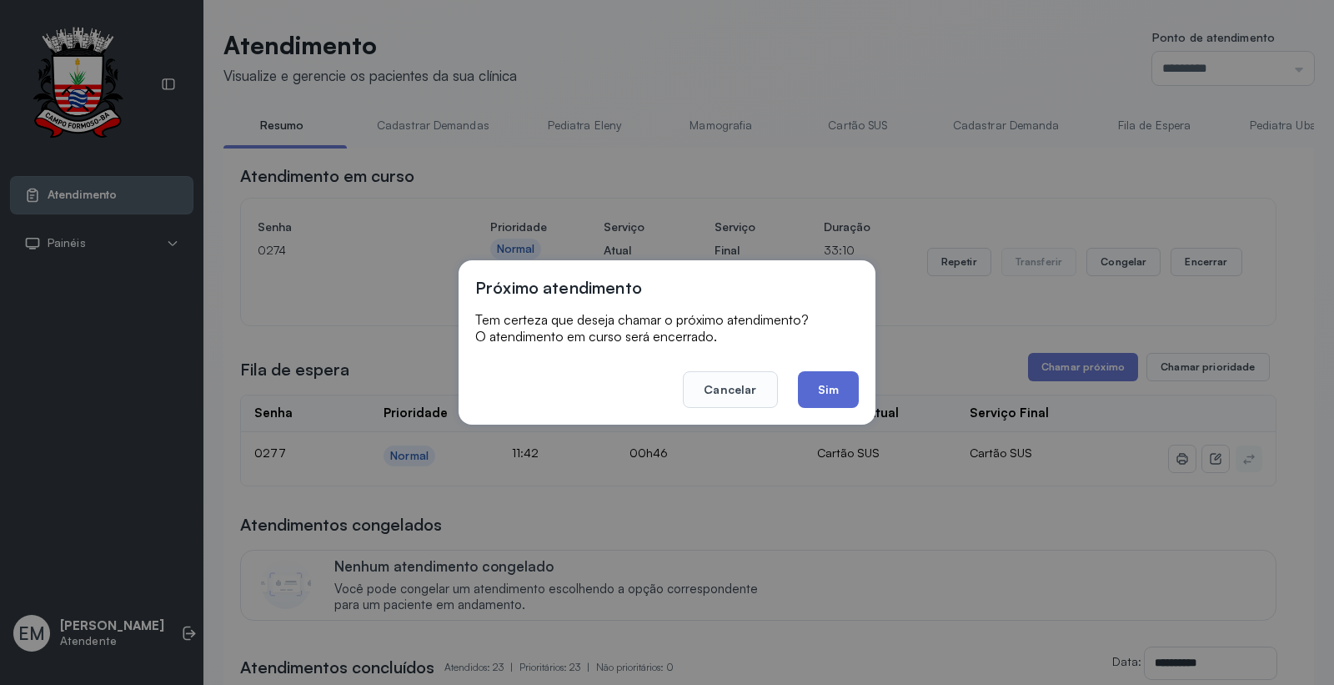
click at [843, 379] on button "Sim" at bounding box center [828, 389] width 61 height 37
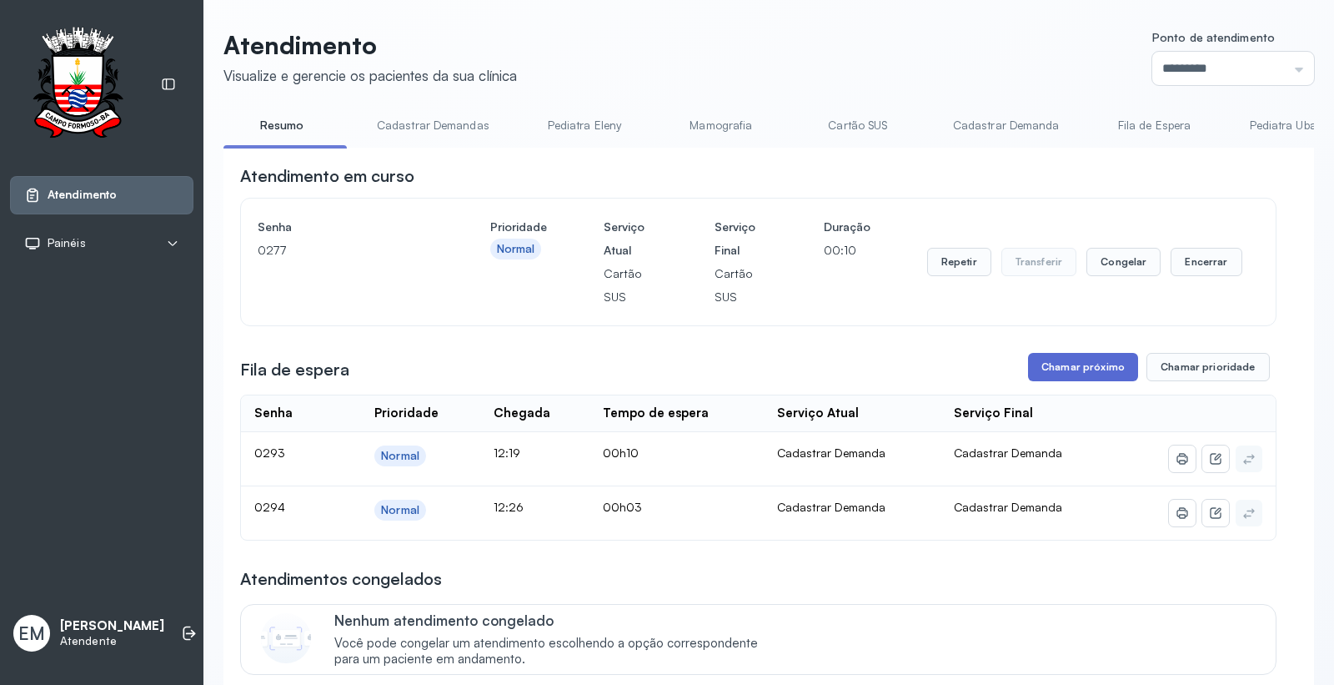
click at [1040, 376] on button "Chamar próximo" at bounding box center [1083, 367] width 110 height 28
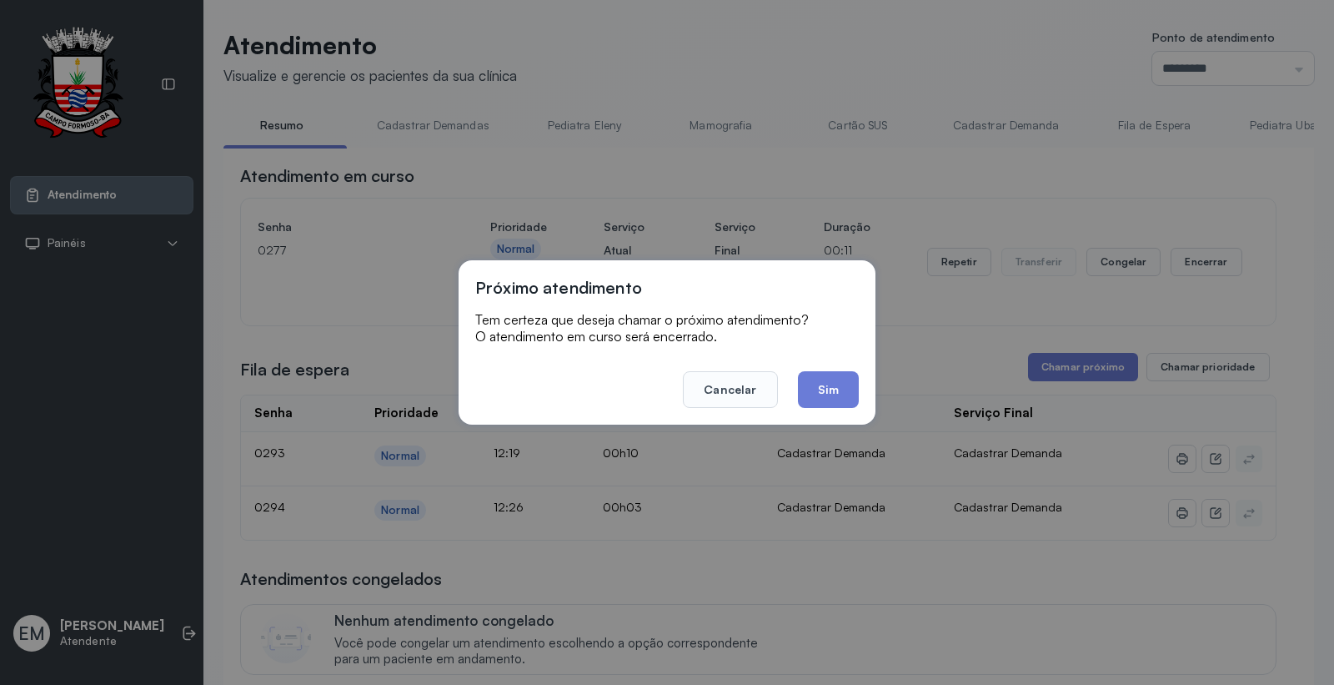
click at [841, 369] on footer "Cancelar Sim" at bounding box center [667, 378] width 384 height 60
click at [836, 385] on button "Sim" at bounding box center [828, 389] width 61 height 37
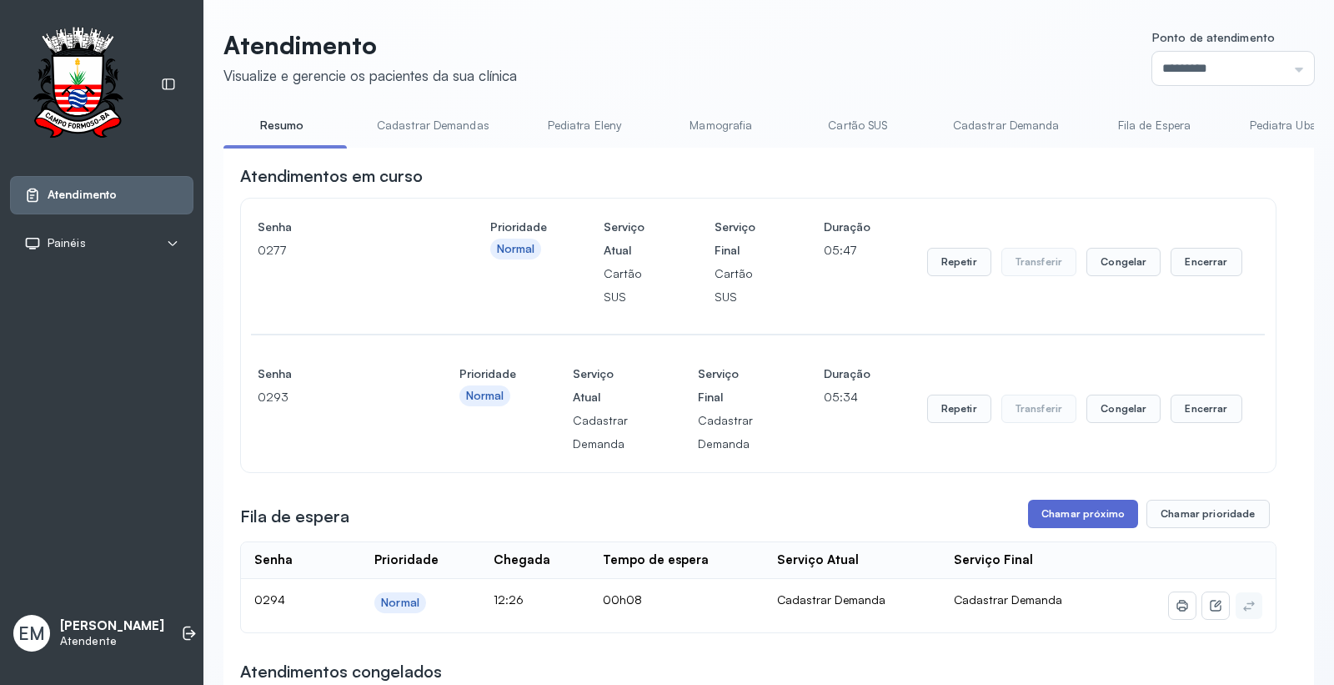
click at [1045, 523] on button "Chamar próximo" at bounding box center [1083, 514] width 110 height 28
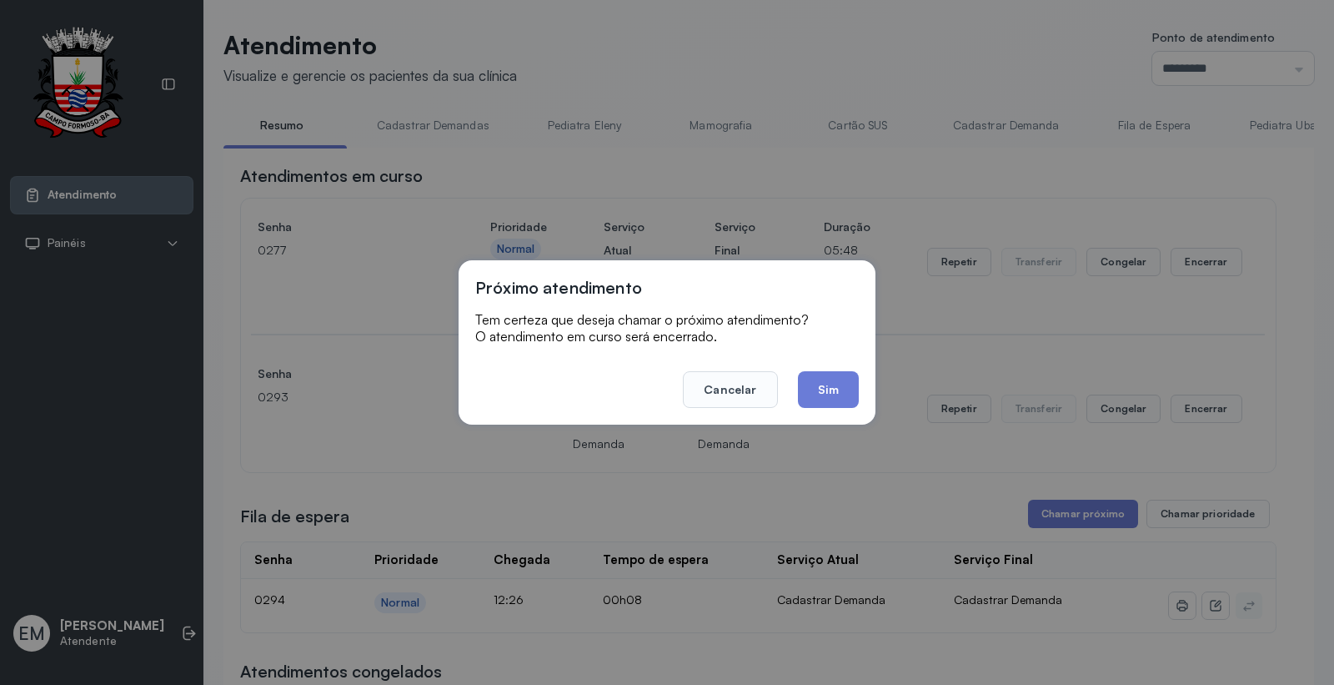
click at [814, 389] on button "Sim" at bounding box center [828, 389] width 61 height 37
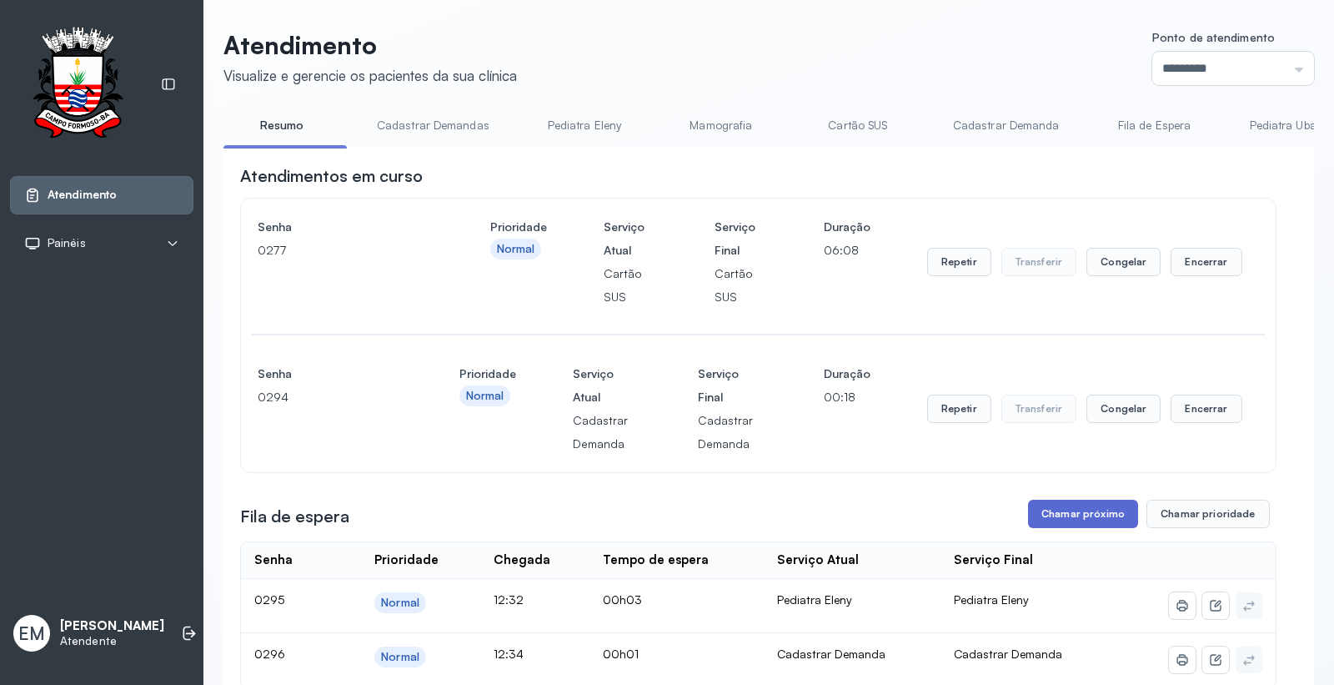
click at [1047, 514] on button "Chamar próximo" at bounding box center [1083, 514] width 110 height 28
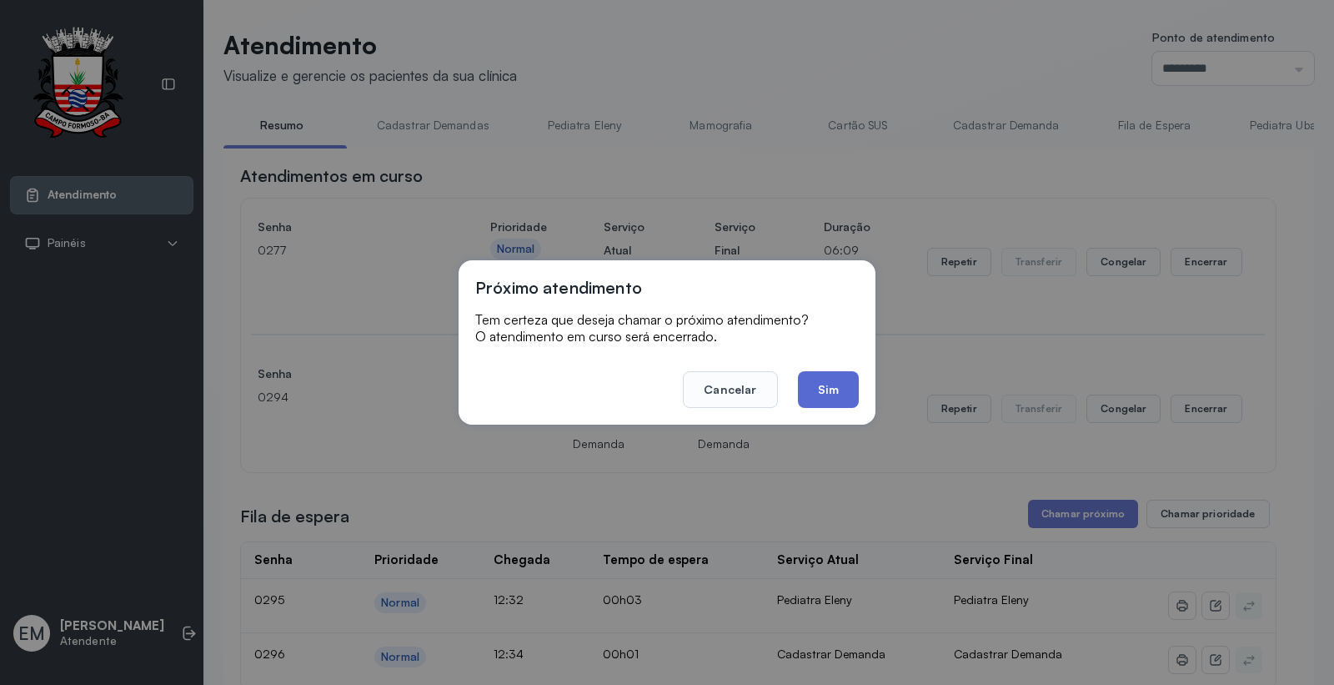
click at [822, 398] on button "Sim" at bounding box center [828, 389] width 61 height 37
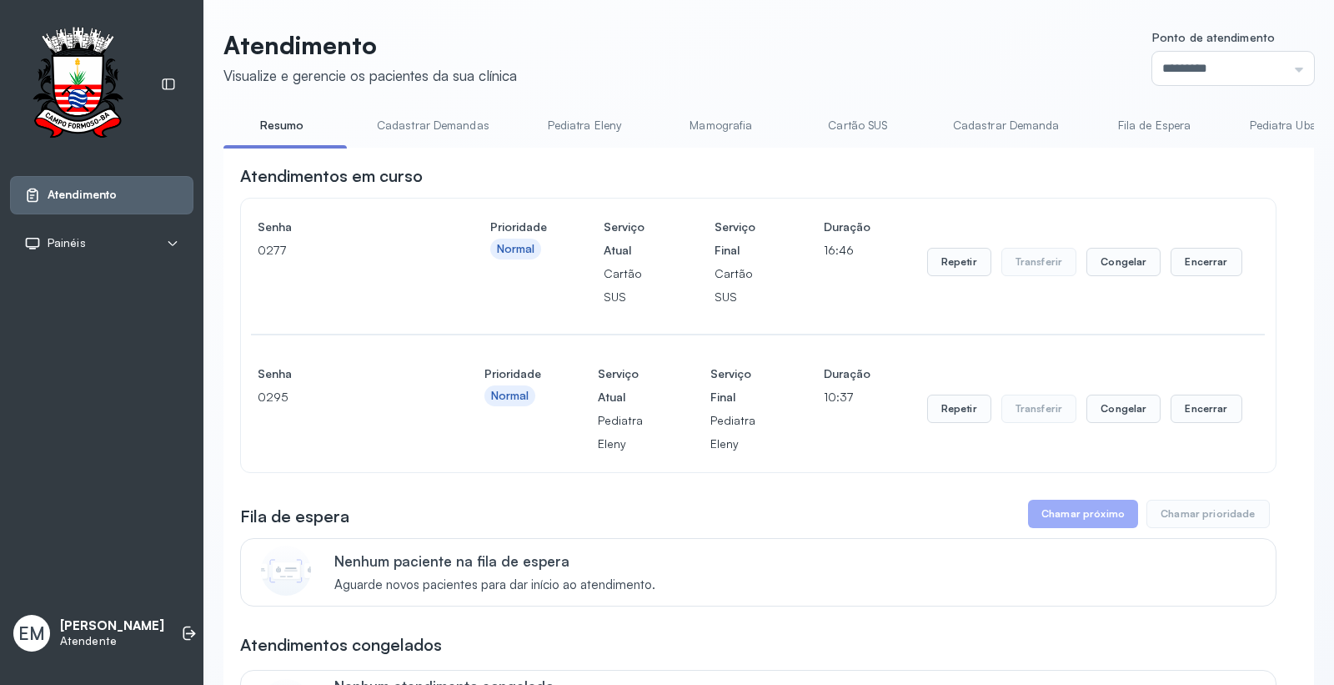
click at [871, 125] on link "Cartão SUS" at bounding box center [858, 126] width 117 height 28
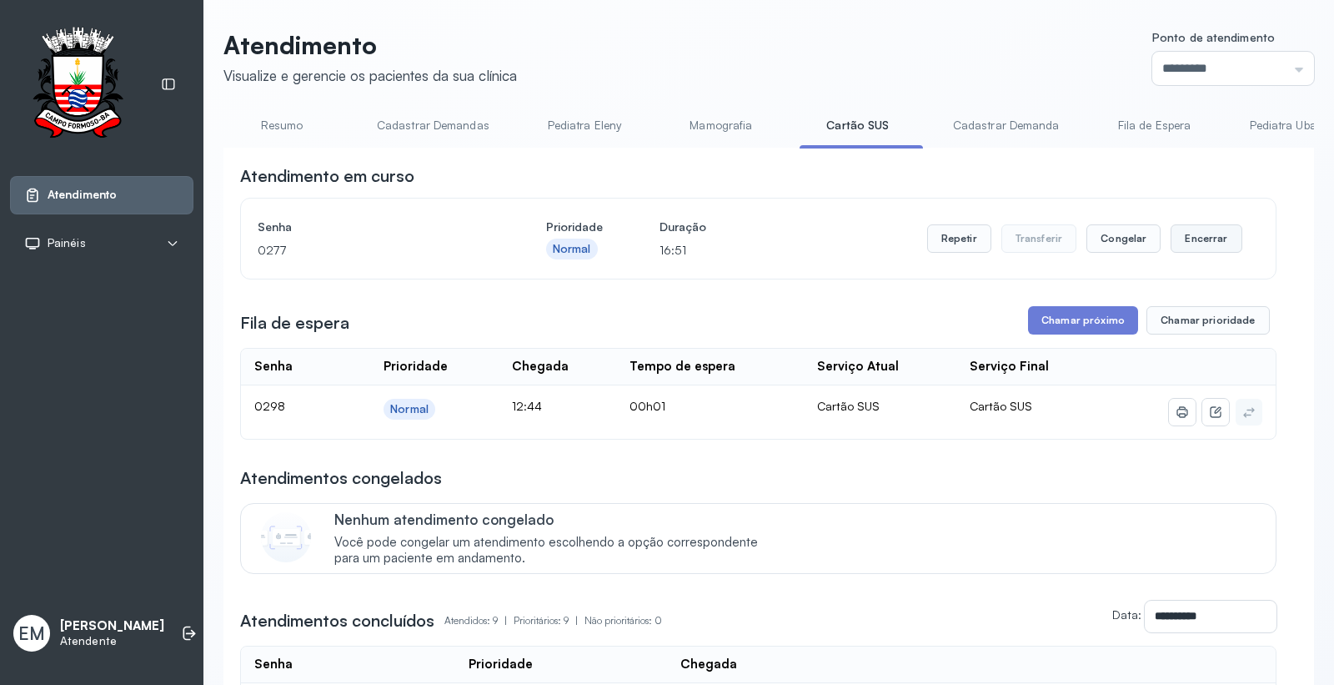
click at [1182, 239] on button "Encerrar" at bounding box center [1206, 238] width 71 height 28
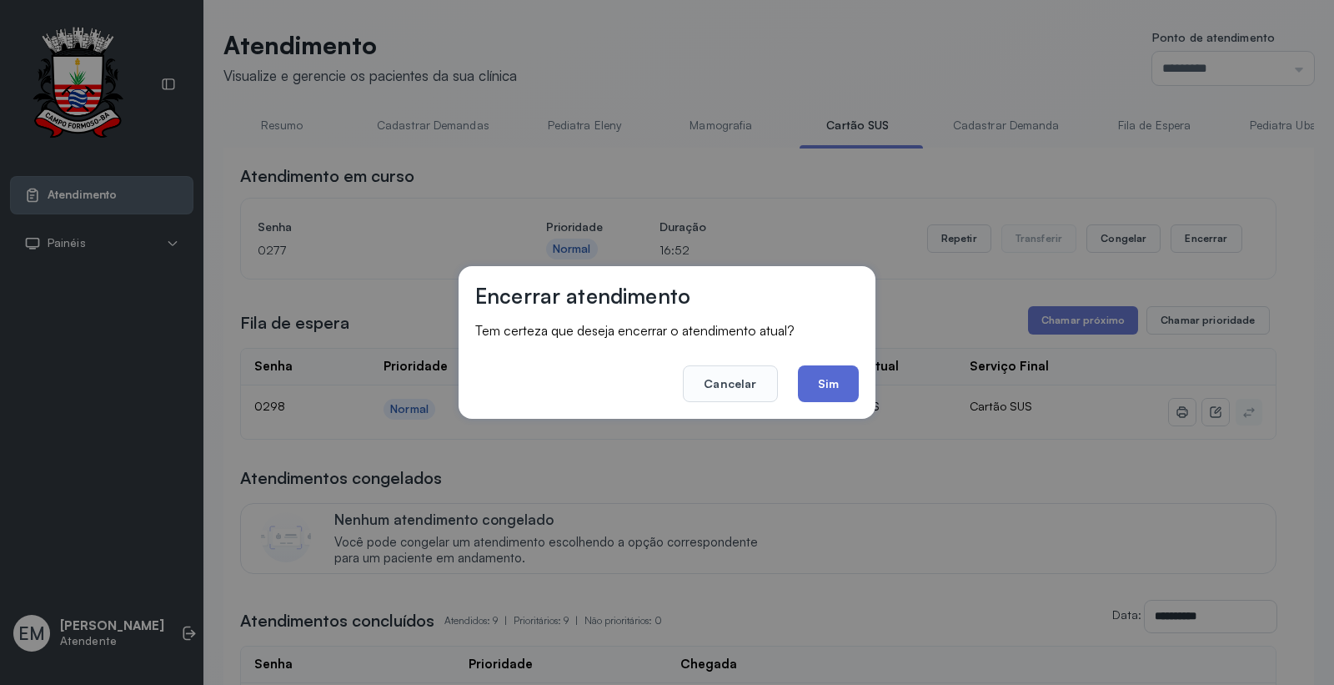
drag, startPoint x: 838, startPoint y: 385, endPoint x: 967, endPoint y: 329, distance: 141.1
click at [840, 384] on button "Sim" at bounding box center [828, 383] width 61 height 37
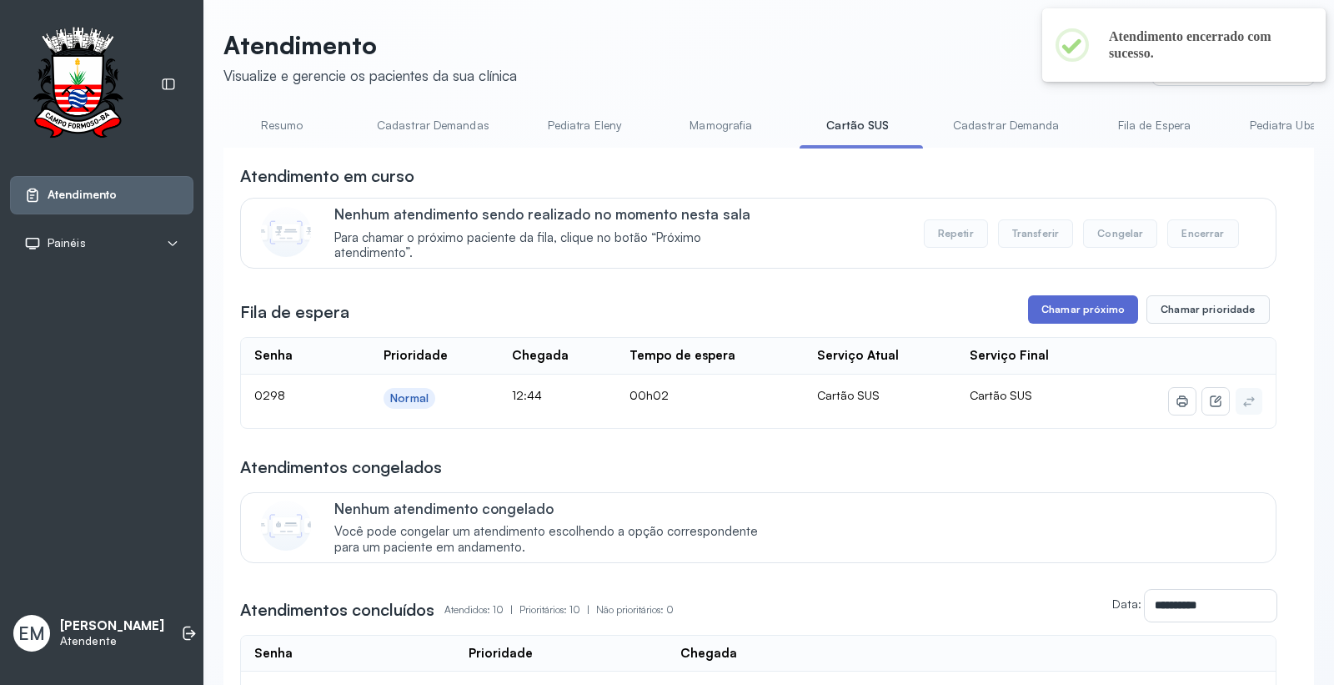
click at [1068, 306] on button "Chamar próximo" at bounding box center [1083, 309] width 110 height 28
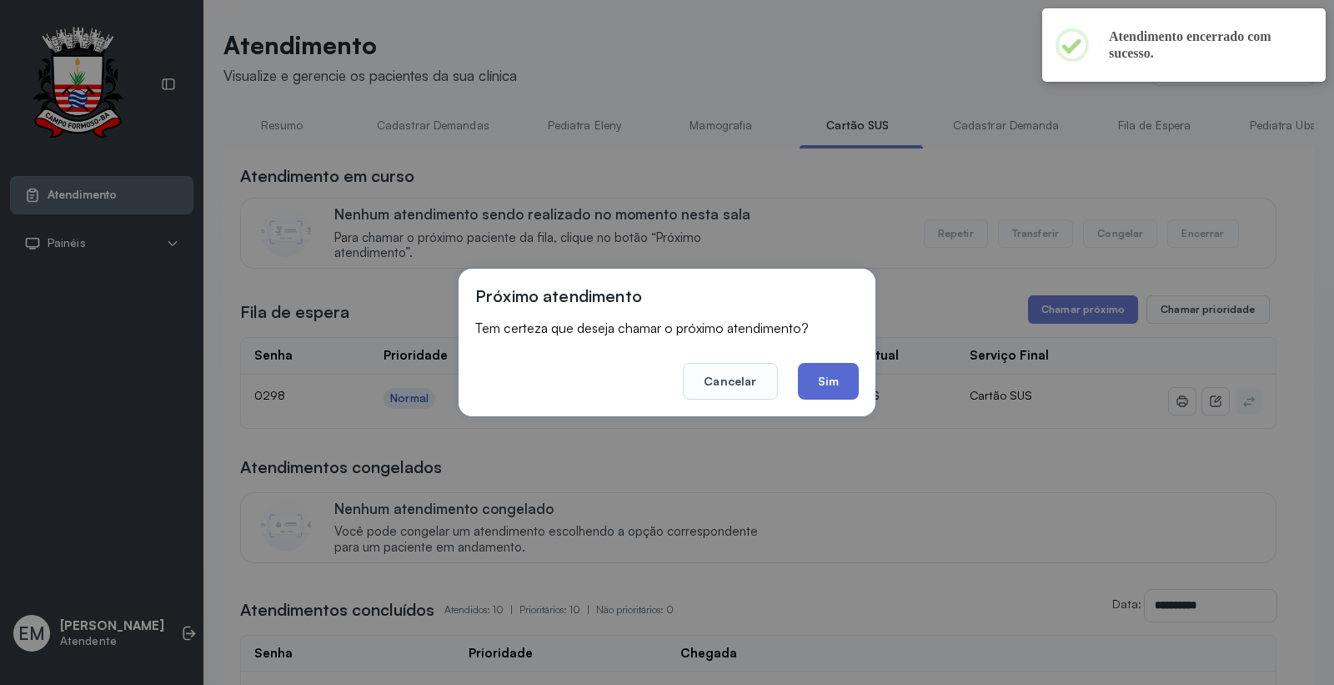
click at [837, 379] on button "Sim" at bounding box center [828, 381] width 61 height 37
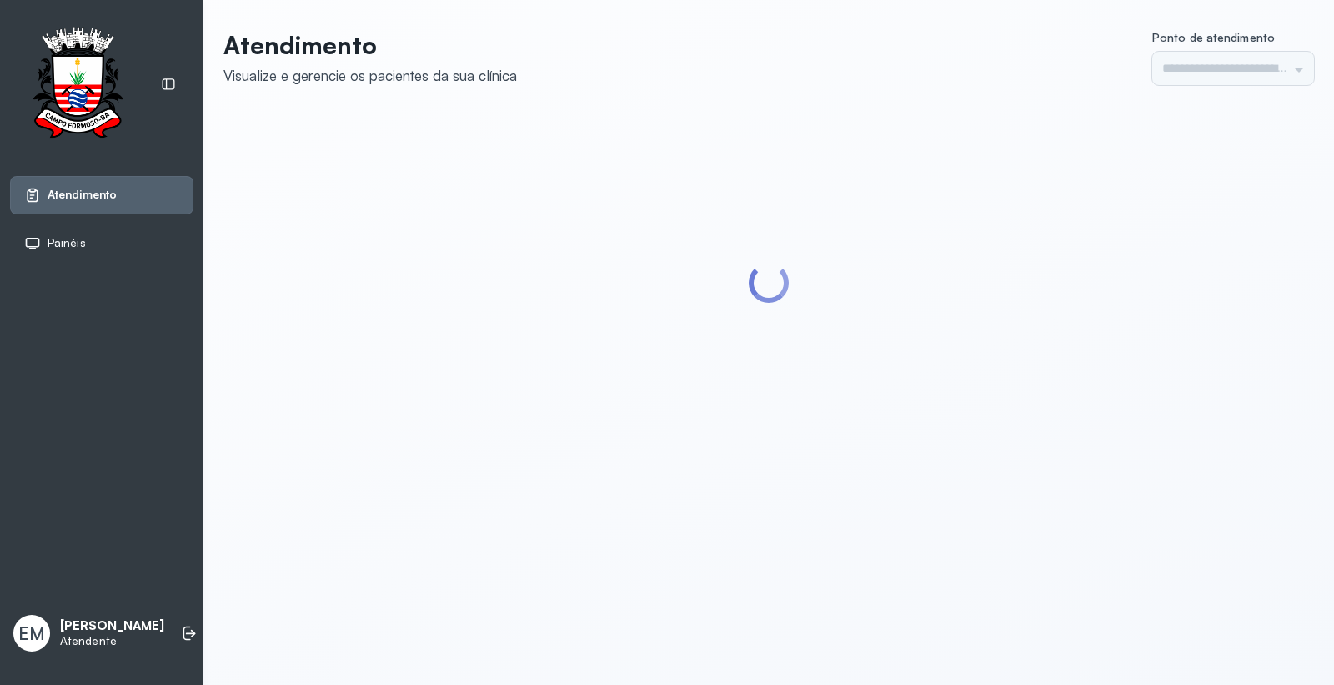
type input "*********"
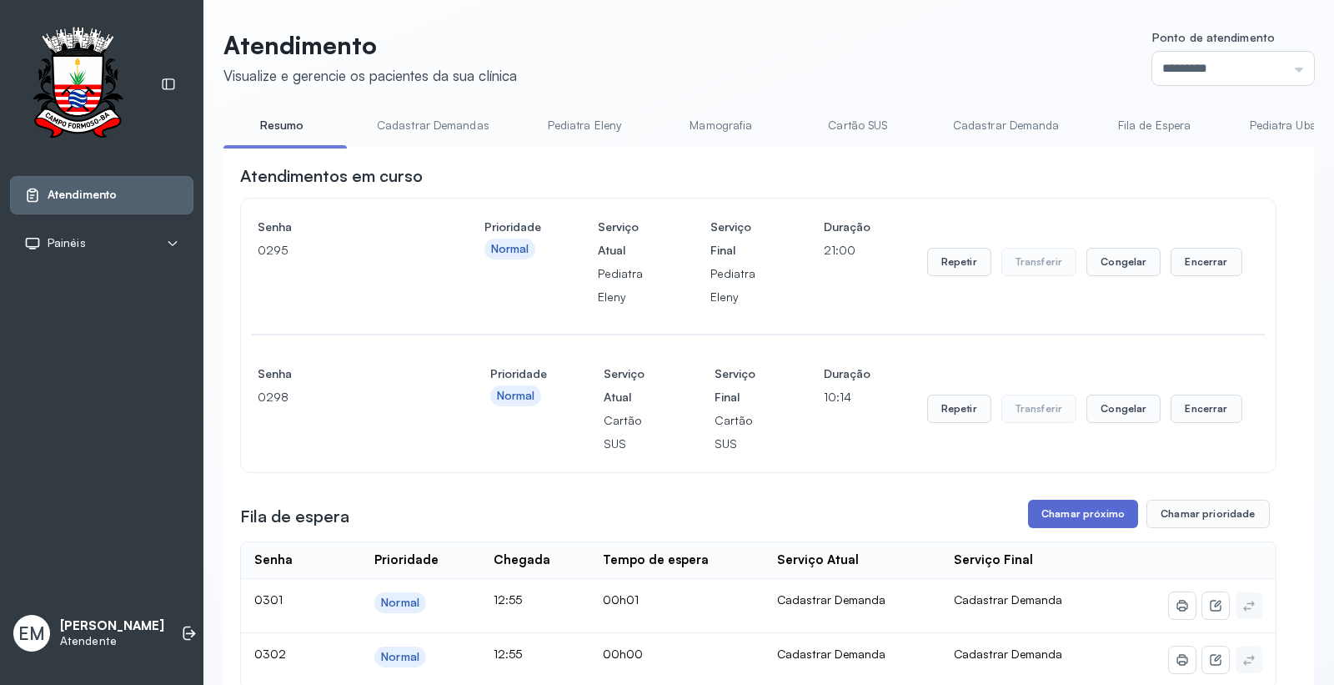
click at [1051, 512] on button "Chamar próximo" at bounding box center [1083, 514] width 110 height 28
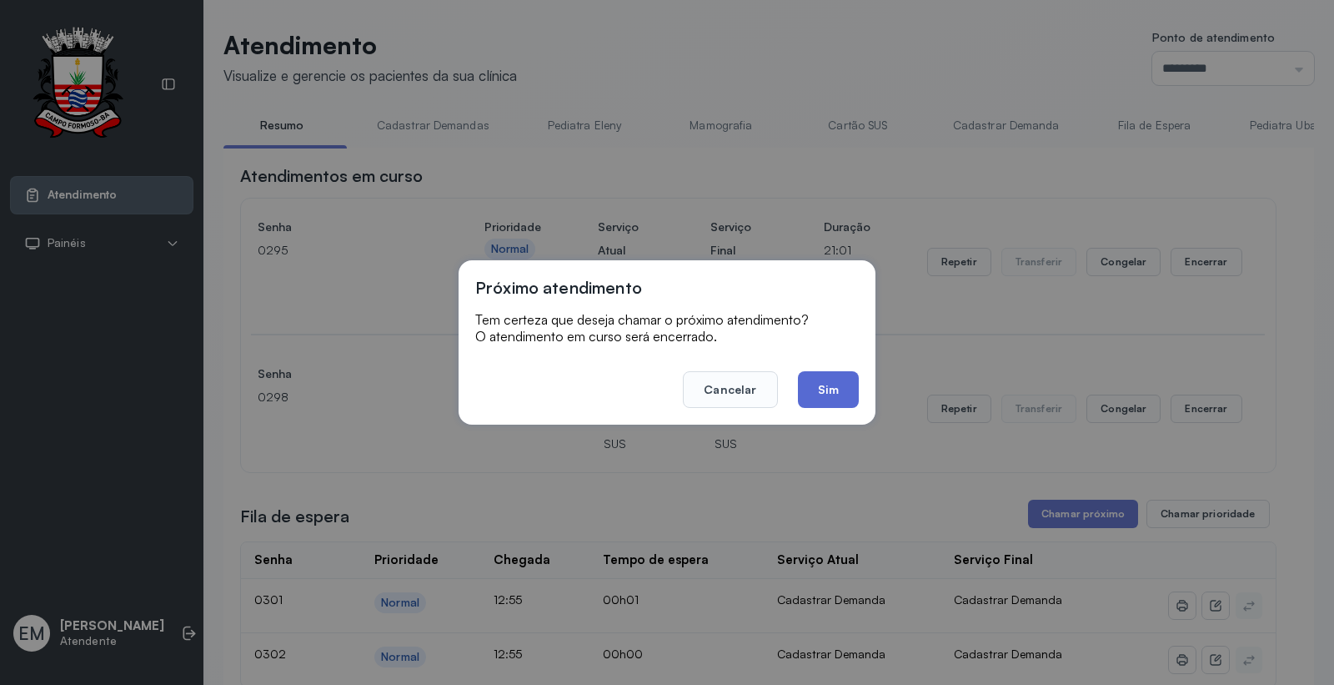
click at [847, 388] on button "Sim" at bounding box center [828, 389] width 61 height 37
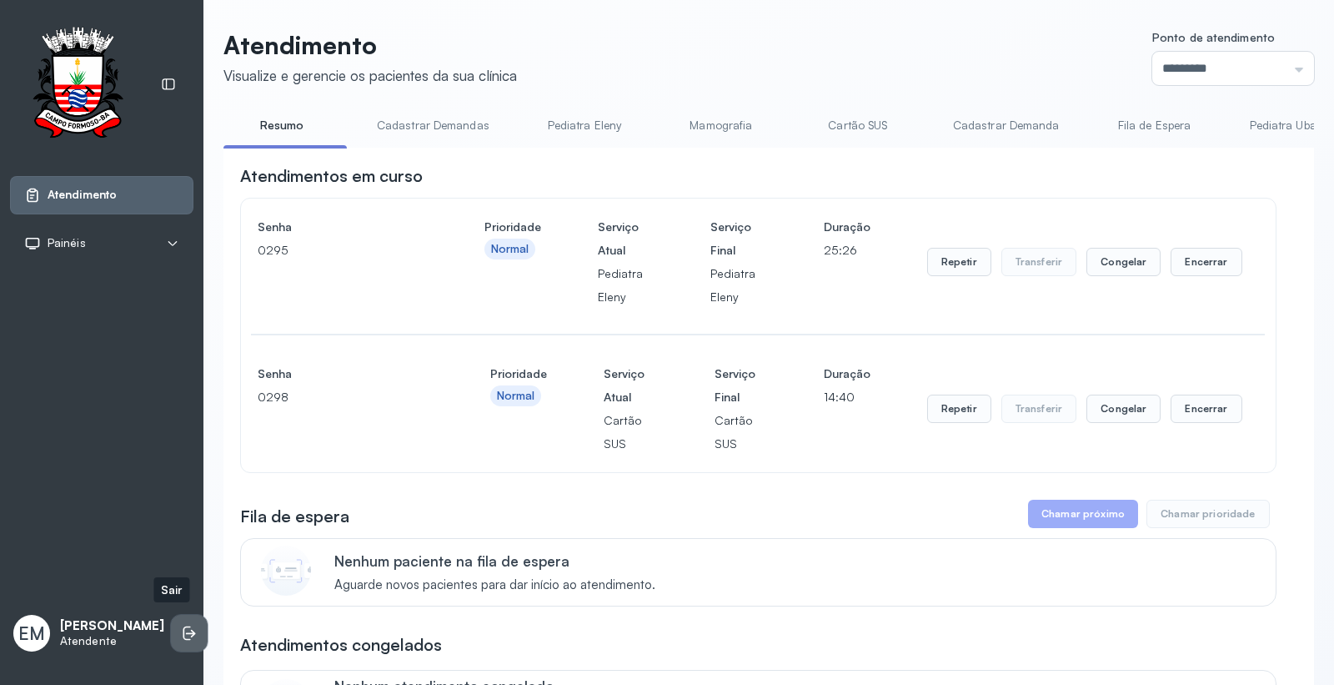
click at [181, 625] on icon at bounding box center [189, 633] width 17 height 17
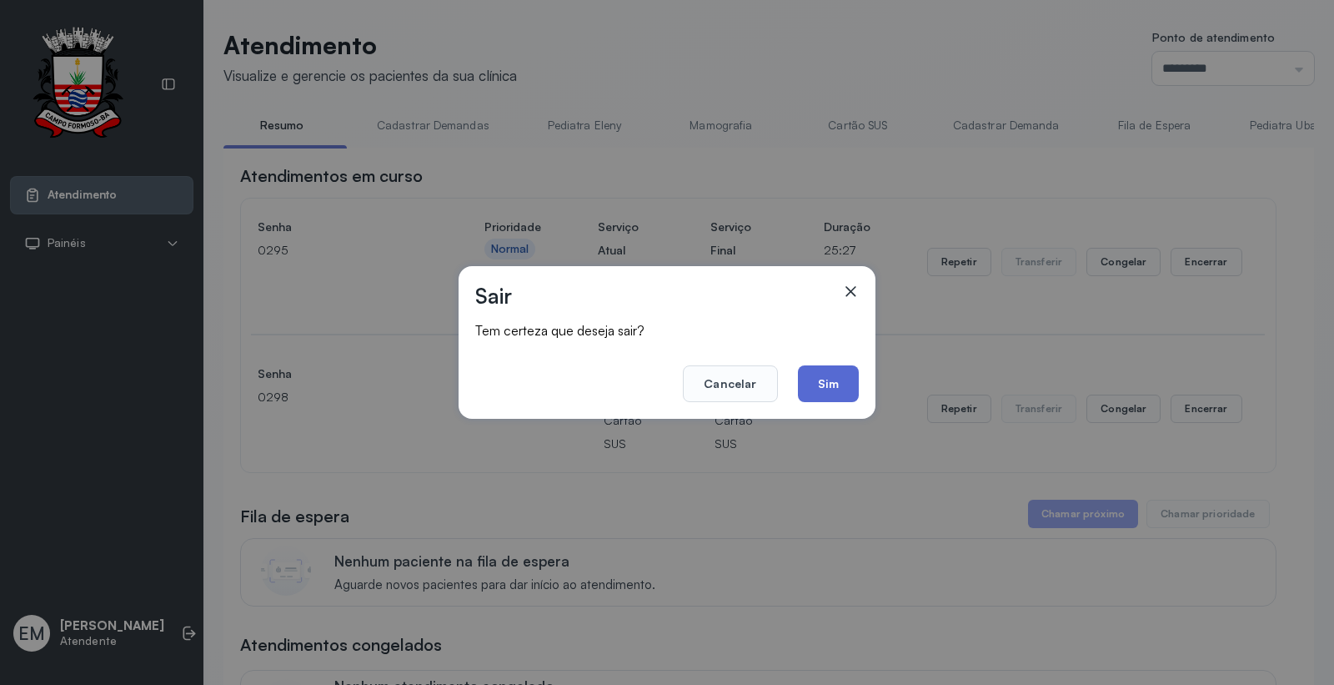
click at [829, 379] on button "Sim" at bounding box center [828, 383] width 61 height 37
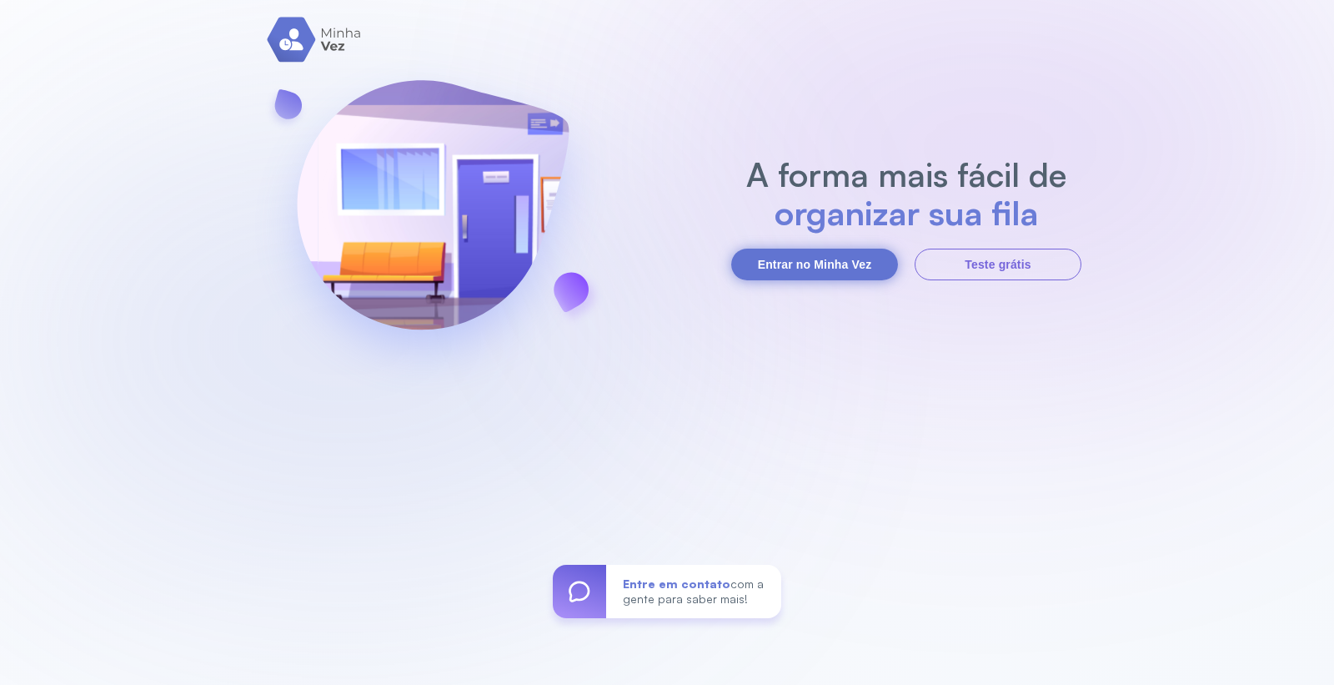
click at [839, 249] on button "Entrar no Minha Vez" at bounding box center [814, 265] width 167 height 32
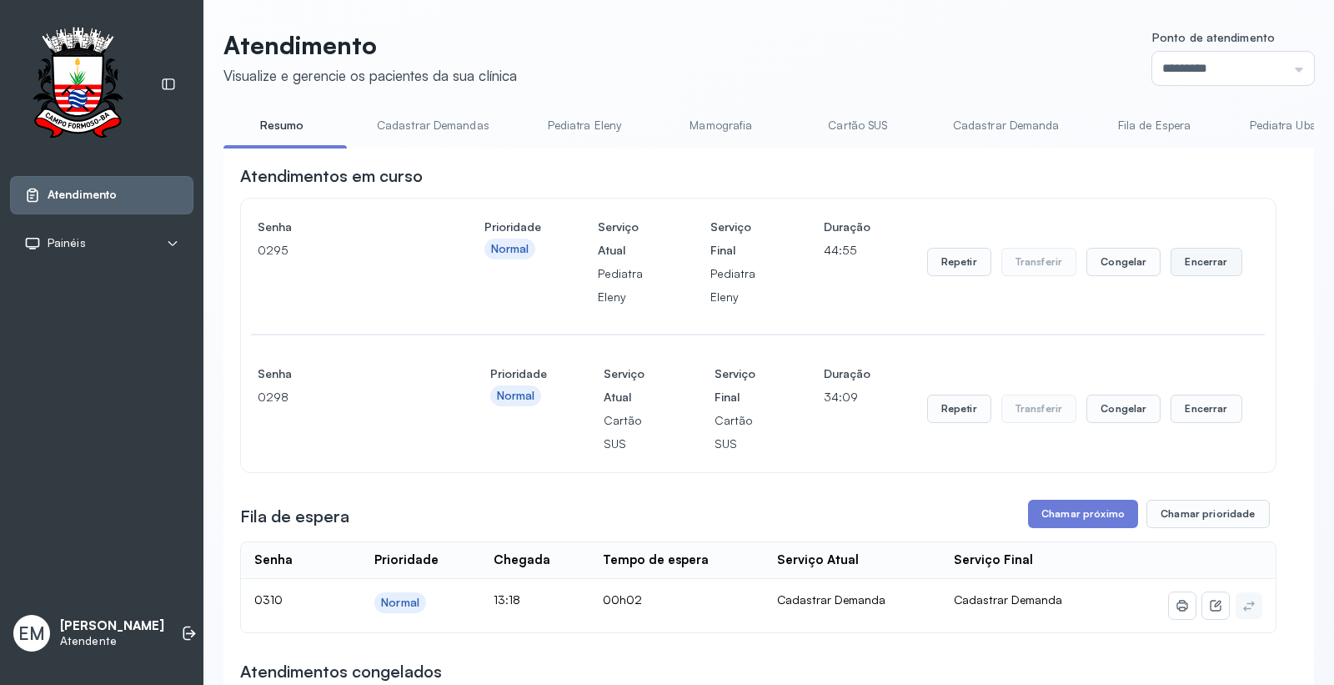
click at [1198, 259] on button "Encerrar" at bounding box center [1206, 262] width 71 height 28
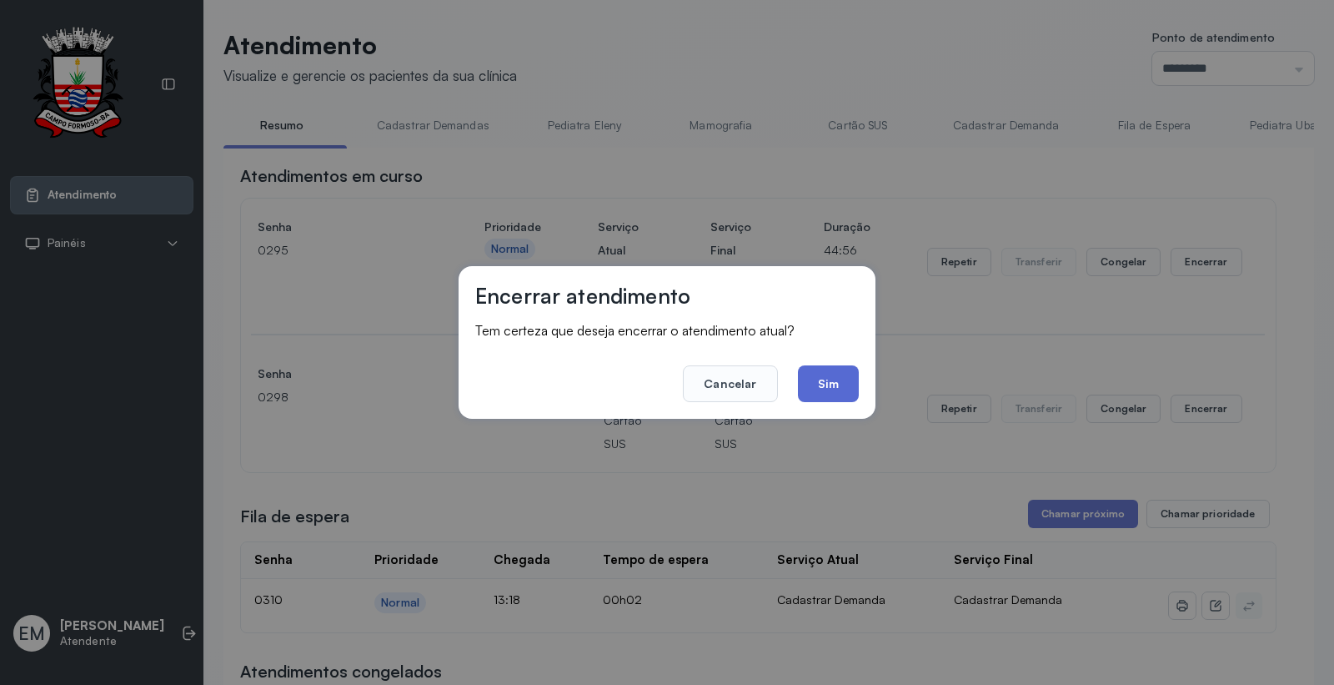
click at [816, 390] on button "Sim" at bounding box center [828, 383] width 61 height 37
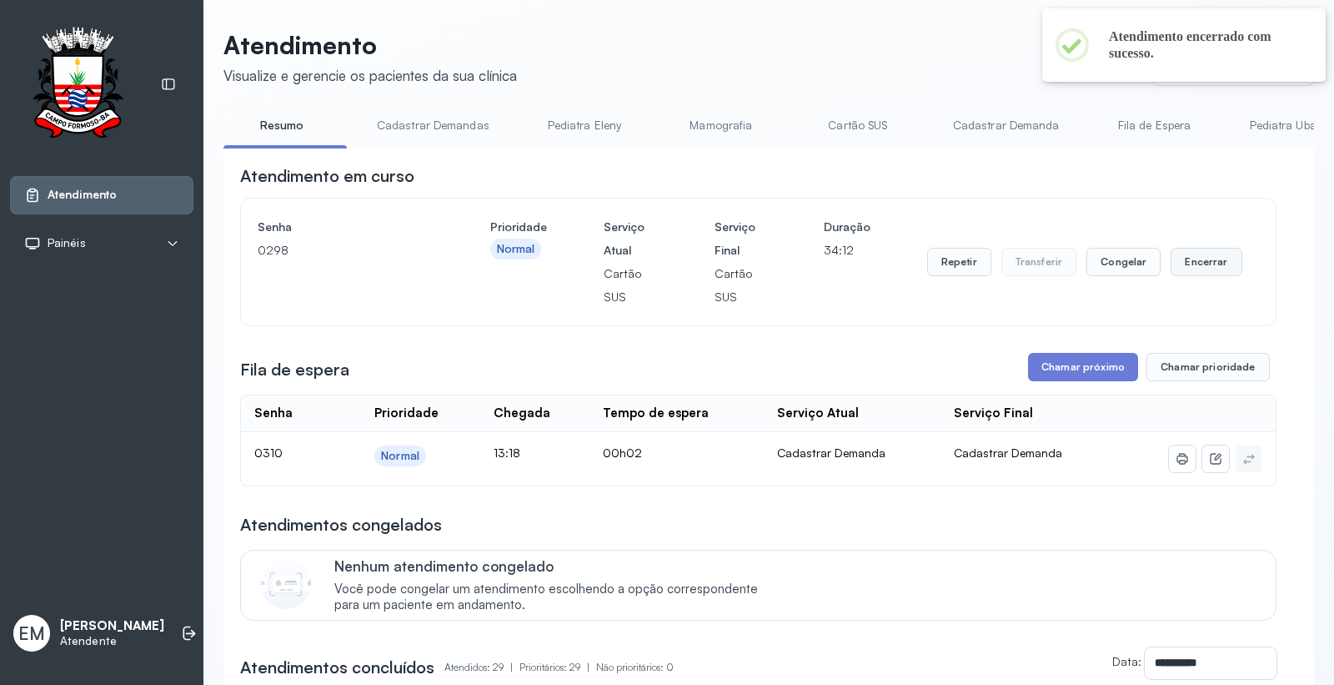
click at [1180, 265] on button "Encerrar" at bounding box center [1206, 262] width 71 height 28
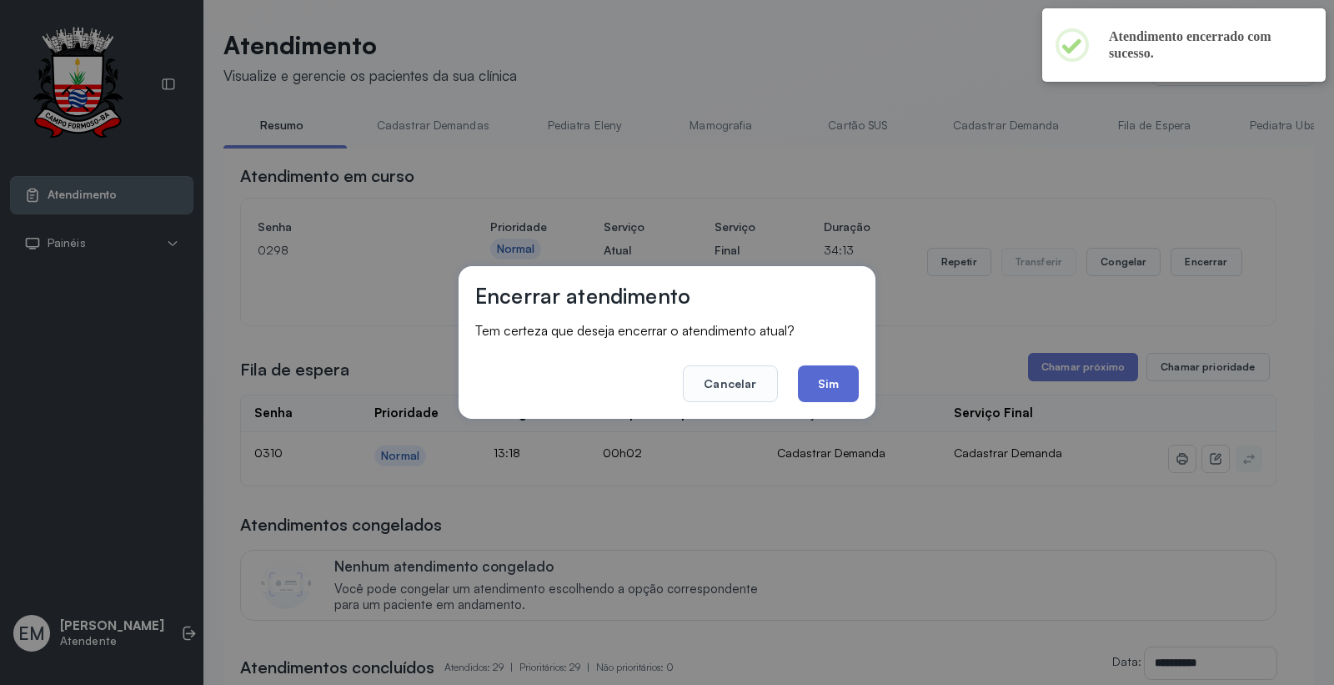
click at [845, 389] on button "Sim" at bounding box center [828, 383] width 61 height 37
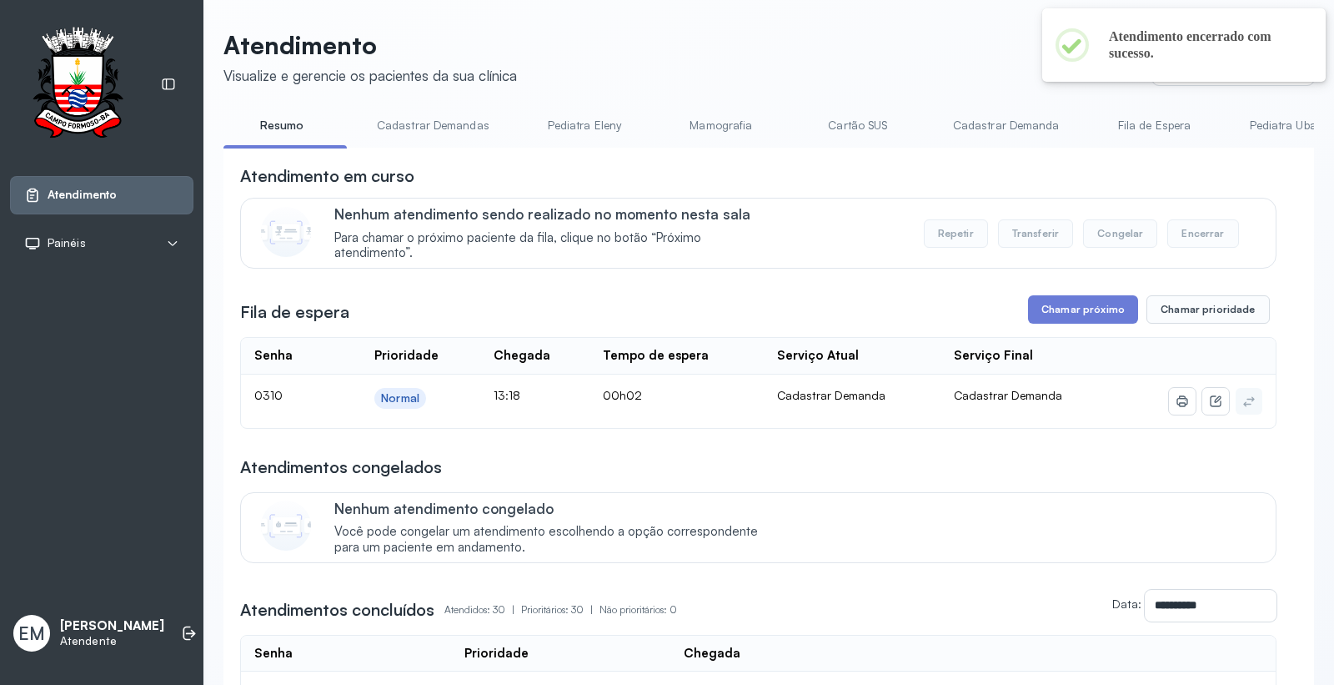
click at [1065, 314] on button "Chamar próximo" at bounding box center [1083, 309] width 110 height 28
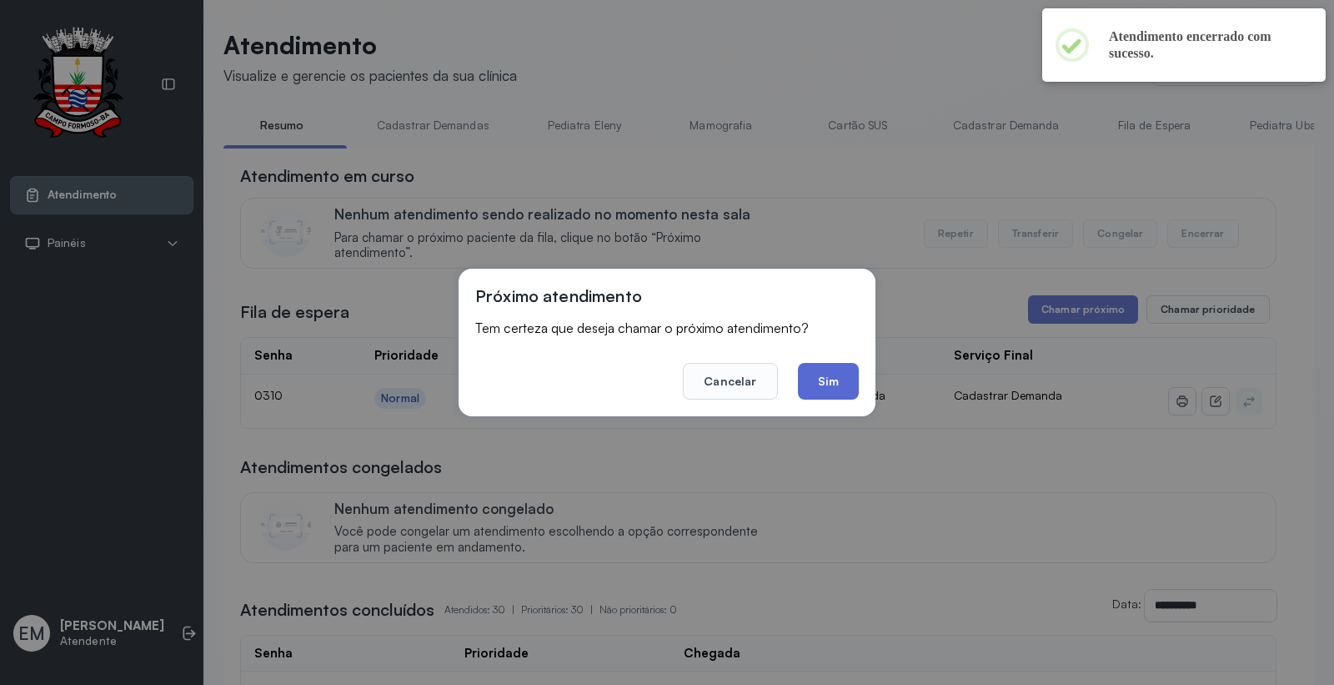
click at [832, 380] on button "Sim" at bounding box center [828, 381] width 61 height 37
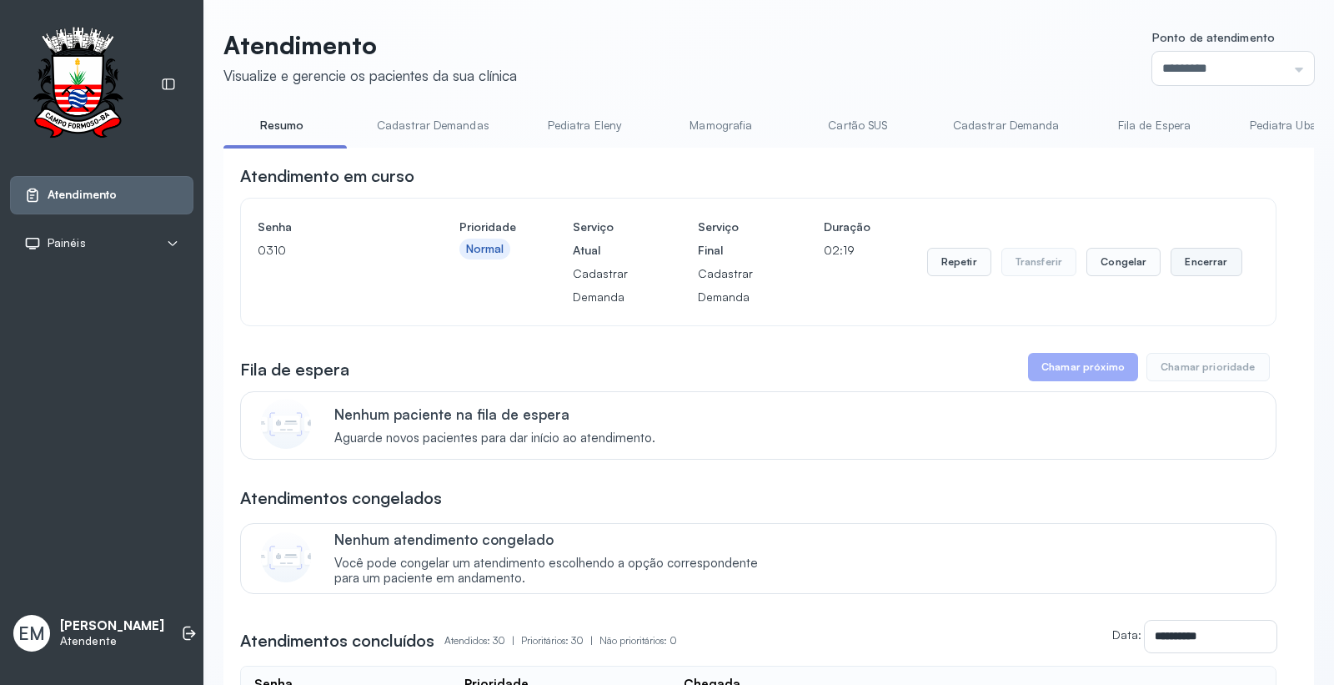
click at [1188, 259] on button "Encerrar" at bounding box center [1206, 262] width 71 height 28
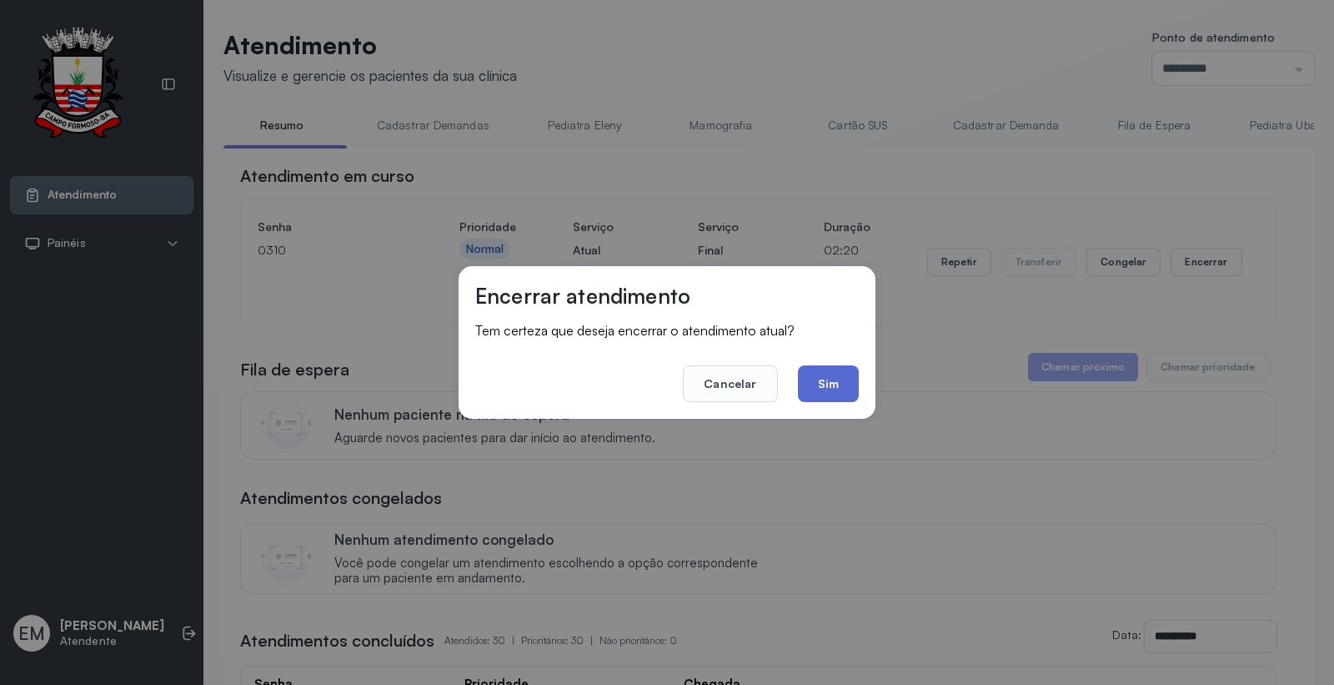
click at [824, 381] on button "Sim" at bounding box center [828, 383] width 61 height 37
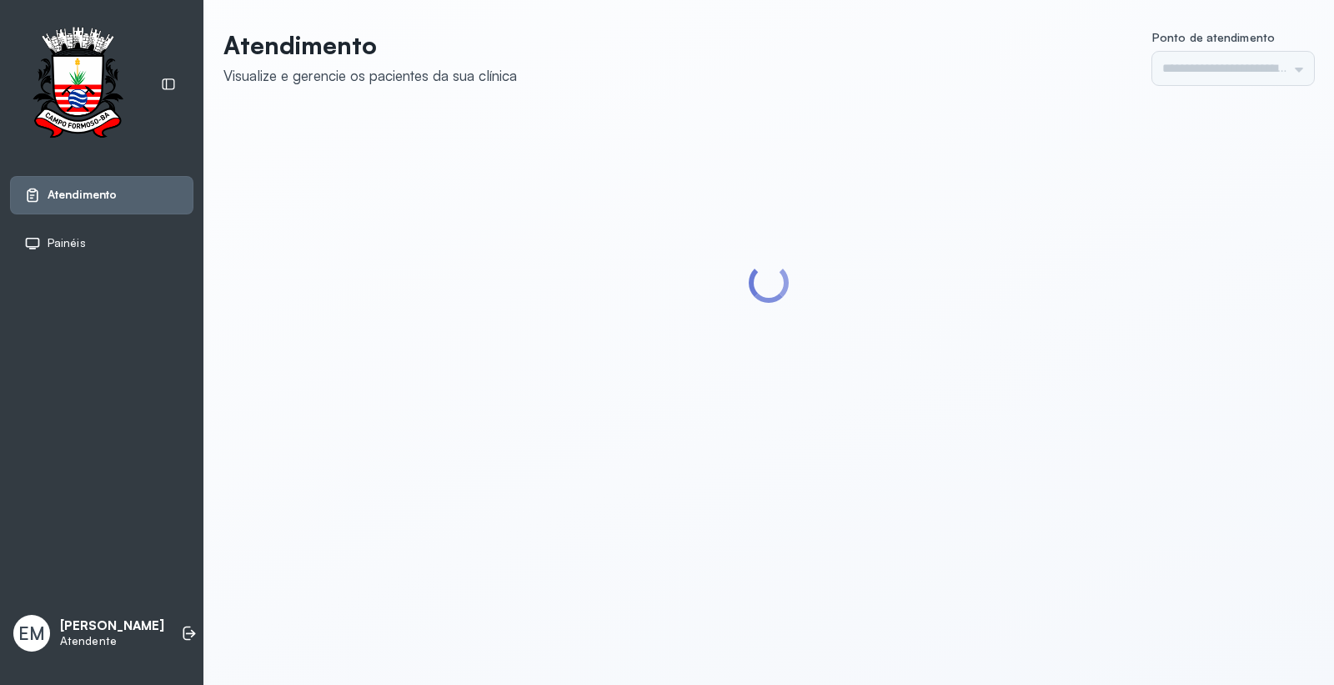
type input "*********"
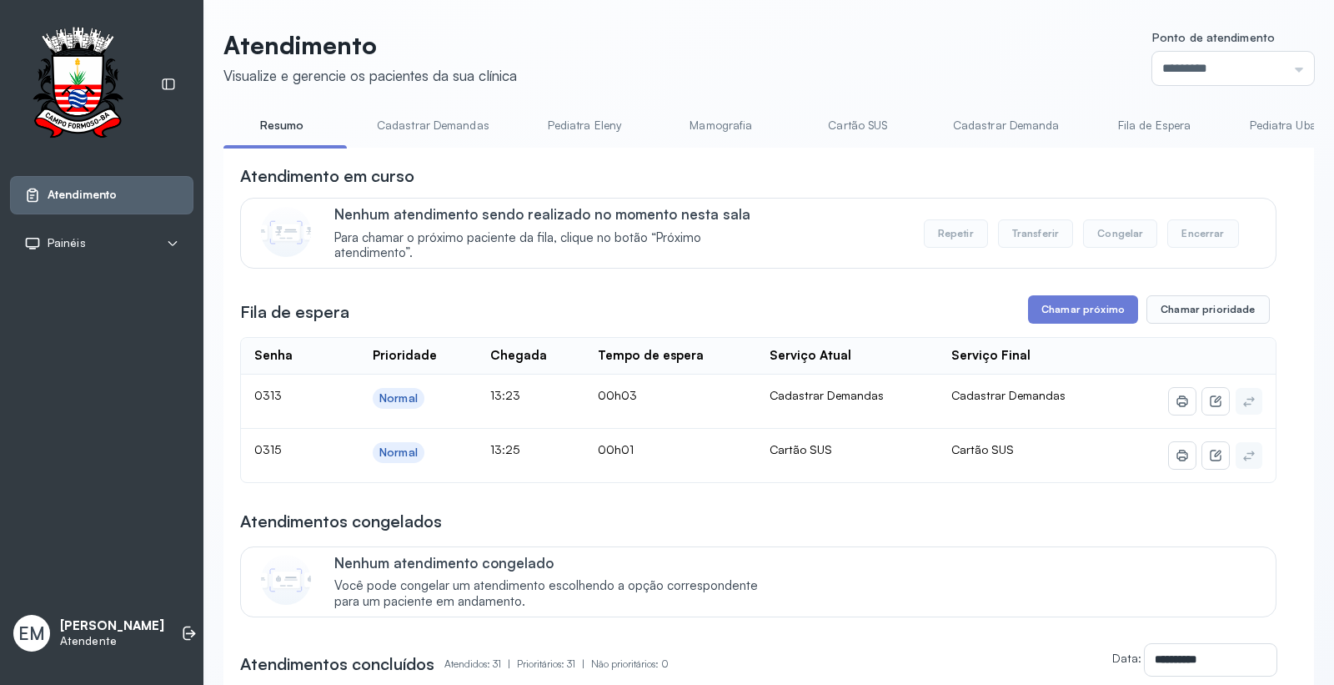
click at [832, 122] on link "Cartão SUS" at bounding box center [858, 126] width 117 height 28
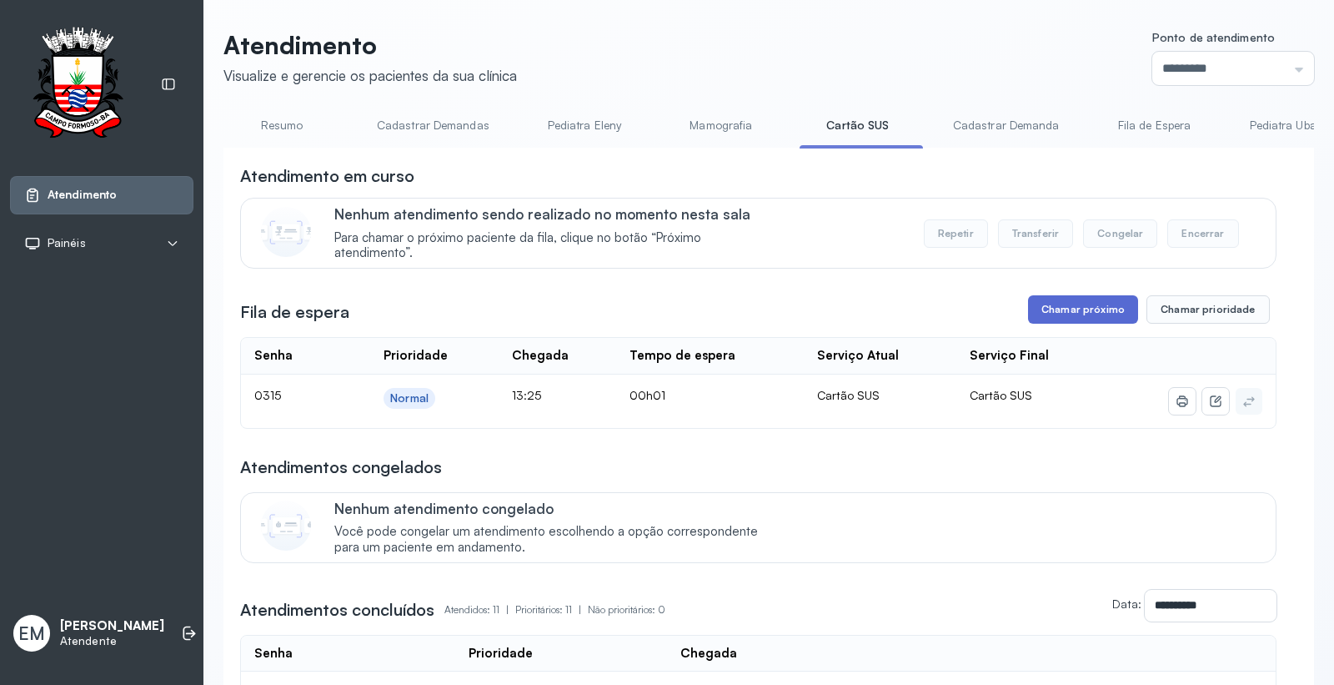
click at [1059, 309] on button "Chamar próximo" at bounding box center [1083, 309] width 110 height 28
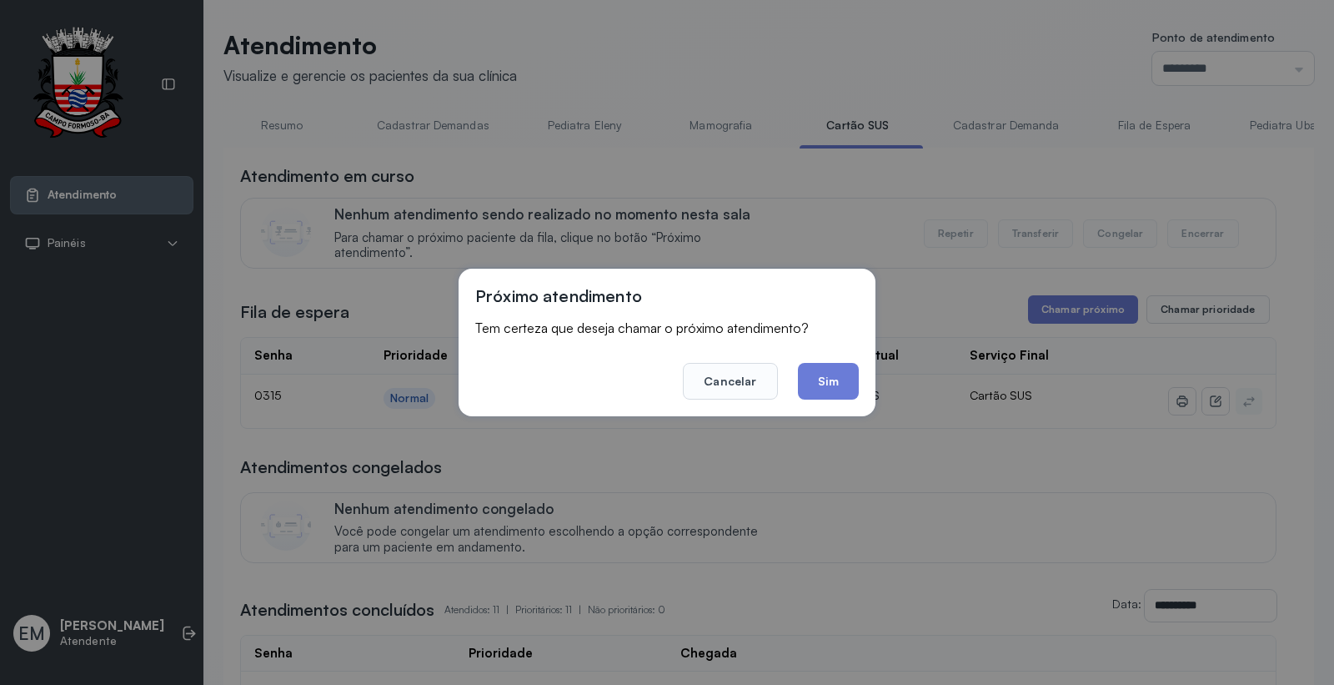
drag, startPoint x: 834, startPoint y: 379, endPoint x: 774, endPoint y: 374, distance: 60.3
click at [821, 382] on button "Sim" at bounding box center [828, 381] width 61 height 37
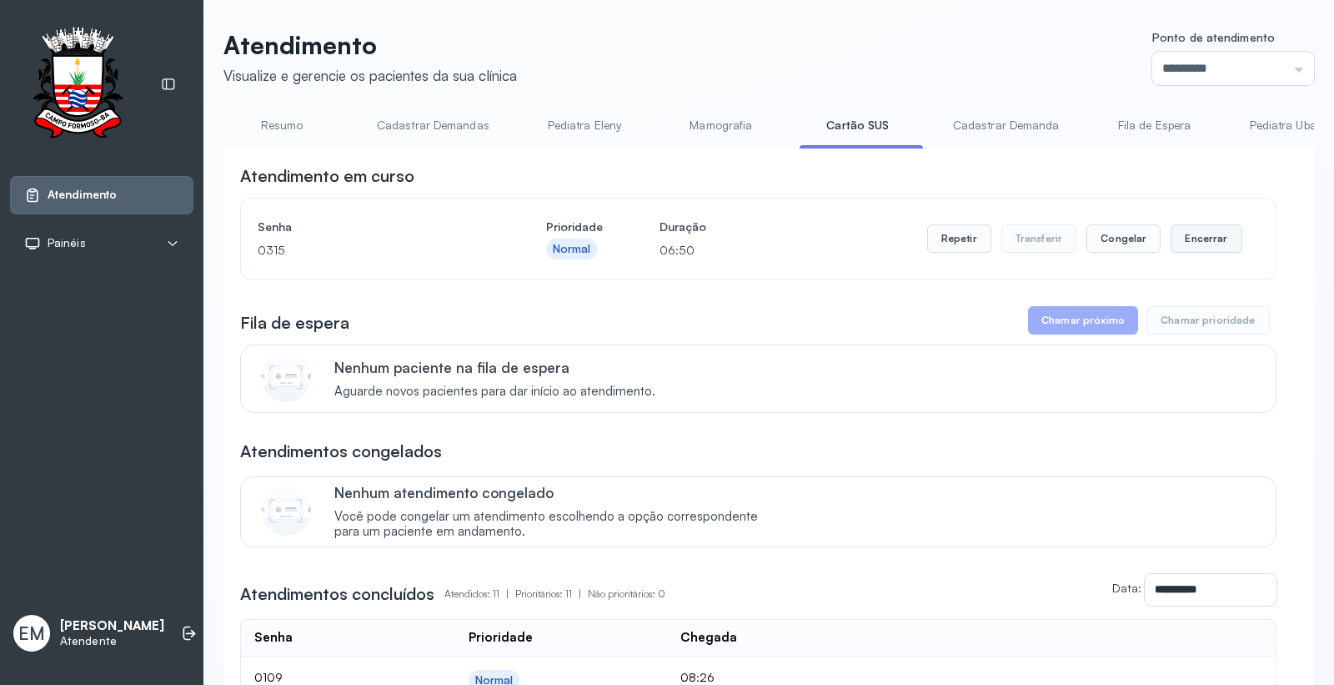
click at [1185, 240] on button "Encerrar" at bounding box center [1206, 238] width 71 height 28
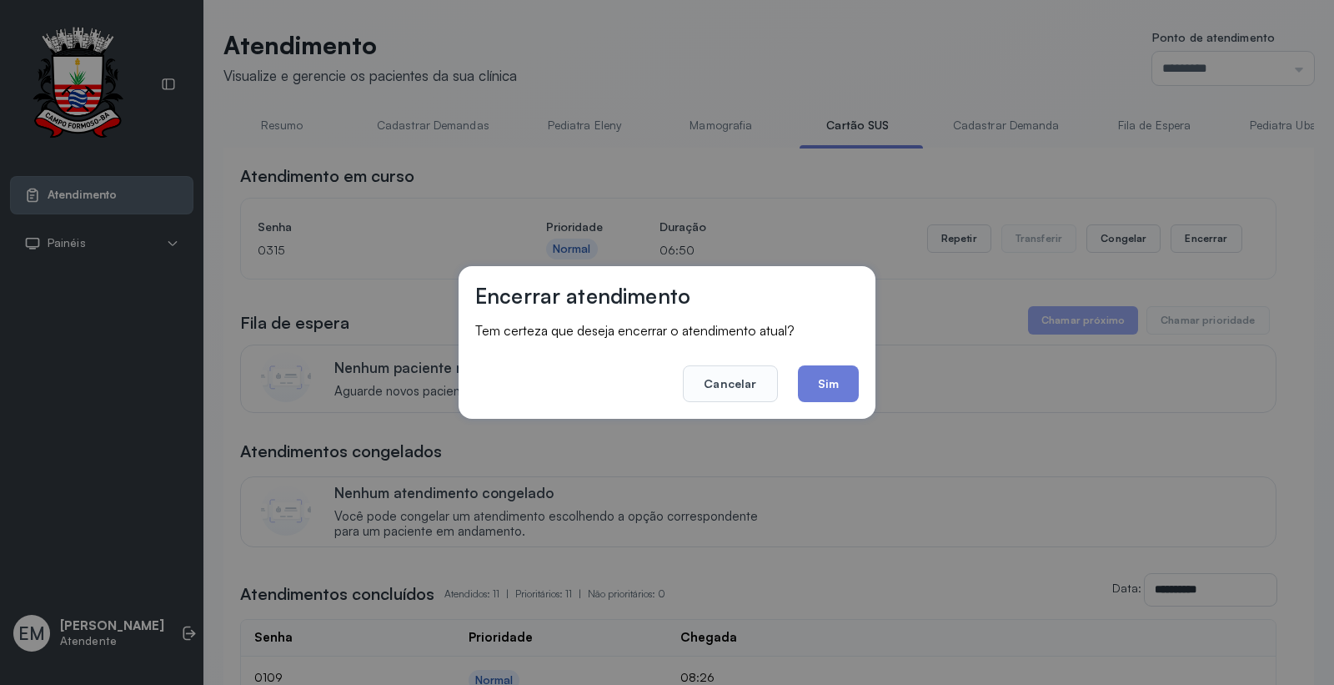
drag, startPoint x: 859, startPoint y: 376, endPoint x: 836, endPoint y: 384, distance: 24.5
click at [857, 375] on div "Encerrar atendimento Tem certeza que deseja encerrar o atendimento atual? Cance…" at bounding box center [667, 342] width 417 height 153
drag, startPoint x: 836, startPoint y: 384, endPoint x: 157, endPoint y: 98, distance: 736.6
click at [831, 384] on button "Sim" at bounding box center [828, 383] width 61 height 37
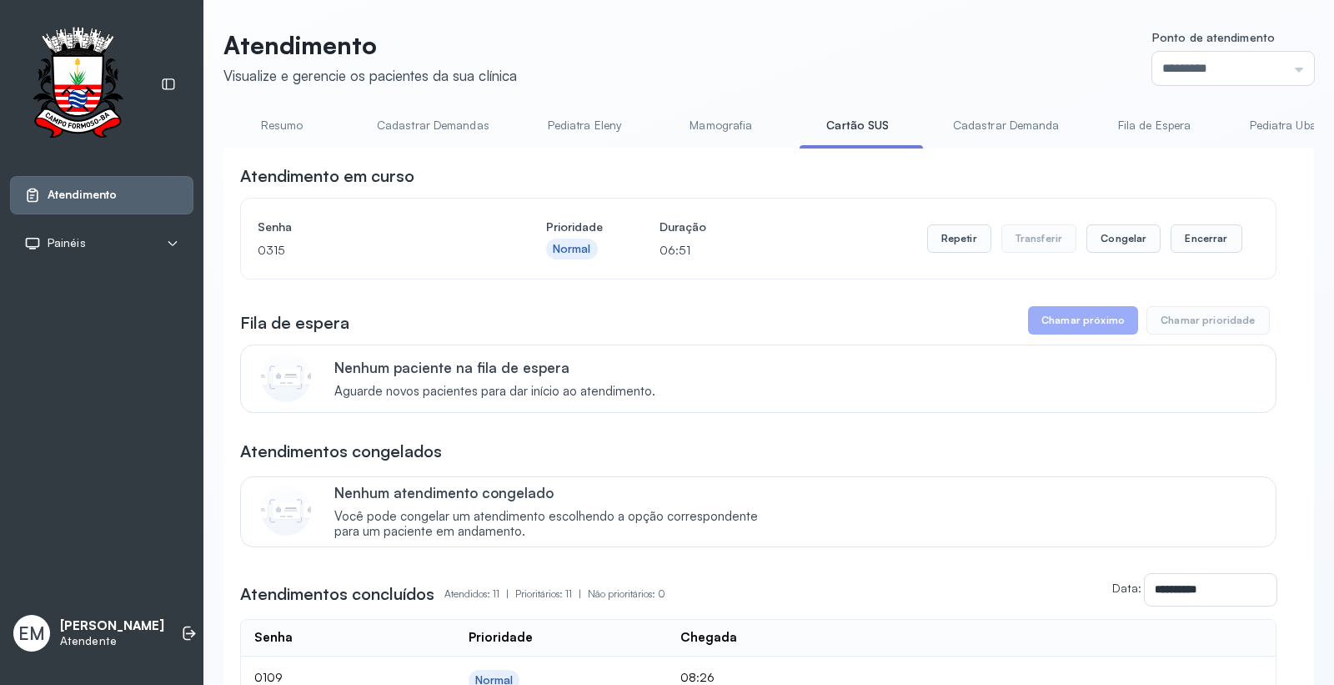
click at [268, 123] on link "Resumo" at bounding box center [281, 126] width 117 height 28
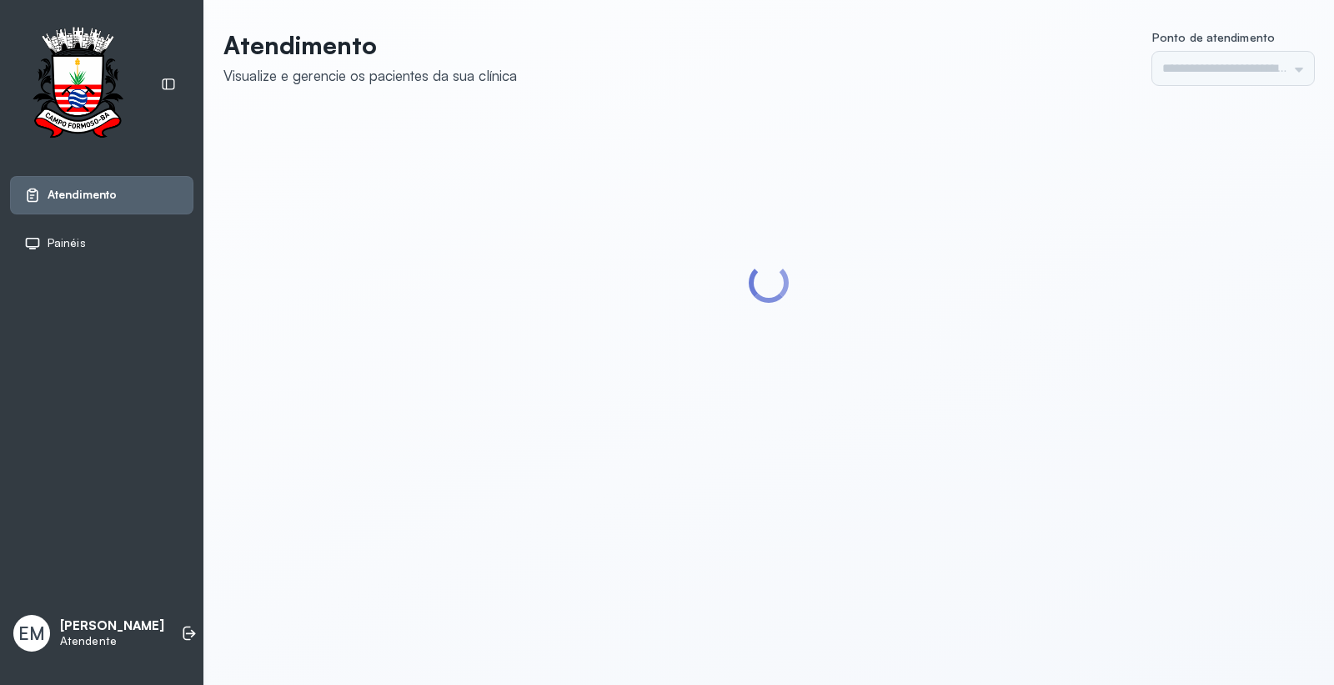
type input "*********"
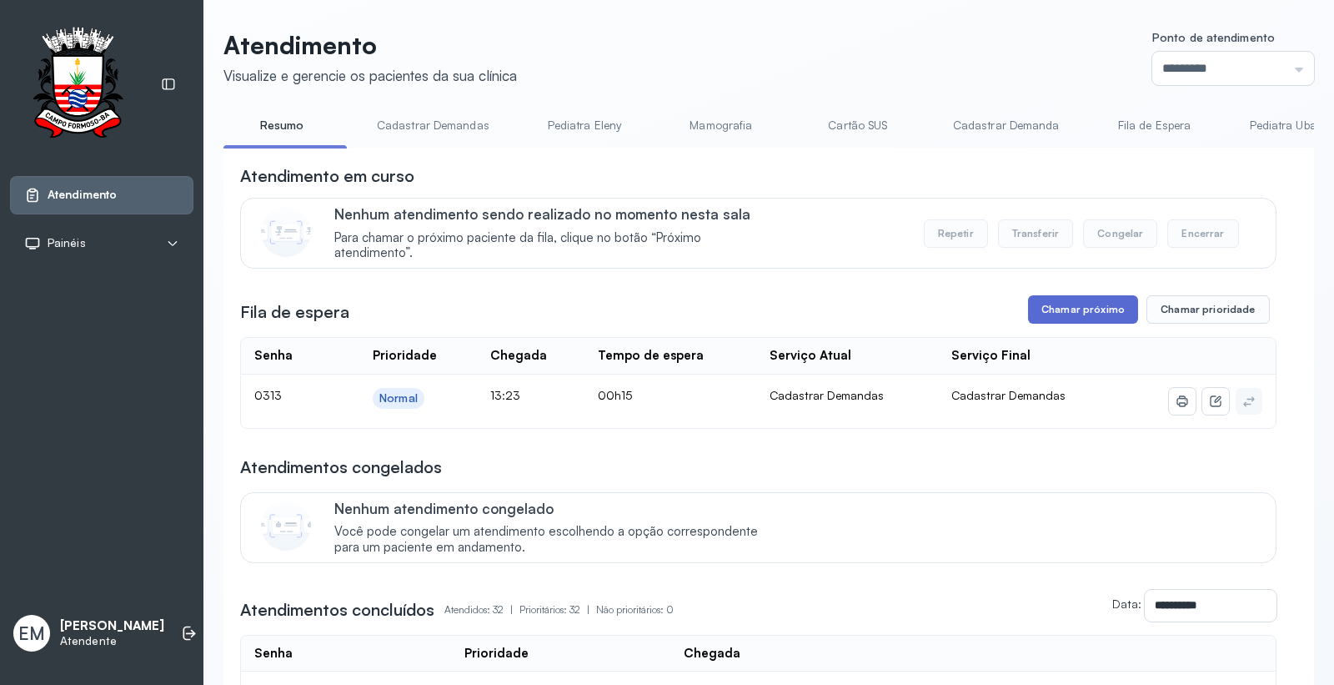
click at [1093, 310] on button "Chamar próximo" at bounding box center [1083, 309] width 110 height 28
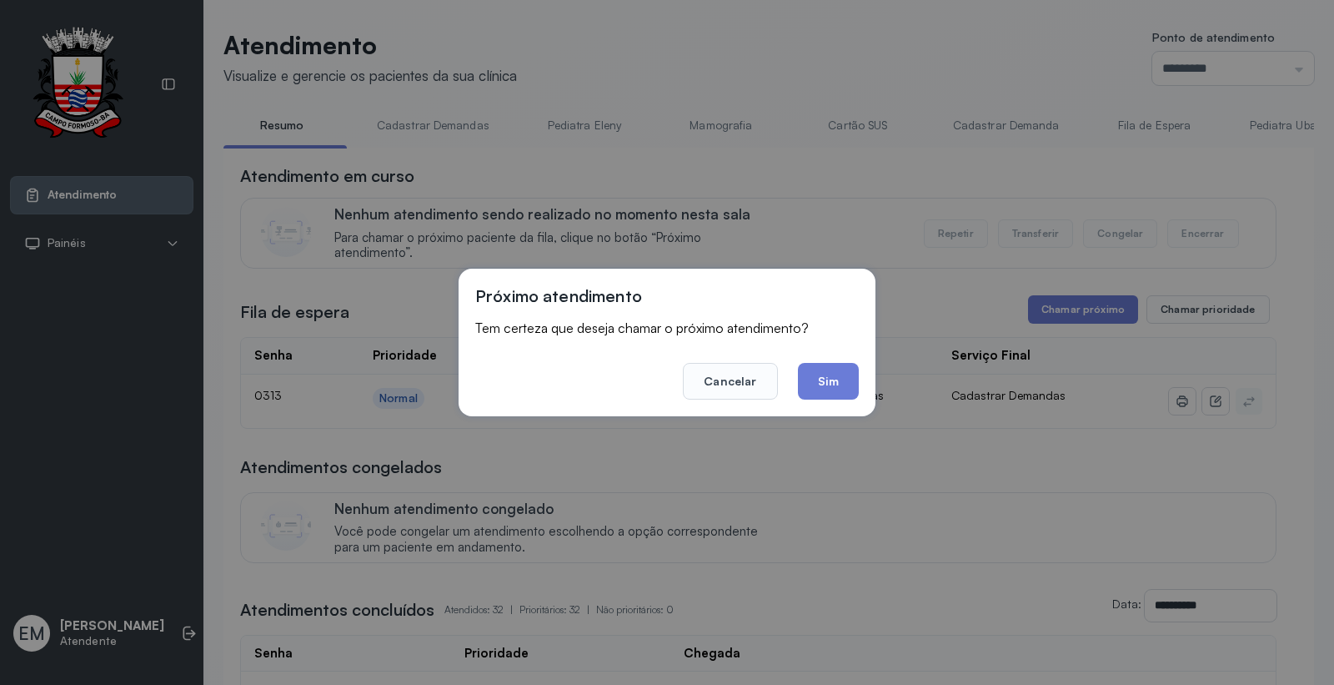
click at [843, 367] on button "Sim" at bounding box center [828, 381] width 61 height 37
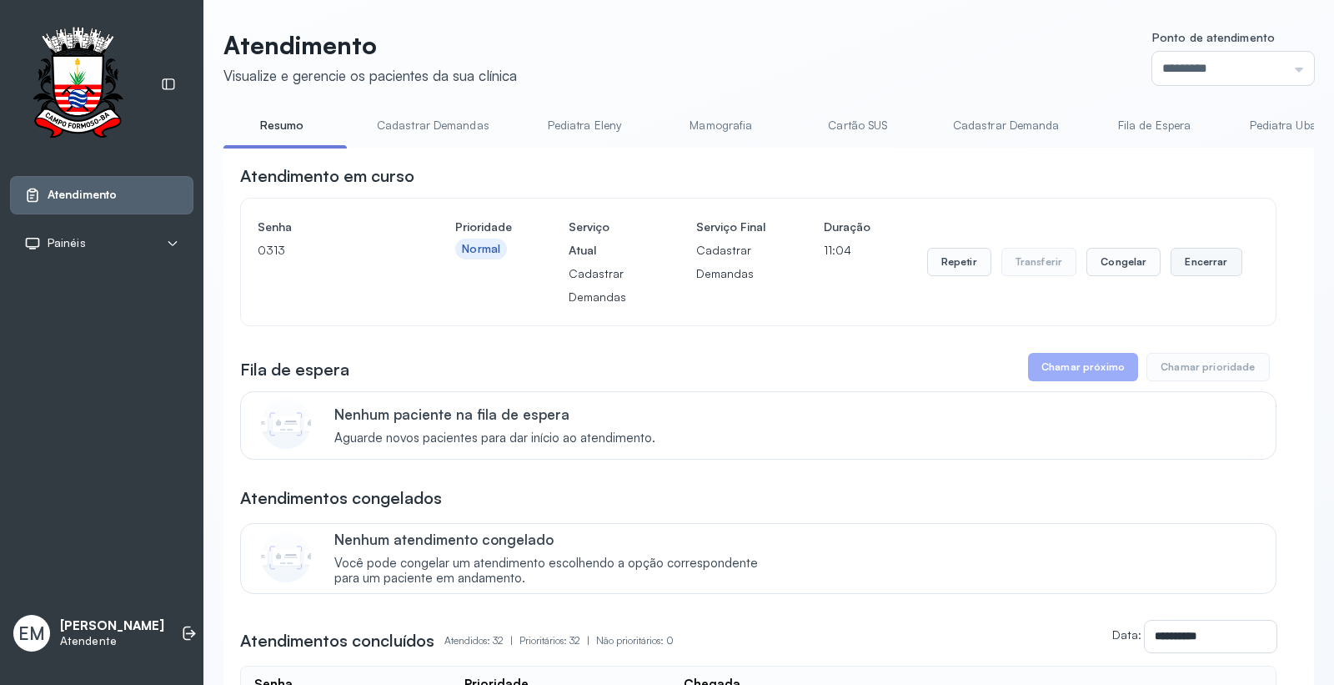
click at [1190, 268] on button "Encerrar" at bounding box center [1206, 262] width 71 height 28
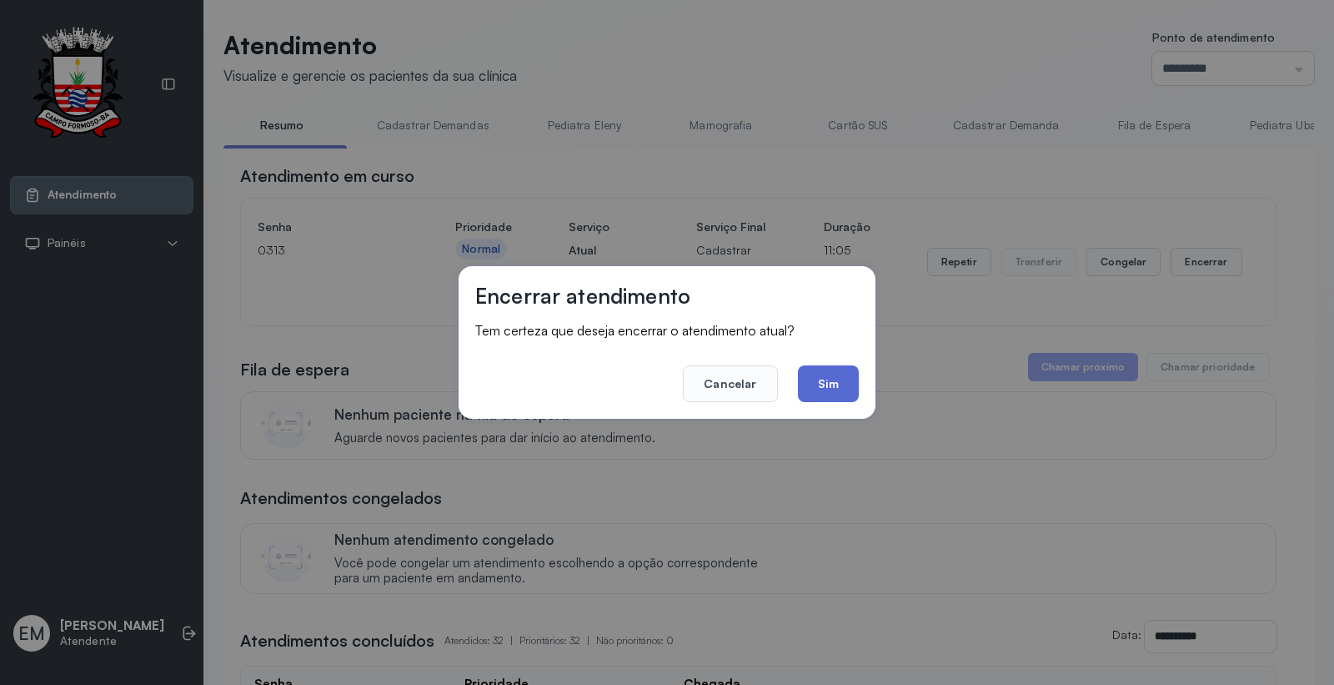
click at [815, 388] on button "Sim" at bounding box center [828, 383] width 61 height 37
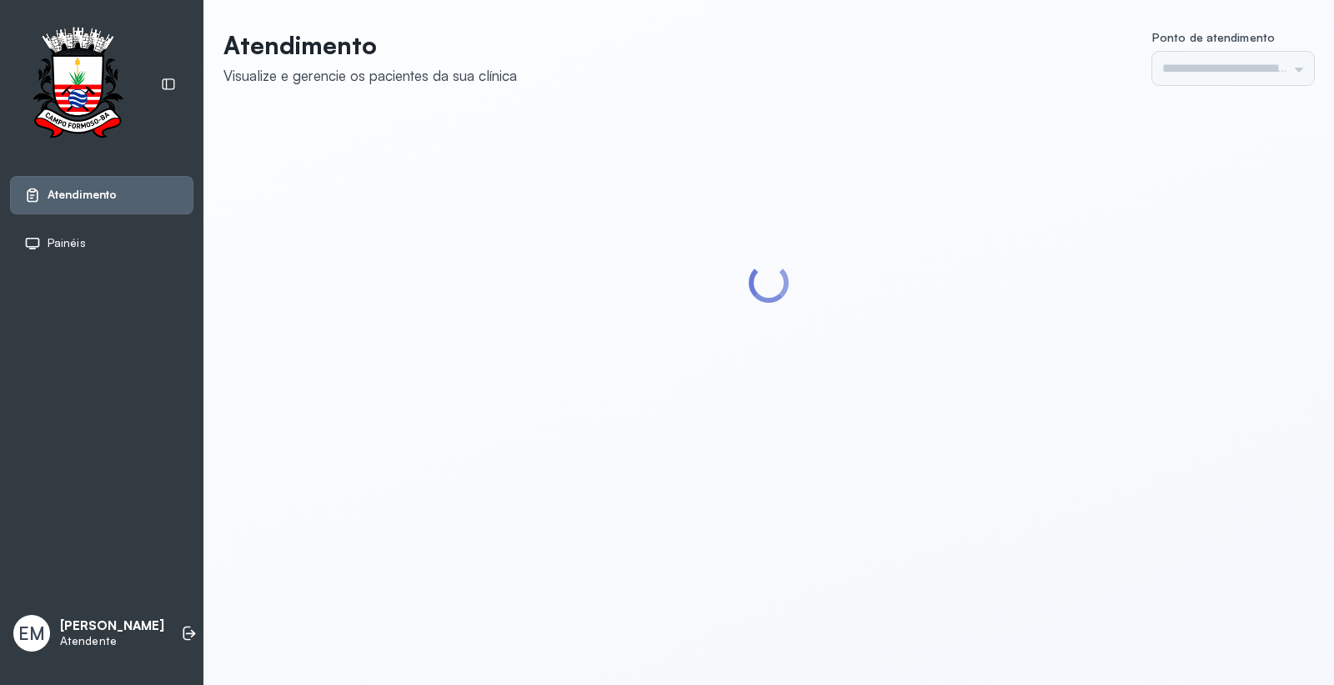
type input "*********"
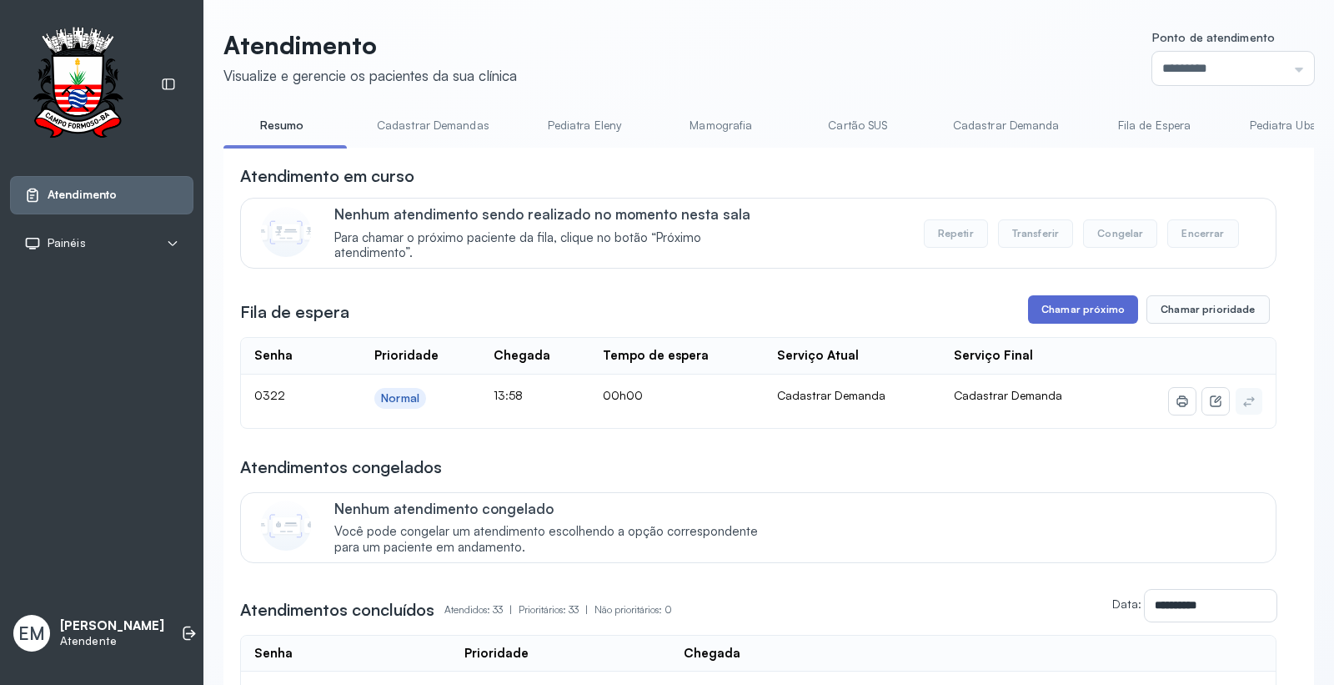
click at [1087, 312] on button "Chamar próximo" at bounding box center [1083, 309] width 110 height 28
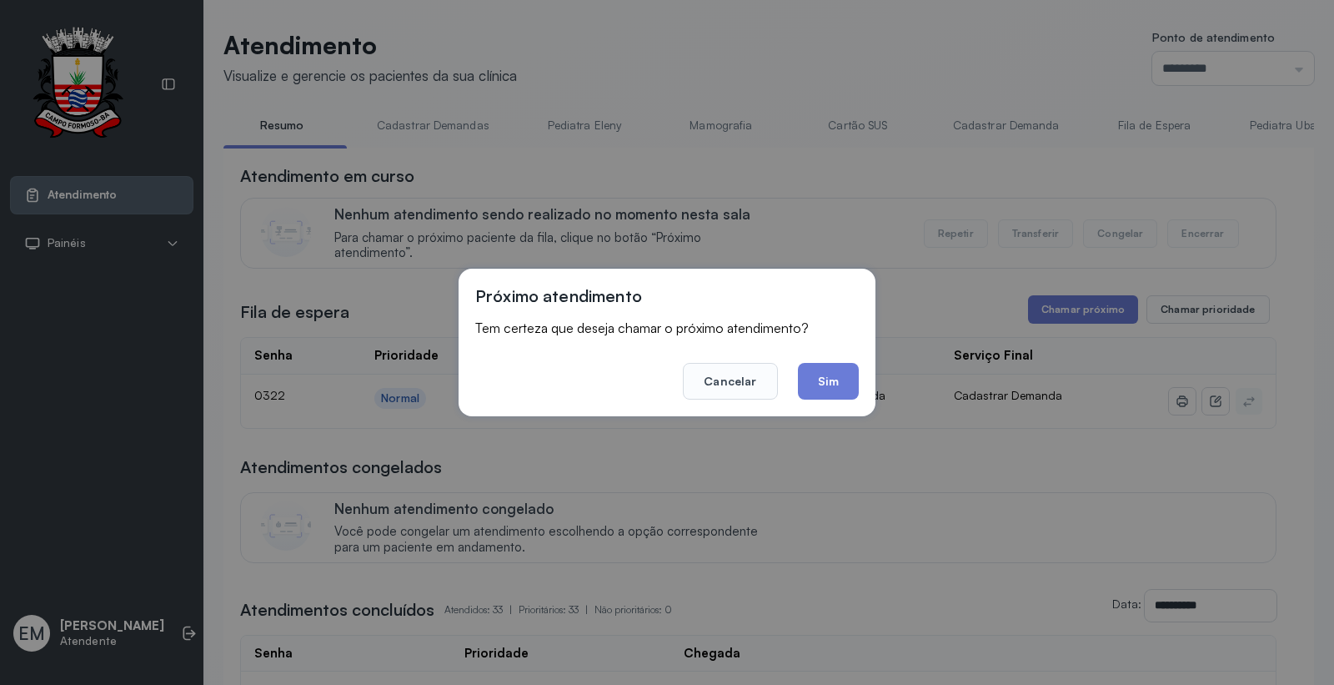
click at [834, 384] on button "Sim" at bounding box center [828, 381] width 61 height 37
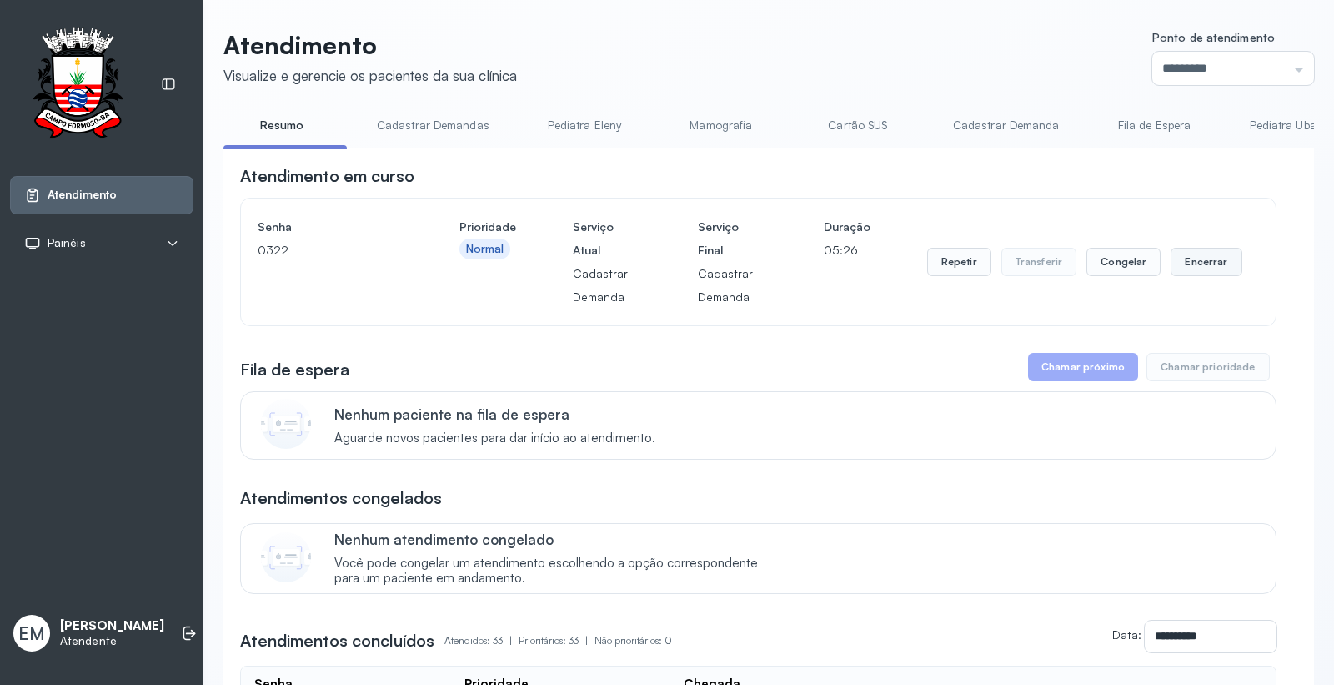
click at [1189, 262] on button "Encerrar" at bounding box center [1206, 262] width 71 height 28
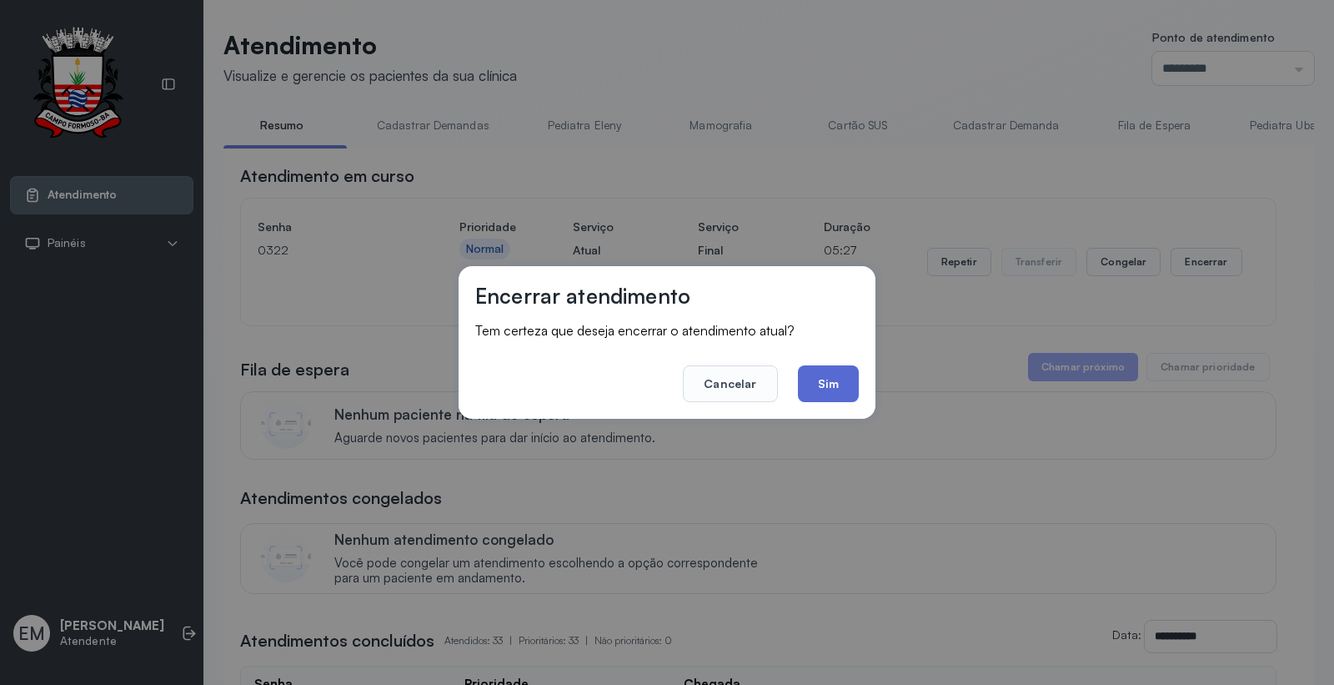
click at [818, 387] on button "Sim" at bounding box center [828, 383] width 61 height 37
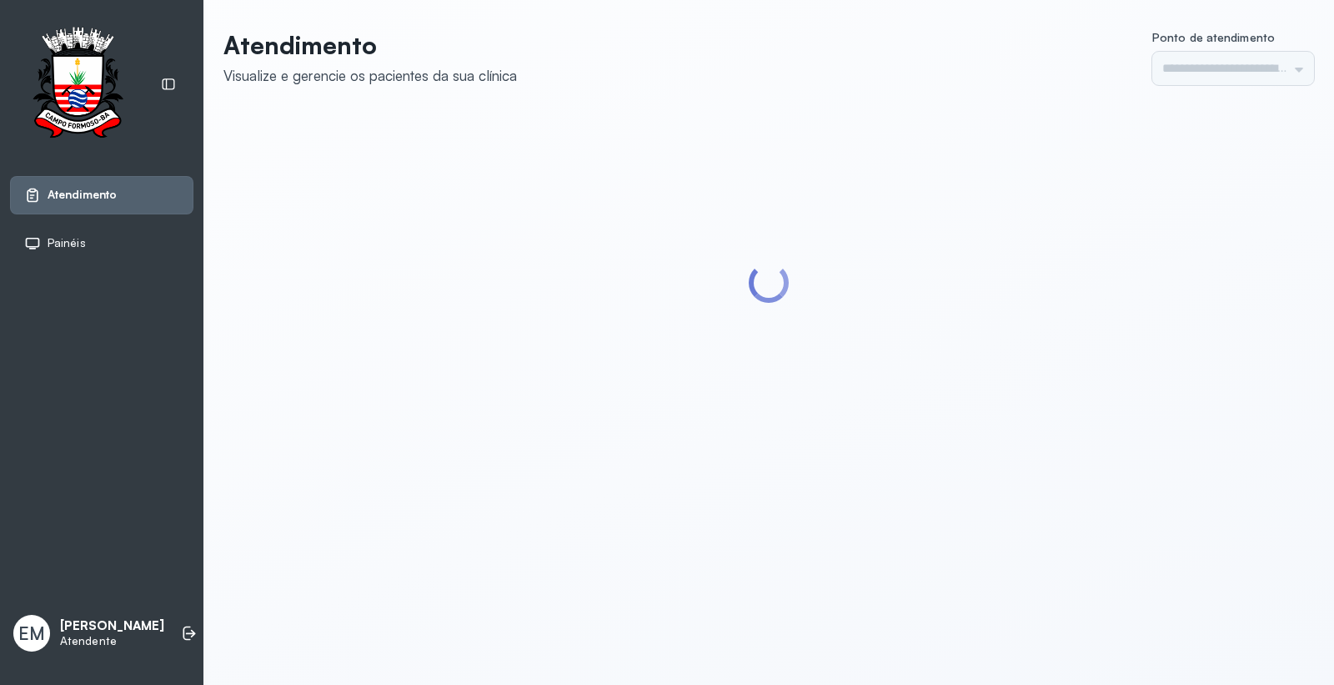
type input "*********"
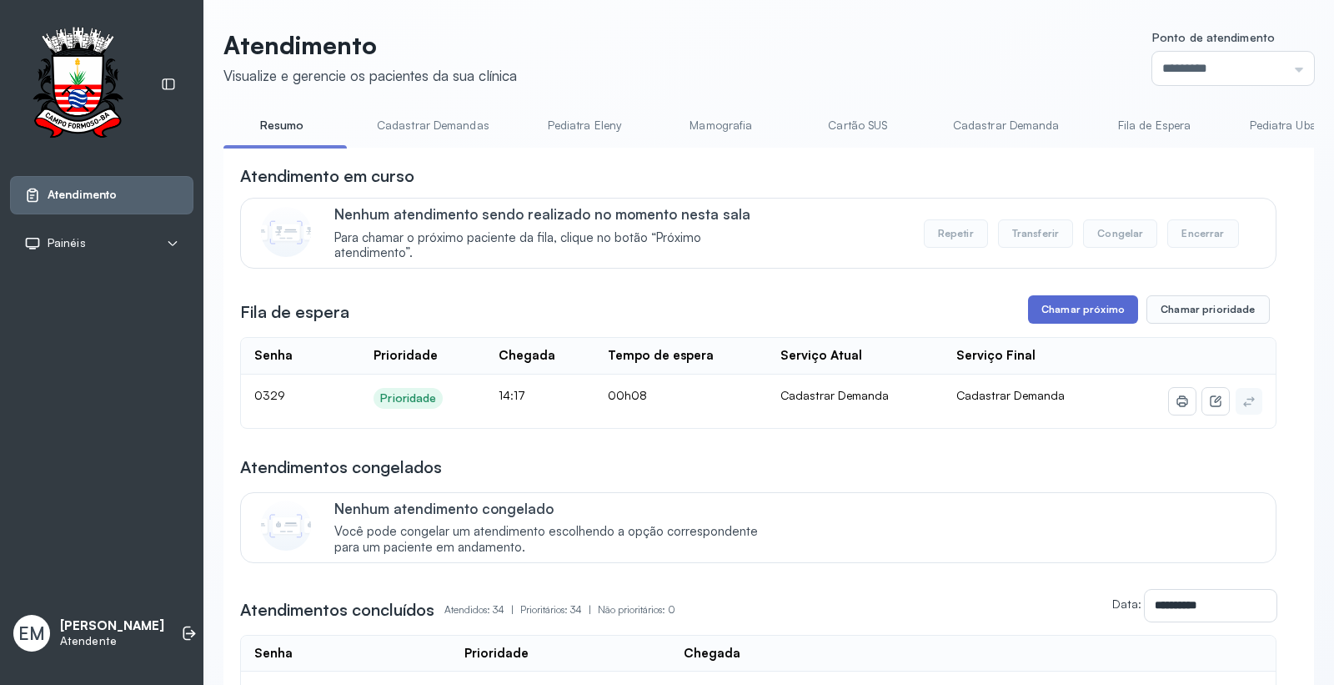
click at [1091, 304] on button "Chamar próximo" at bounding box center [1083, 309] width 110 height 28
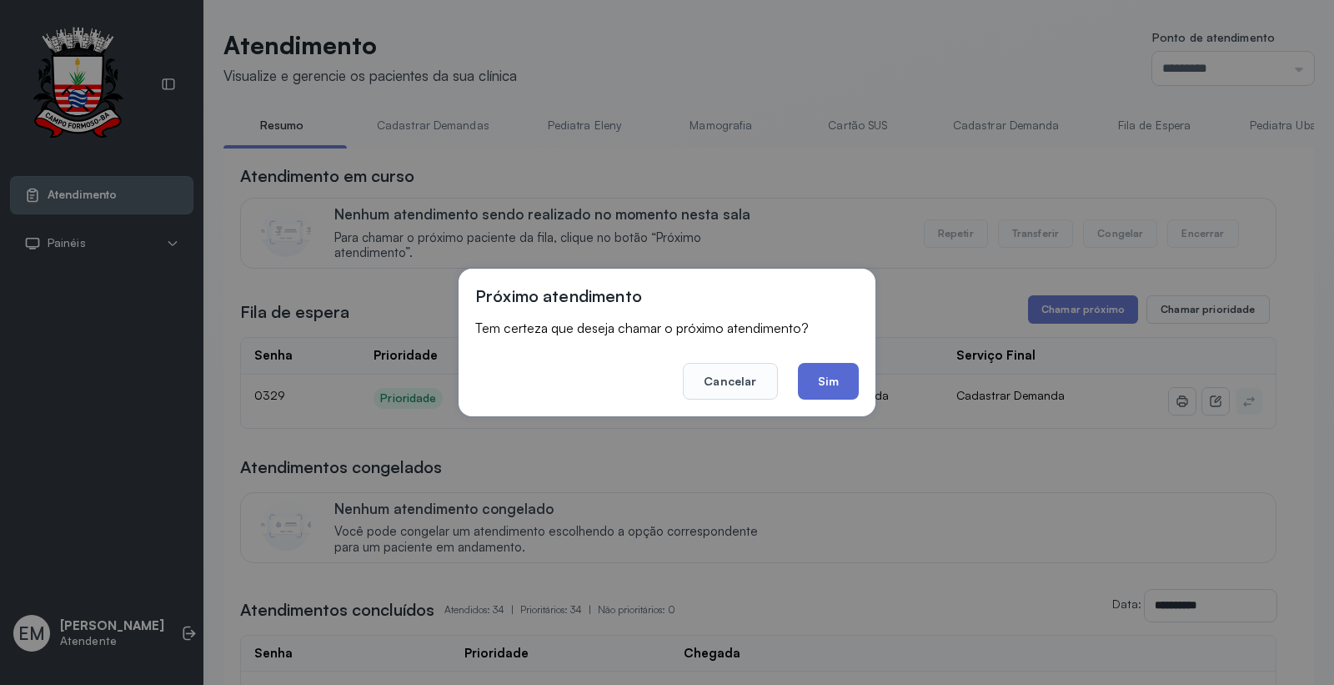
click at [834, 375] on button "Sim" at bounding box center [828, 381] width 61 height 37
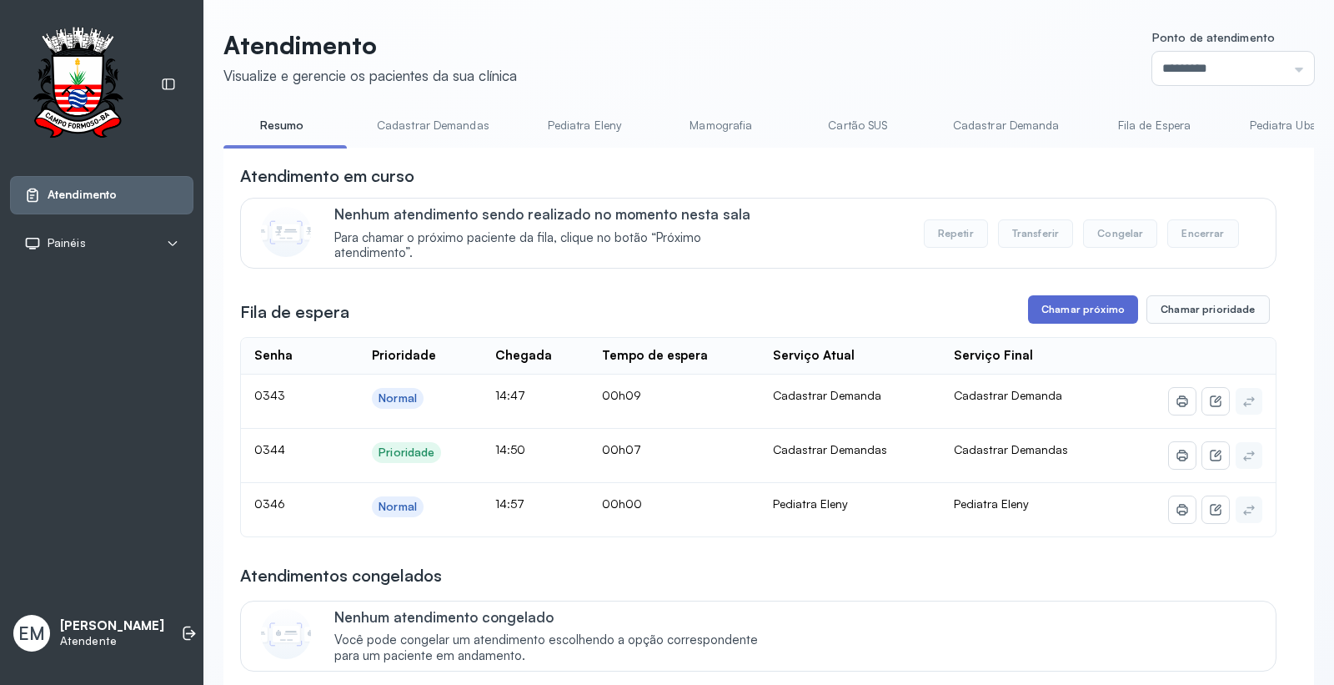
click at [1069, 317] on button "Chamar próximo" at bounding box center [1083, 309] width 110 height 28
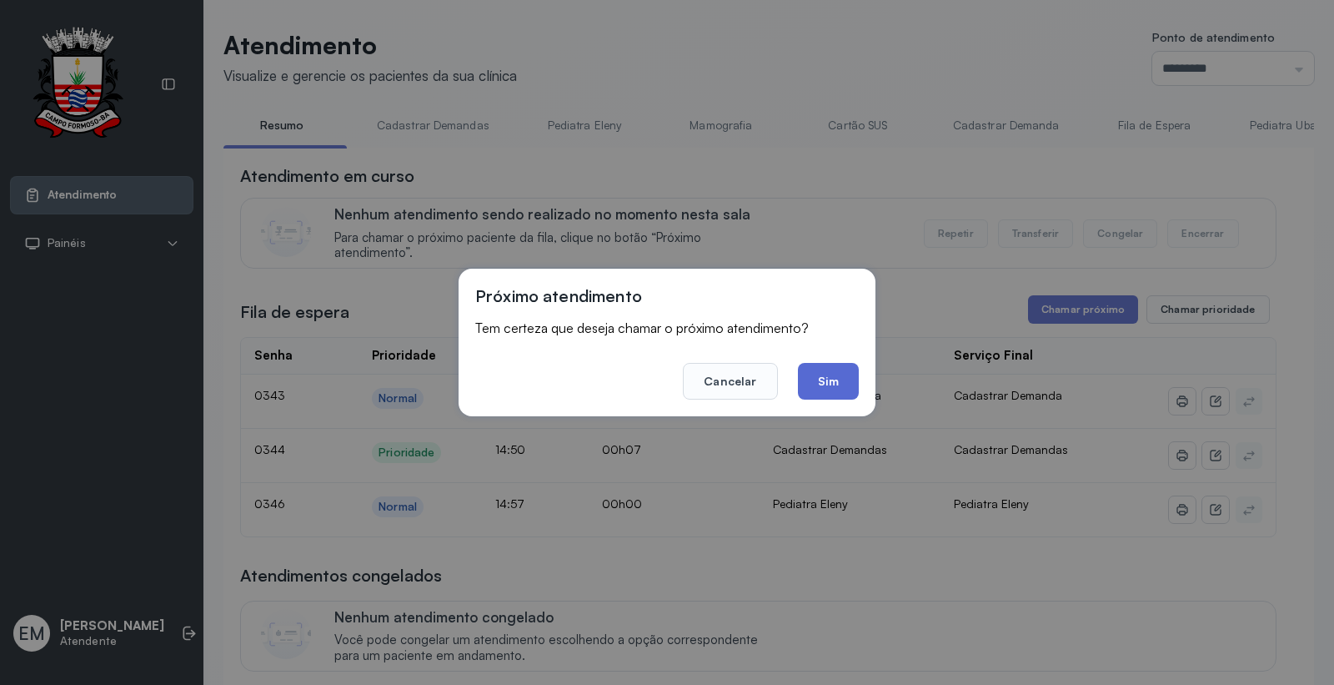
click at [847, 384] on button "Sim" at bounding box center [828, 381] width 61 height 37
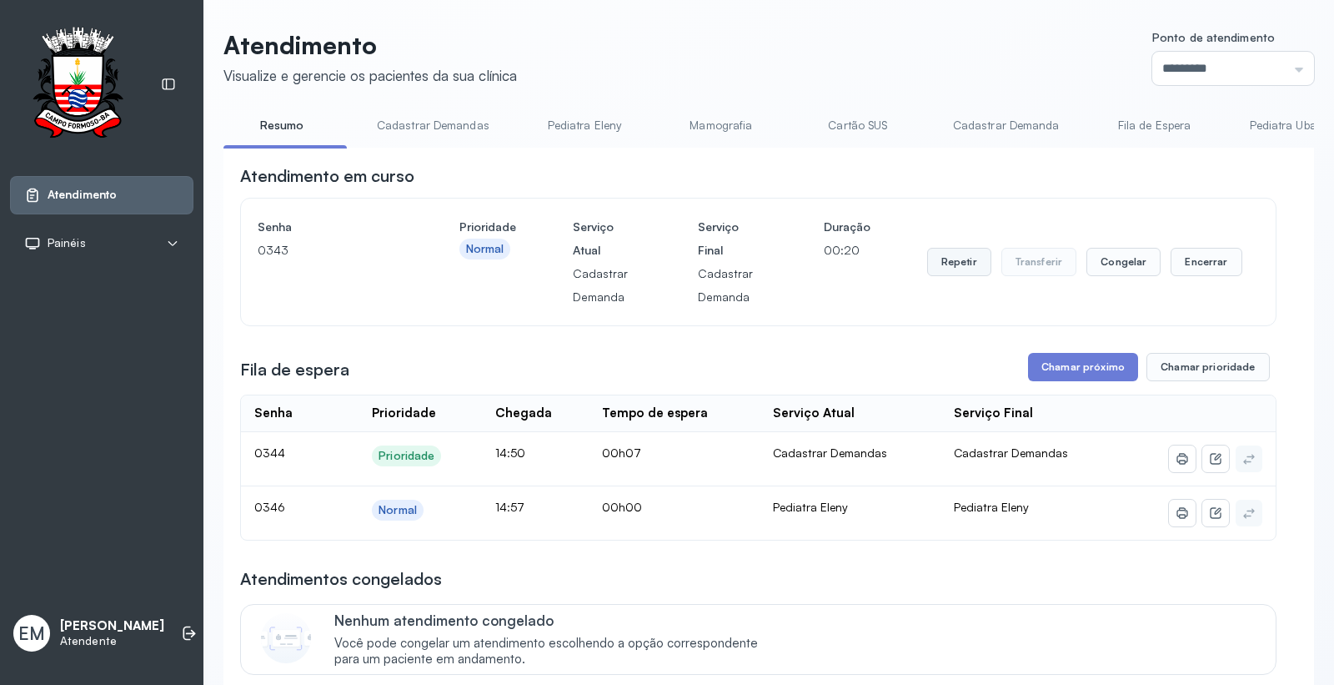
click at [953, 269] on button "Repetir" at bounding box center [959, 262] width 64 height 28
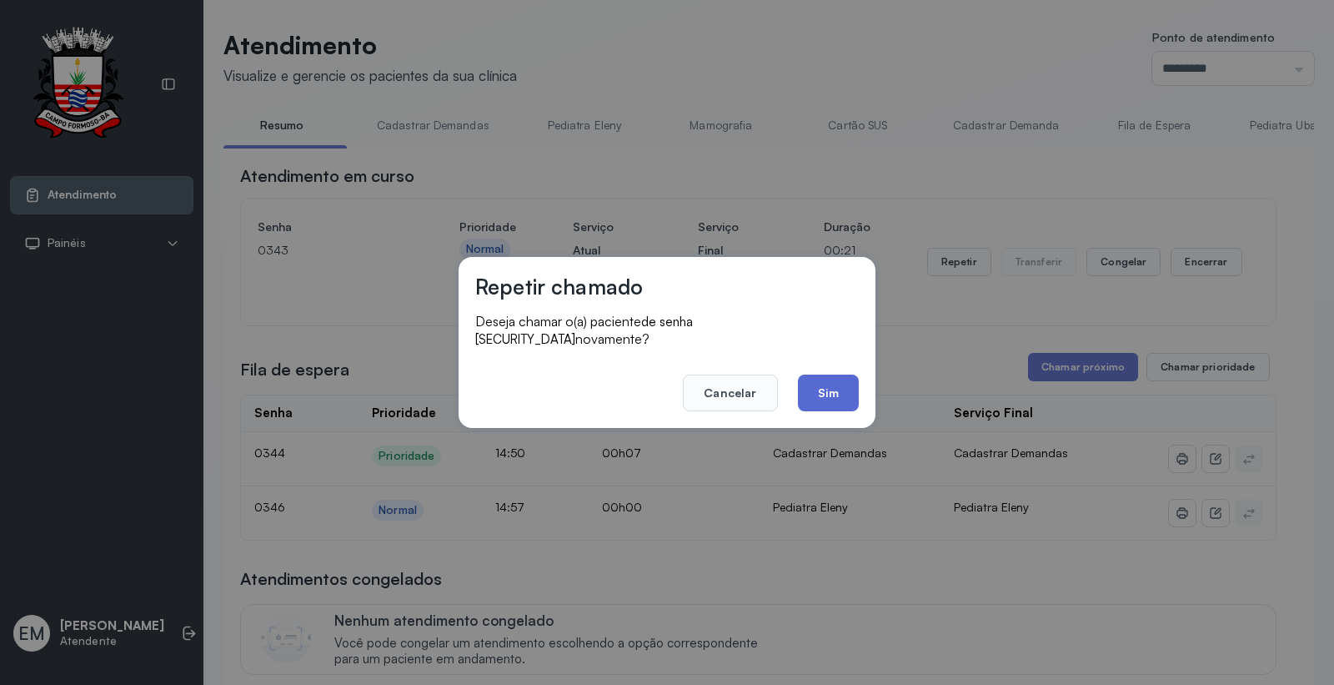
click at [802, 394] on button "Sim" at bounding box center [828, 392] width 61 height 37
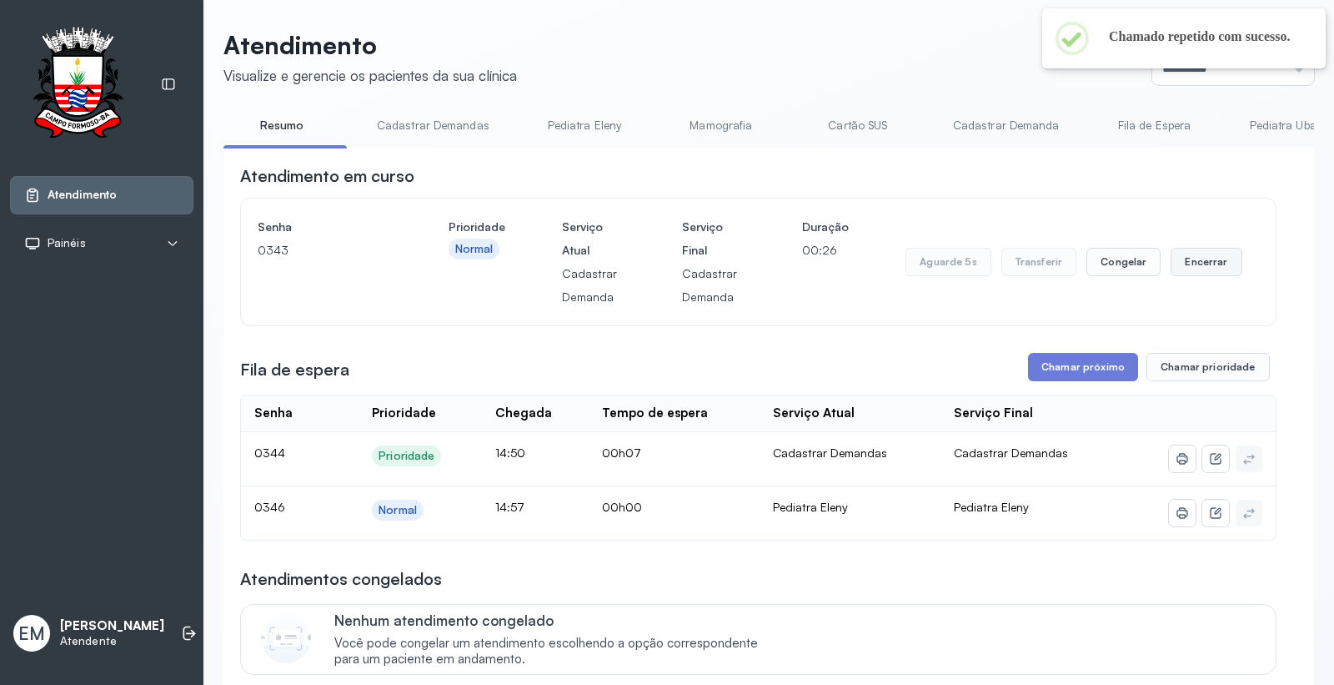
click at [1193, 251] on div "Aguarde 5s Transferir Congelar Encerrar" at bounding box center [1074, 261] width 336 height 93
click at [1190, 254] on button "Encerrar" at bounding box center [1206, 262] width 71 height 28
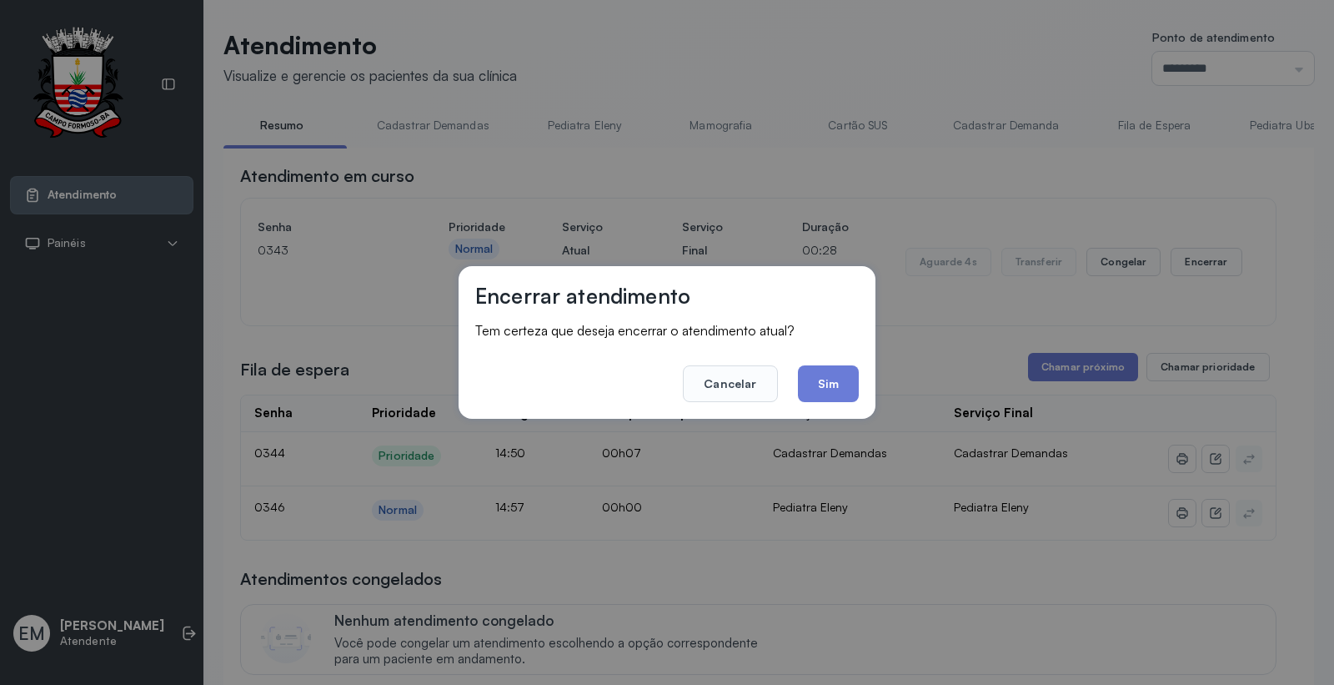
click at [827, 380] on button "Sim" at bounding box center [828, 383] width 61 height 37
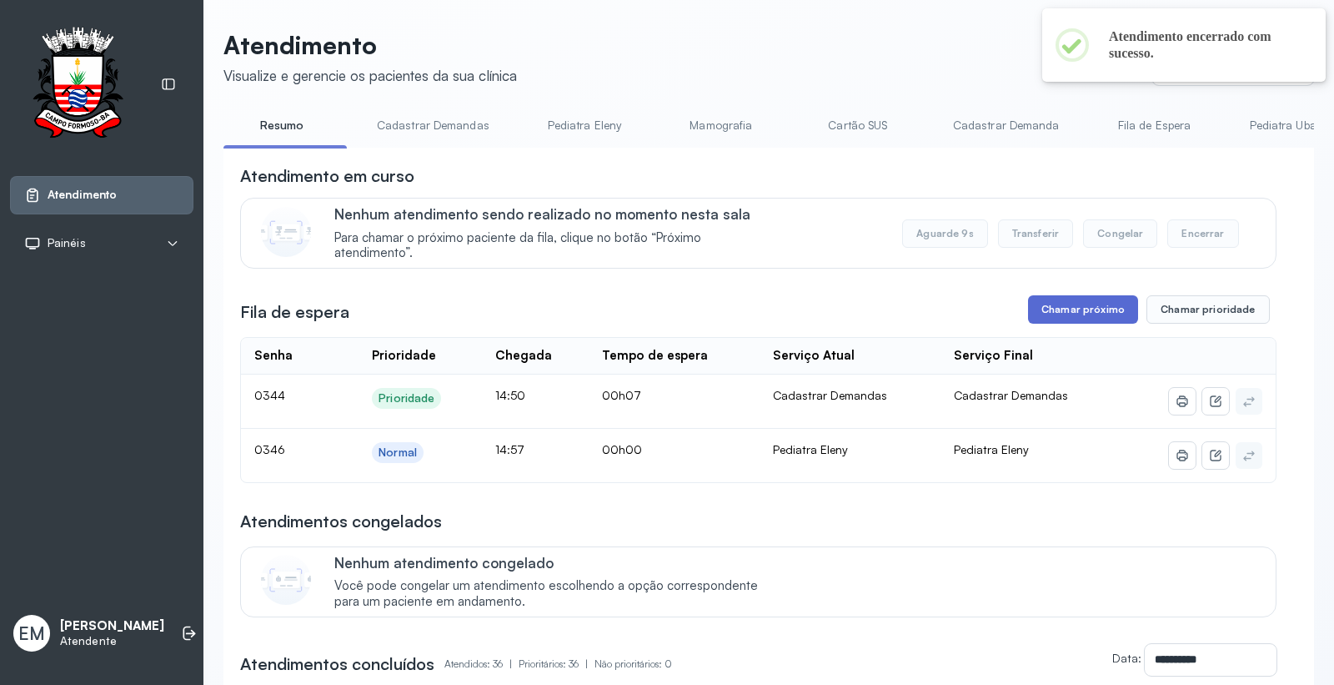
click at [1057, 310] on button "Chamar próximo" at bounding box center [1083, 309] width 110 height 28
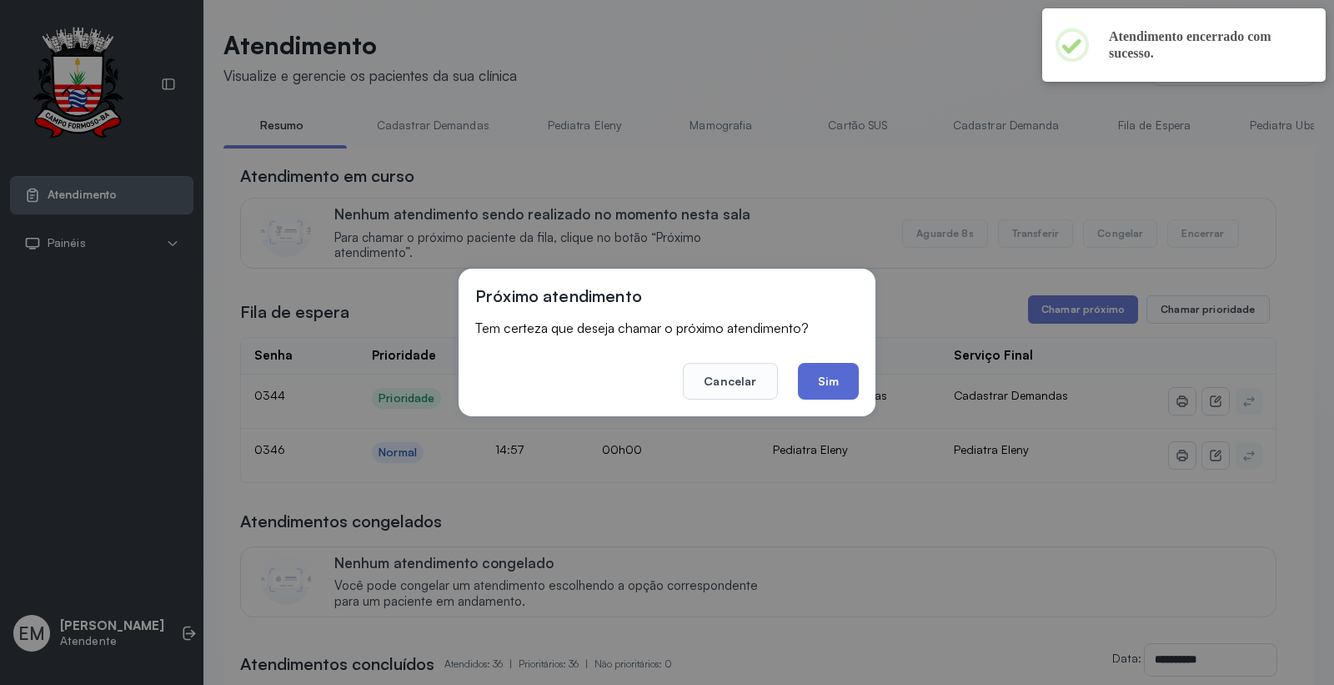
click at [801, 373] on button "Sim" at bounding box center [828, 381] width 61 height 37
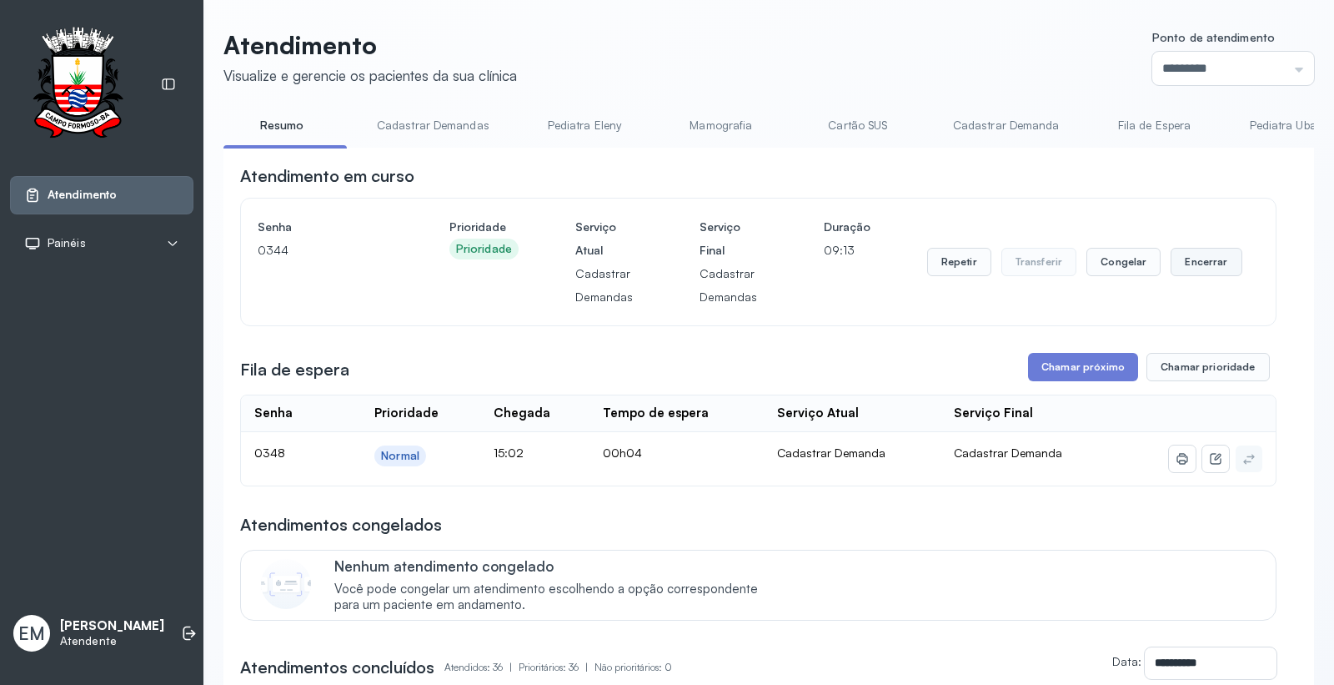
click at [1198, 259] on button "Encerrar" at bounding box center [1206, 262] width 71 height 28
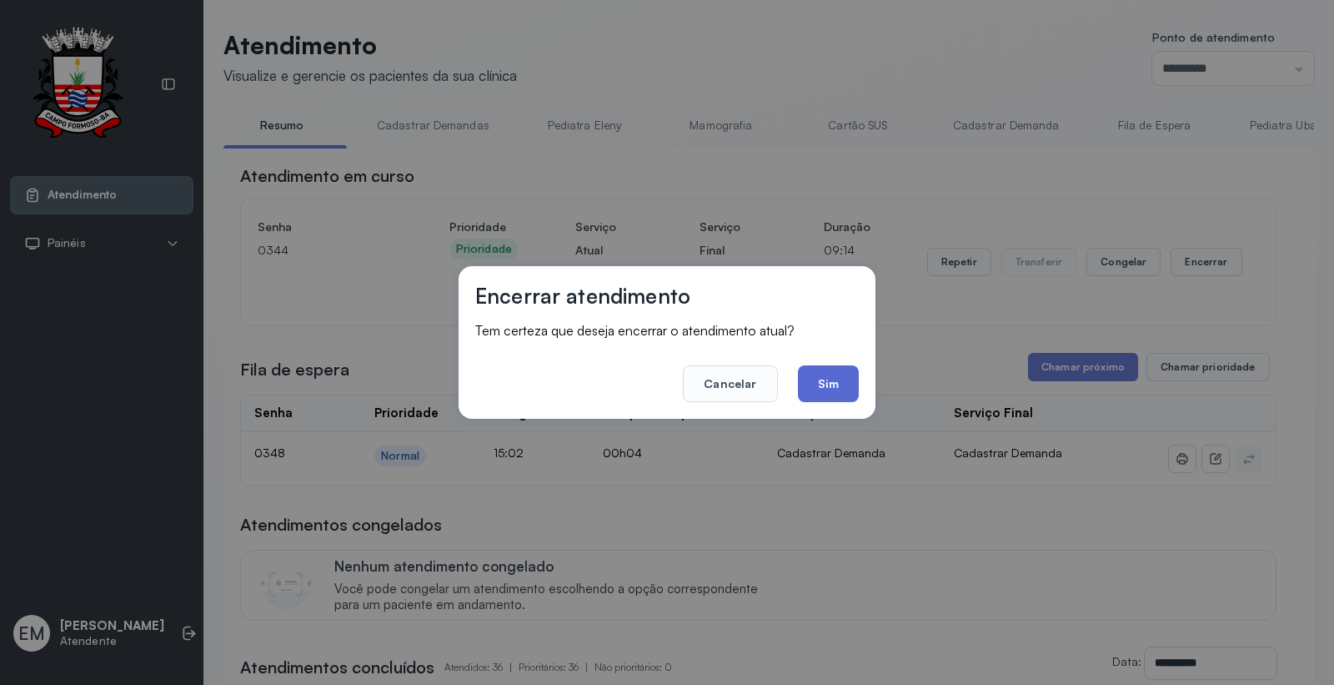
drag, startPoint x: 845, startPoint y: 392, endPoint x: 864, endPoint y: 380, distance: 22.5
click at [844, 390] on button "Sim" at bounding box center [828, 383] width 61 height 37
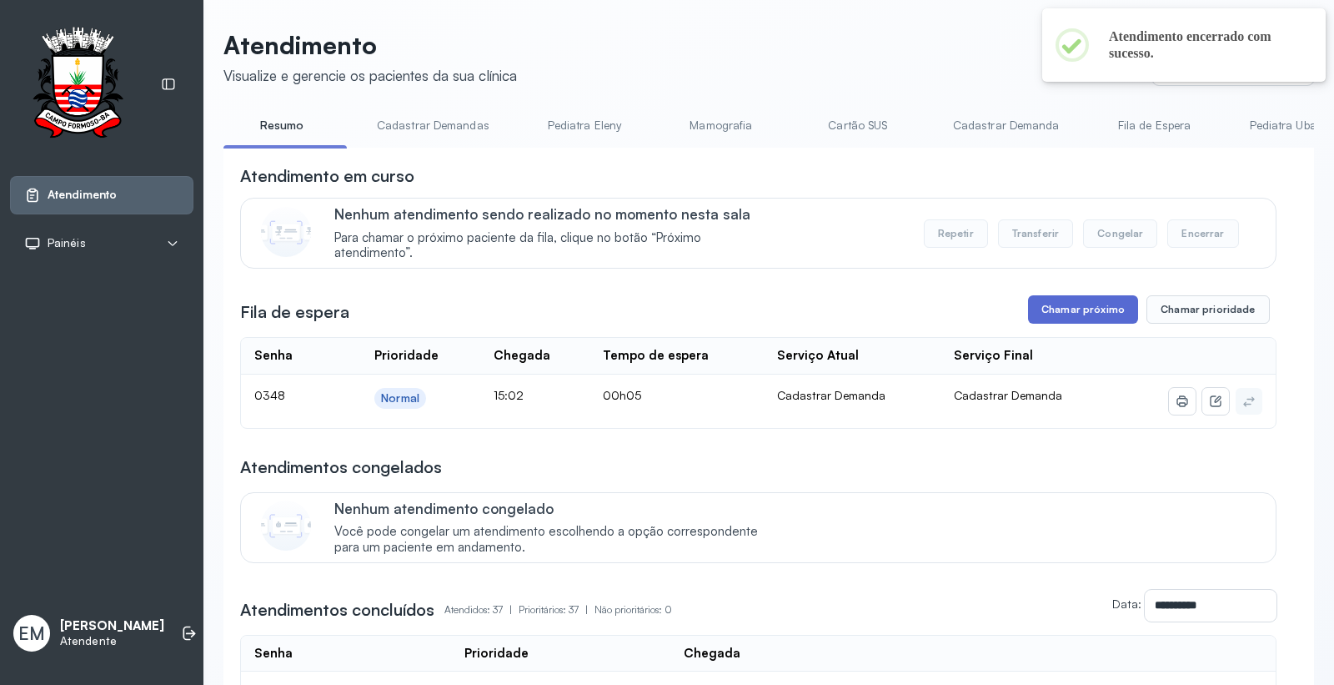
click at [1102, 312] on button "Chamar próximo" at bounding box center [1083, 309] width 110 height 28
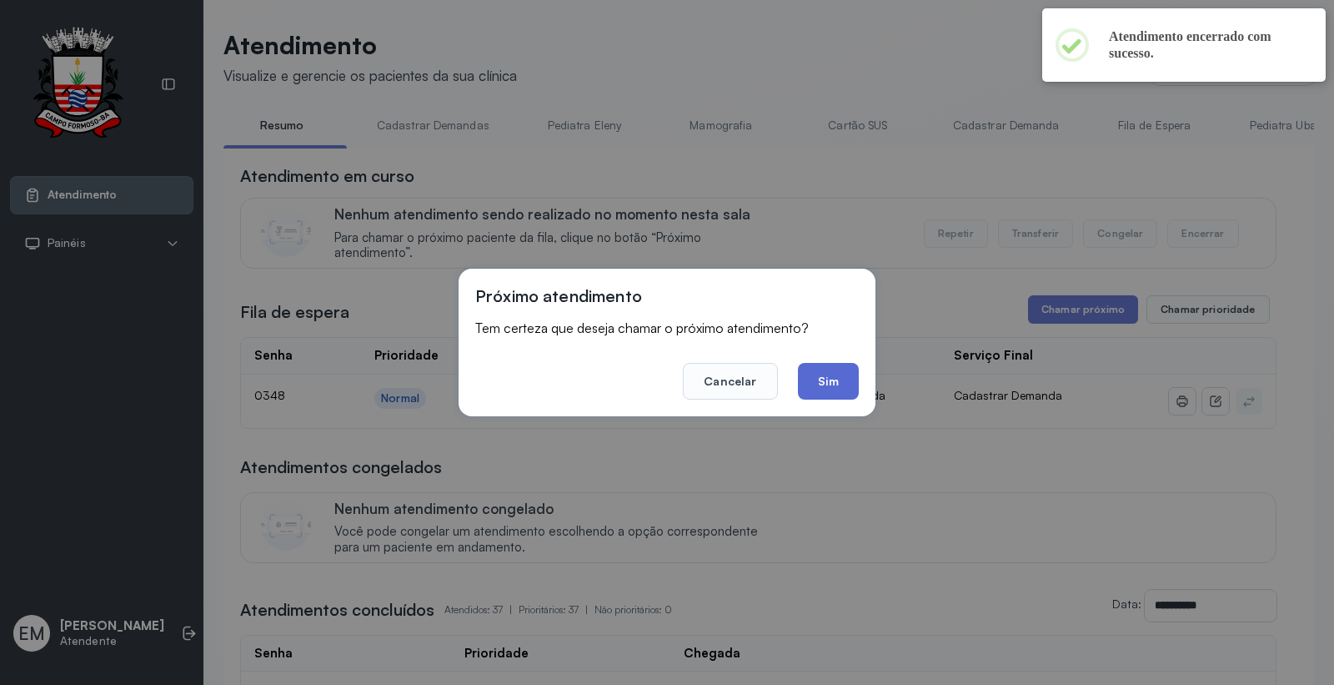
click at [813, 363] on button "Sim" at bounding box center [828, 381] width 61 height 37
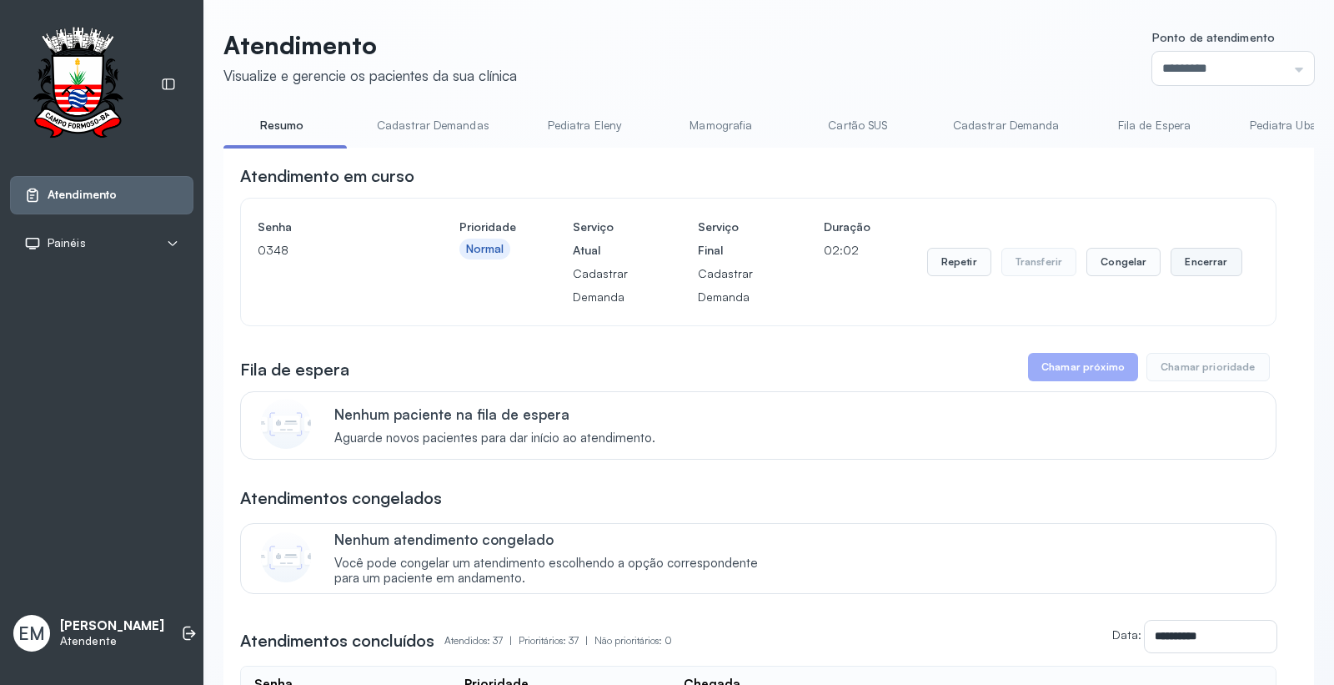
click at [1216, 272] on button "Encerrar" at bounding box center [1206, 262] width 71 height 28
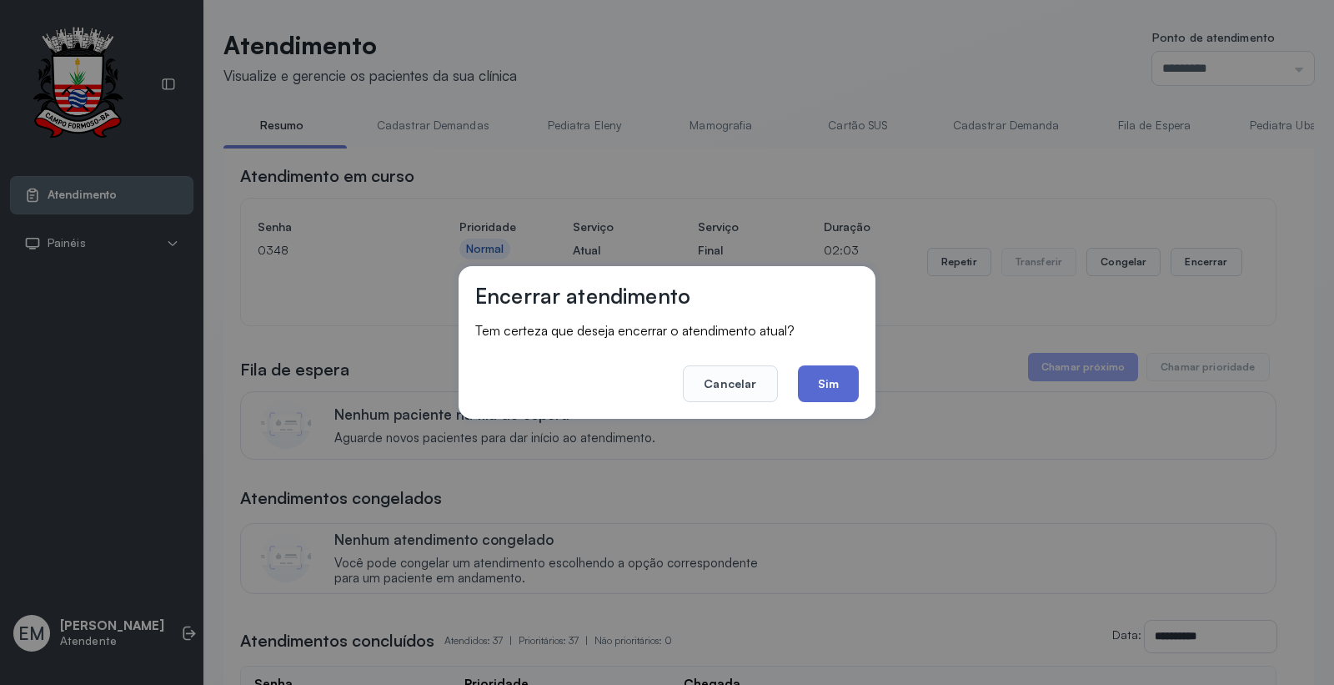
click at [829, 386] on button "Sim" at bounding box center [828, 383] width 61 height 37
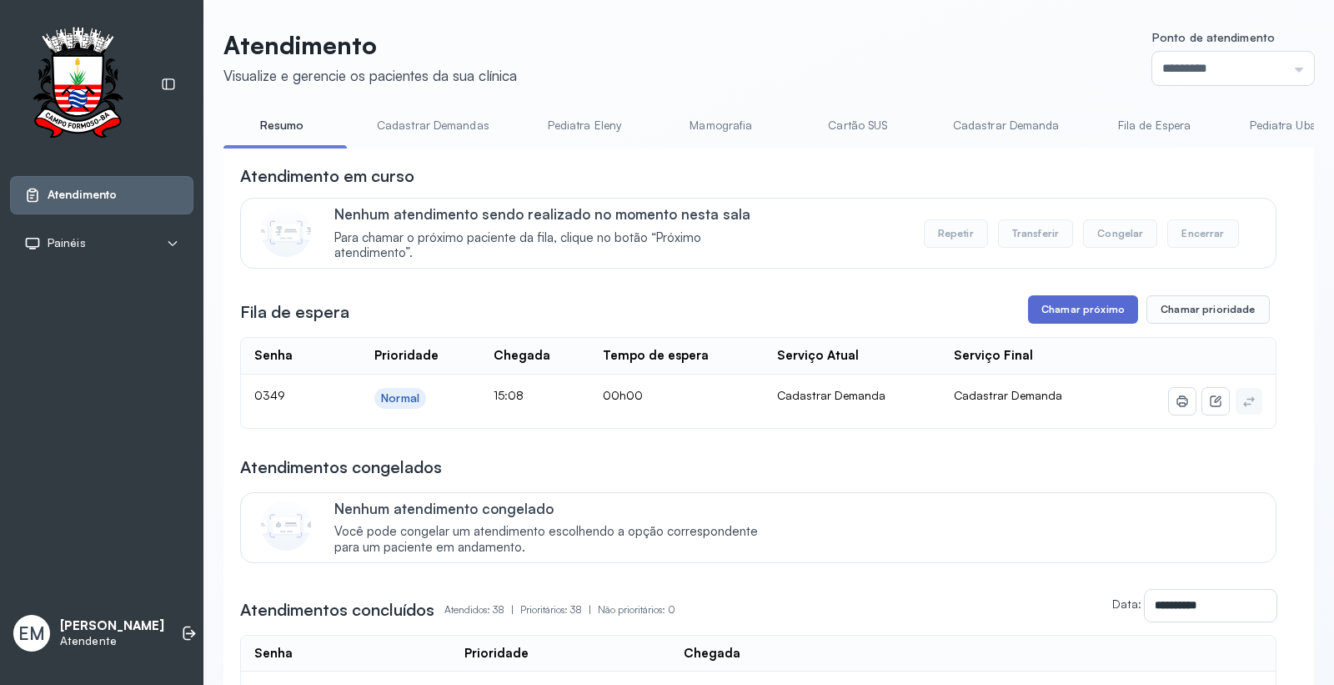
click at [1045, 315] on button "Chamar próximo" at bounding box center [1083, 309] width 110 height 28
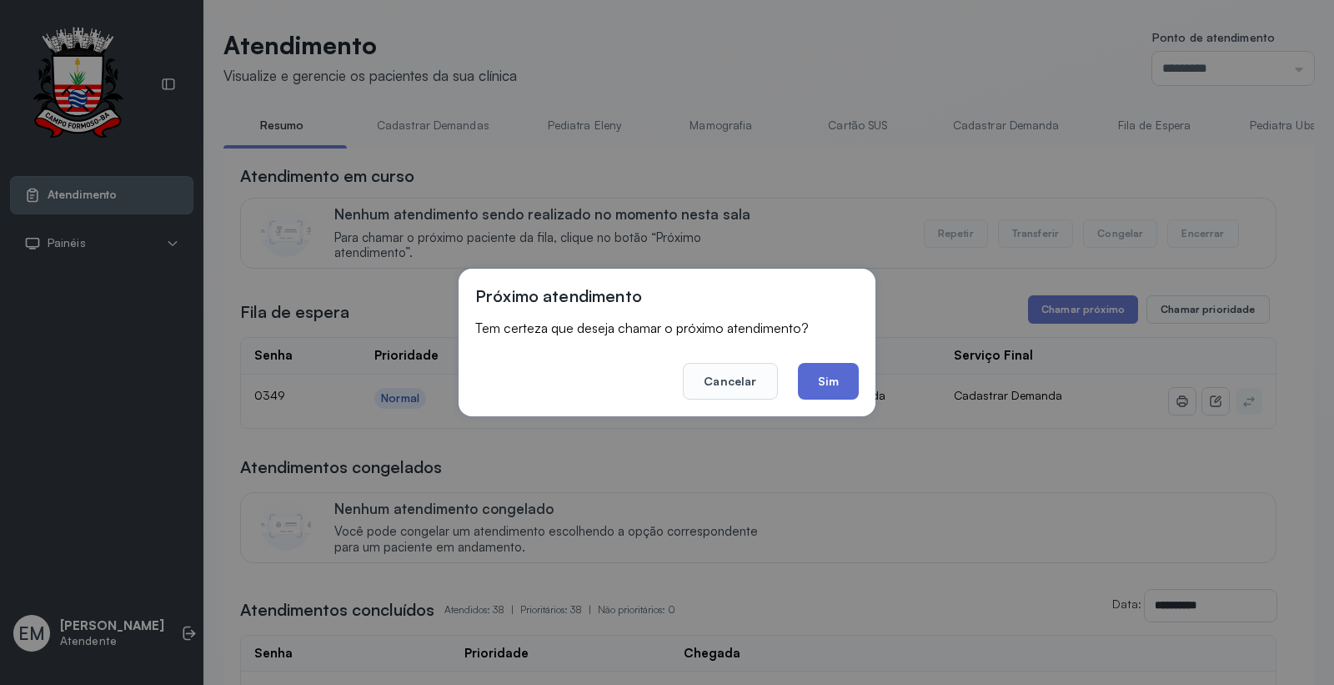
click at [805, 380] on button "Sim" at bounding box center [828, 381] width 61 height 37
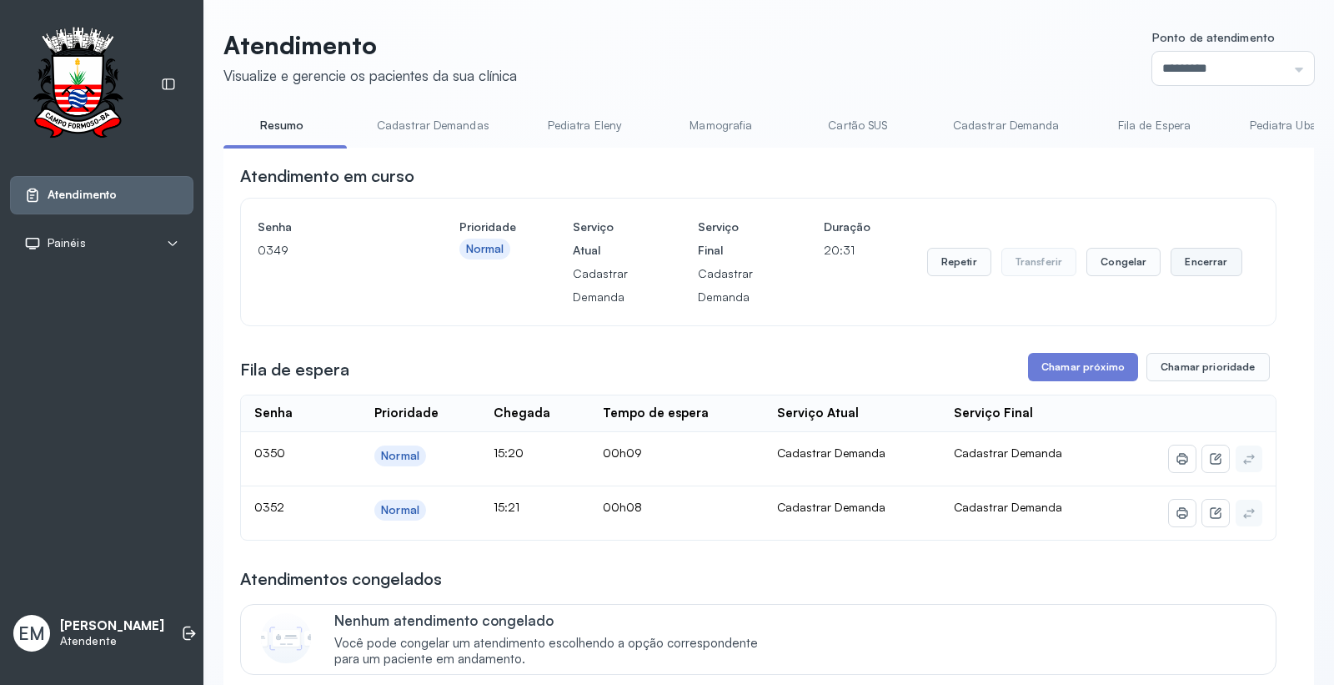
click at [1194, 259] on button "Encerrar" at bounding box center [1206, 262] width 71 height 28
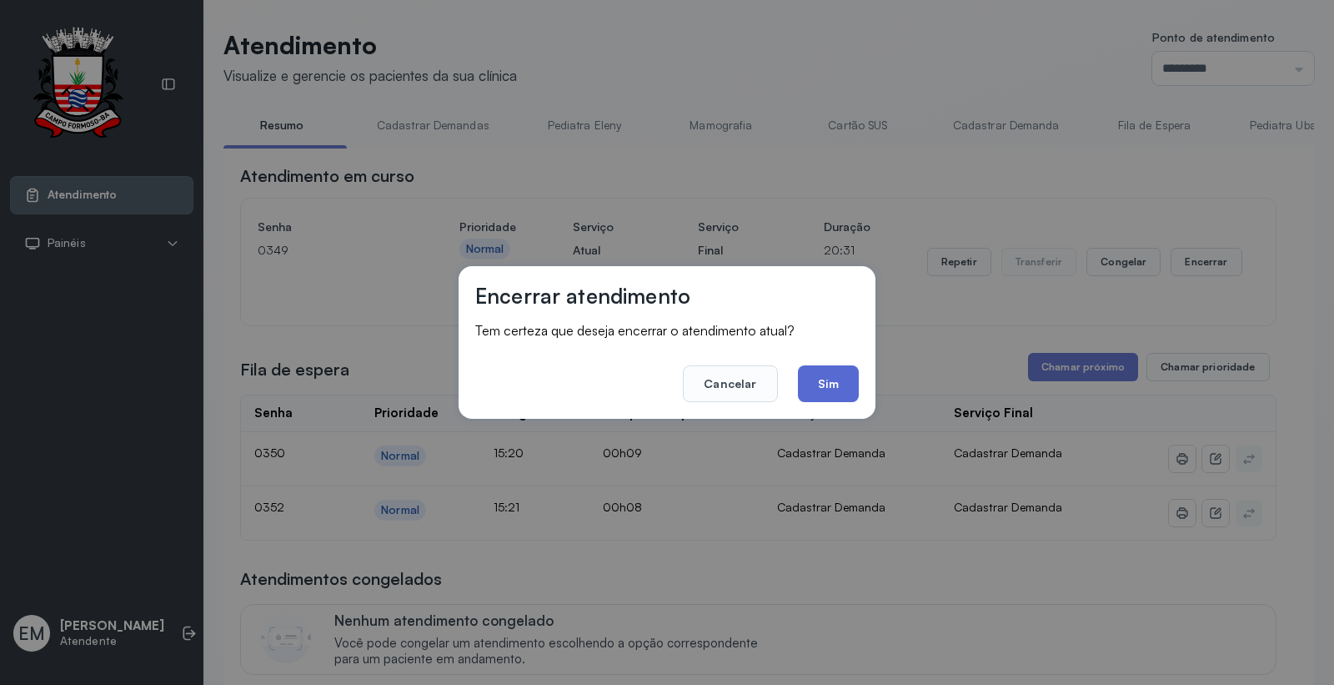
click at [821, 379] on button "Sim" at bounding box center [828, 383] width 61 height 37
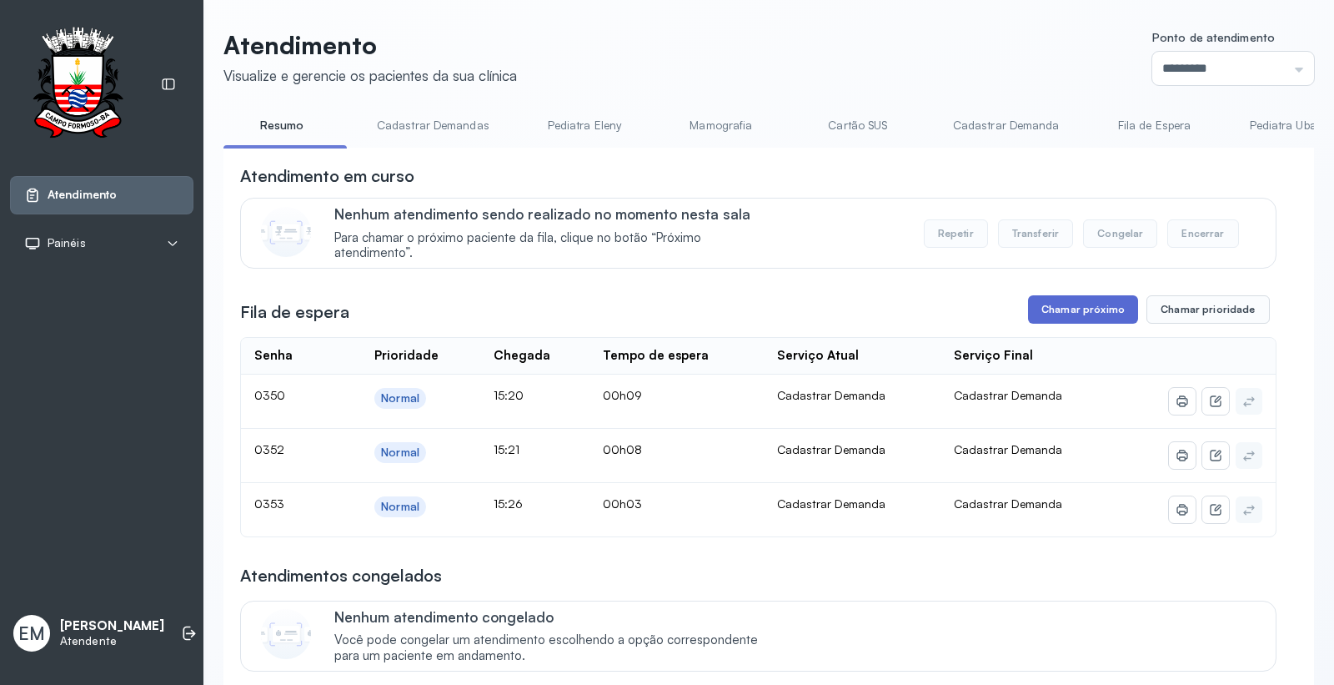
click at [1087, 323] on button "Chamar próximo" at bounding box center [1083, 309] width 110 height 28
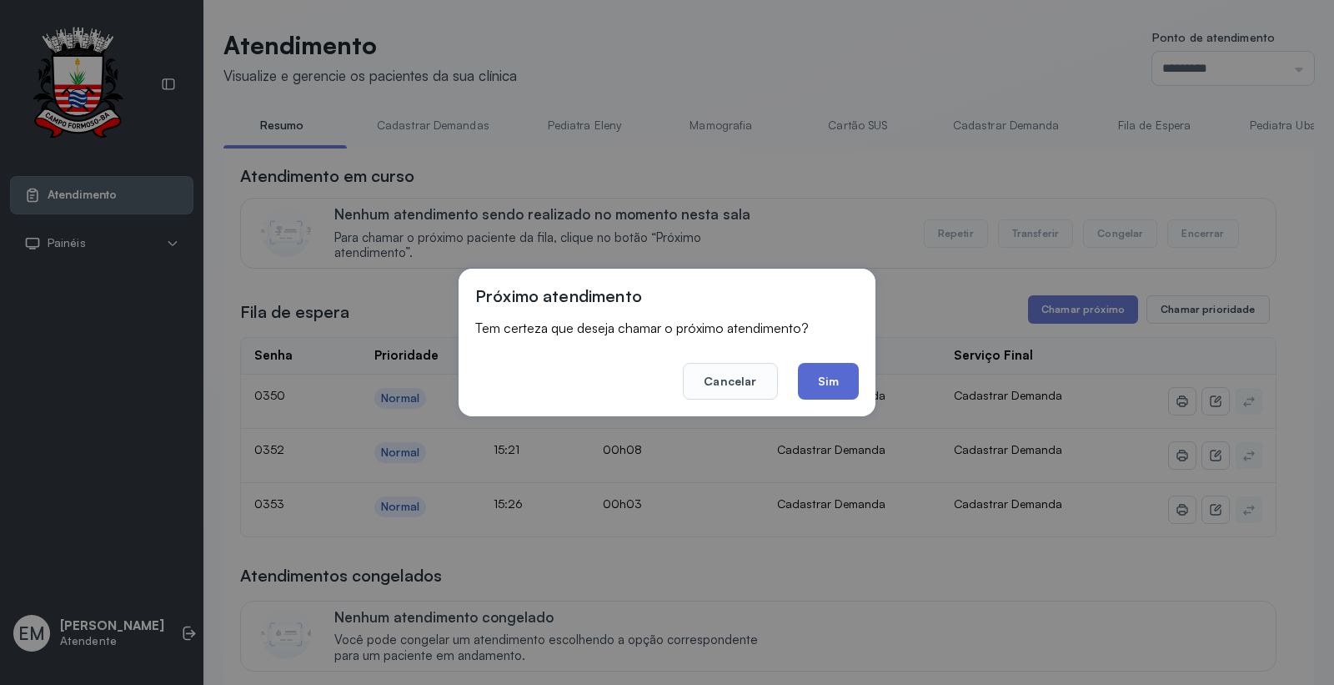
click at [823, 378] on button "Sim" at bounding box center [828, 381] width 61 height 37
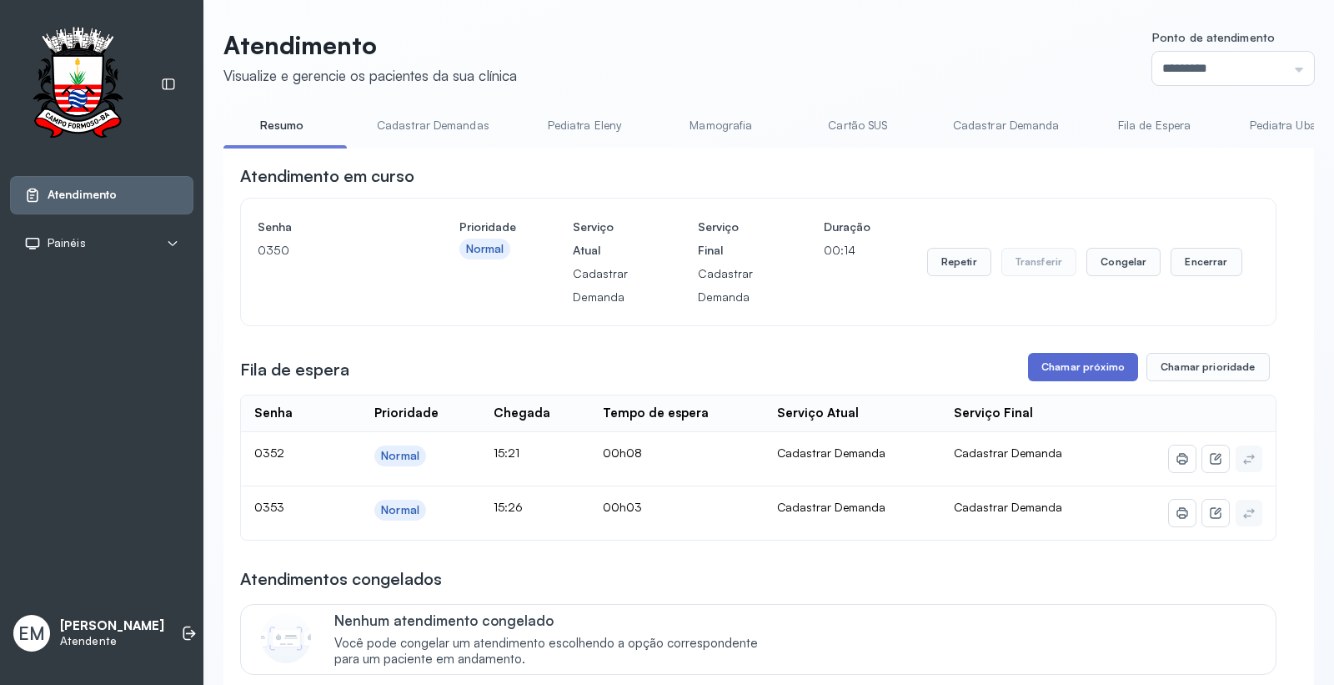
click at [1063, 361] on button "Chamar próximo" at bounding box center [1083, 367] width 110 height 28
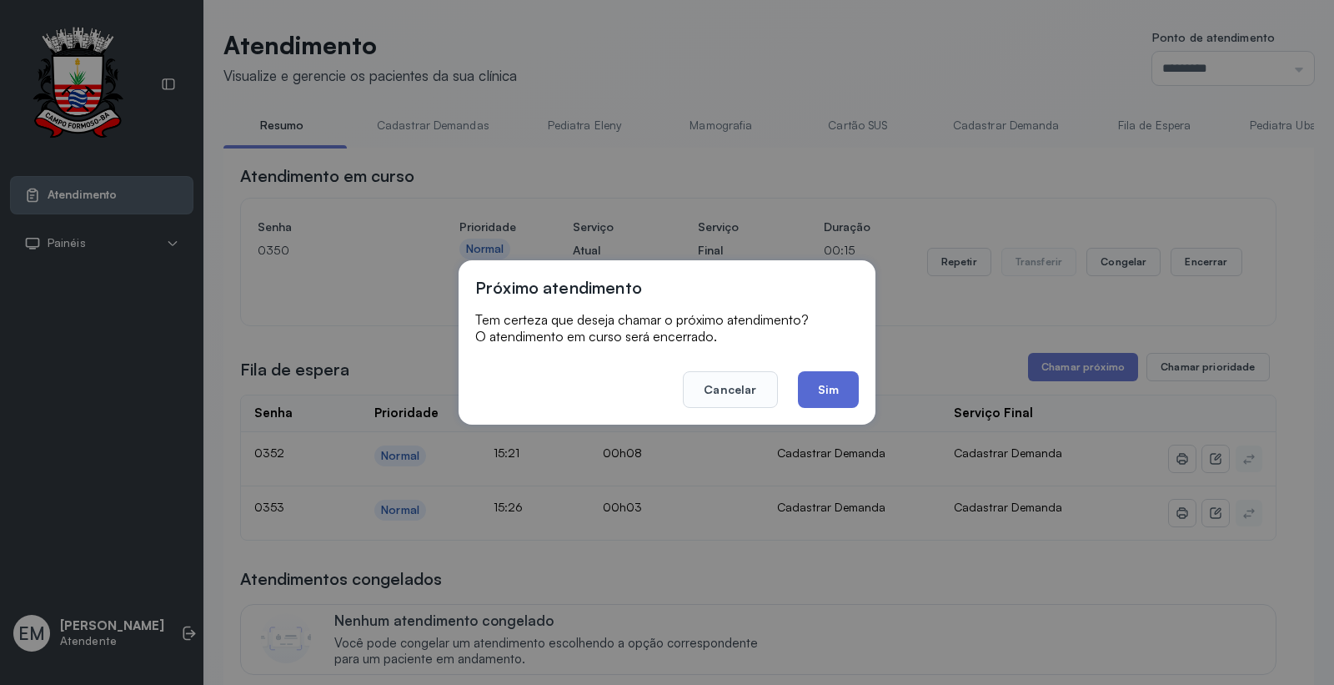
click at [831, 380] on button "Sim" at bounding box center [828, 389] width 61 height 37
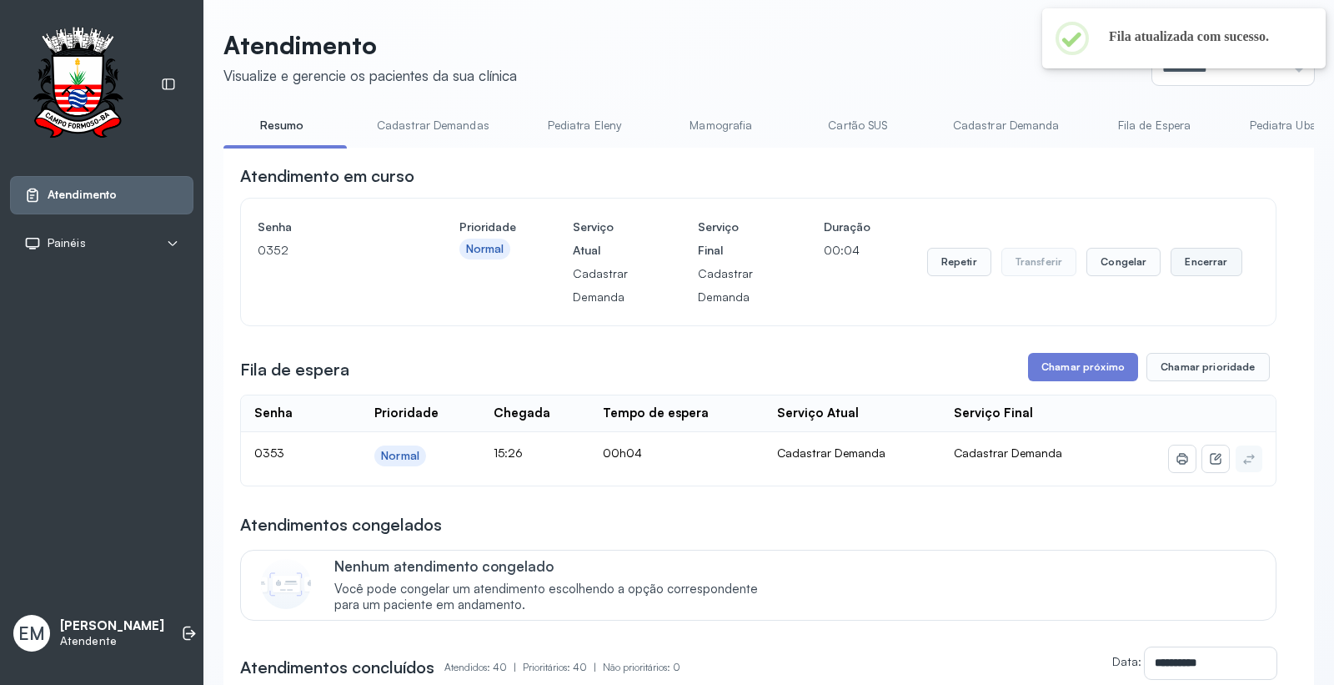
click at [1186, 271] on button "Encerrar" at bounding box center [1206, 262] width 71 height 28
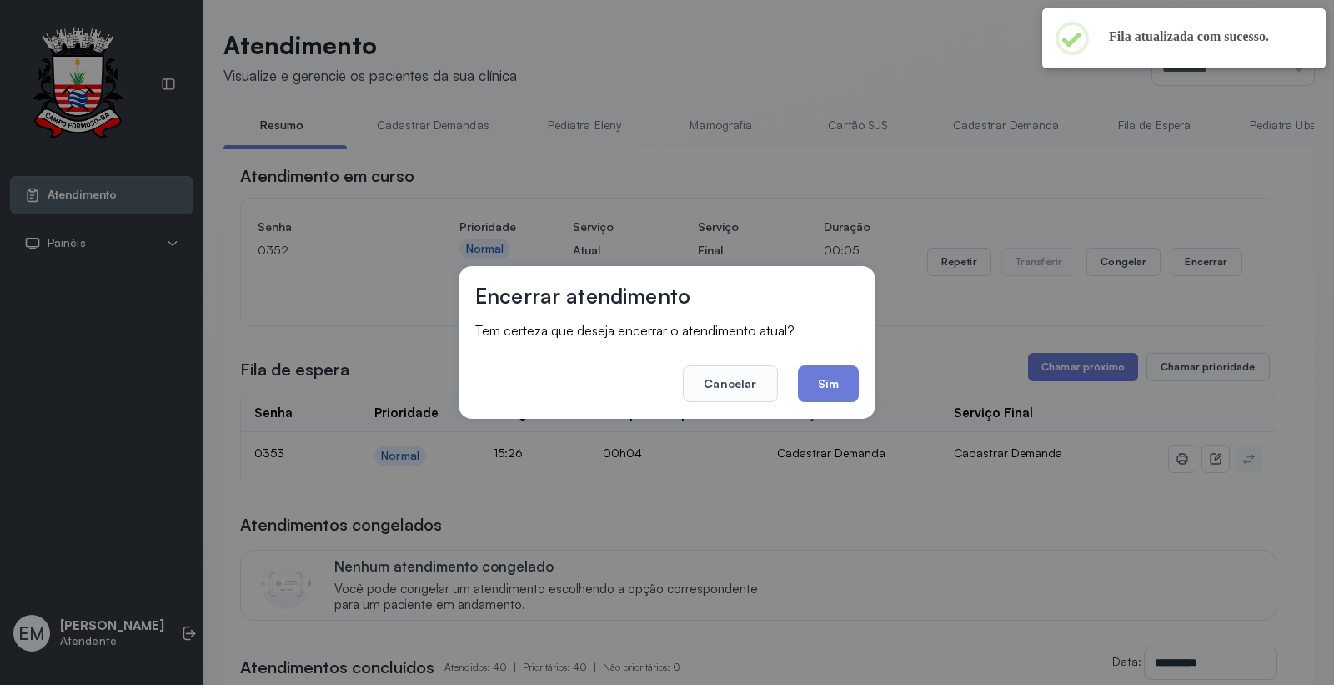
click at [824, 377] on button "Sim" at bounding box center [828, 383] width 61 height 37
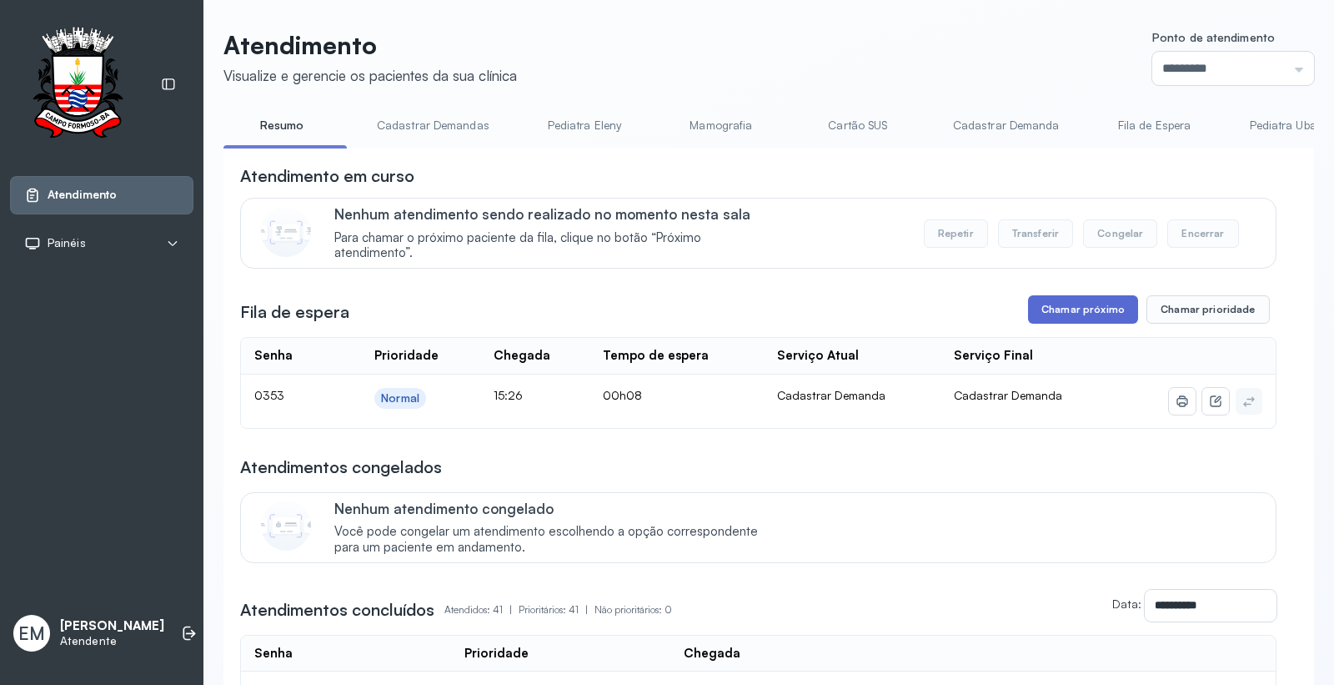
click at [1106, 315] on button "Chamar próximo" at bounding box center [1083, 309] width 110 height 28
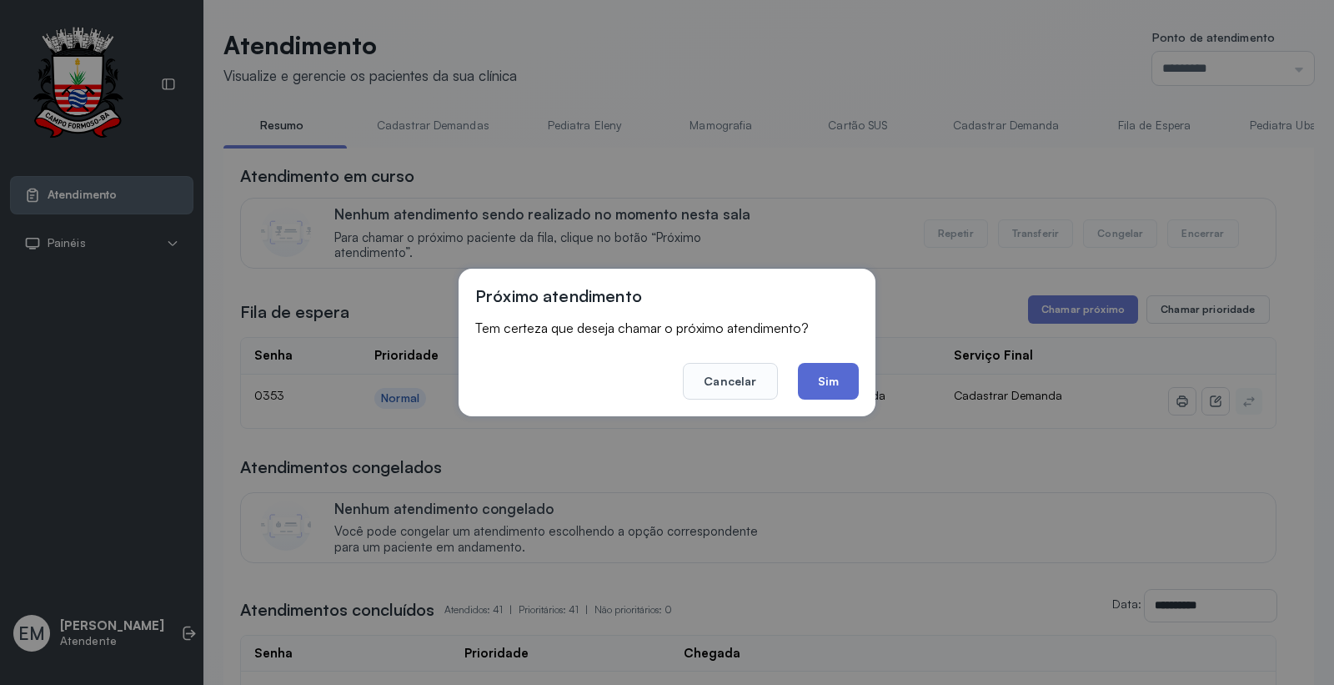
click at [812, 373] on button "Sim" at bounding box center [828, 381] width 61 height 37
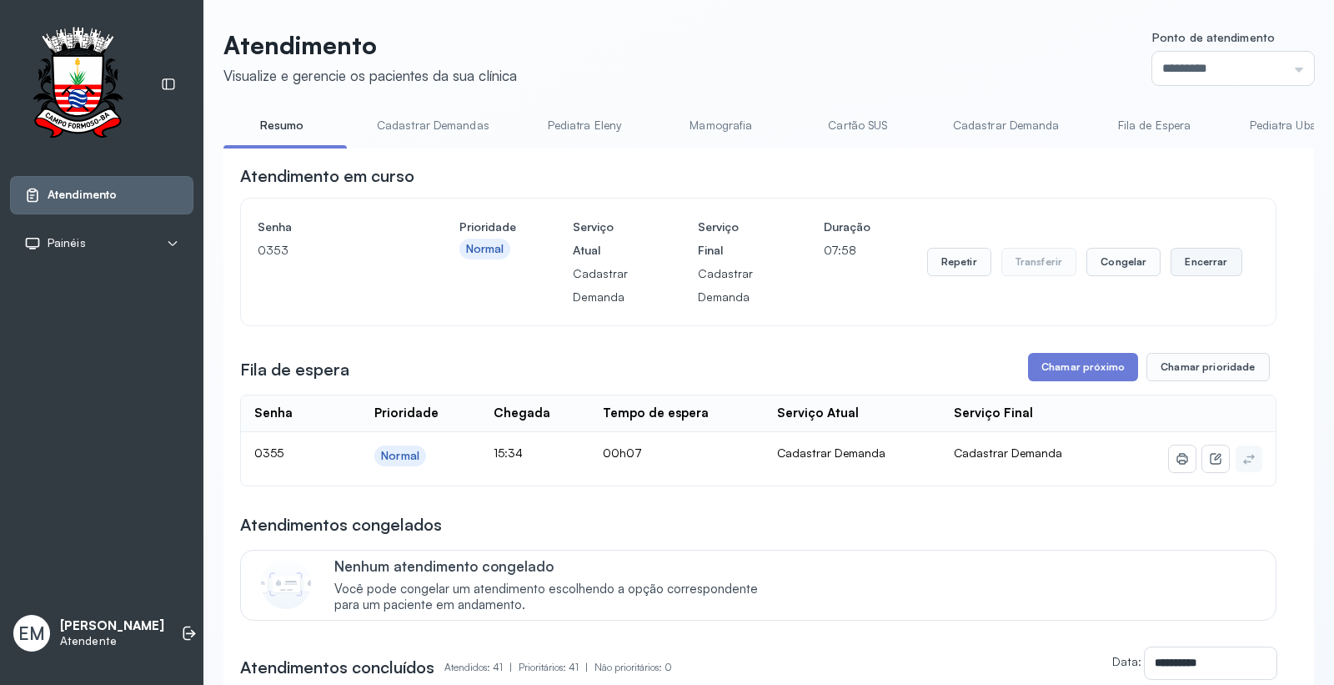
click at [1185, 255] on button "Encerrar" at bounding box center [1206, 262] width 71 height 28
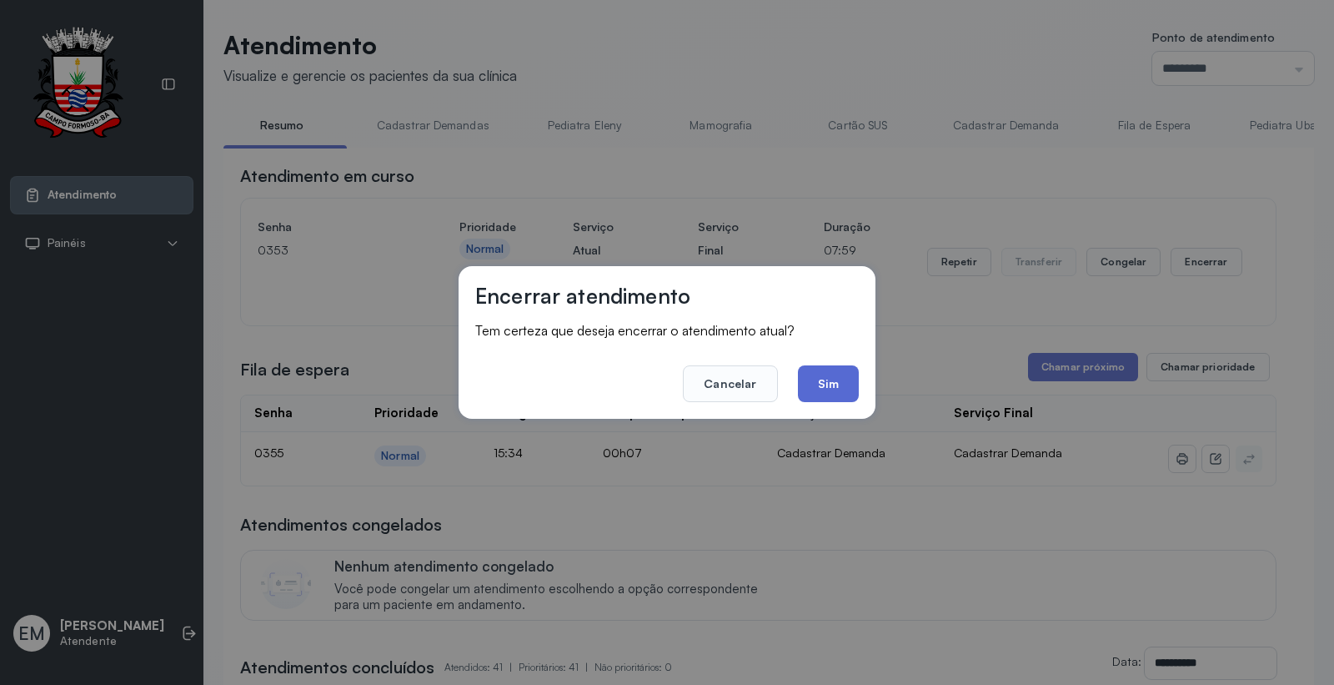
click at [837, 393] on button "Sim" at bounding box center [828, 383] width 61 height 37
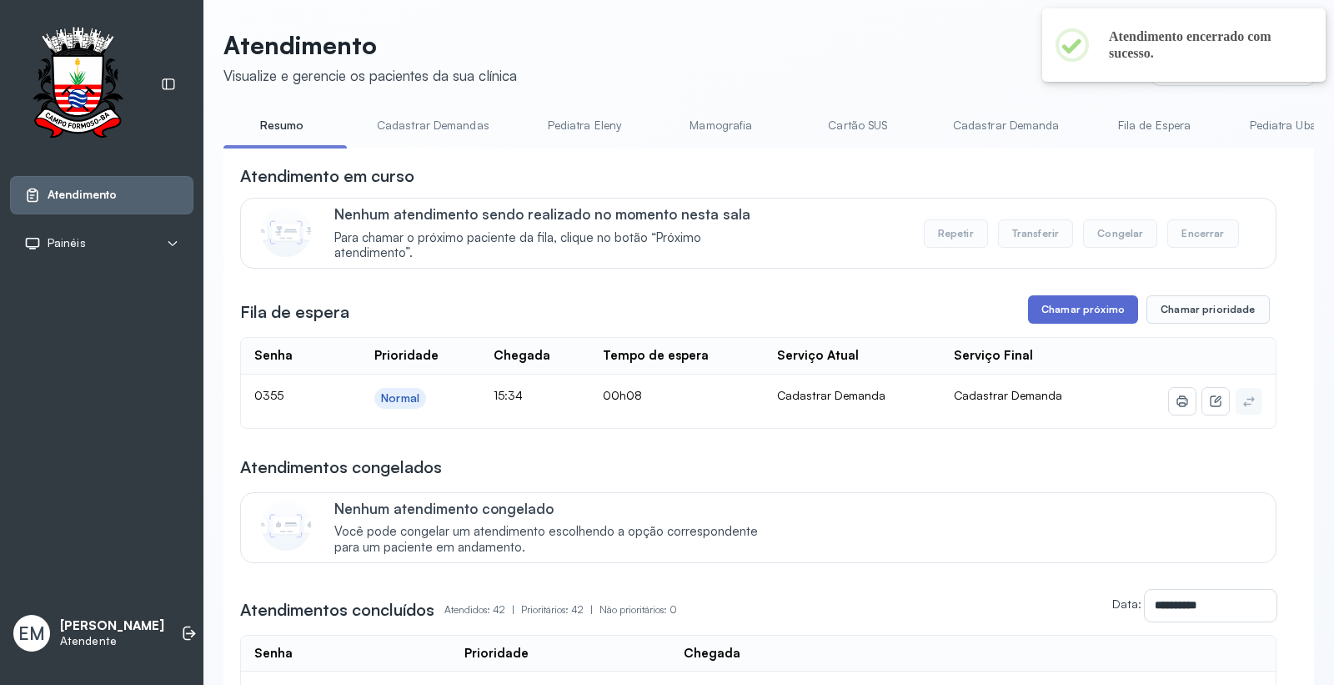
click at [1098, 314] on button "Chamar próximo" at bounding box center [1083, 309] width 110 height 28
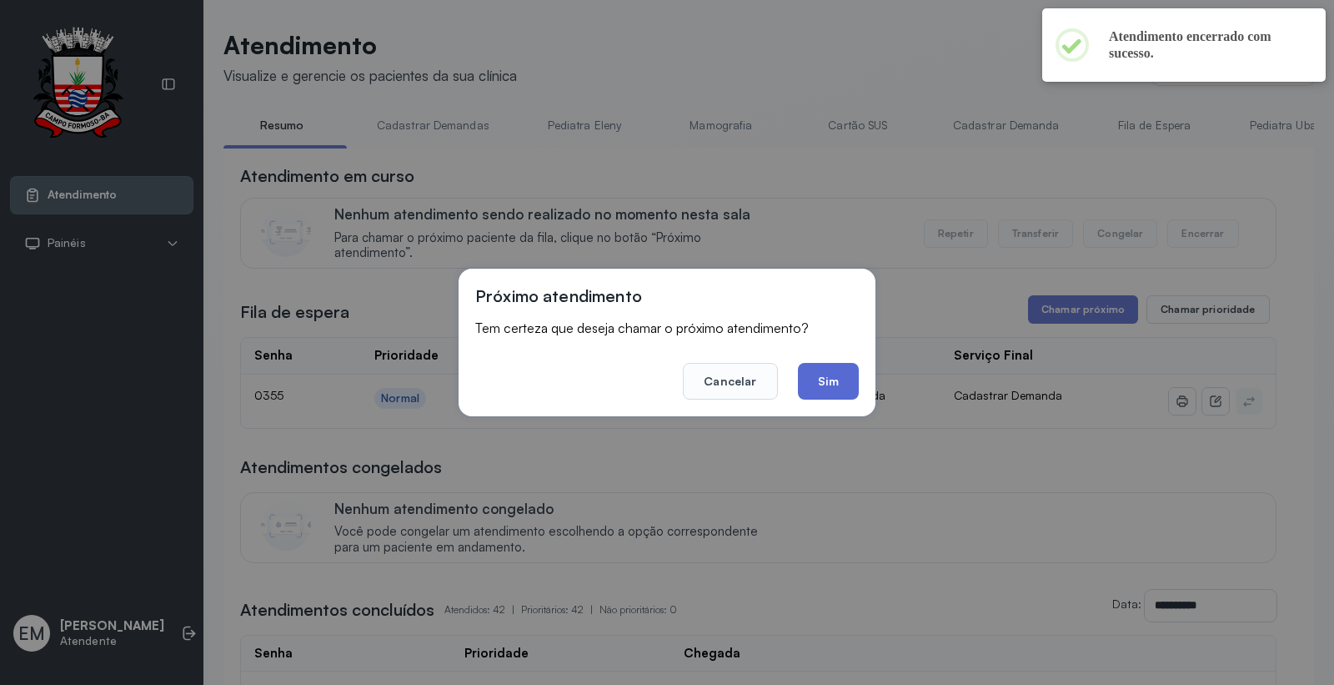
click at [841, 374] on button "Sim" at bounding box center [828, 381] width 61 height 37
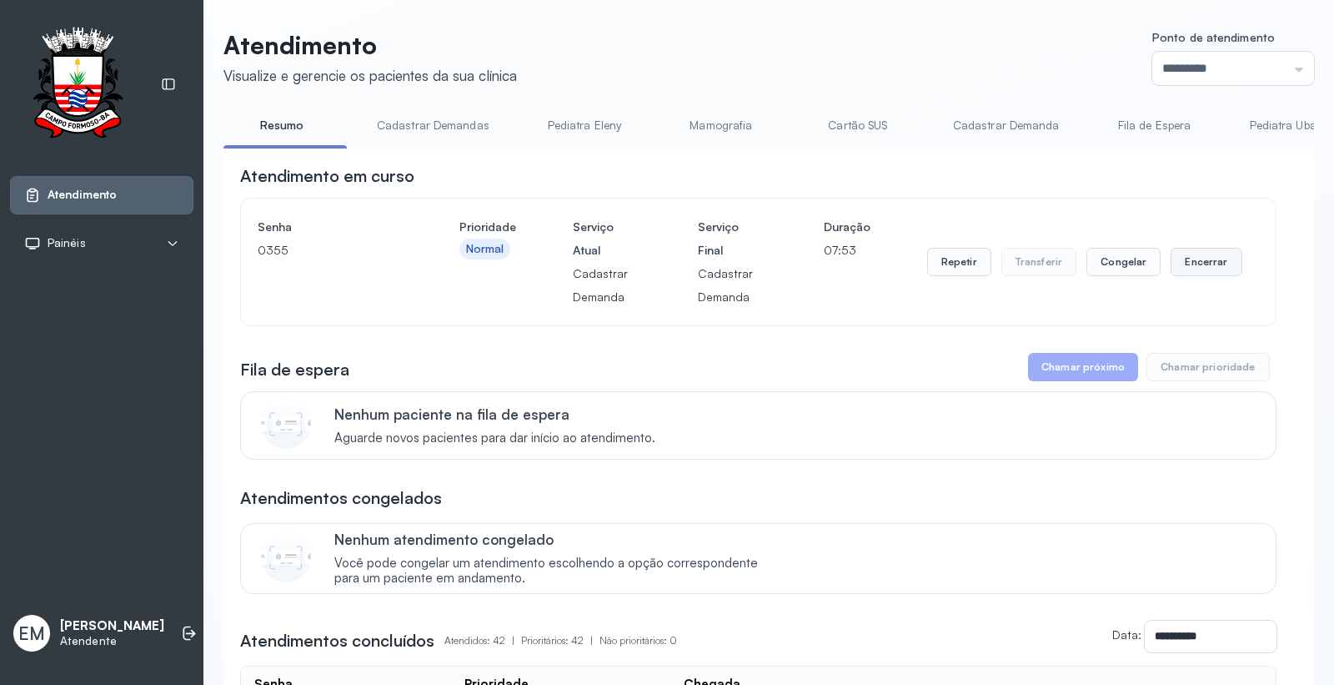
drag, startPoint x: 1171, startPoint y: 281, endPoint x: 1177, endPoint y: 272, distance: 10.9
click at [1172, 280] on div "Repetir Transferir Congelar Encerrar" at bounding box center [1084, 261] width 315 height 93
drag, startPoint x: 1177, startPoint y: 270, endPoint x: 1159, endPoint y: 274, distance: 17.8
click at [1171, 274] on button "Encerrar" at bounding box center [1206, 262] width 71 height 28
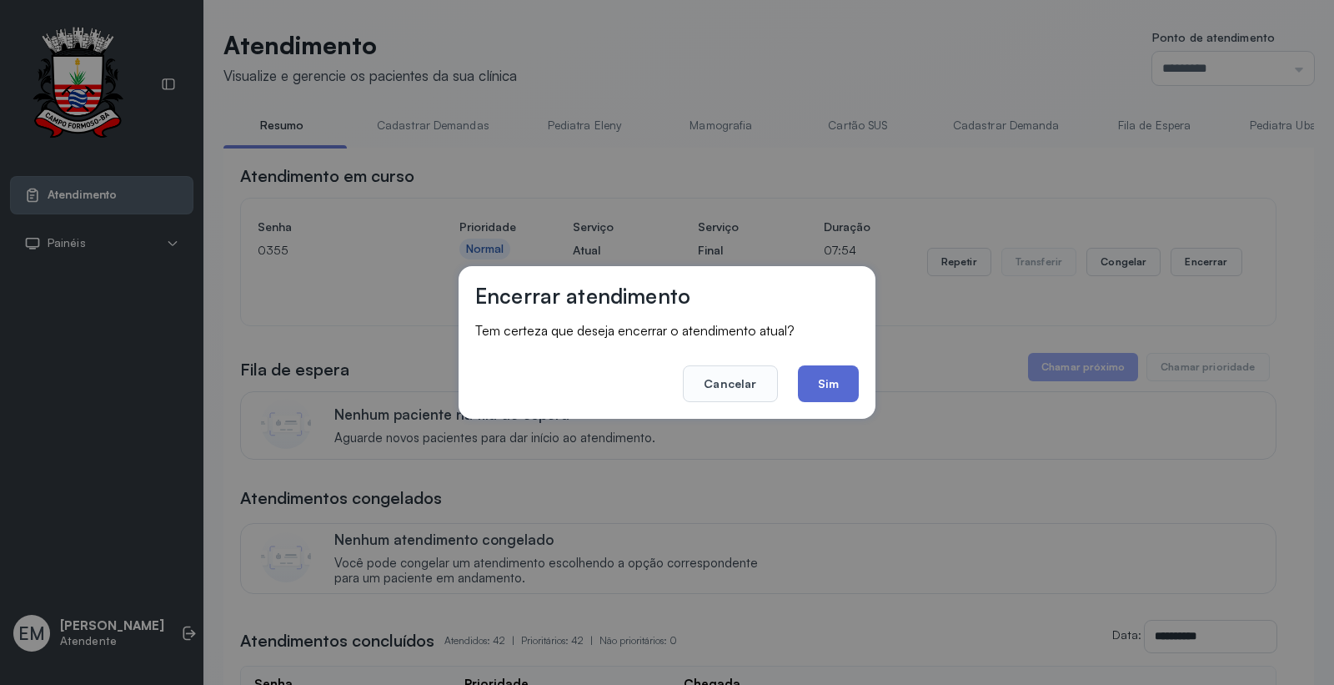
click at [805, 376] on button "Sim" at bounding box center [828, 383] width 61 height 37
